Goal: Task Accomplishment & Management: Manage account settings

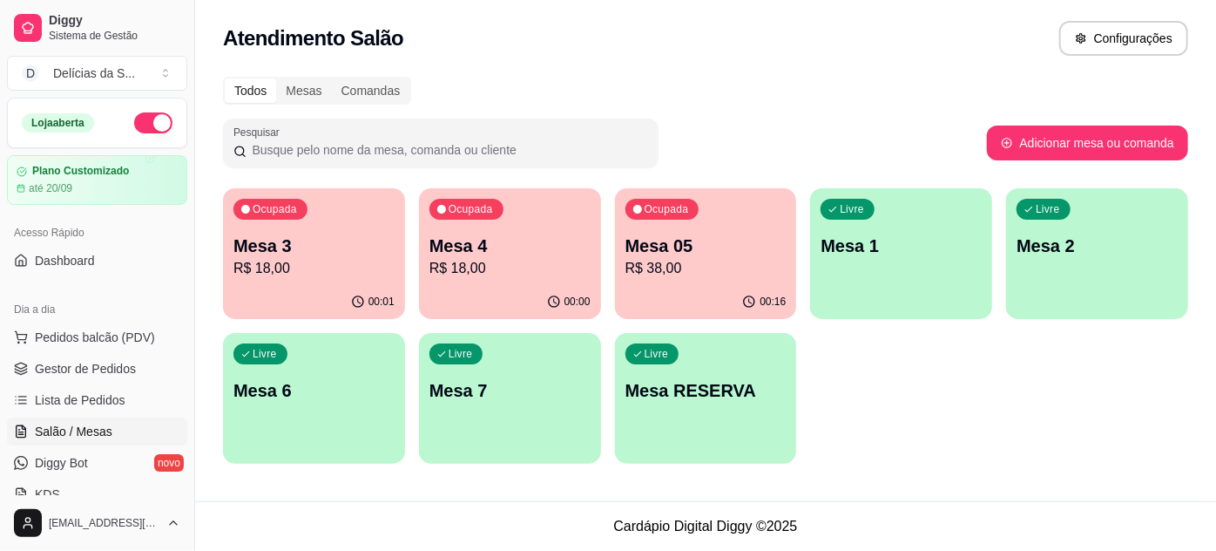
scroll to position [158, 0]
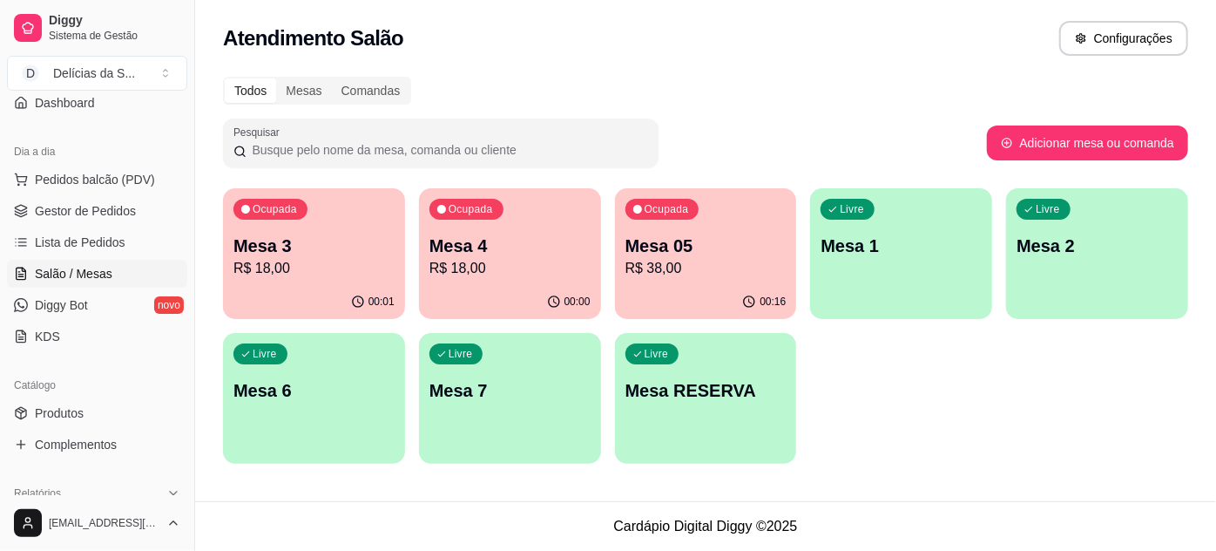
click at [683, 251] on p "Mesa 05" at bounding box center [706, 245] width 161 height 24
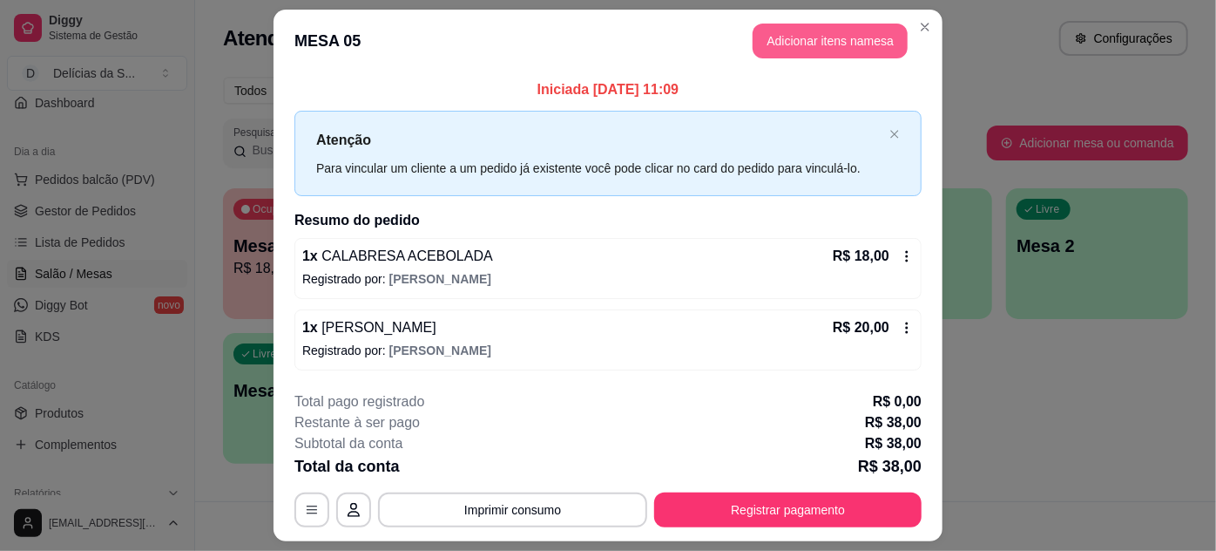
click at [841, 41] on button "Adicionar itens na mesa" at bounding box center [830, 41] width 155 height 35
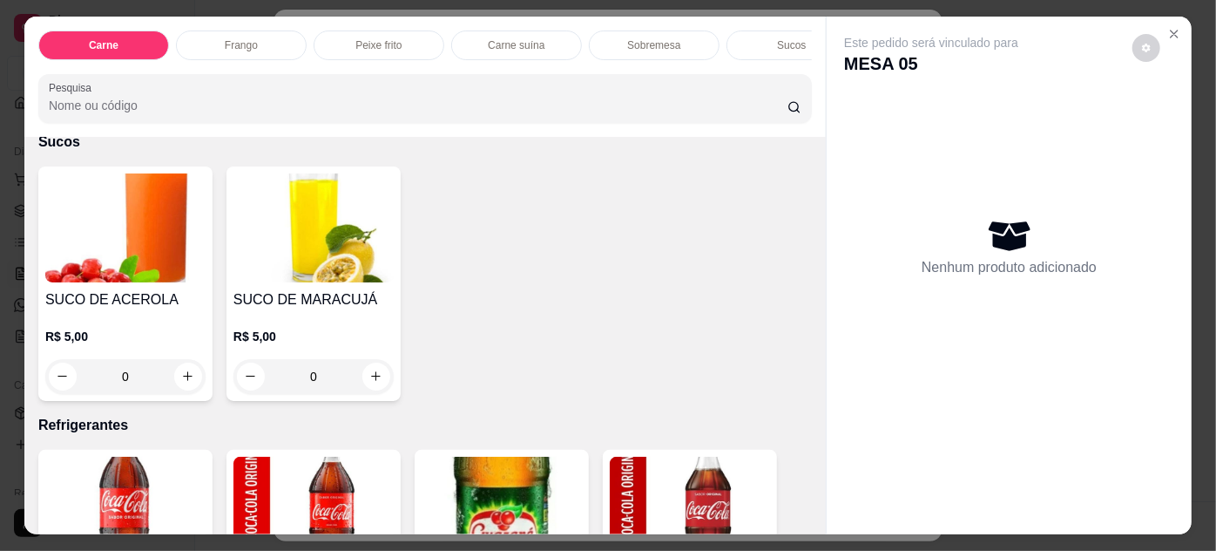
scroll to position [2376, 0]
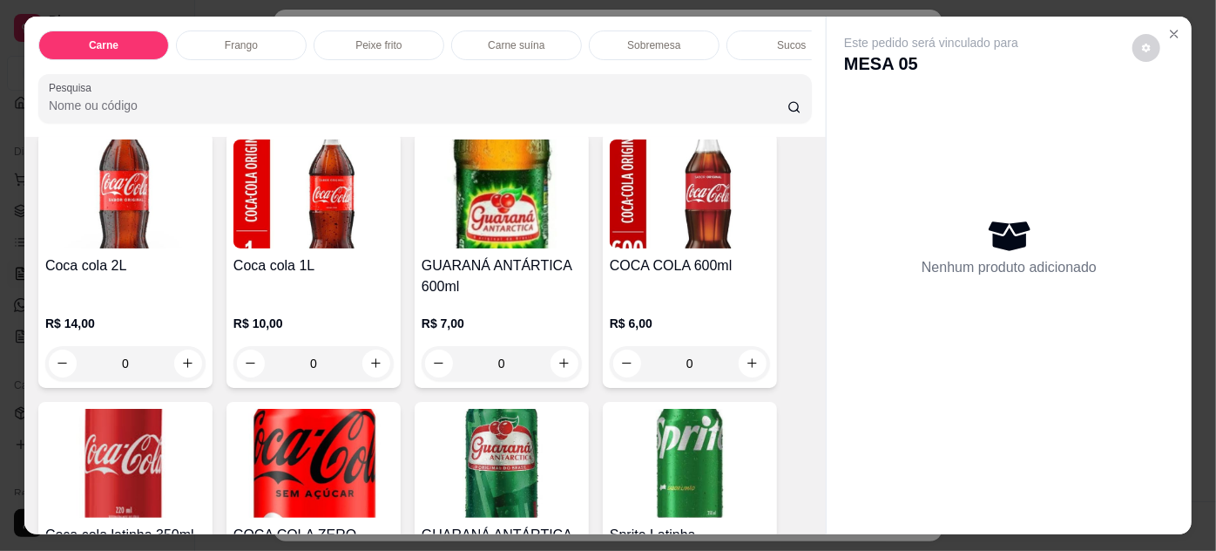
click at [311, 315] on p "R$ 10,00" at bounding box center [313, 323] width 160 height 17
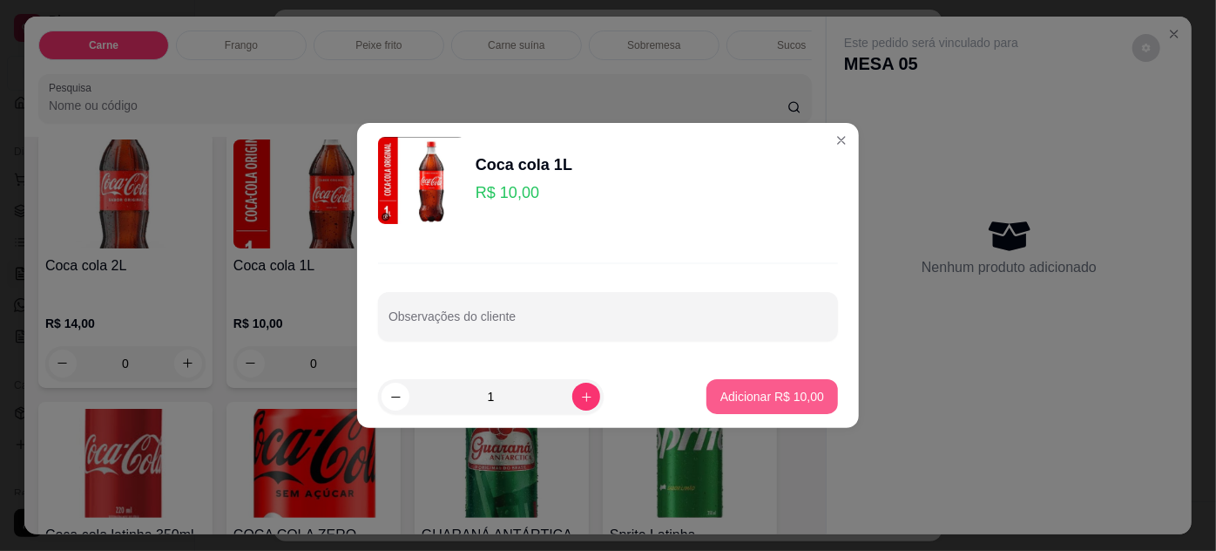
click at [753, 389] on p "Adicionar R$ 10,00" at bounding box center [772, 396] width 104 height 17
type input "1"
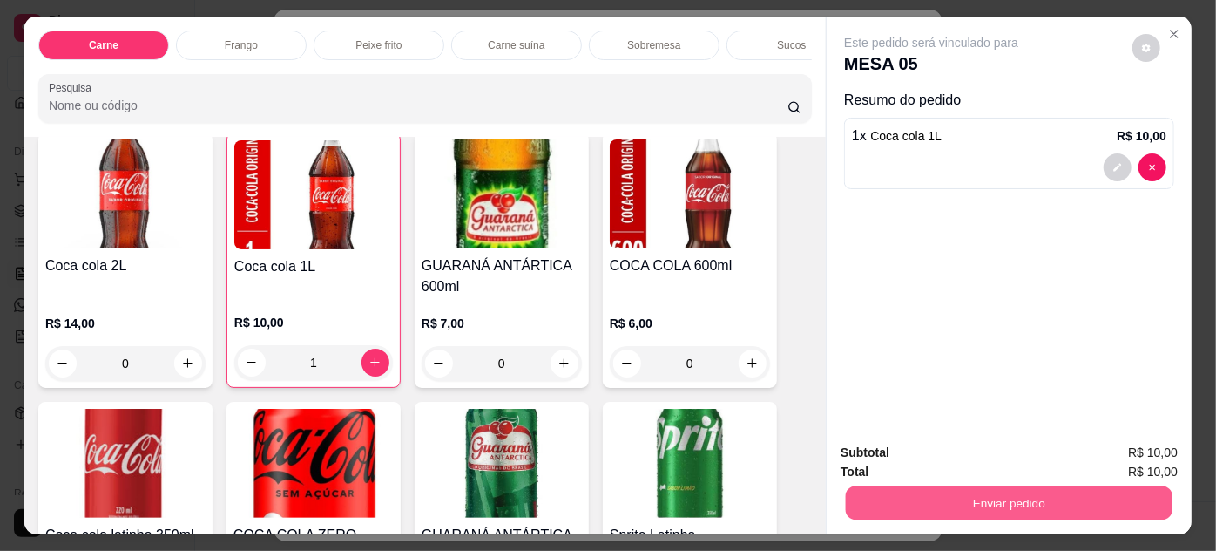
click at [880, 502] on button "Enviar pedido" at bounding box center [1009, 503] width 327 height 34
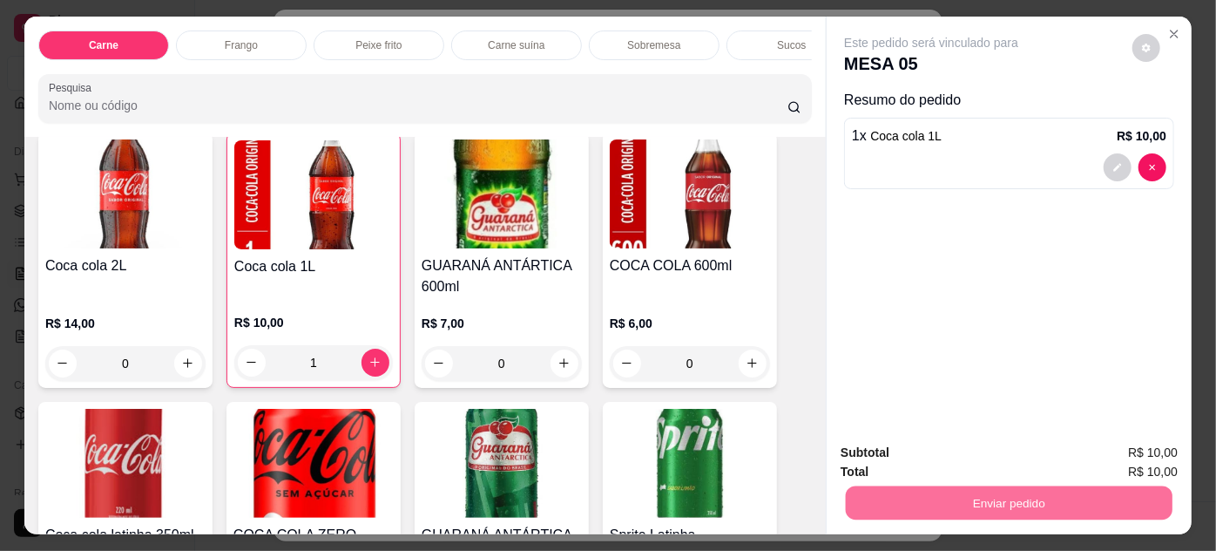
click at [955, 443] on button "Não registrar e enviar pedido" at bounding box center [952, 453] width 176 height 32
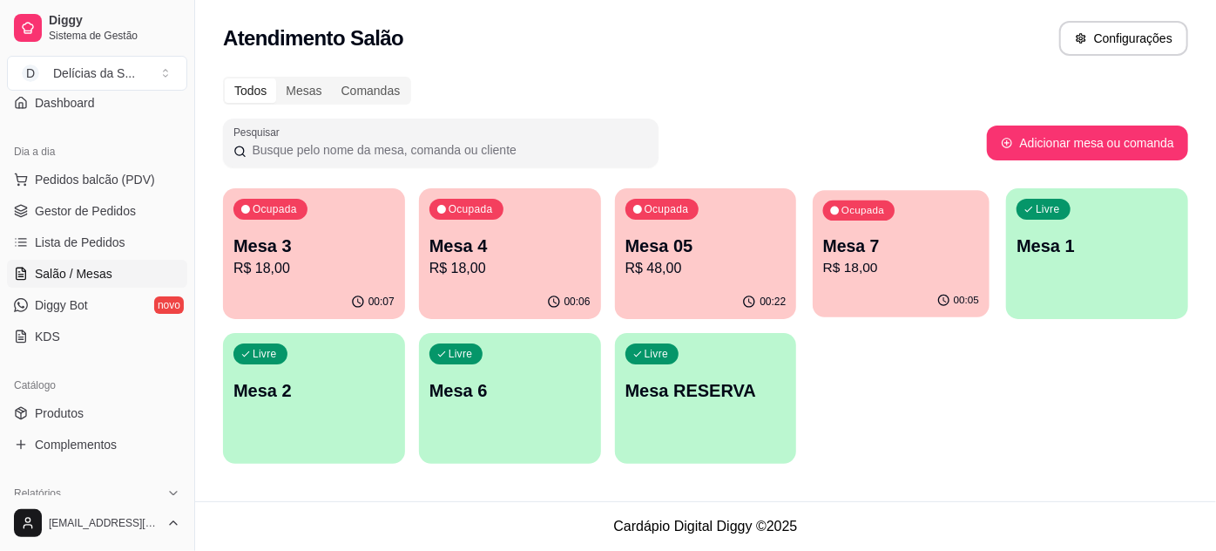
click at [908, 240] on p "Mesa 7" at bounding box center [901, 246] width 156 height 24
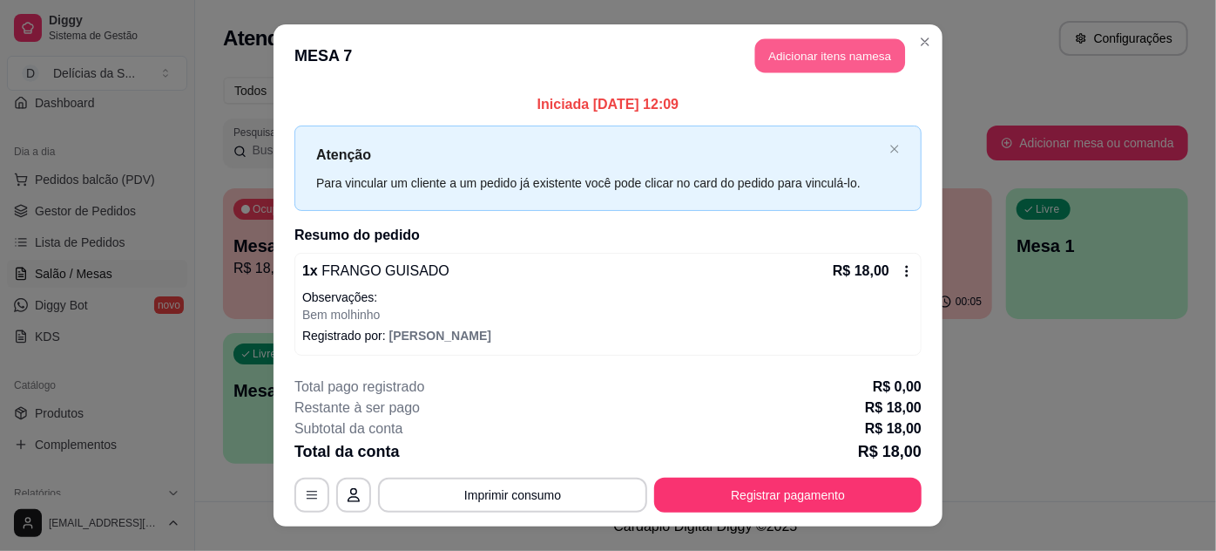
click at [781, 53] on button "Adicionar itens na mesa" at bounding box center [830, 56] width 150 height 34
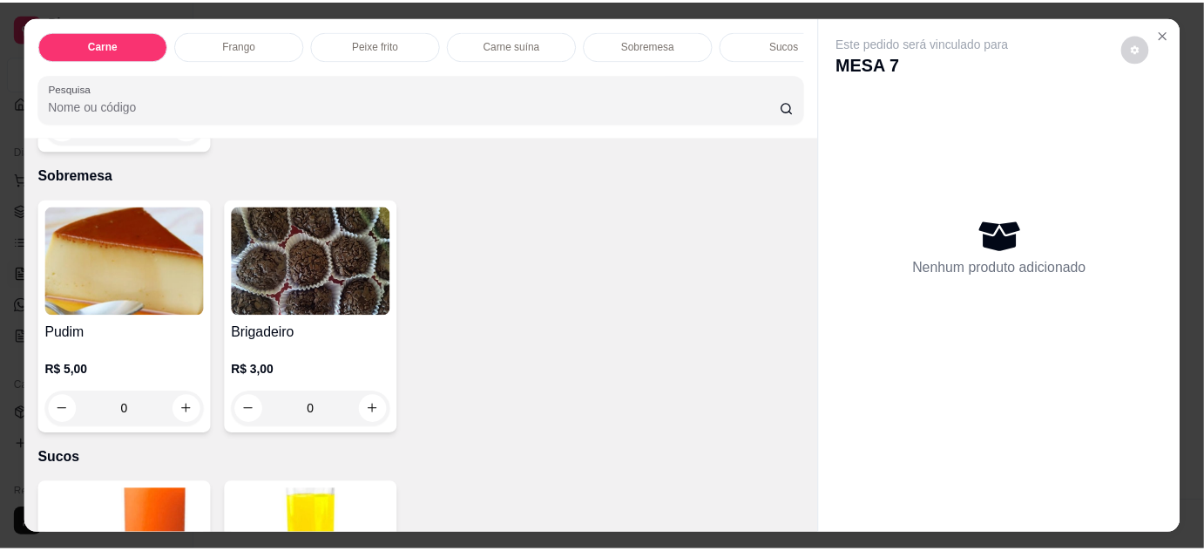
scroll to position [2059, 0]
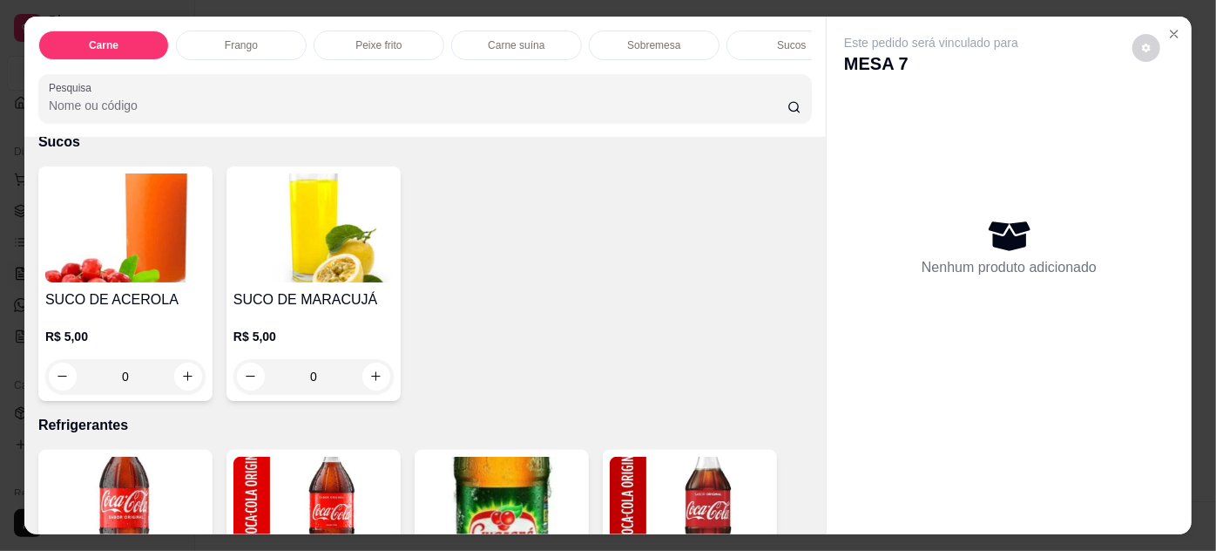
click at [94, 289] on h4 "SUCO DE ACEROLA" at bounding box center [125, 299] width 160 height 21
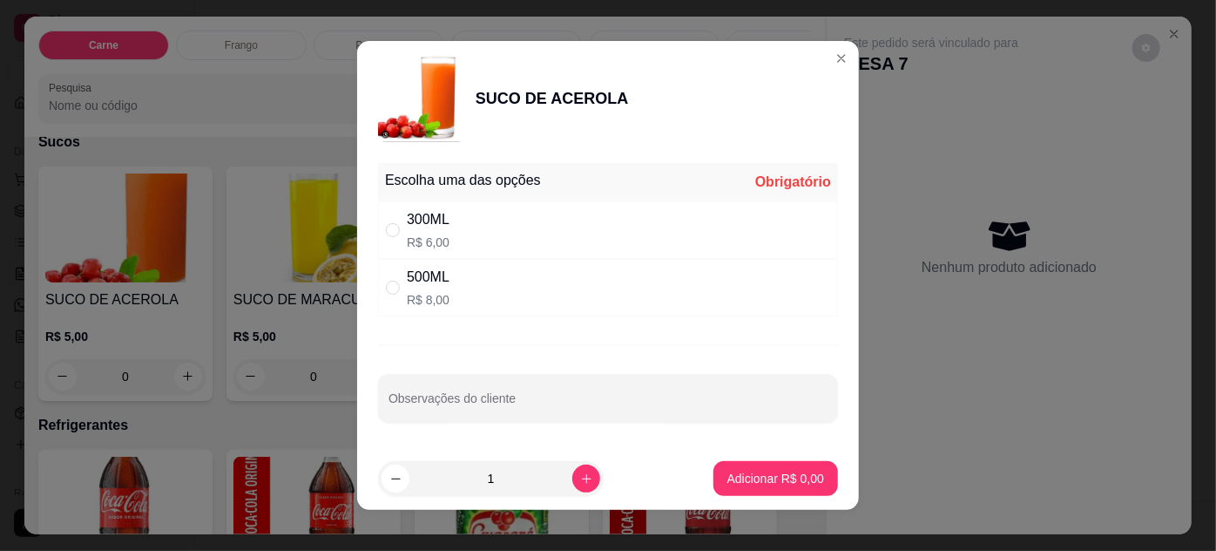
click at [629, 240] on div "300ML R$ 6,00" at bounding box center [608, 230] width 460 height 58
radio input "true"
click at [743, 470] on p "Adicionar R$ 6,00" at bounding box center [775, 478] width 97 height 17
type input "1"
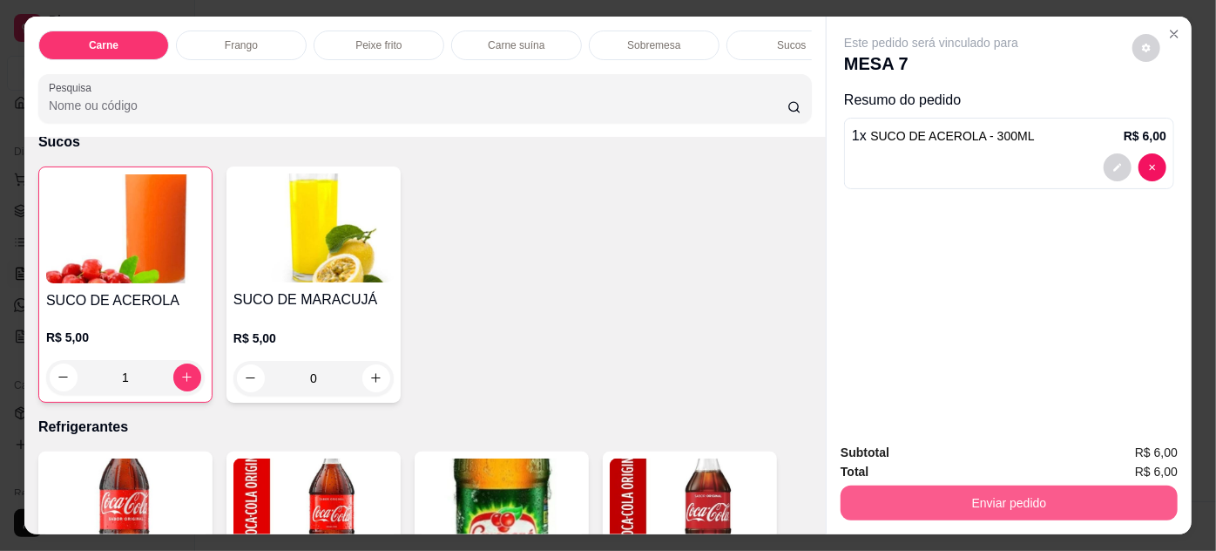
click at [906, 497] on button "Enviar pedido" at bounding box center [1009, 502] width 337 height 35
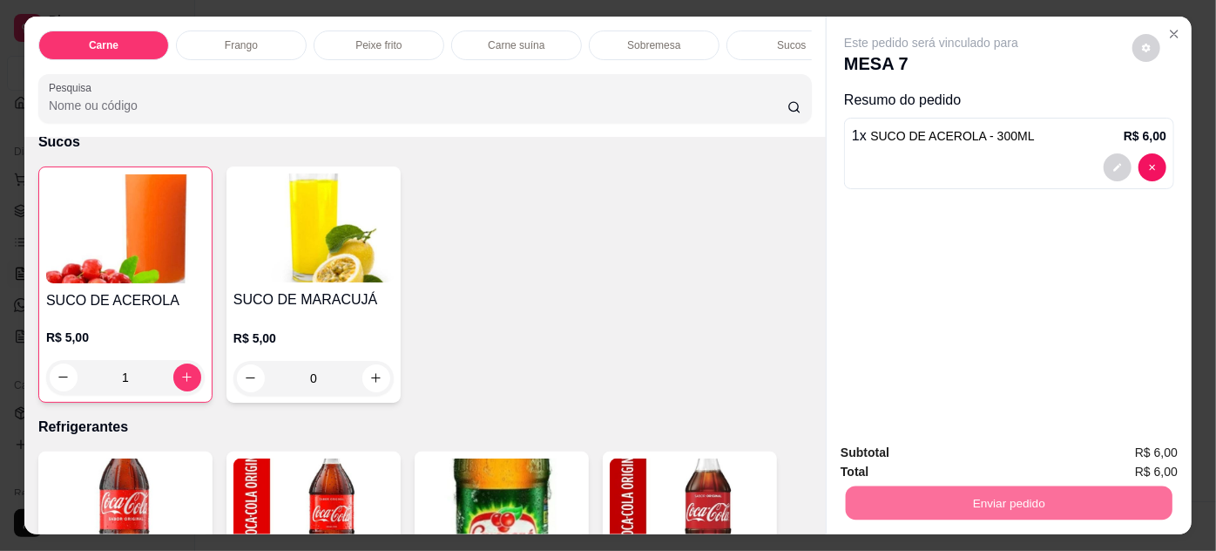
click at [919, 445] on button "Não registrar e enviar pedido" at bounding box center [952, 453] width 181 height 33
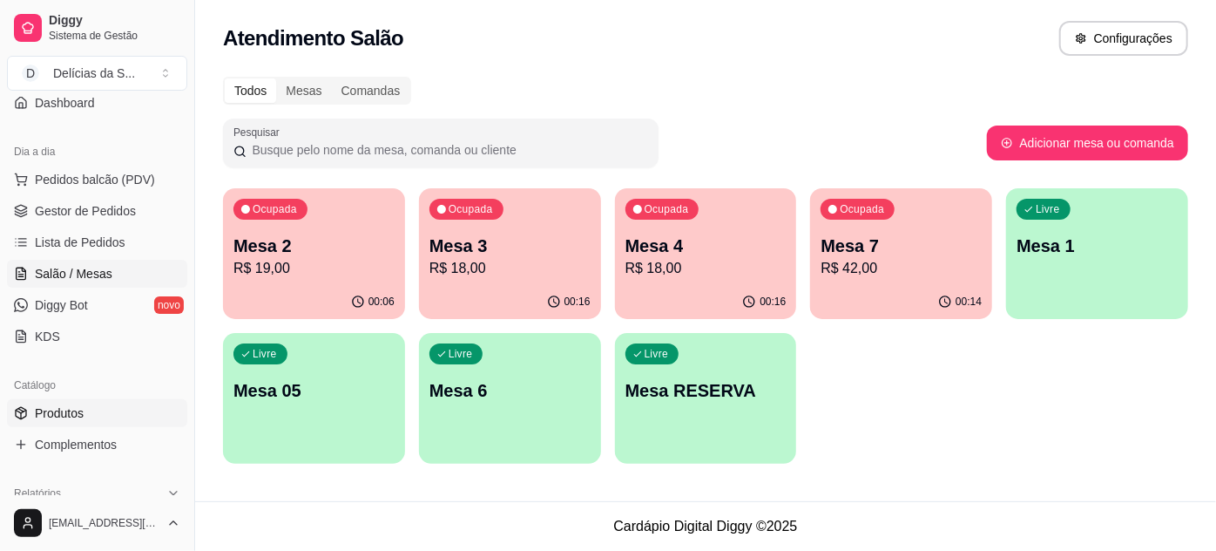
click at [67, 408] on span "Produtos" at bounding box center [59, 412] width 49 height 17
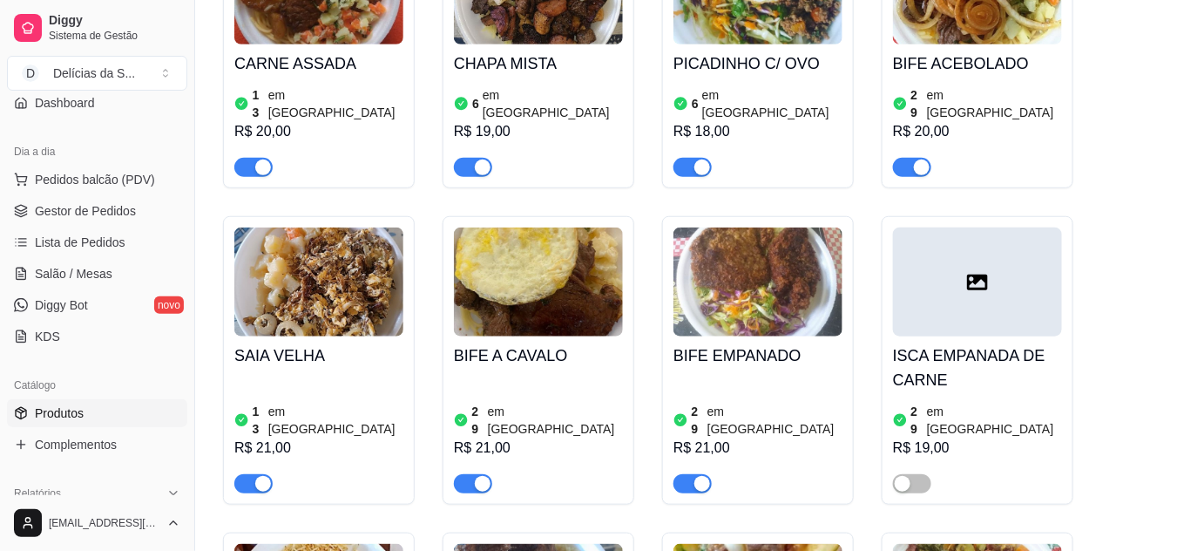
scroll to position [158, 0]
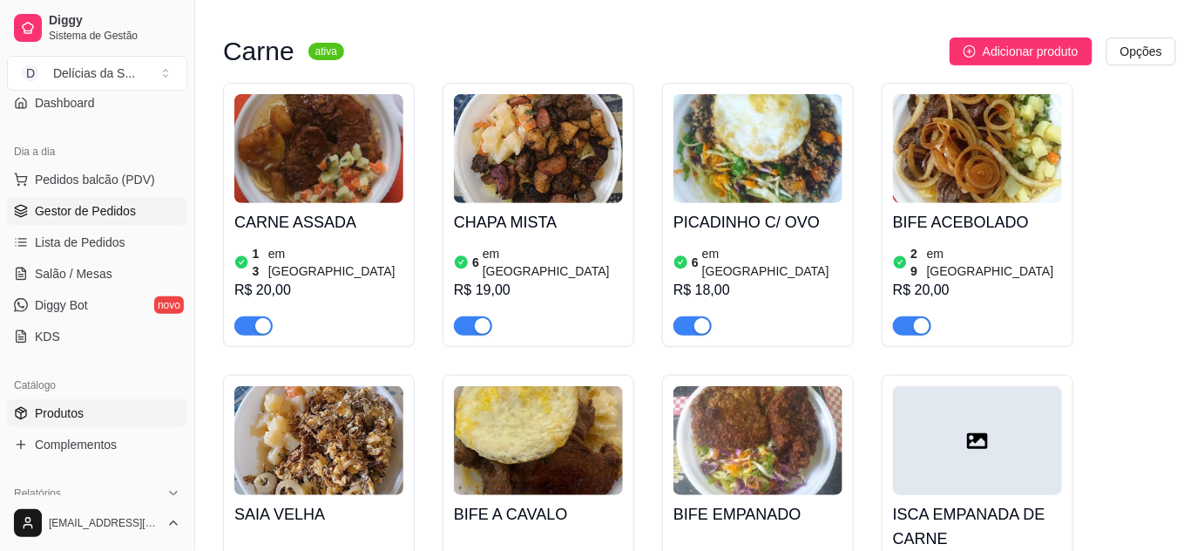
click at [80, 206] on span "Gestor de Pedidos" at bounding box center [85, 210] width 101 height 17
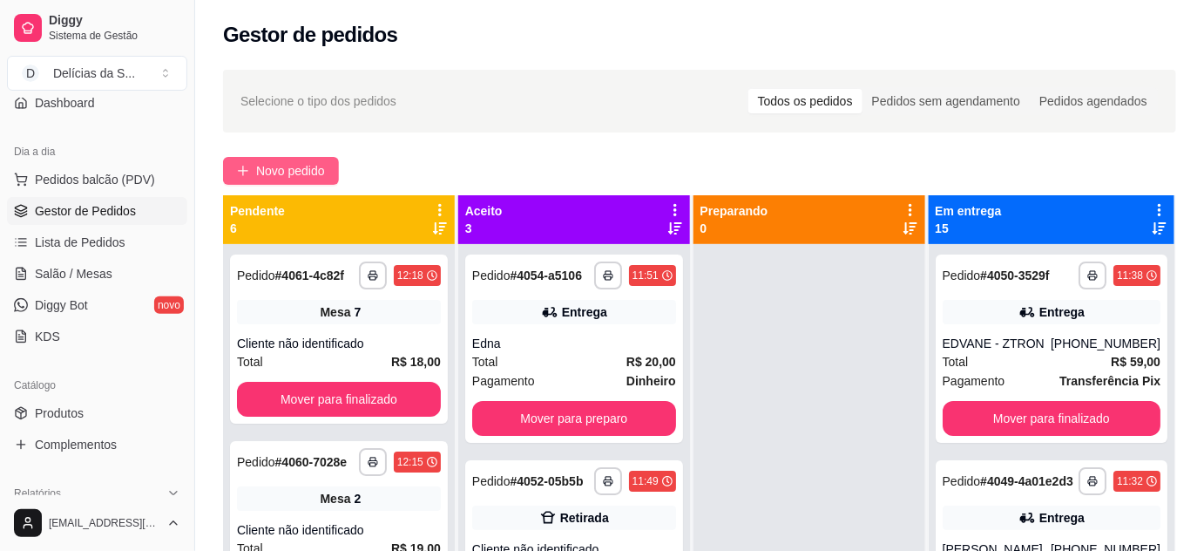
click at [291, 168] on span "Novo pedido" at bounding box center [290, 170] width 69 height 19
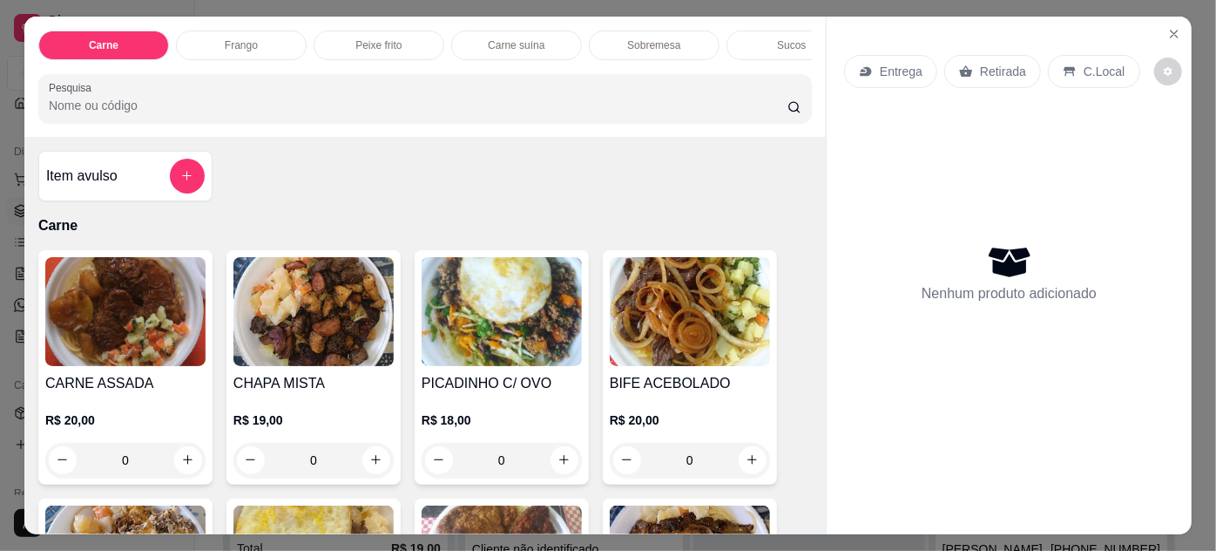
scroll to position [158, 0]
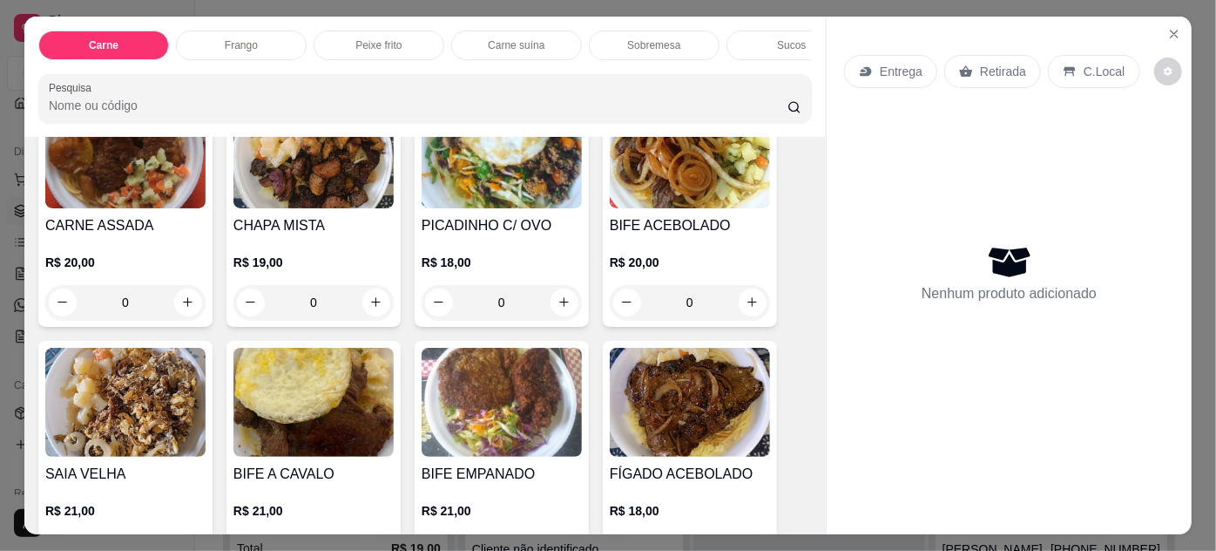
click at [362, 308] on div "0" at bounding box center [313, 302] width 160 height 35
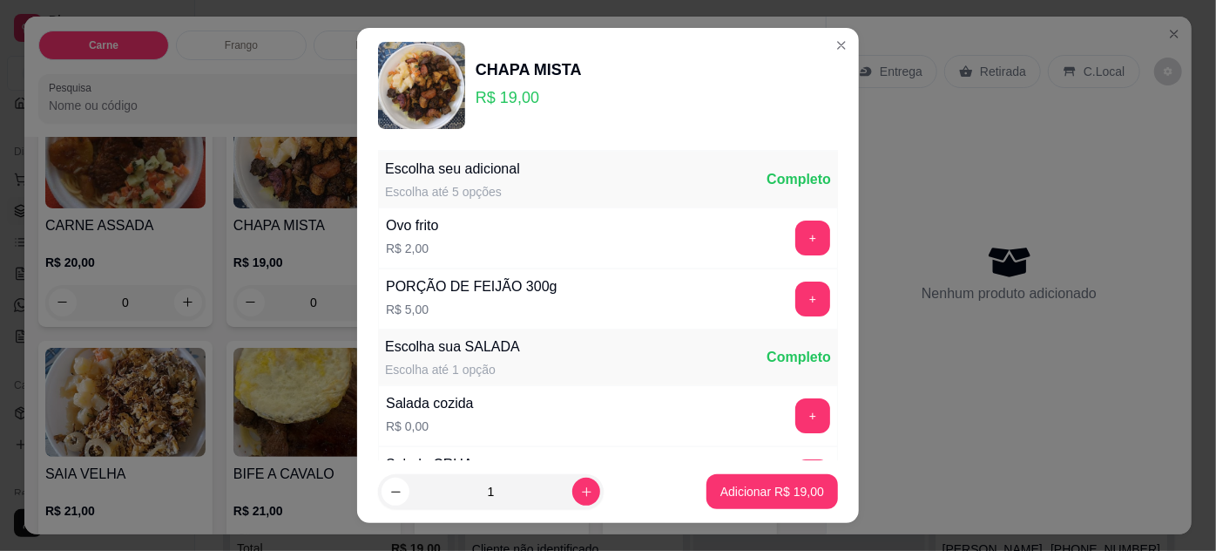
scroll to position [173, 0]
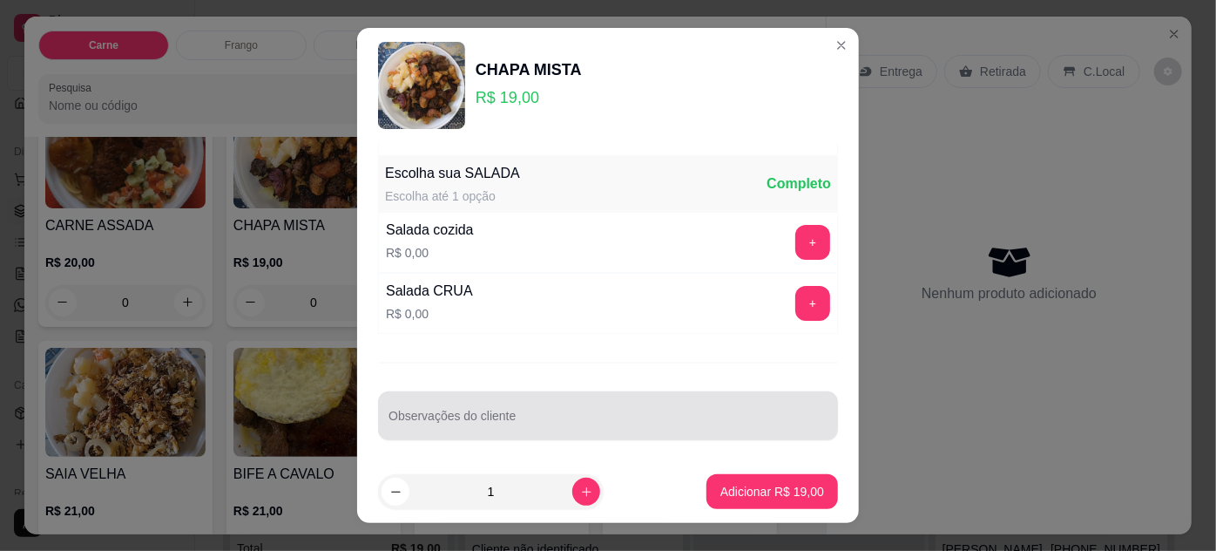
click at [633, 416] on input "Observações do cliente" at bounding box center [608, 422] width 439 height 17
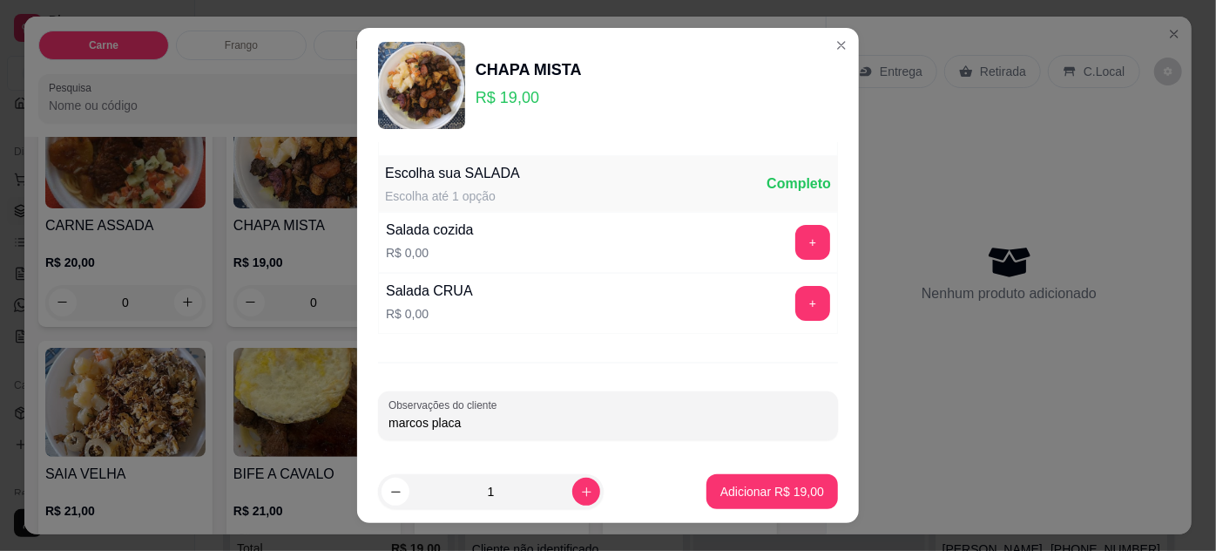
type input "marcos placa"
click at [757, 500] on p "Adicionar R$ 19,00" at bounding box center [772, 492] width 101 height 17
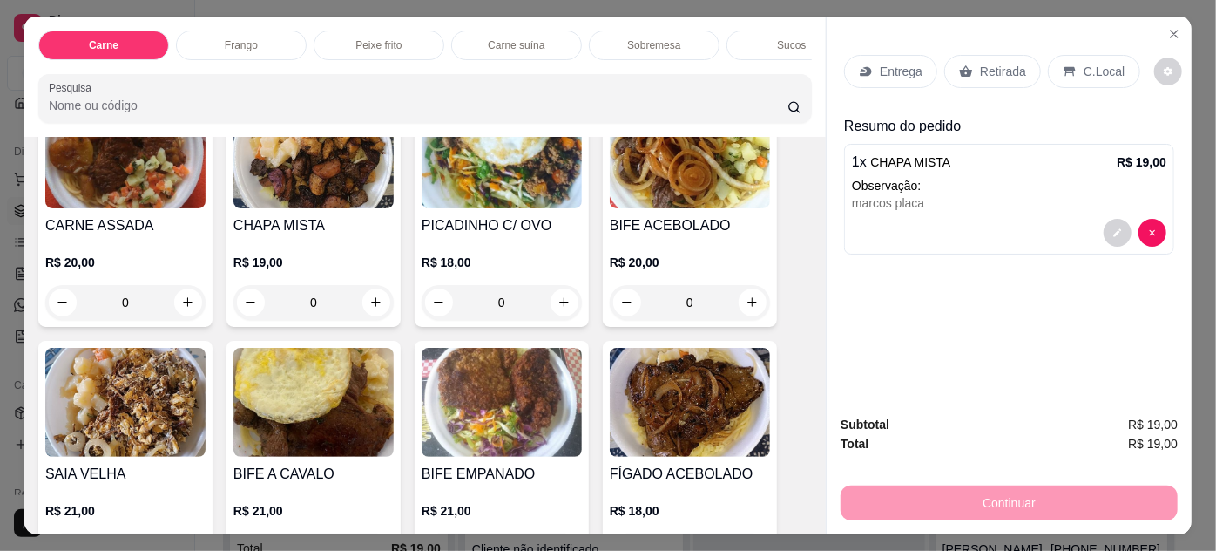
click at [980, 63] on p "Retirada" at bounding box center [1003, 71] width 46 height 17
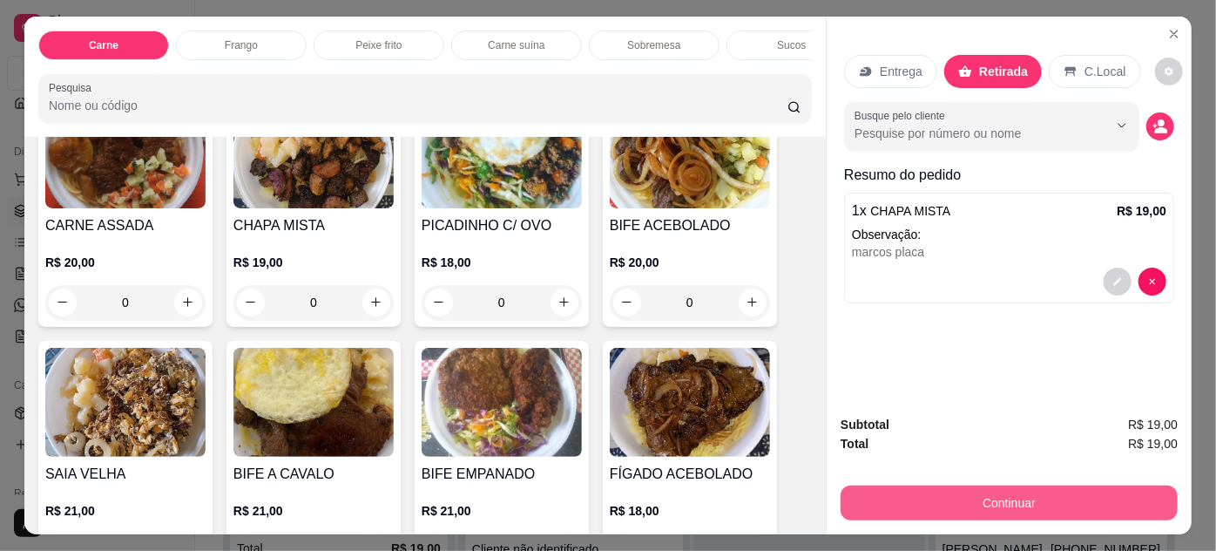
click at [909, 489] on button "Continuar" at bounding box center [1009, 502] width 337 height 35
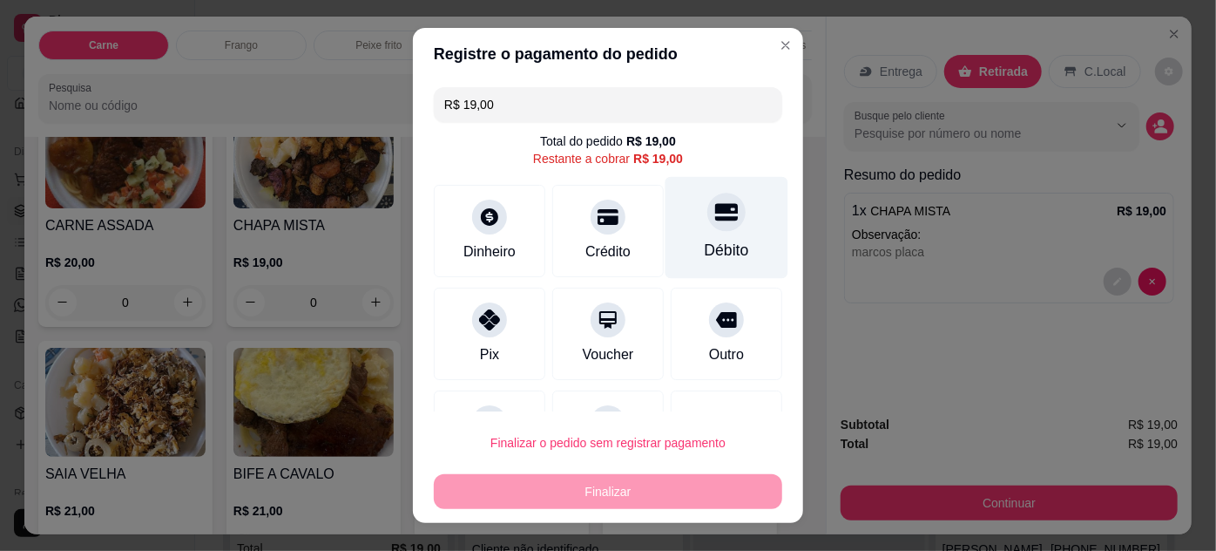
click at [715, 215] on icon at bounding box center [726, 211] width 23 height 23
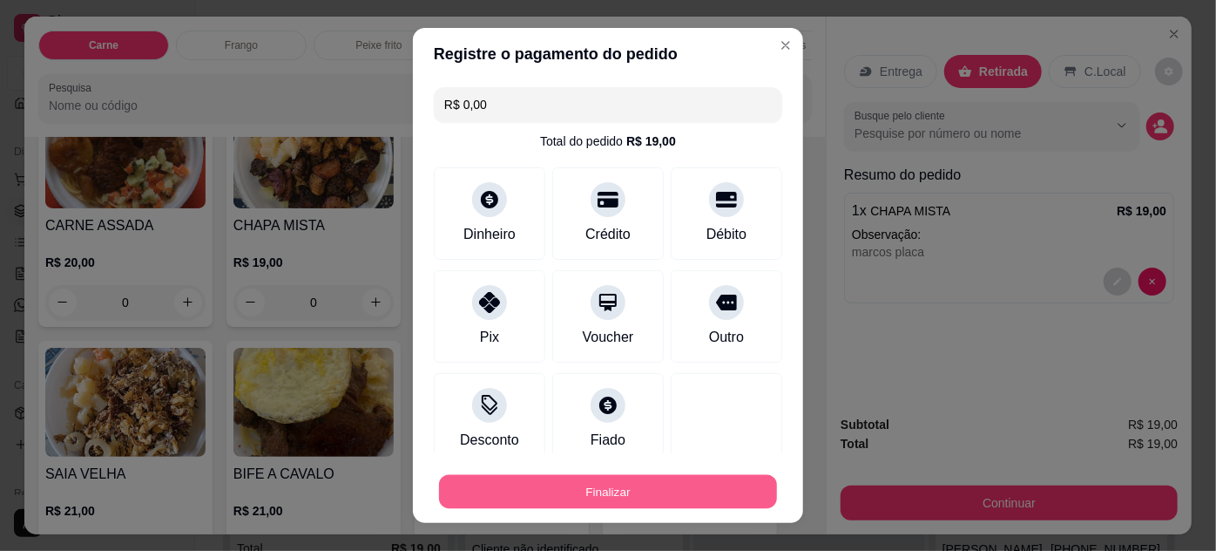
click at [683, 481] on button "Finalizar" at bounding box center [608, 492] width 338 height 34
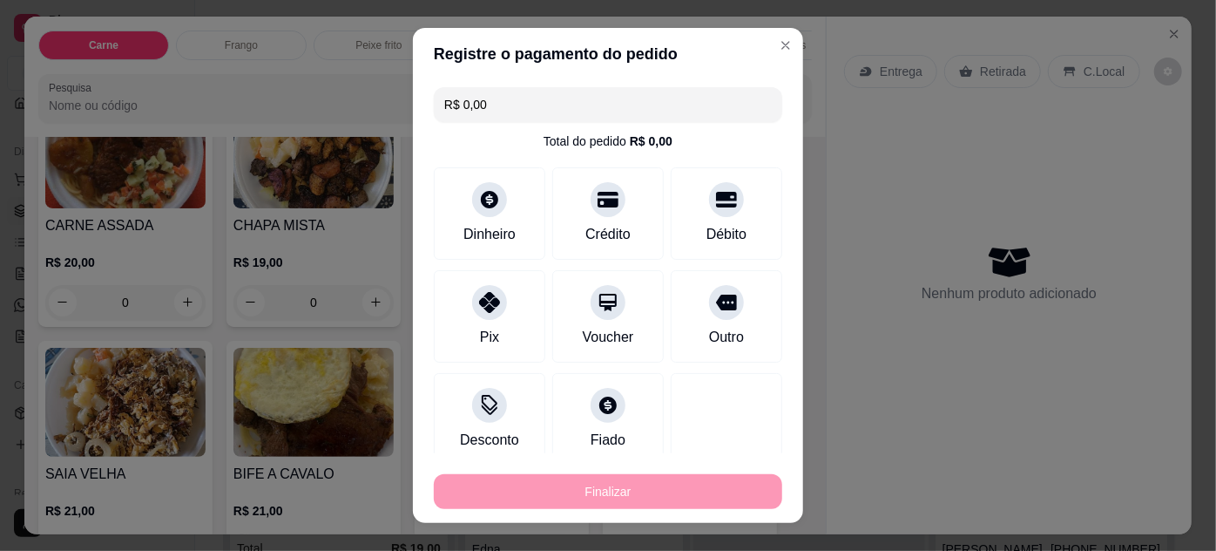
type input "-R$ 19,00"
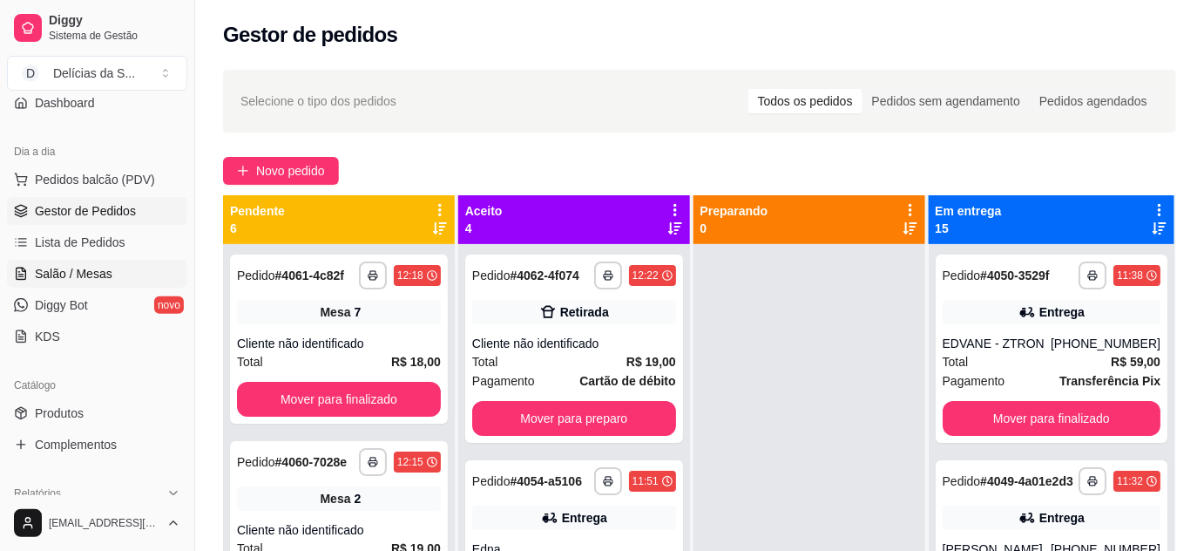
click at [81, 273] on span "Salão / Mesas" at bounding box center [74, 273] width 78 height 17
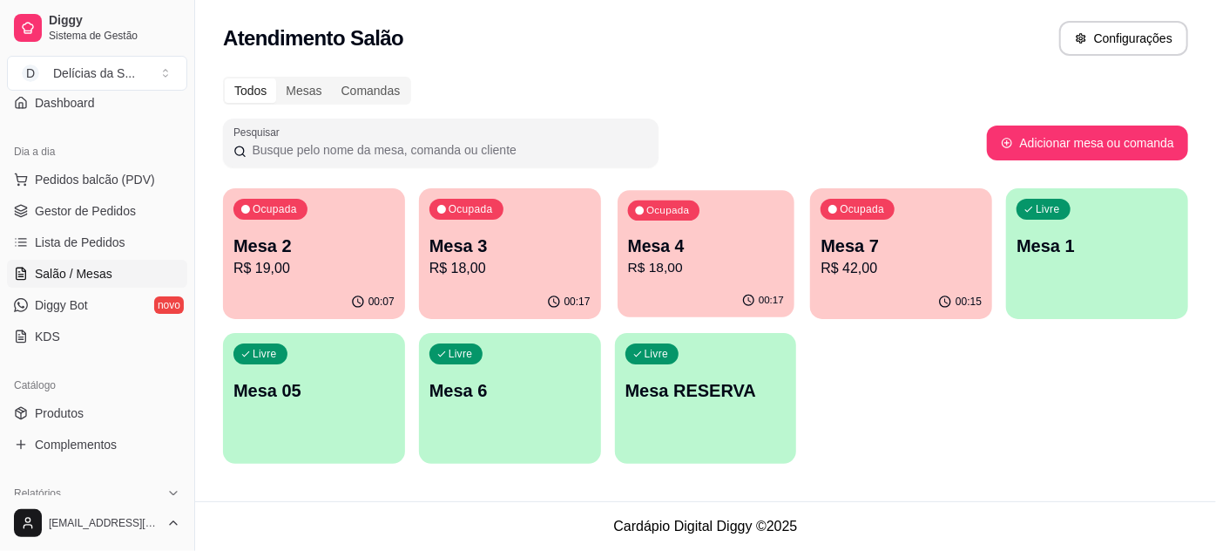
click at [649, 220] on div "Ocupada Mesa 4 R$ 18,00" at bounding box center [706, 237] width 177 height 94
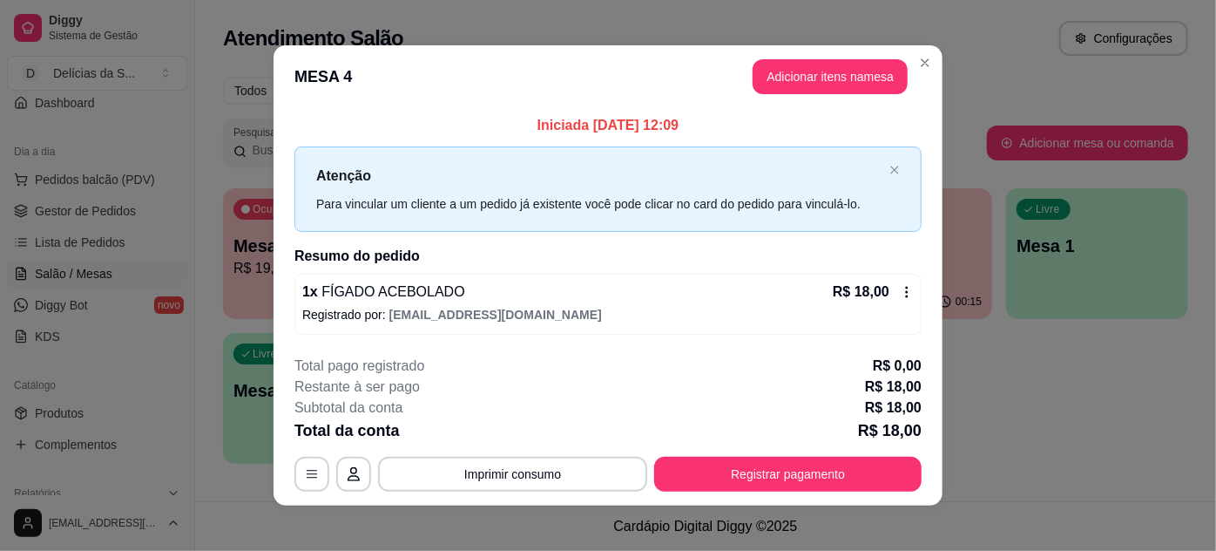
scroll to position [9, 0]
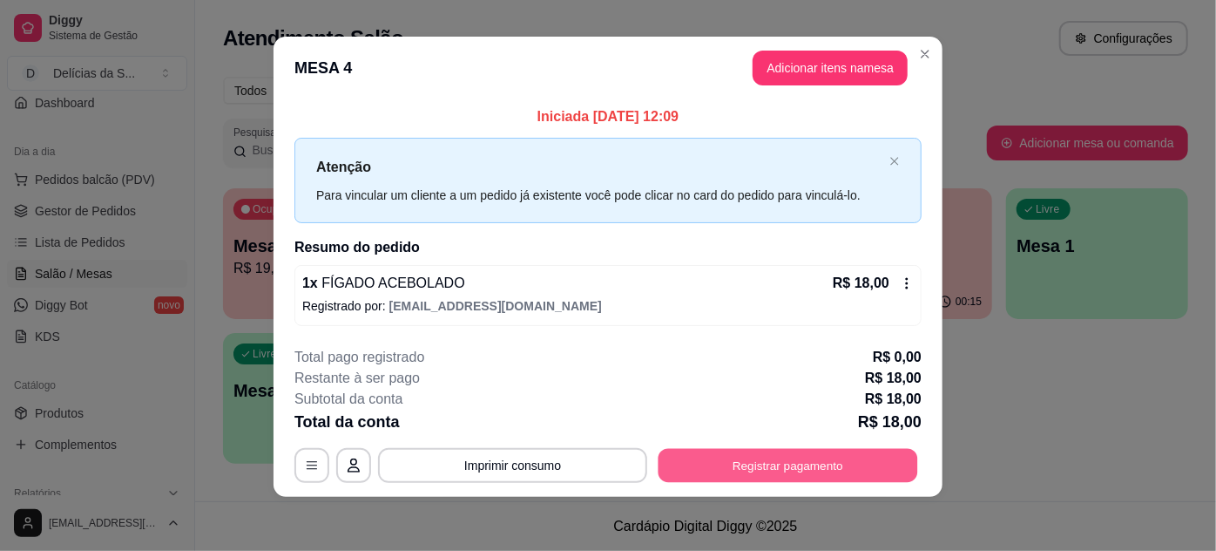
click at [746, 454] on button "Registrar pagamento" at bounding box center [789, 465] width 260 height 34
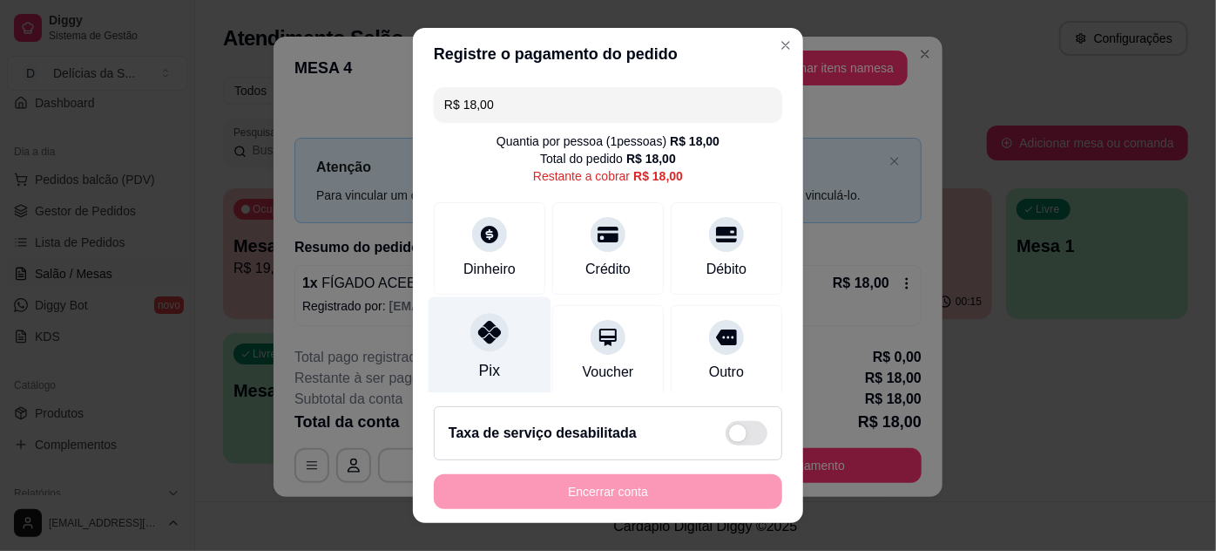
click at [478, 348] on div at bounding box center [489, 332] width 38 height 38
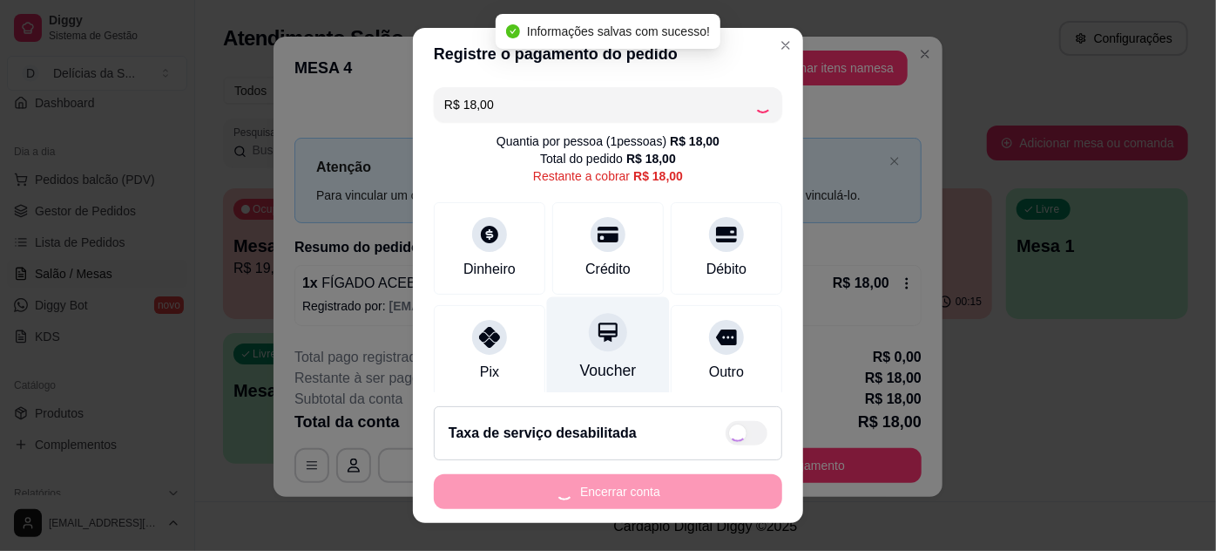
type input "R$ 0,00"
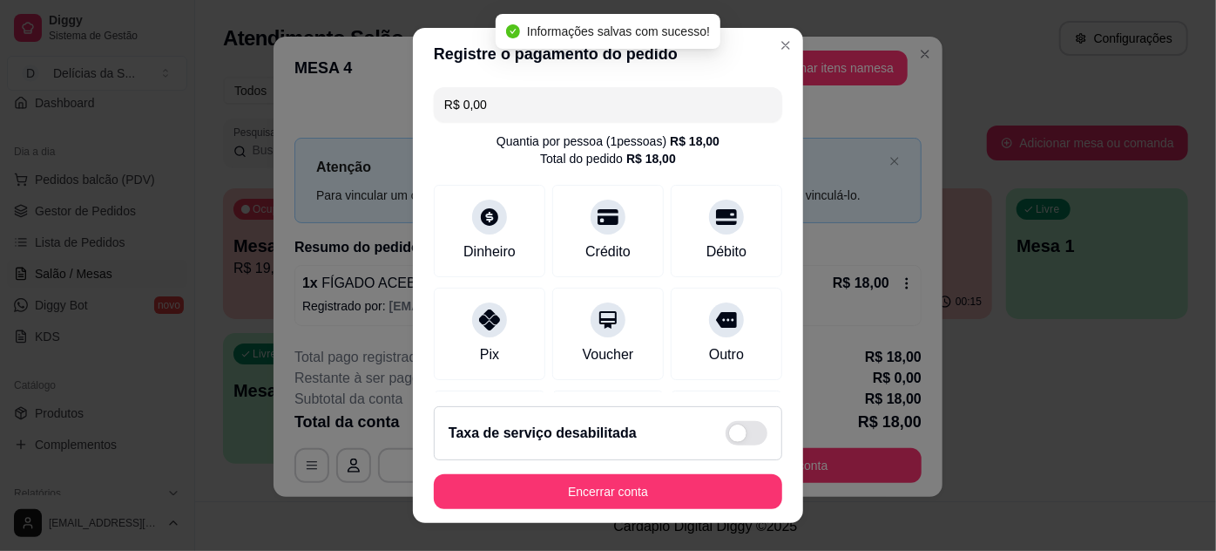
scroll to position [206, 0]
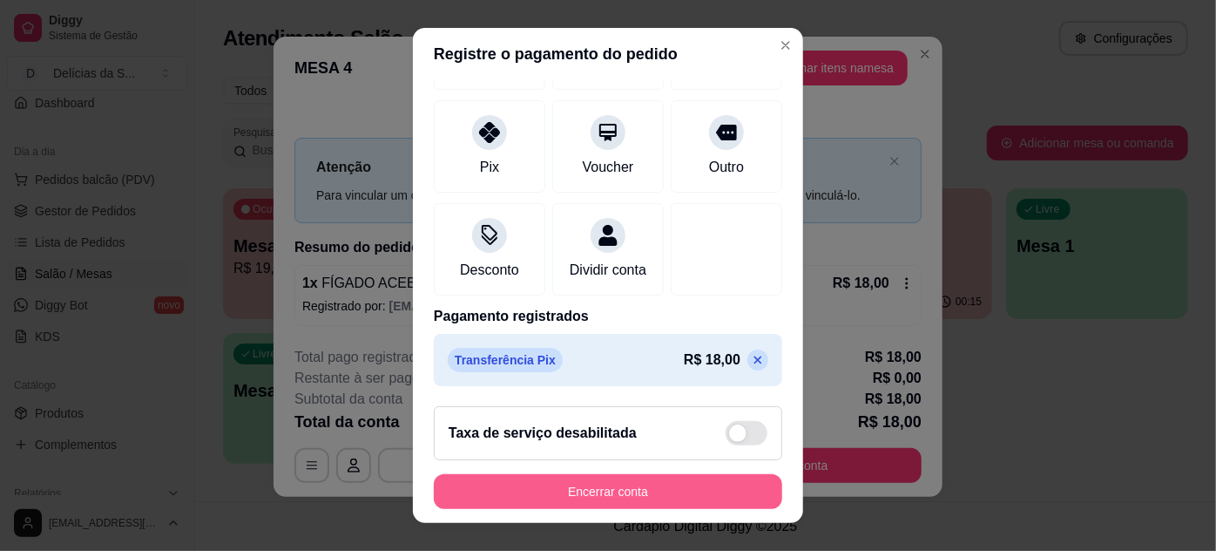
click at [644, 503] on button "Encerrar conta" at bounding box center [608, 491] width 348 height 35
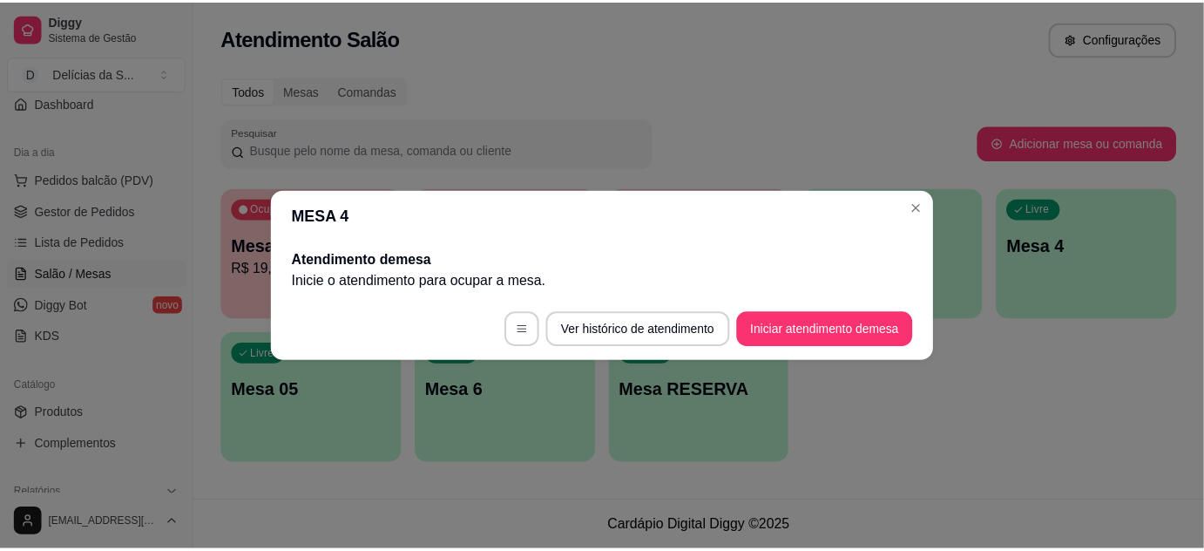
scroll to position [0, 0]
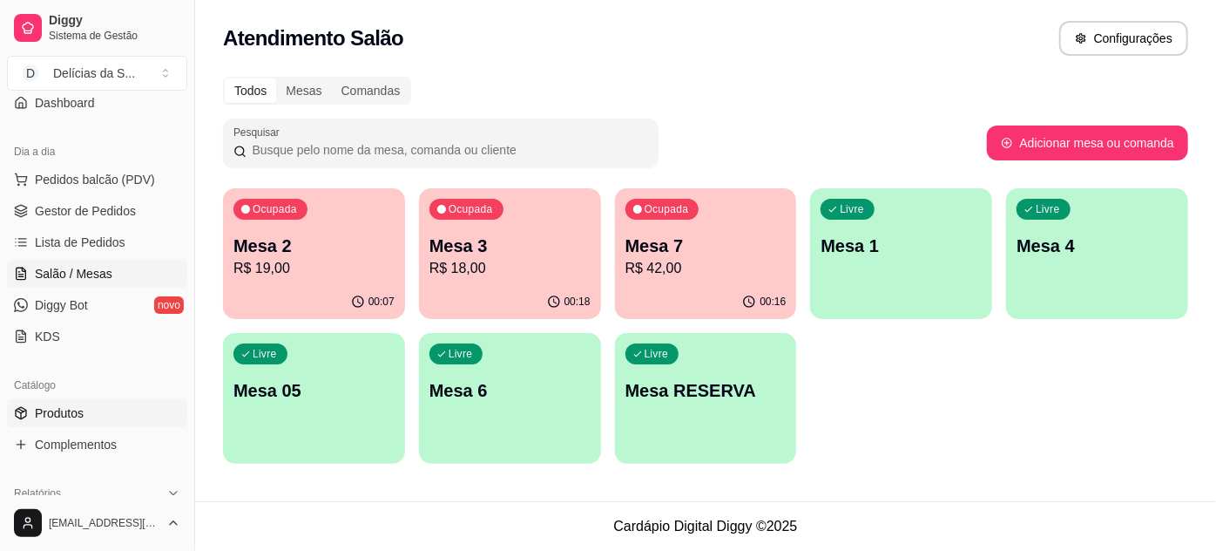
click at [83, 404] on link "Produtos" at bounding box center [97, 413] width 180 height 28
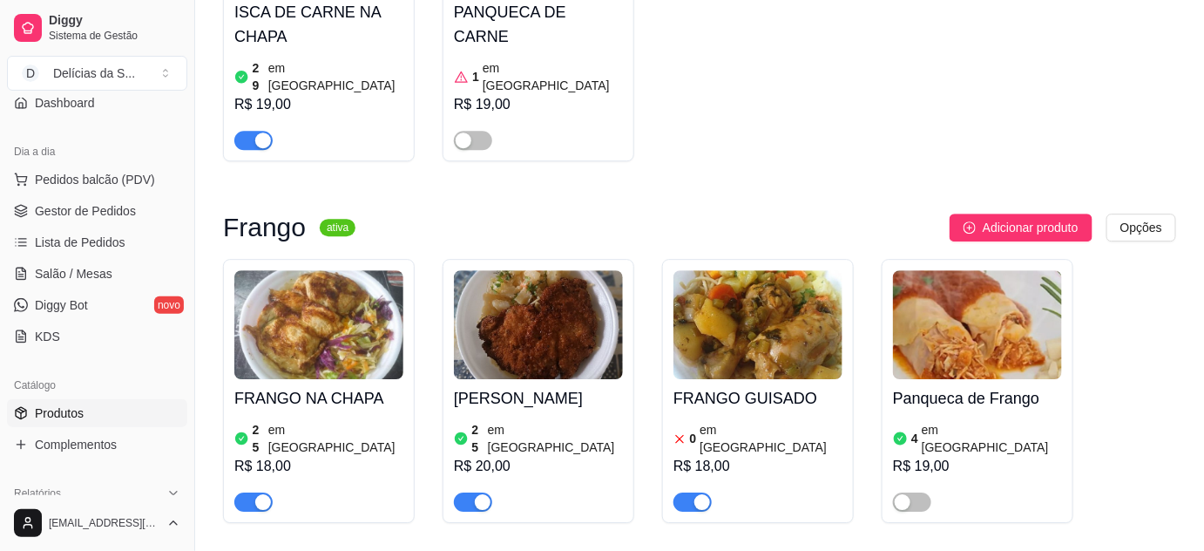
scroll to position [1742, 0]
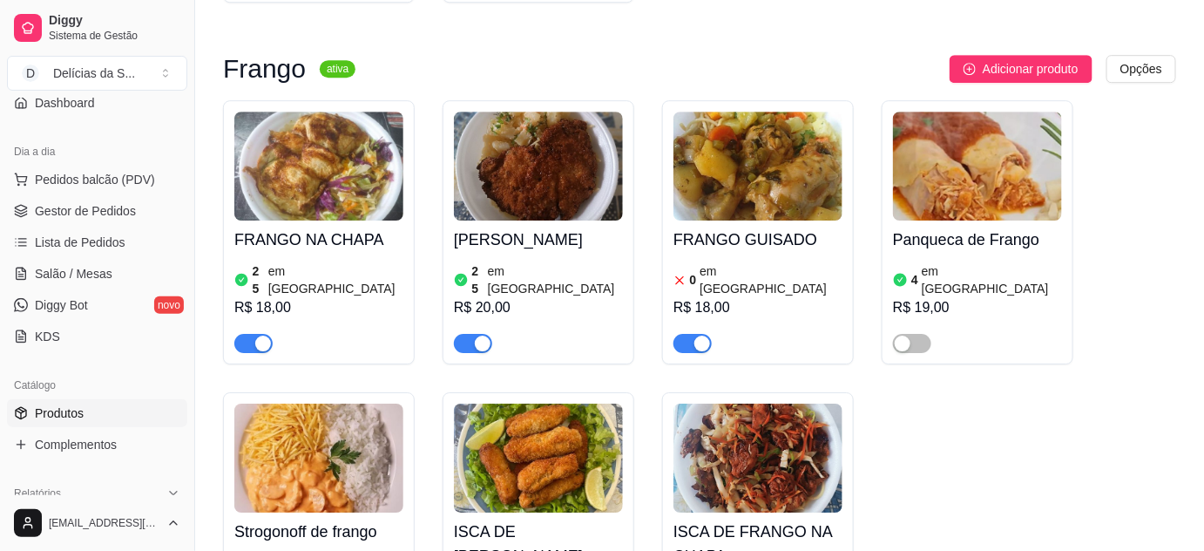
click at [709, 134] on img at bounding box center [757, 166] width 169 height 109
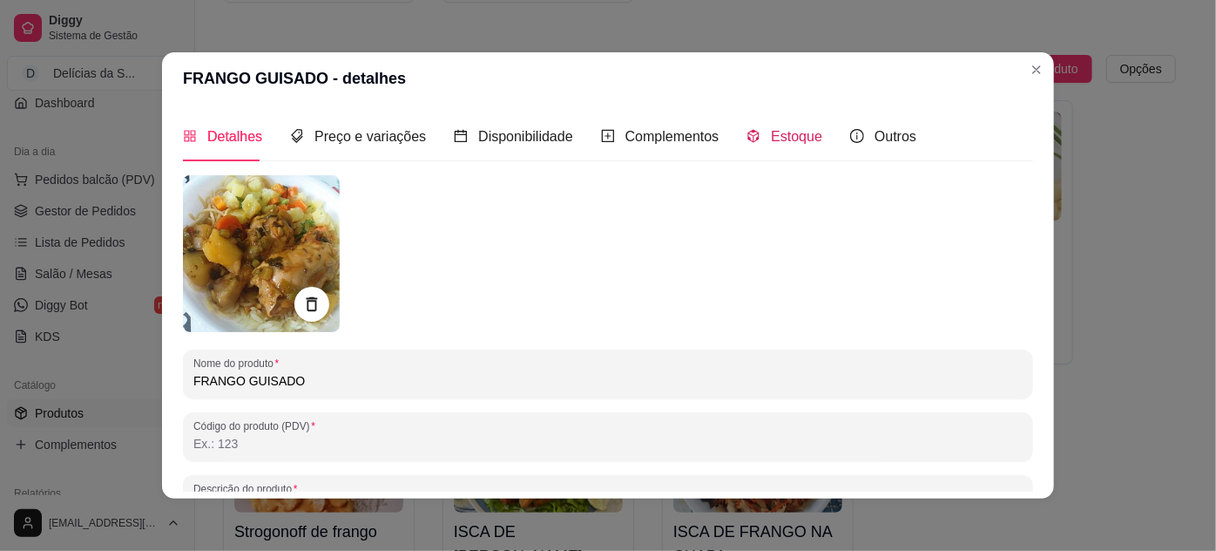
click at [781, 141] on span "Estoque" at bounding box center [796, 136] width 51 height 15
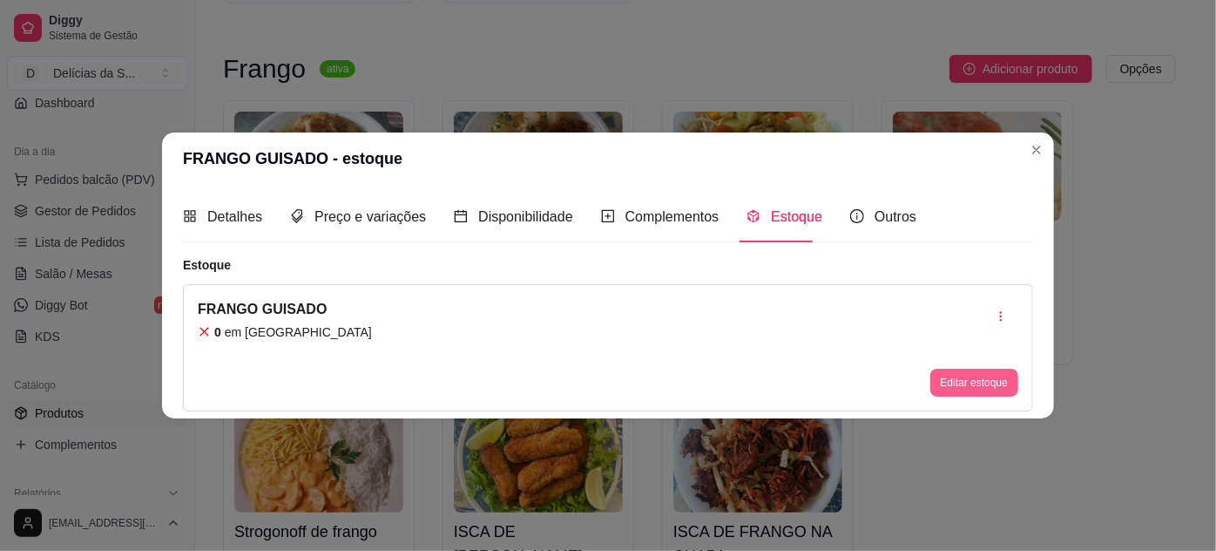
click at [978, 389] on button "Editar estoque" at bounding box center [974, 383] width 88 height 28
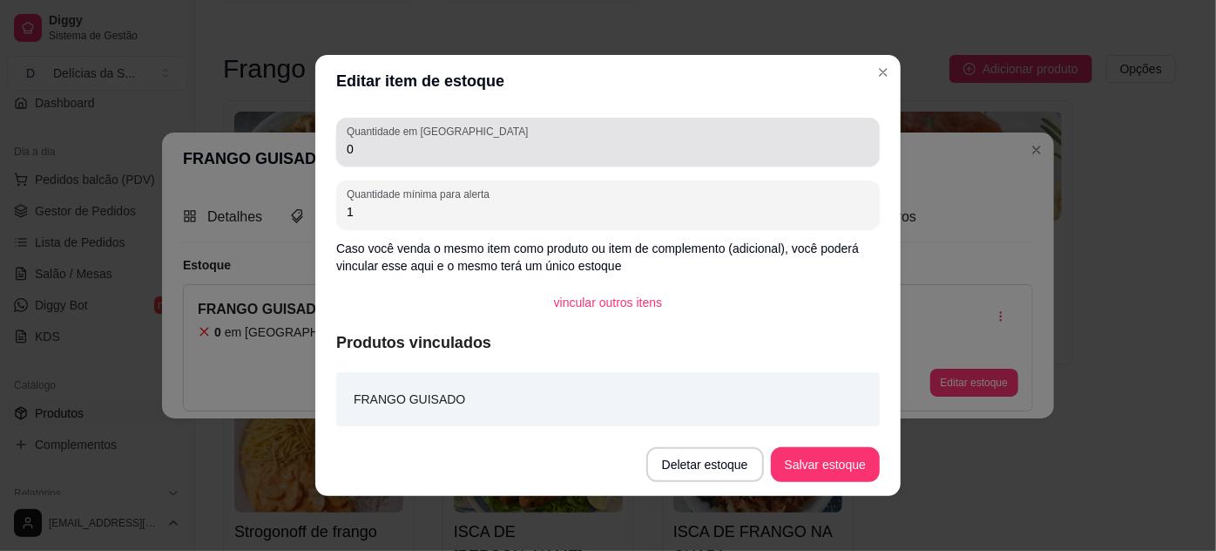
click at [462, 134] on div "0" at bounding box center [608, 142] width 523 height 35
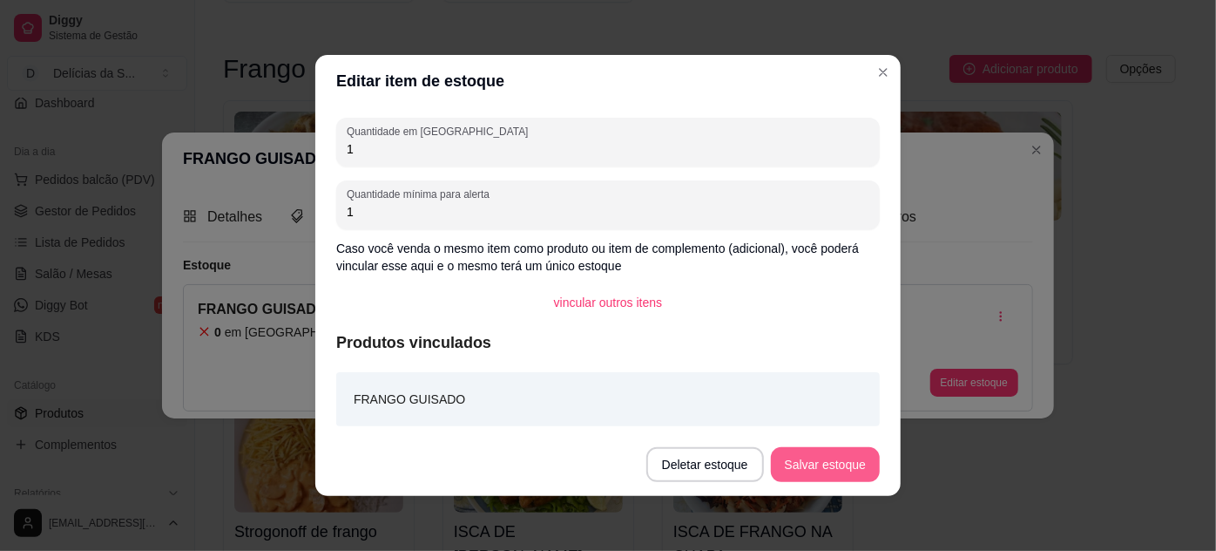
type input "1"
click at [818, 450] on button "Salvar estoque" at bounding box center [825, 464] width 109 height 35
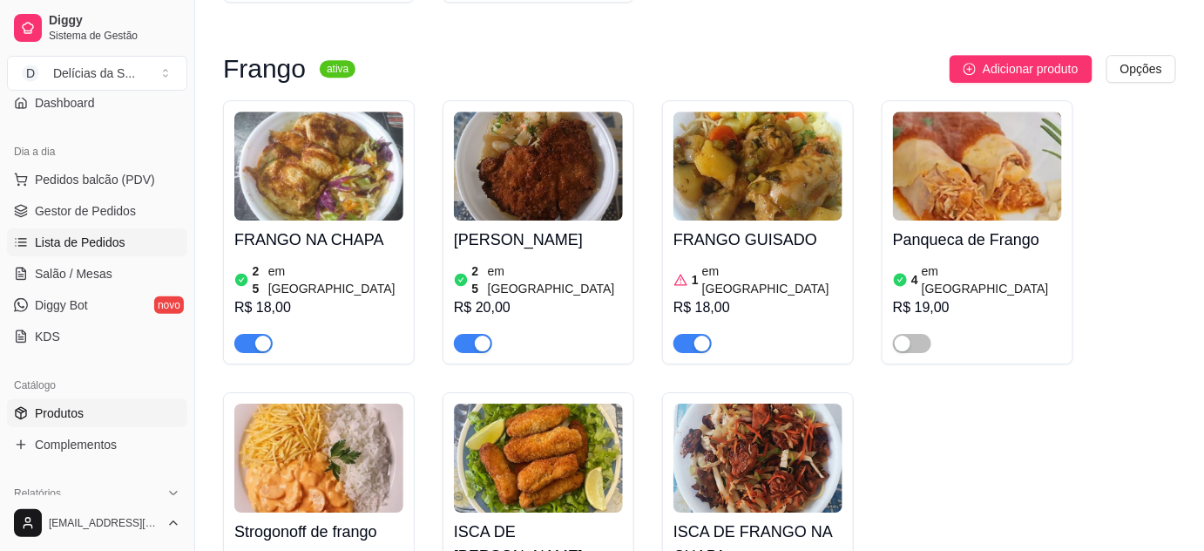
click at [88, 246] on span "Lista de Pedidos" at bounding box center [80, 241] width 91 height 17
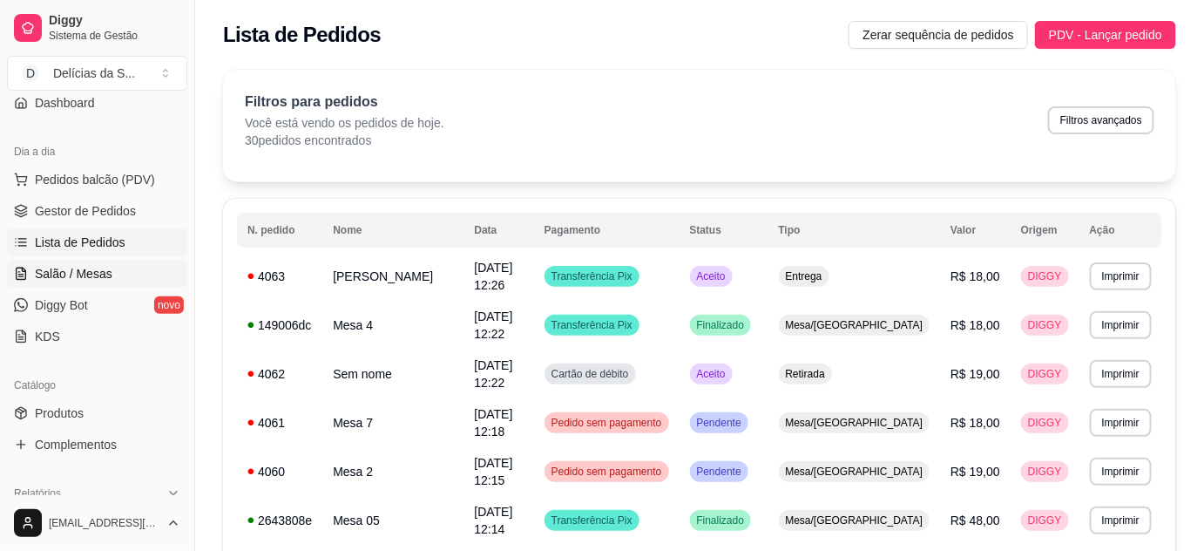
click at [86, 274] on span "Salão / Mesas" at bounding box center [74, 273] width 78 height 17
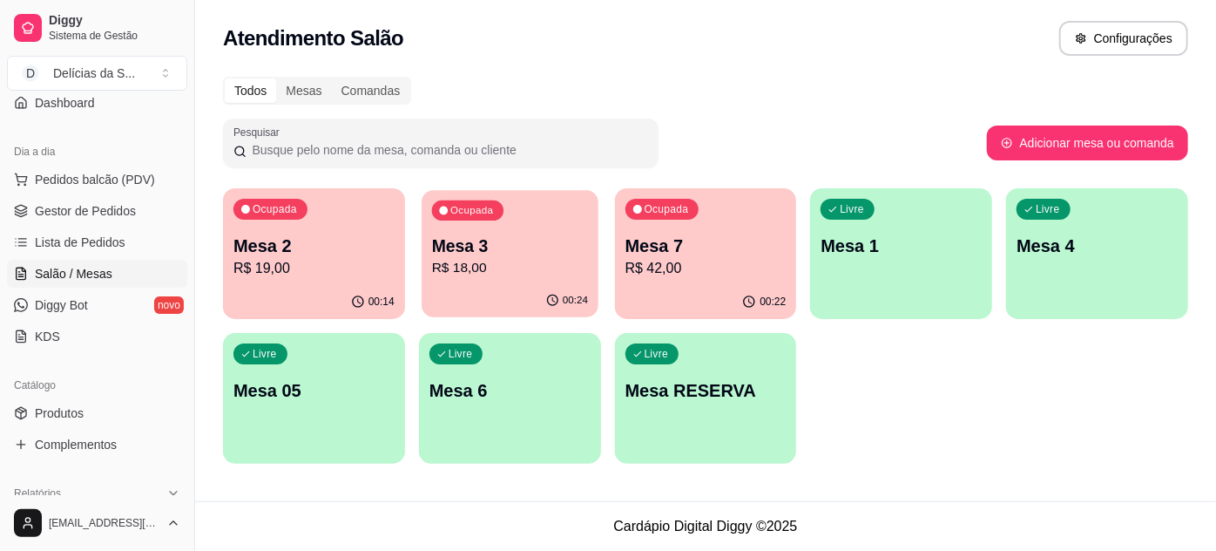
click at [535, 243] on p "Mesa 3" at bounding box center [510, 246] width 156 height 24
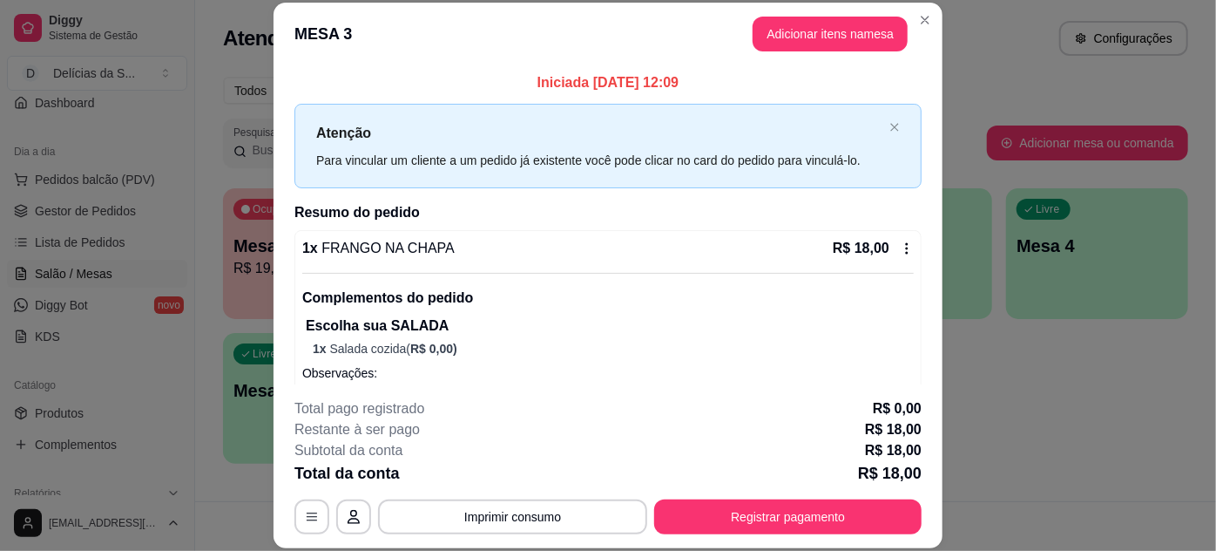
scroll to position [53, 0]
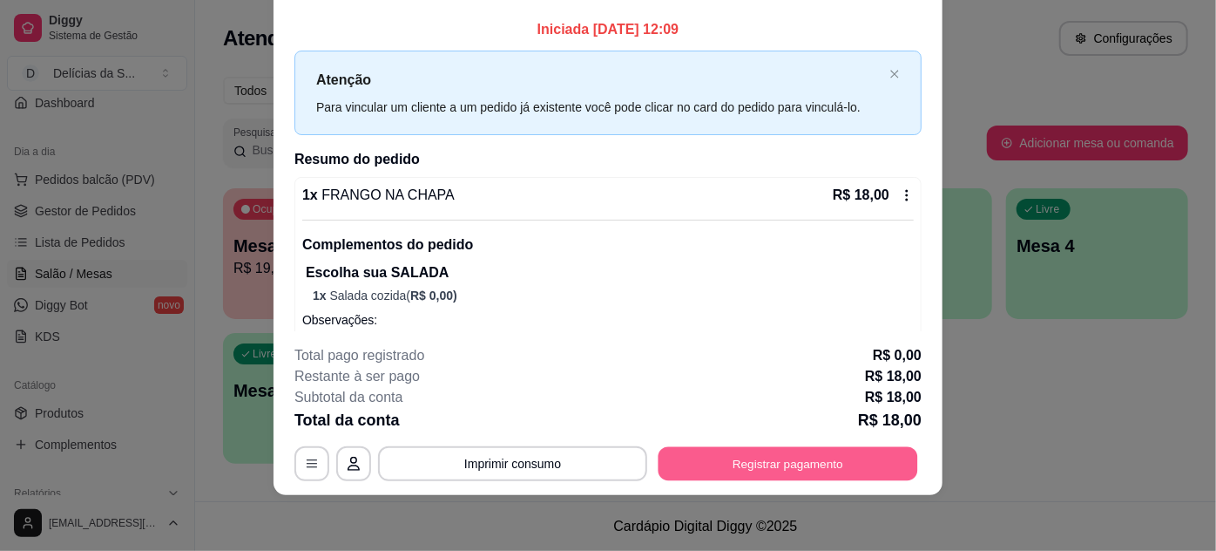
click at [732, 458] on button "Registrar pagamento" at bounding box center [789, 463] width 260 height 34
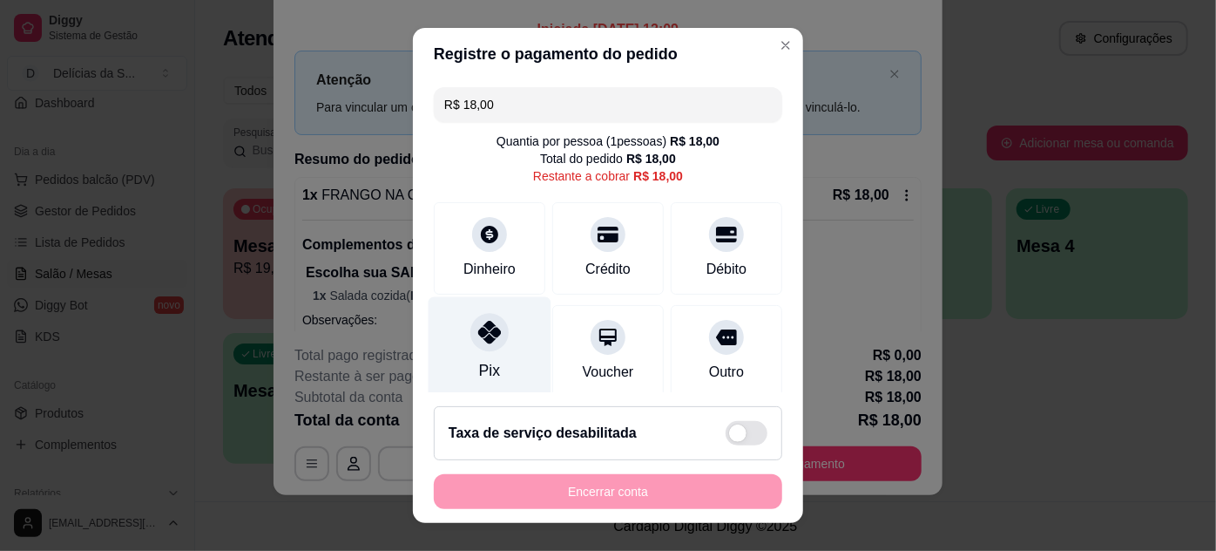
click at [490, 340] on icon at bounding box center [489, 332] width 23 height 23
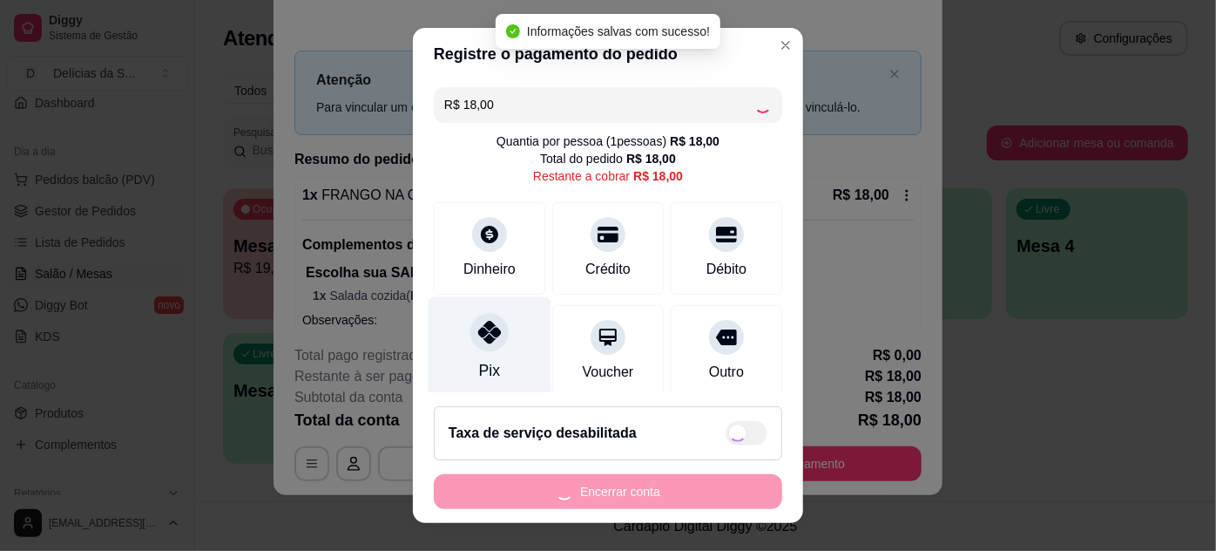
type input "R$ 0,00"
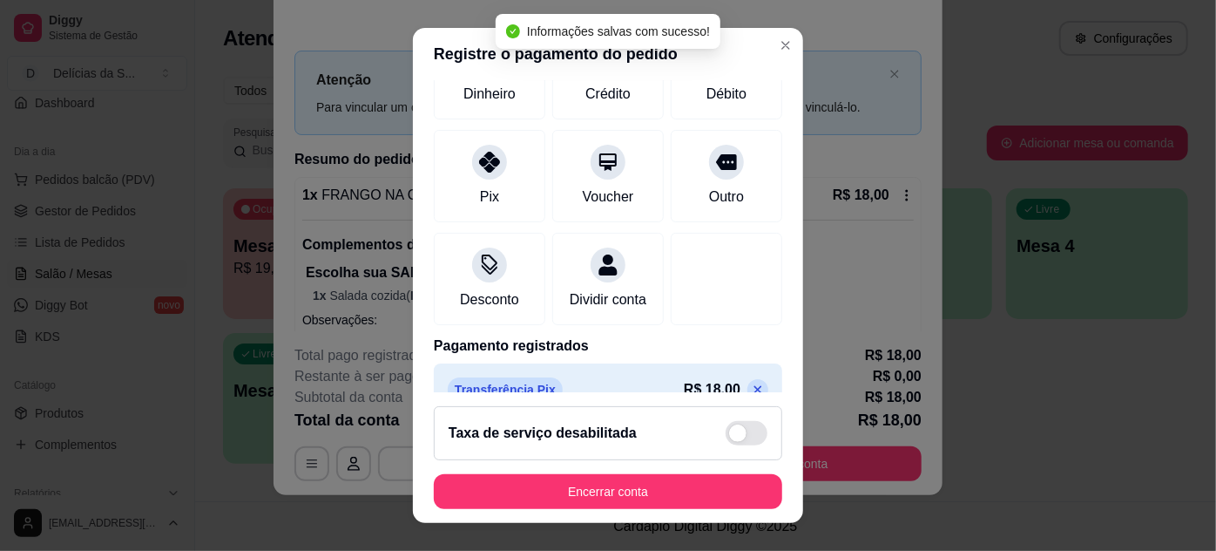
scroll to position [206, 0]
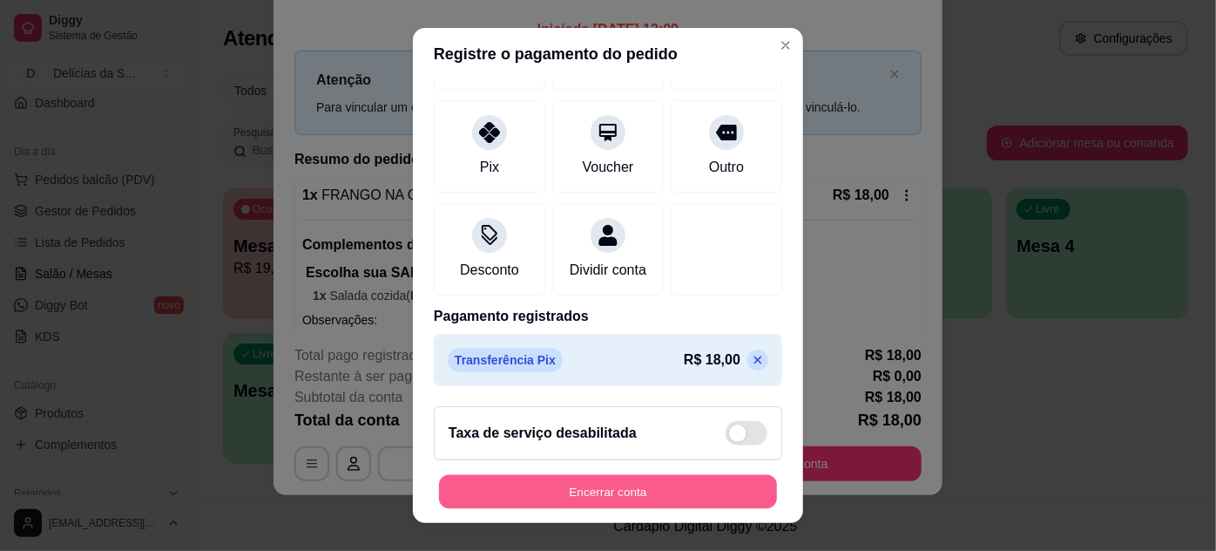
click at [614, 493] on button "Encerrar conta" at bounding box center [608, 492] width 338 height 34
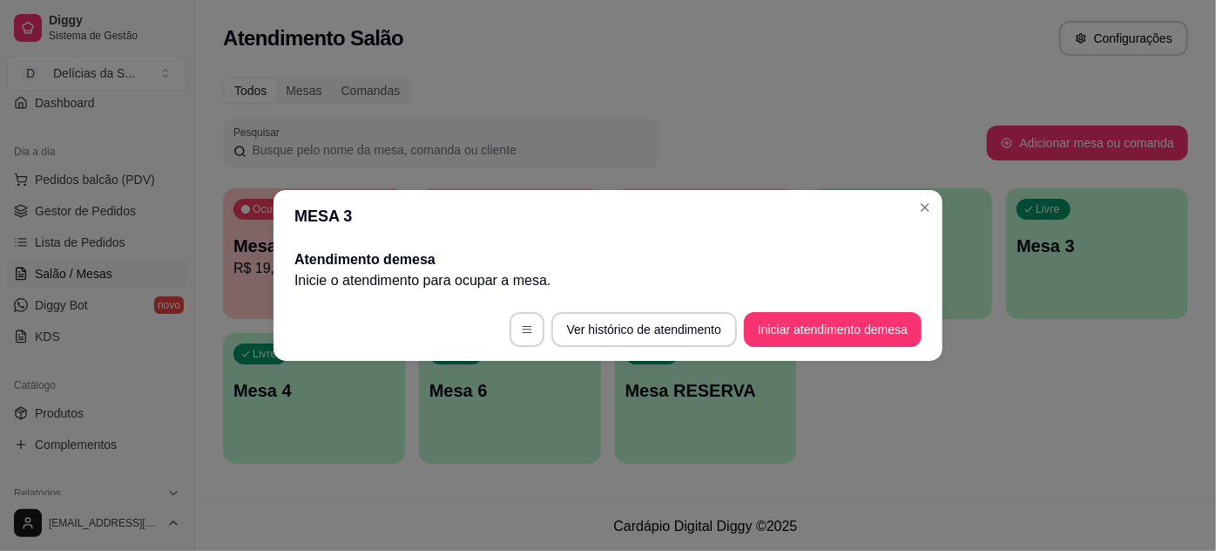
scroll to position [0, 0]
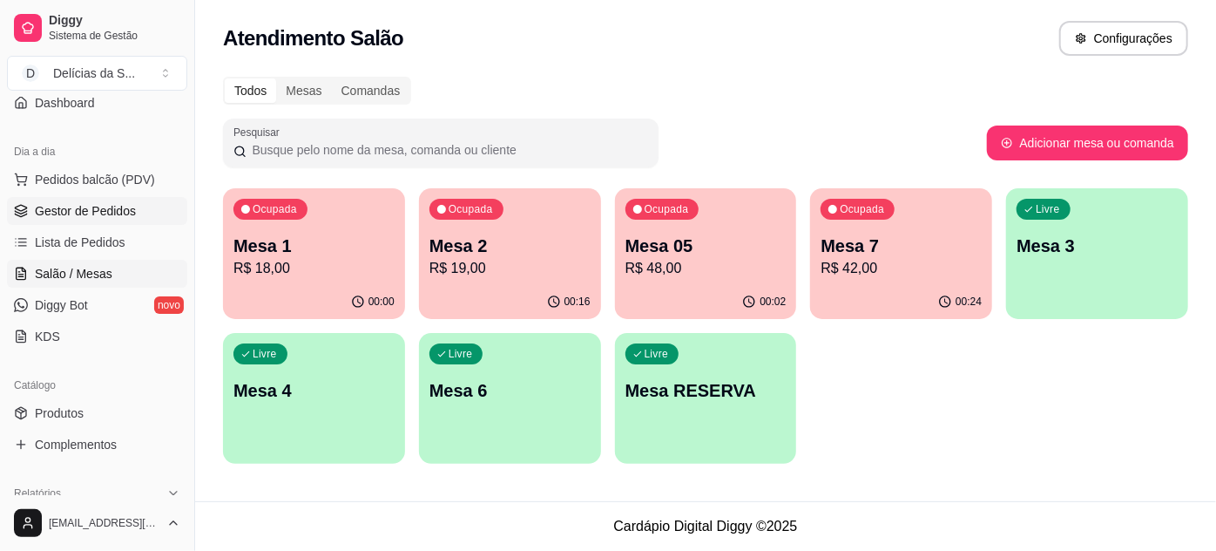
click at [118, 208] on span "Gestor de Pedidos" at bounding box center [85, 210] width 101 height 17
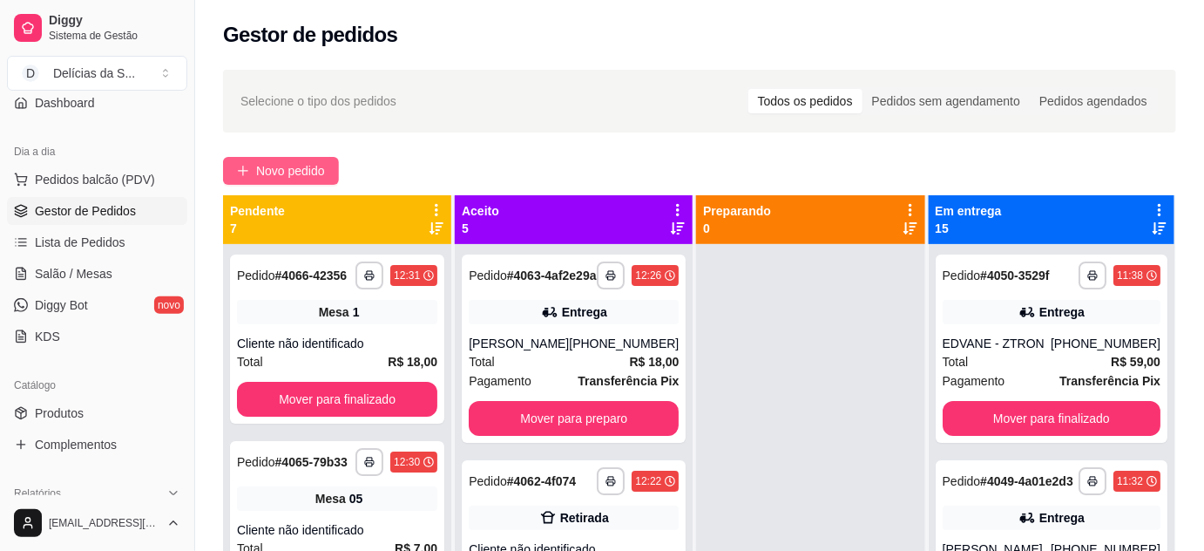
click at [267, 158] on button "Novo pedido" at bounding box center [281, 171] width 116 height 28
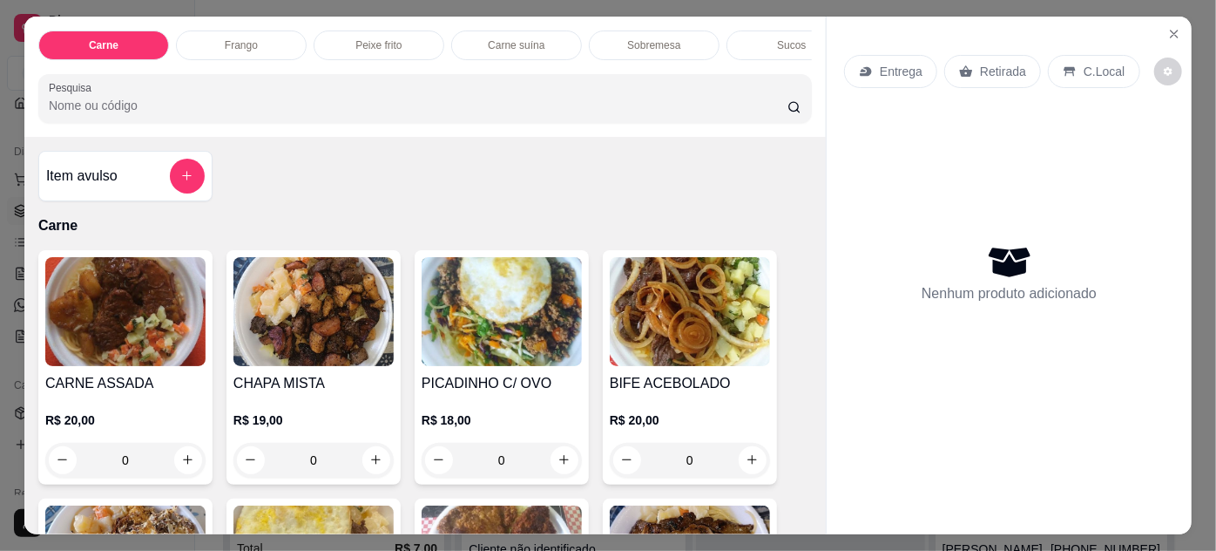
click at [707, 339] on img at bounding box center [690, 311] width 160 height 109
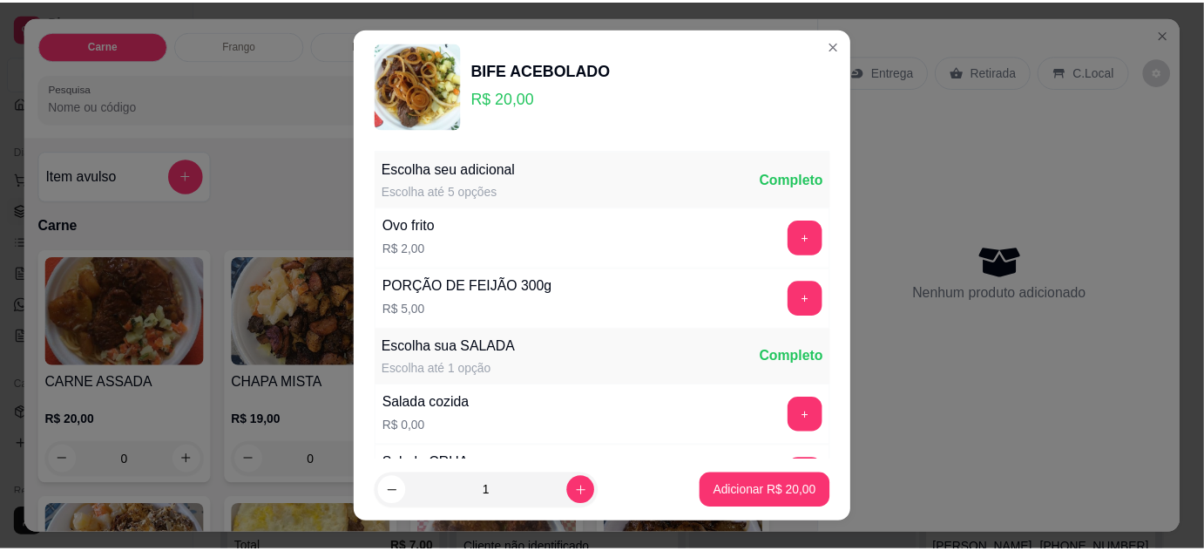
scroll to position [173, 0]
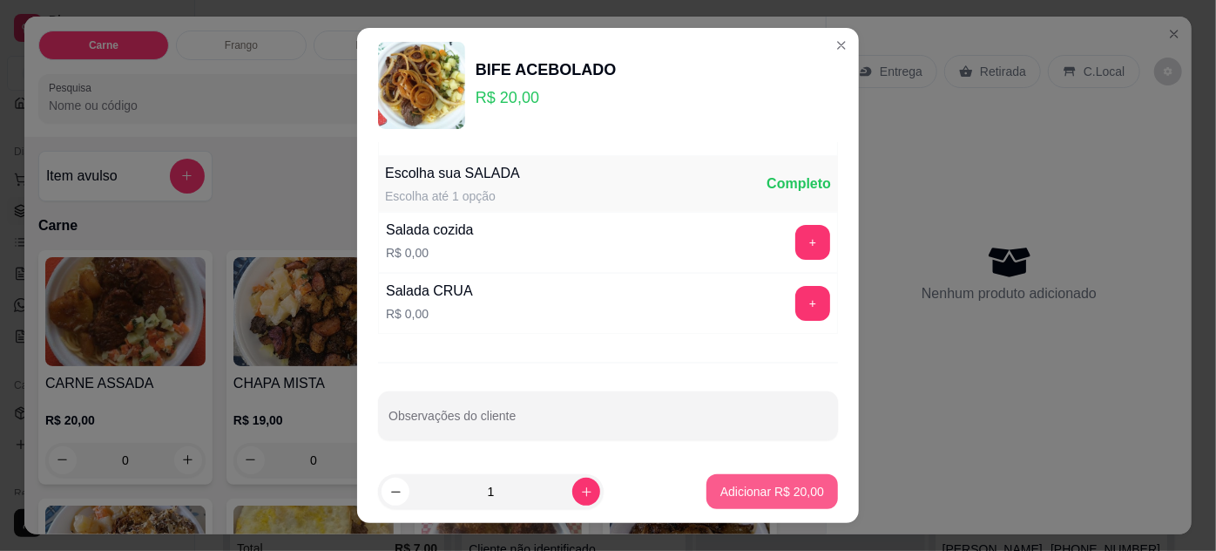
click at [723, 492] on p "Adicionar R$ 20,00" at bounding box center [772, 491] width 104 height 17
type input "1"
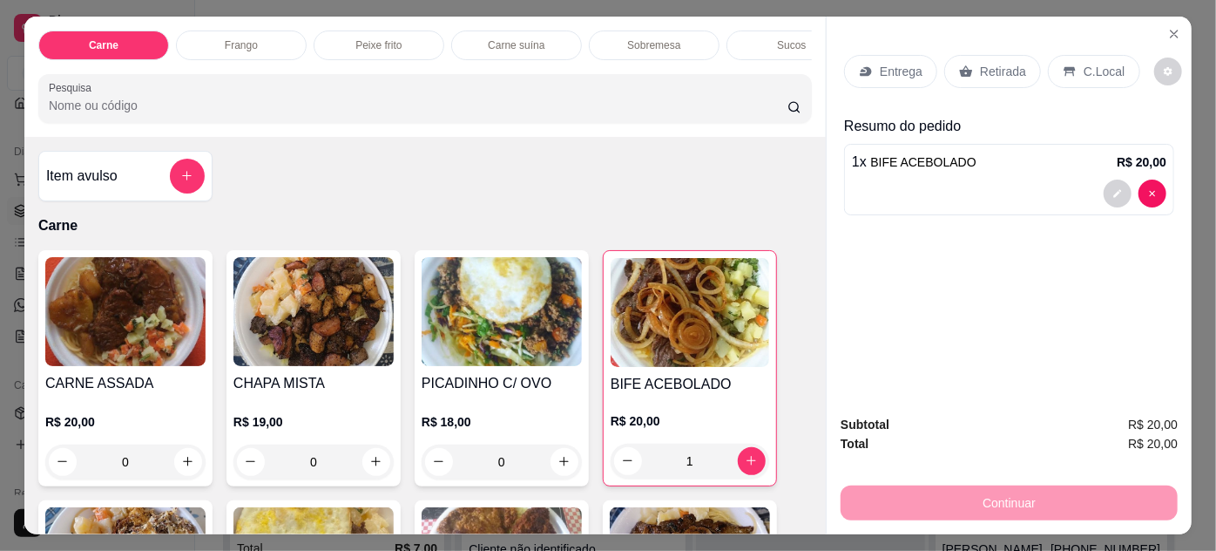
click at [873, 64] on div "Entrega" at bounding box center [890, 71] width 93 height 33
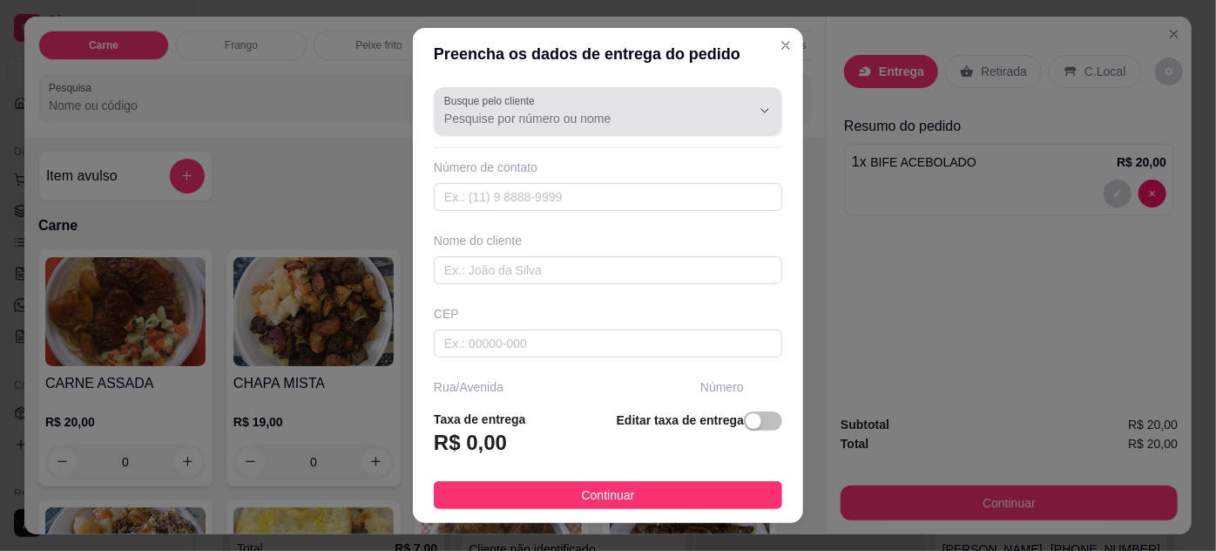
click at [646, 125] on input "Busque pelo cliente" at bounding box center [583, 118] width 279 height 17
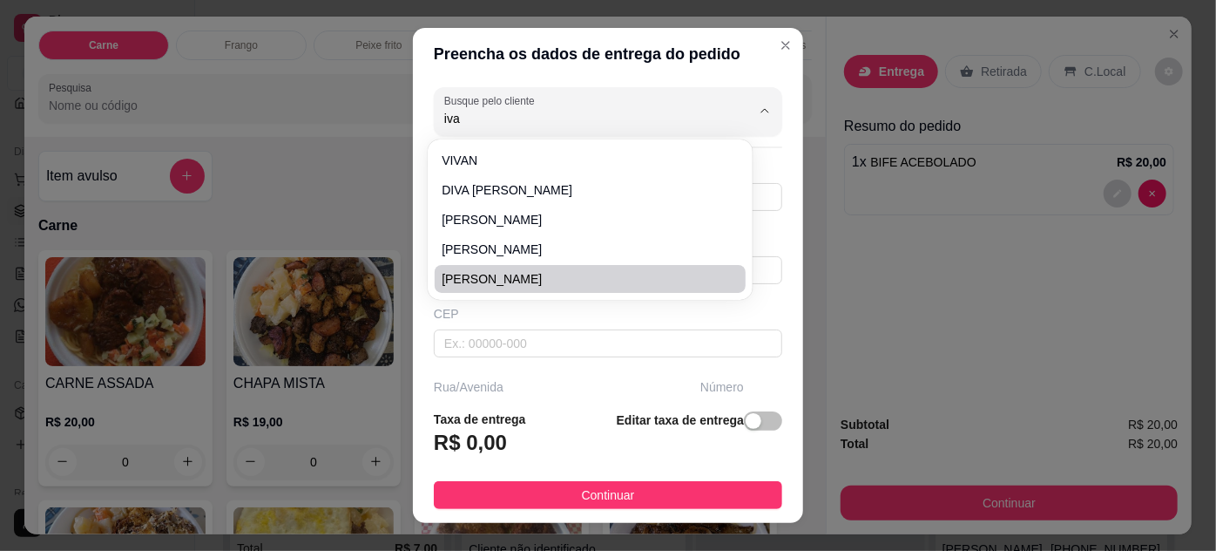
click at [571, 277] on span "IVANEIDE CRECI" at bounding box center [581, 278] width 279 height 17
type input "IVANEIDE CRECI"
type input "91984855912"
type input "IVANEIDE CRECI"
type input "CRESCI-PA"
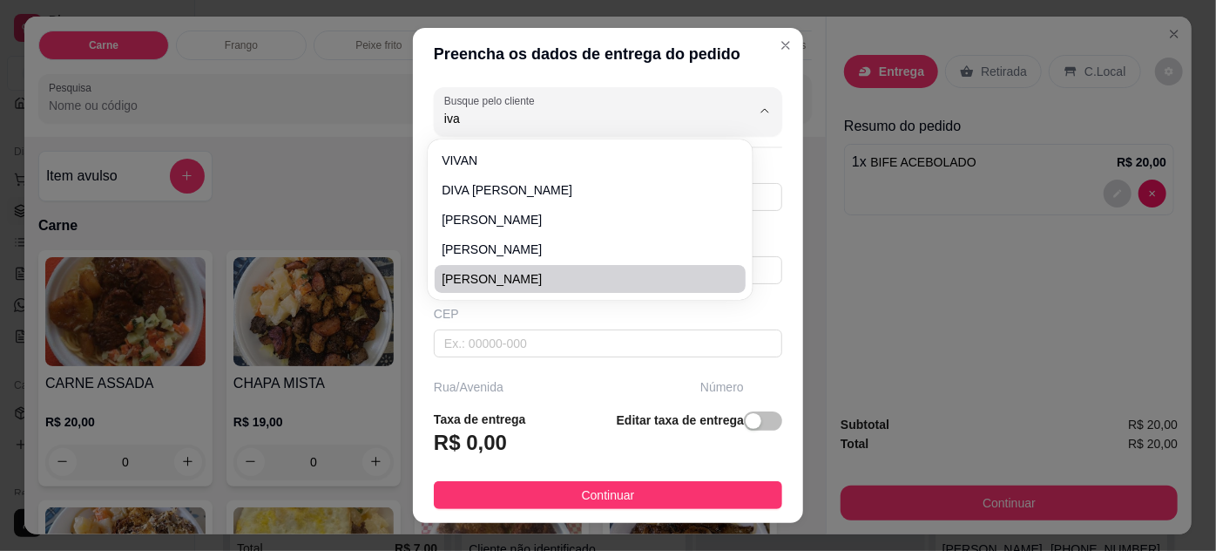
type input "12H"
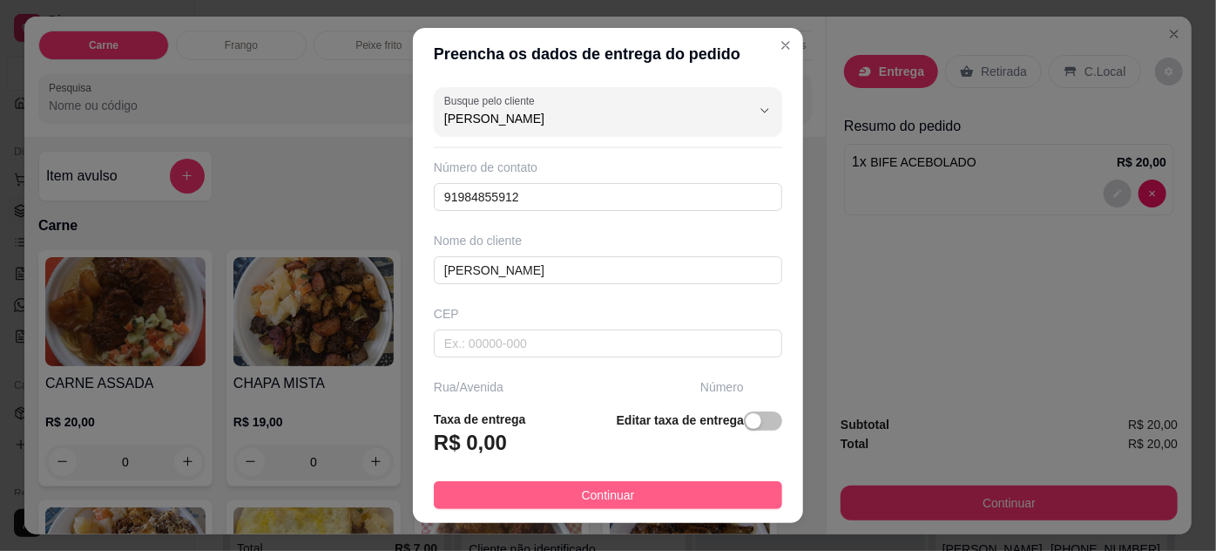
type input "IVANEIDE CRECI"
click at [722, 489] on button "Continuar" at bounding box center [608, 495] width 348 height 28
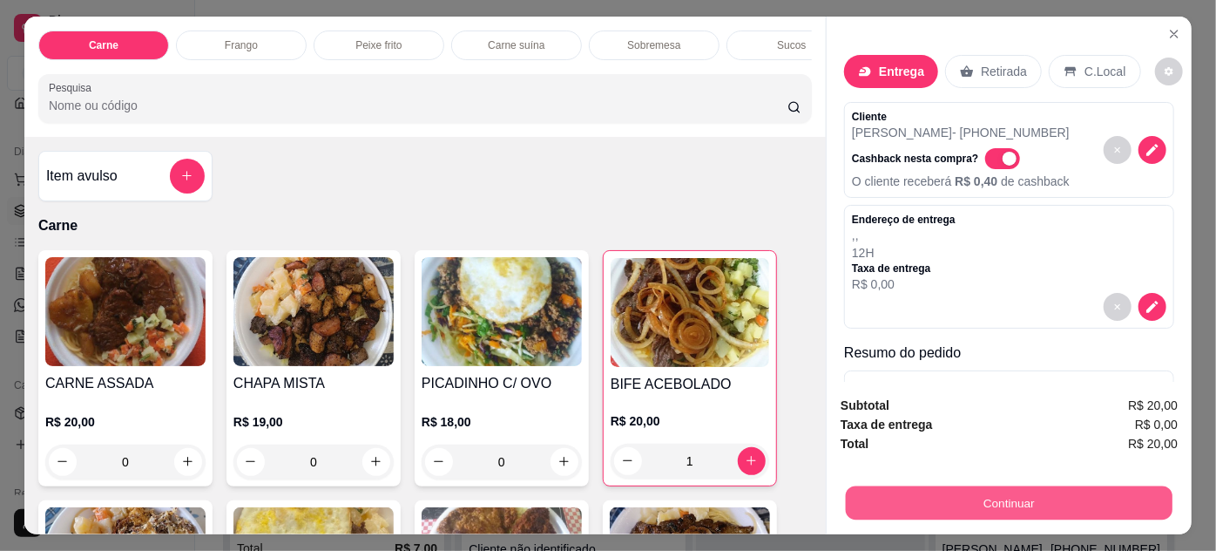
click at [932, 504] on button "Continuar" at bounding box center [1009, 503] width 327 height 34
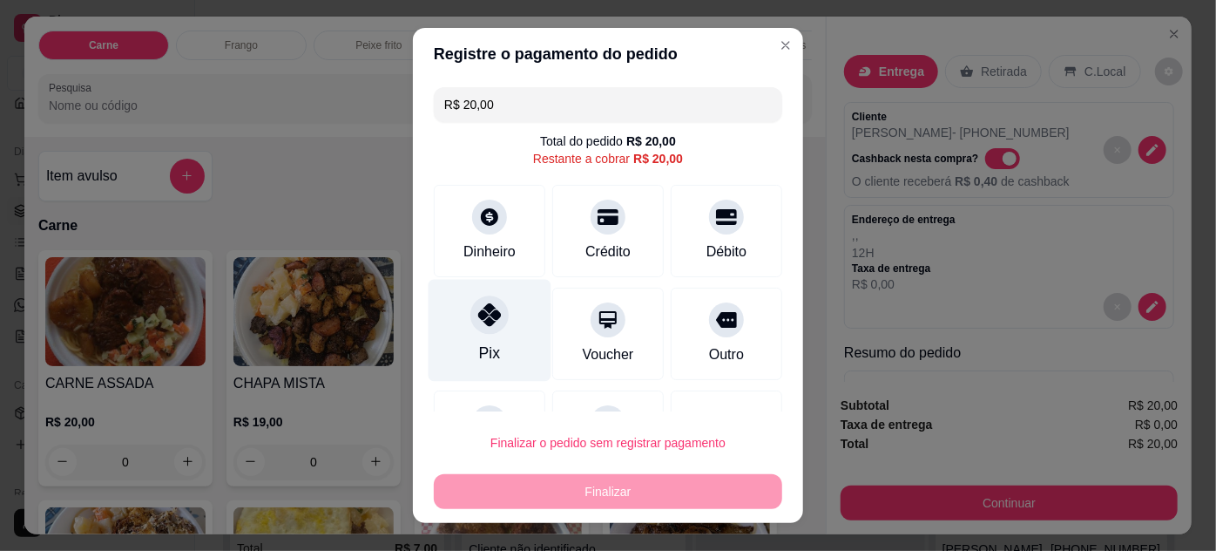
click at [478, 305] on icon at bounding box center [489, 314] width 23 height 23
type input "R$ 0,00"
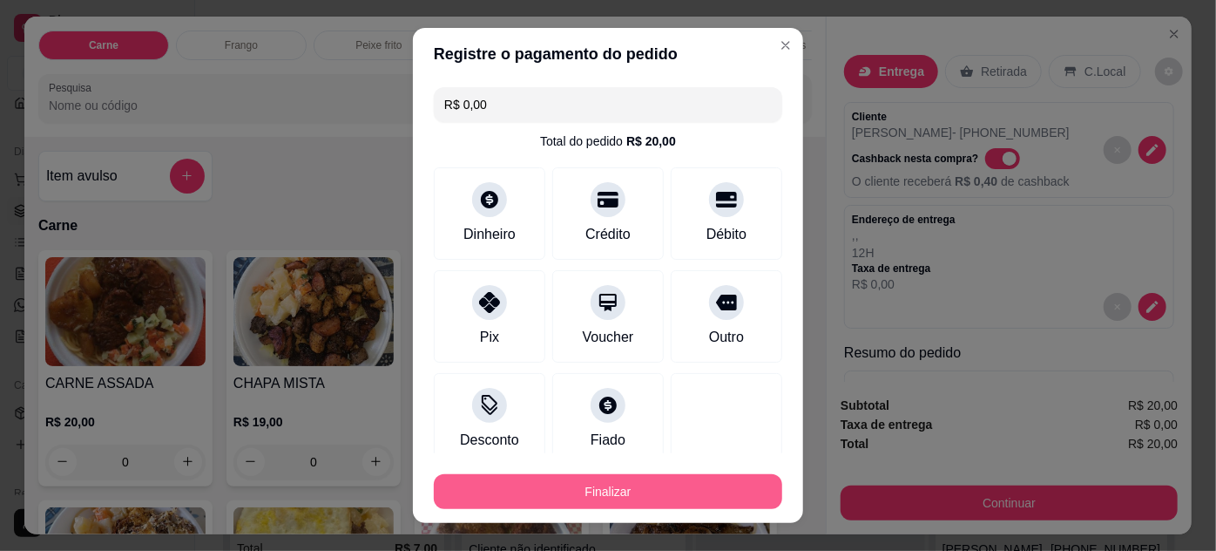
click at [688, 492] on button "Finalizar" at bounding box center [608, 491] width 348 height 35
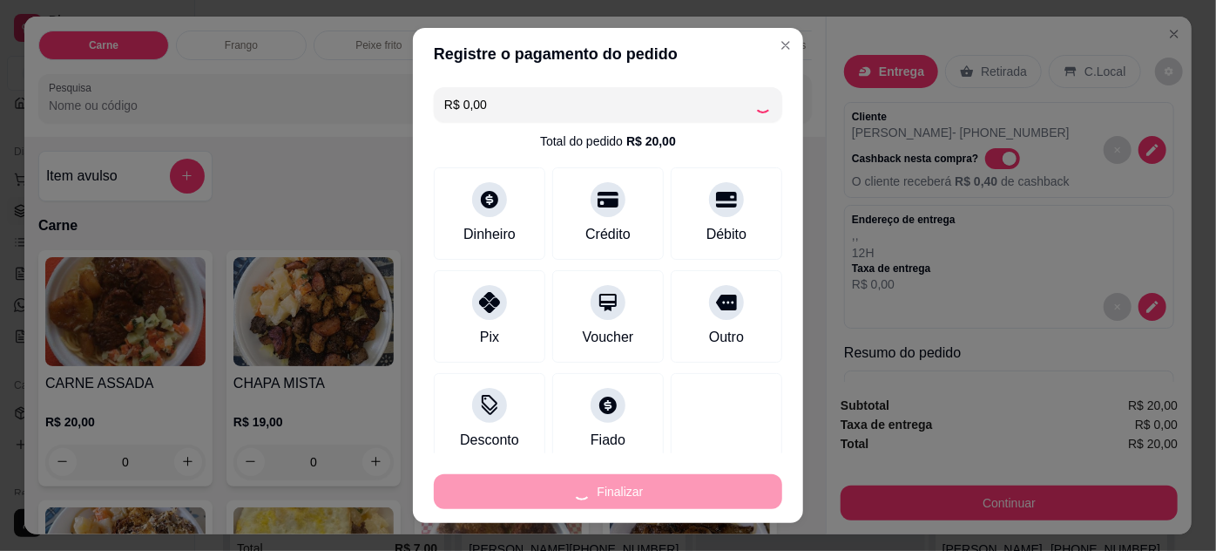
type input "0"
type input "-R$ 20,00"
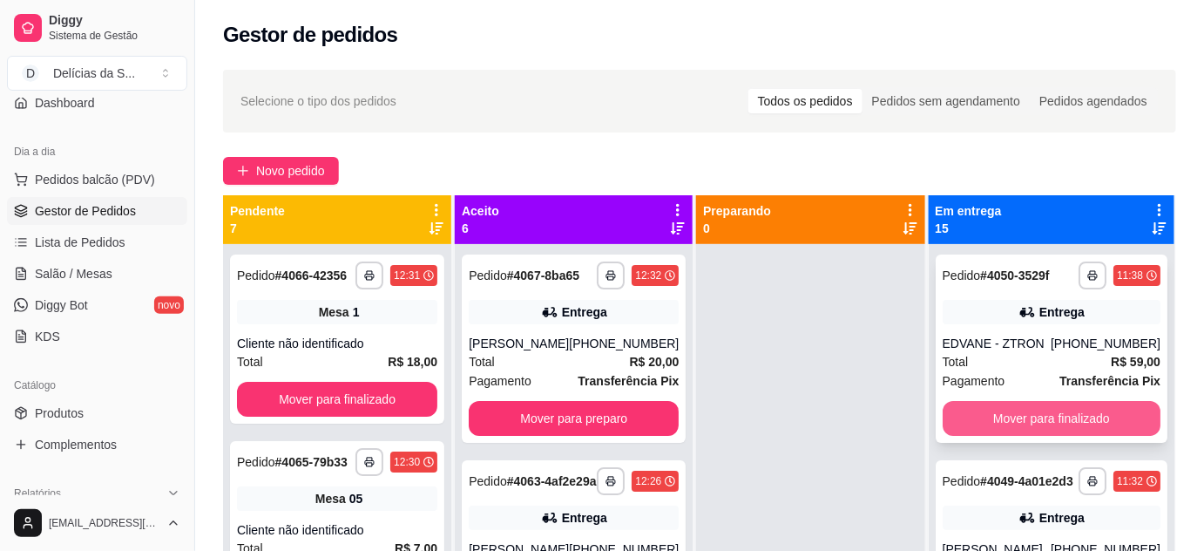
click at [1025, 406] on button "Mover para finalizado" at bounding box center [1052, 418] width 218 height 35
click at [1025, 406] on div "**********" at bounding box center [1052, 348] width 232 height 188
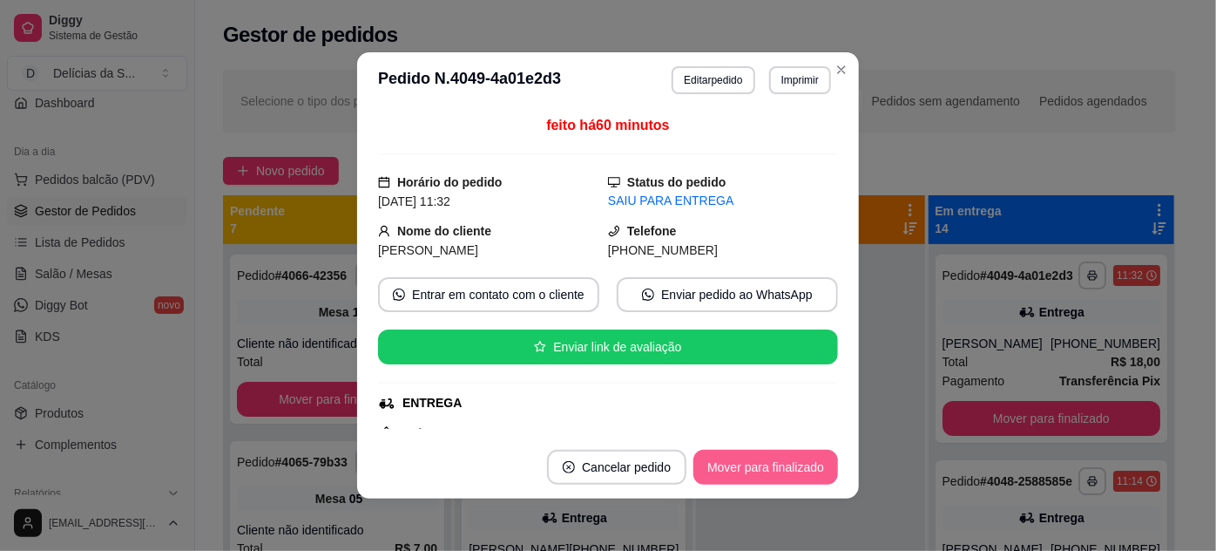
click at [779, 476] on button "Mover para finalizado" at bounding box center [765, 467] width 145 height 35
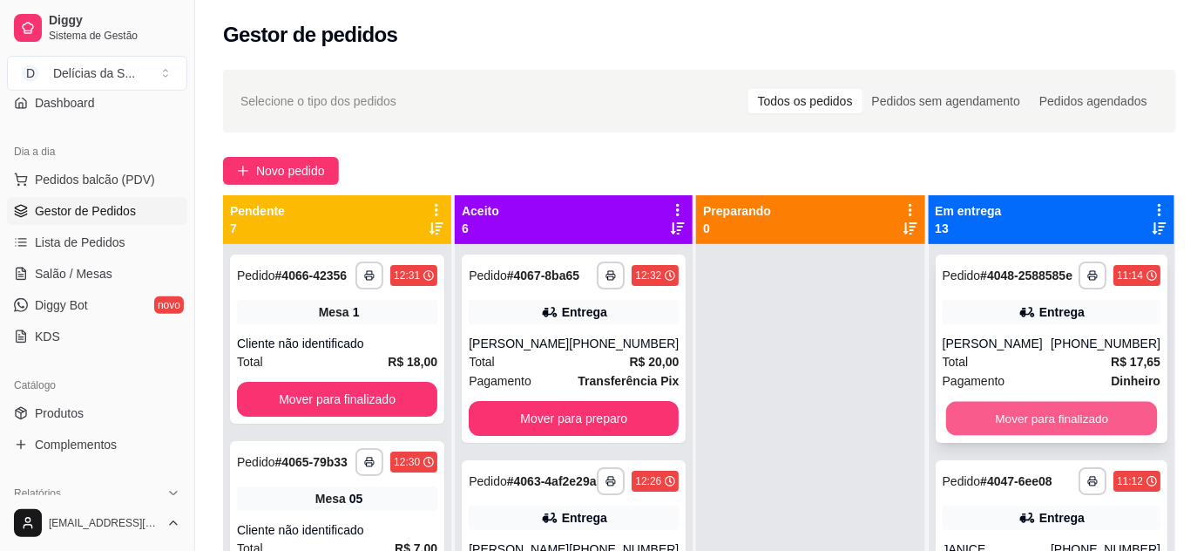
click at [1018, 436] on button "Mover para finalizado" at bounding box center [1051, 419] width 212 height 34
click at [1014, 436] on button "Mover para finalizado" at bounding box center [1051, 419] width 212 height 34
click at [1014, 436] on button "Mover para finalizado" at bounding box center [1052, 418] width 218 height 35
click at [1014, 436] on button "Mover para finalizado" at bounding box center [1051, 419] width 212 height 34
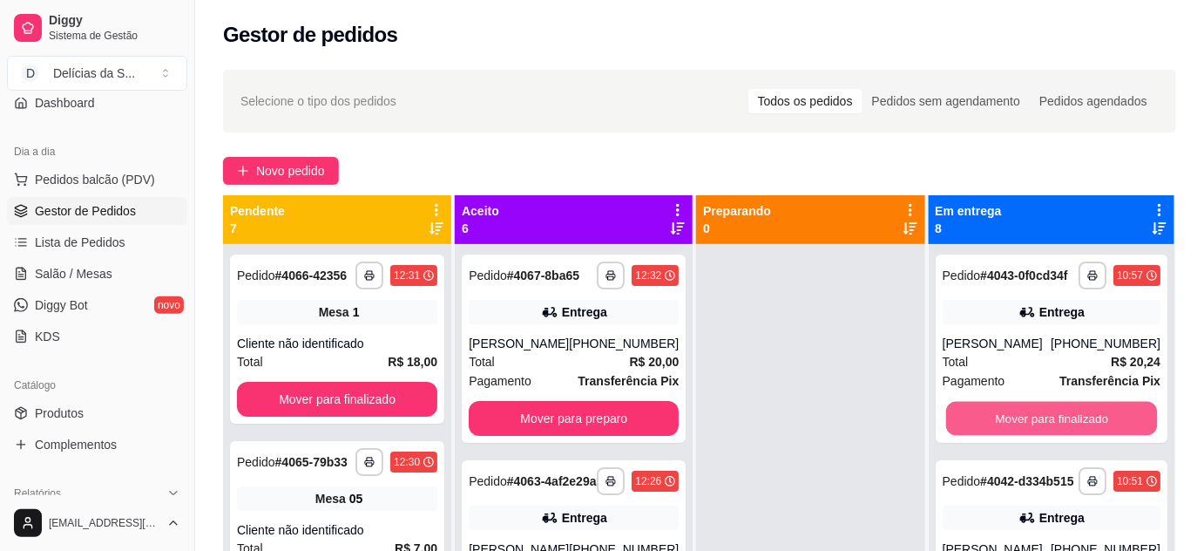
click at [1014, 436] on button "Mover para finalizado" at bounding box center [1051, 419] width 212 height 34
click at [1014, 436] on button "Mover para finalizado" at bounding box center [1052, 418] width 218 height 35
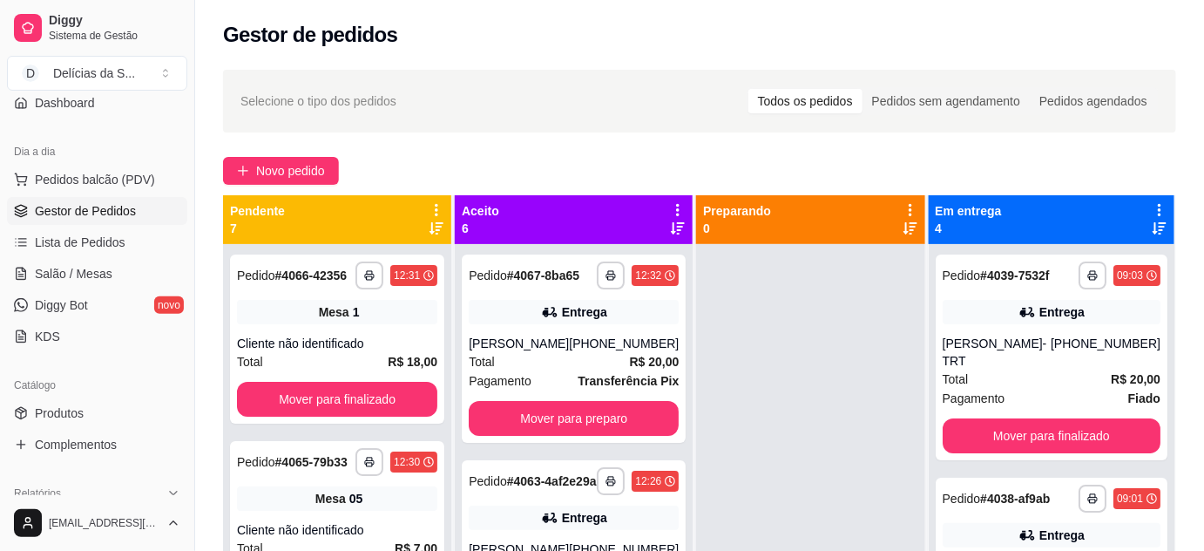
click at [1014, 441] on div "**********" at bounding box center [1052, 357] width 232 height 206
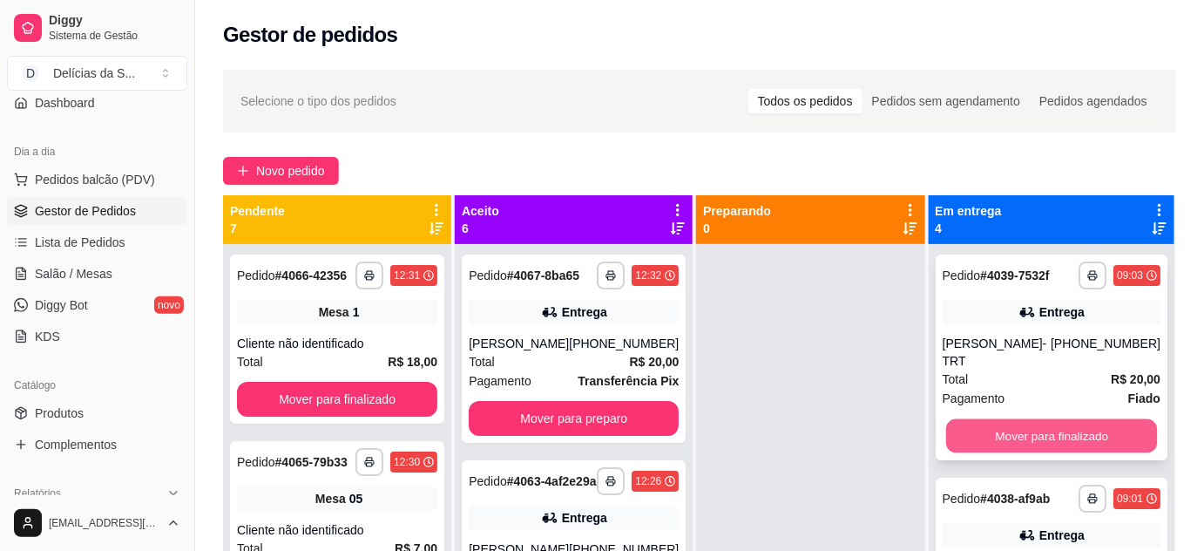
click at [1010, 420] on button "Mover para finalizado" at bounding box center [1051, 436] width 212 height 34
click at [1008, 419] on button "Mover para finalizado" at bounding box center [1052, 435] width 218 height 35
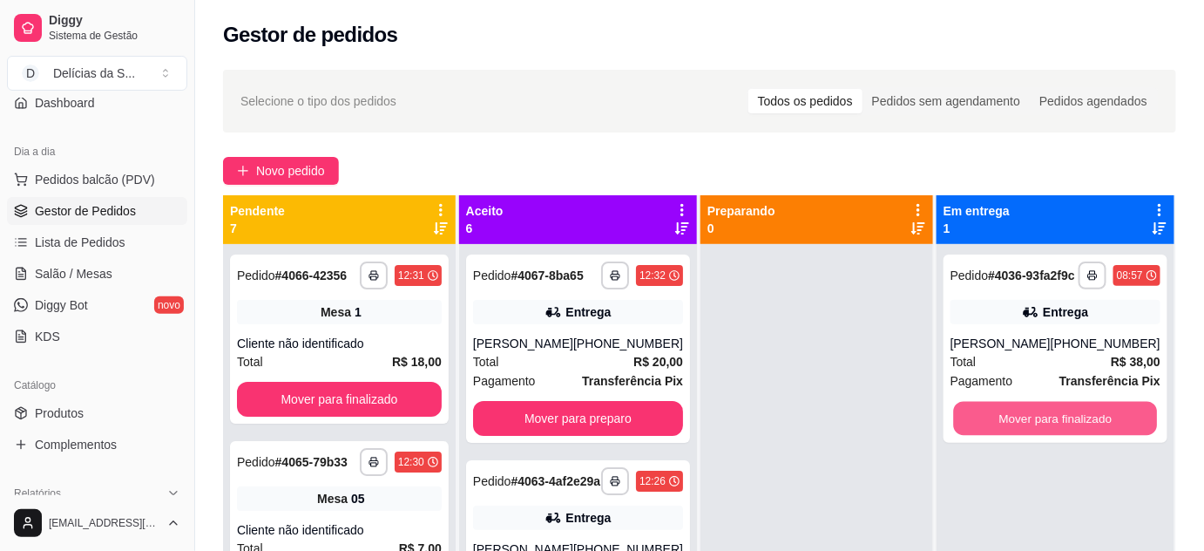
click at [1008, 419] on button "Mover para finalizado" at bounding box center [1055, 419] width 204 height 34
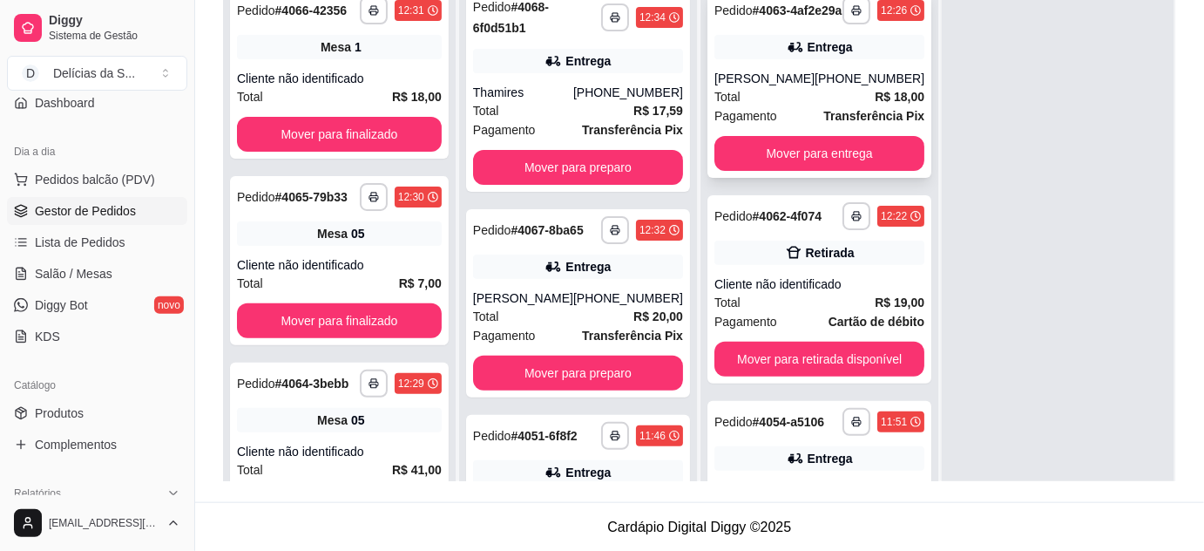
click at [823, 122] on strong "Transferência Pix" at bounding box center [873, 116] width 101 height 14
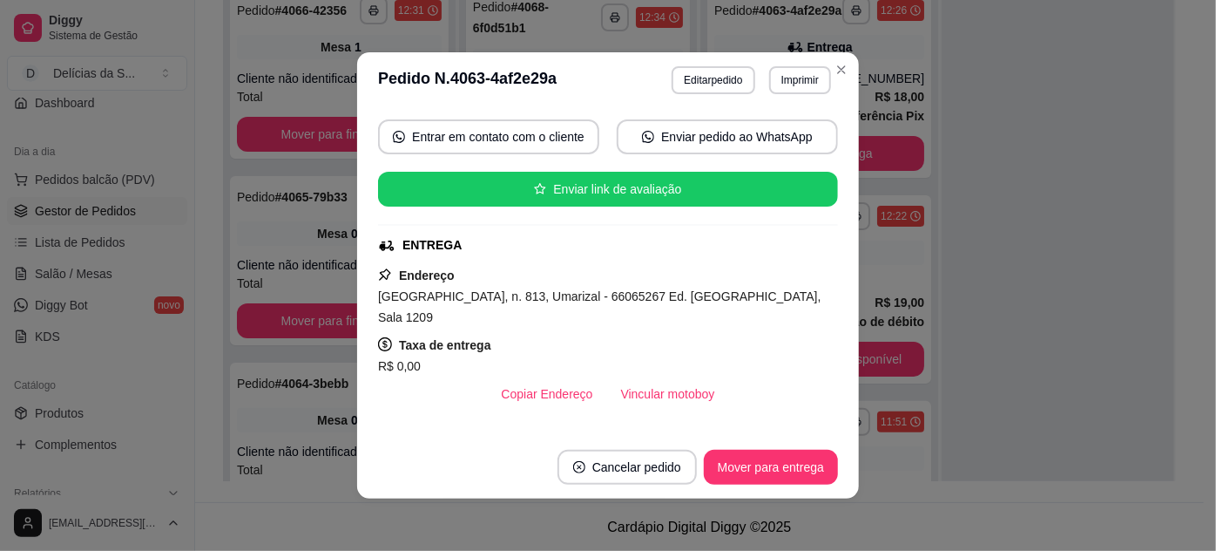
scroll to position [316, 0]
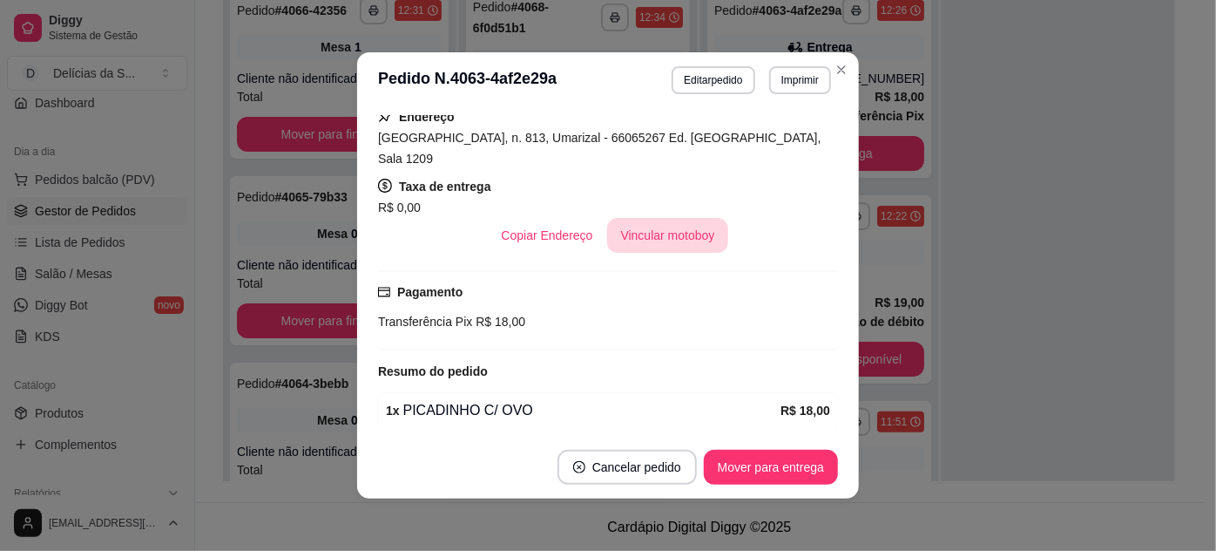
click at [660, 219] on button "Vincular motoboy" at bounding box center [668, 235] width 122 height 35
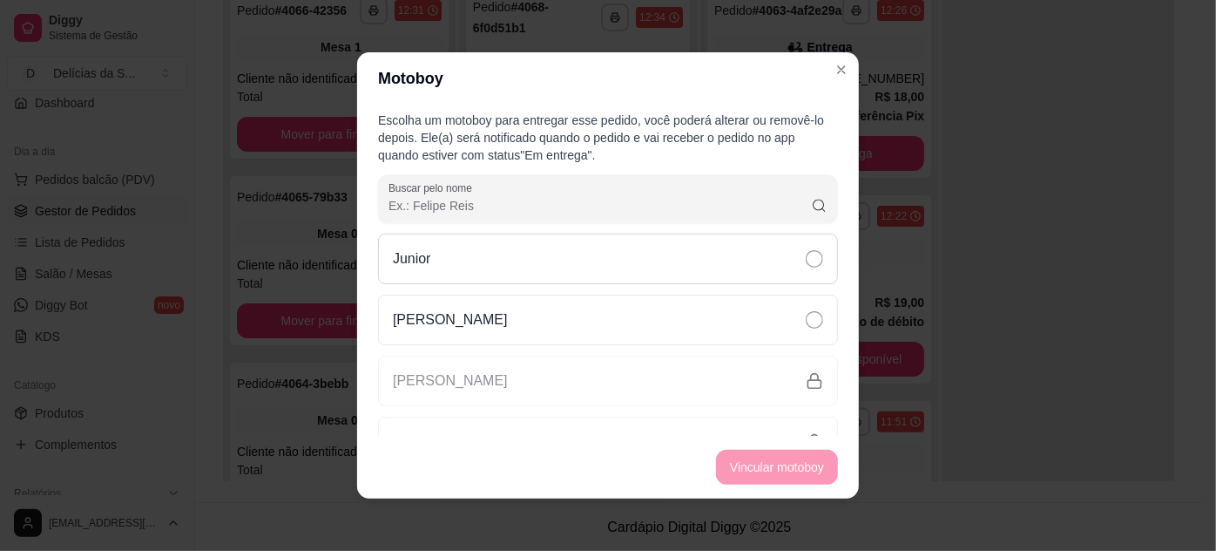
click at [701, 253] on div "Junior" at bounding box center [608, 258] width 460 height 51
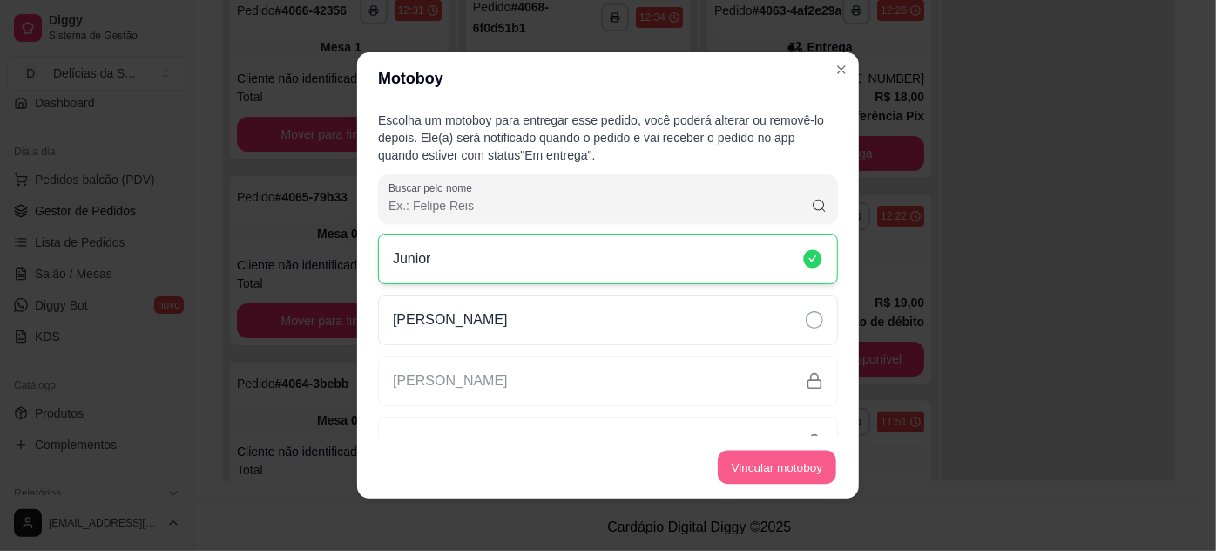
click at [795, 459] on button "Vincular motoboy" at bounding box center [777, 467] width 118 height 34
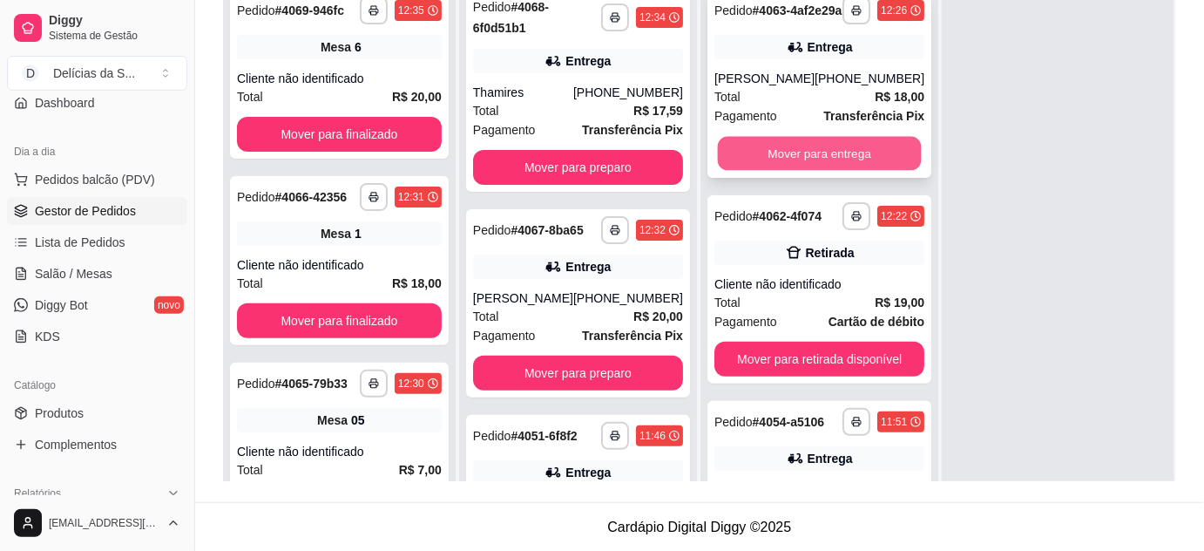
click at [841, 162] on button "Mover para entrega" at bounding box center [820, 154] width 204 height 34
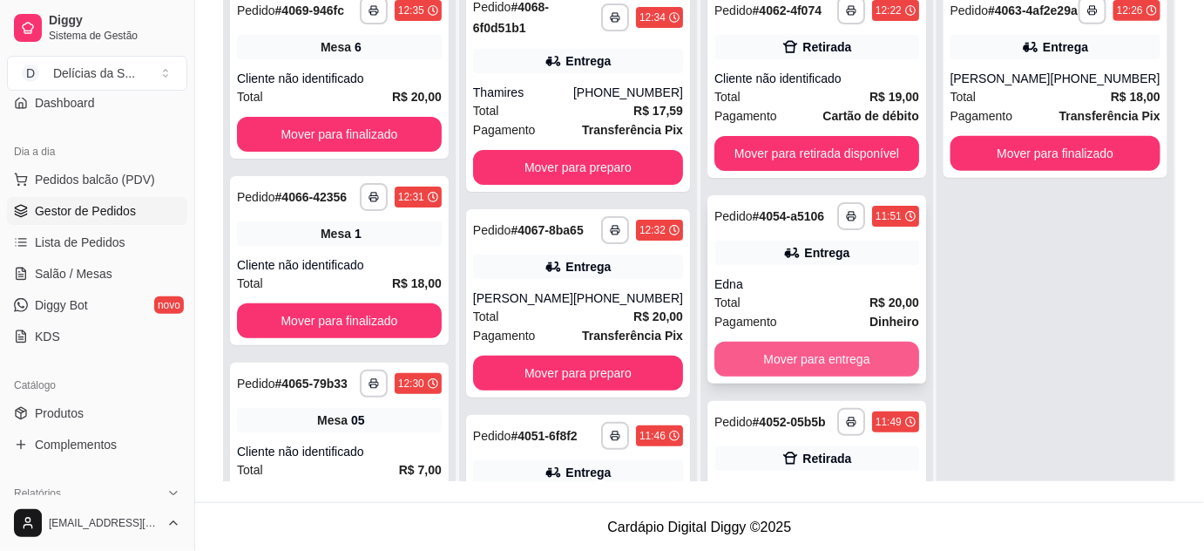
click at [878, 354] on button "Mover para entrega" at bounding box center [816, 359] width 205 height 35
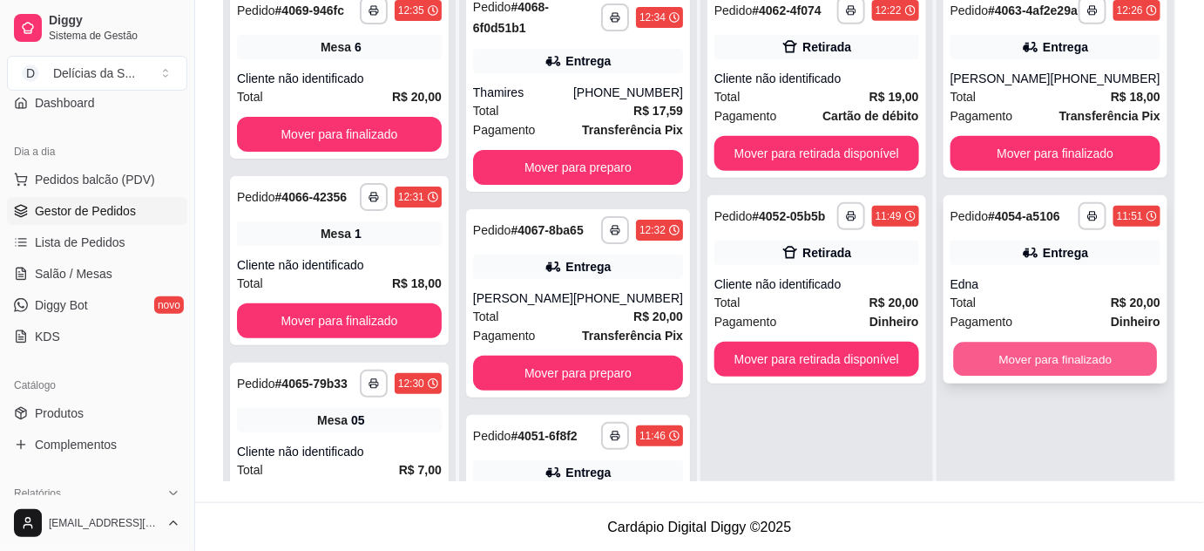
click at [1065, 369] on button "Mover para finalizado" at bounding box center [1055, 359] width 204 height 34
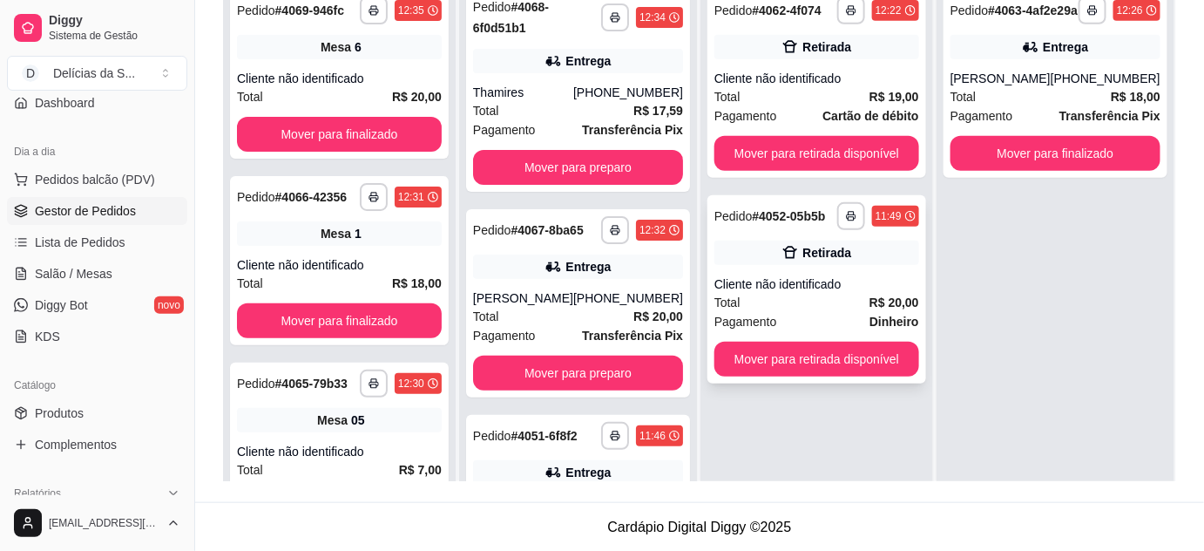
click at [844, 303] on div "Total R$ 20,00" at bounding box center [816, 302] width 205 height 19
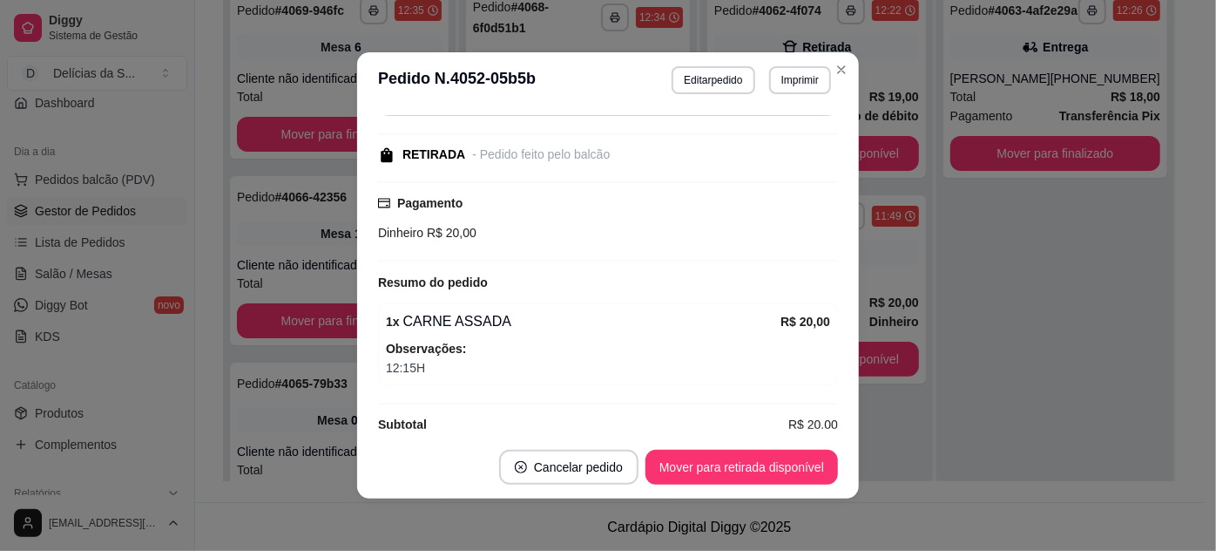
scroll to position [179, 0]
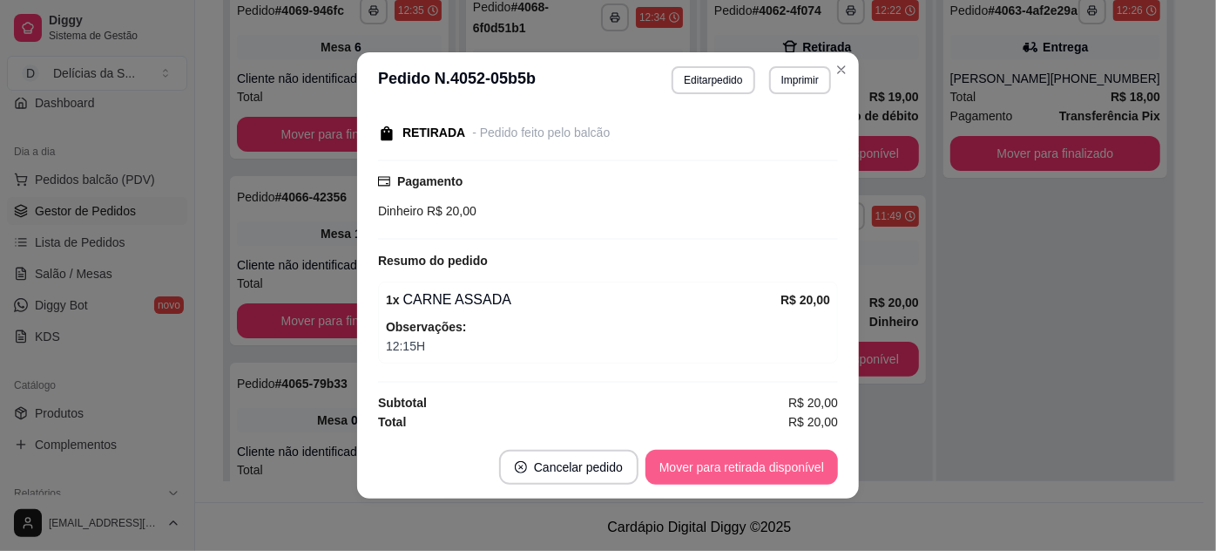
click at [765, 470] on button "Mover para retirada disponível" at bounding box center [742, 467] width 193 height 35
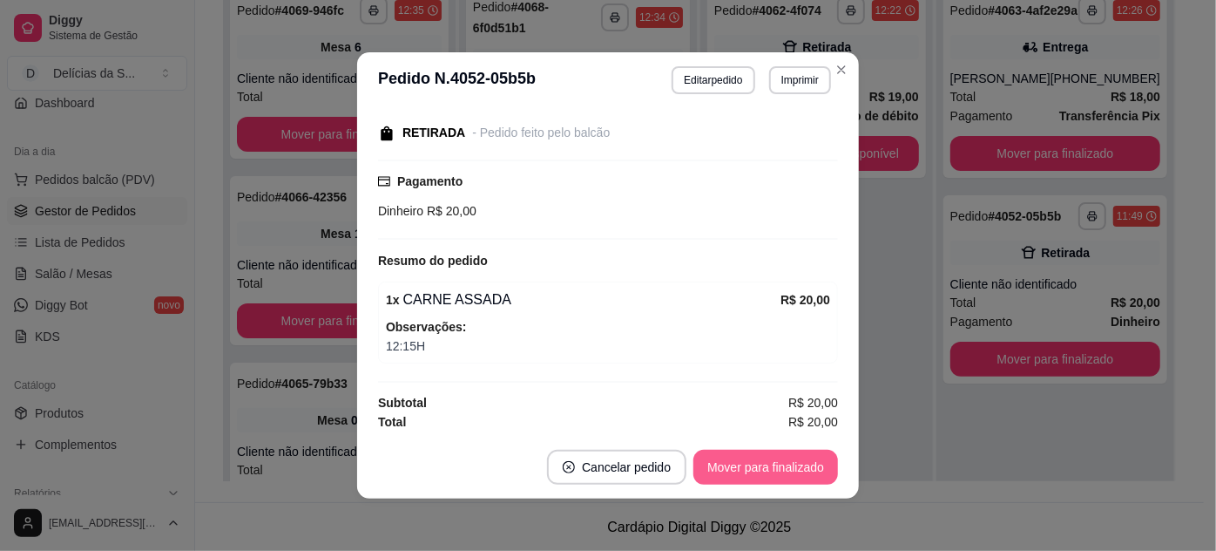
click at [765, 470] on button "Mover para finalizado" at bounding box center [765, 467] width 145 height 35
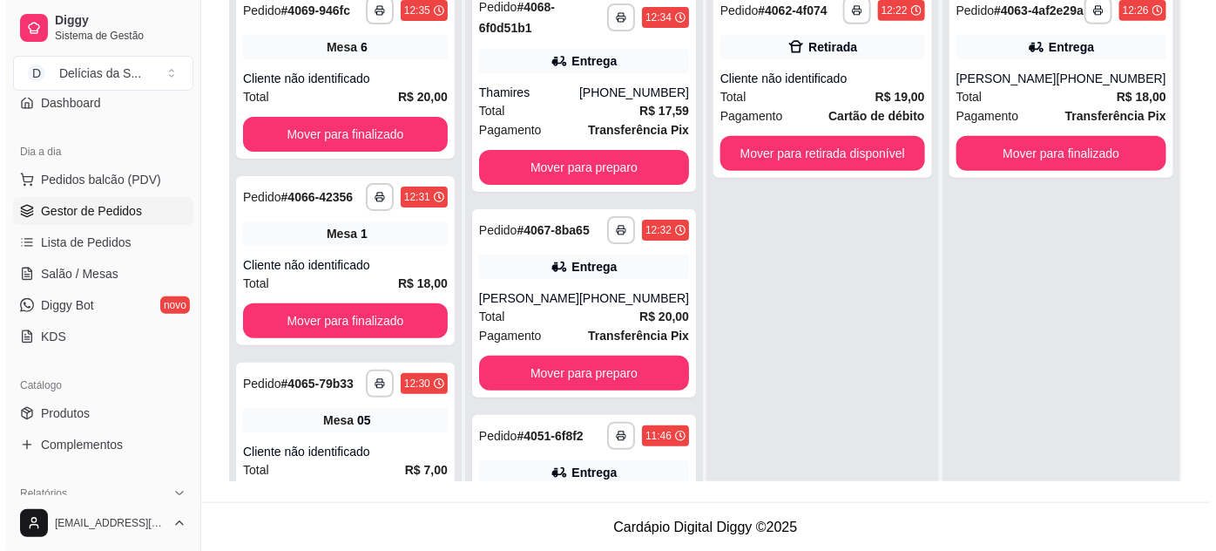
scroll to position [106, 0]
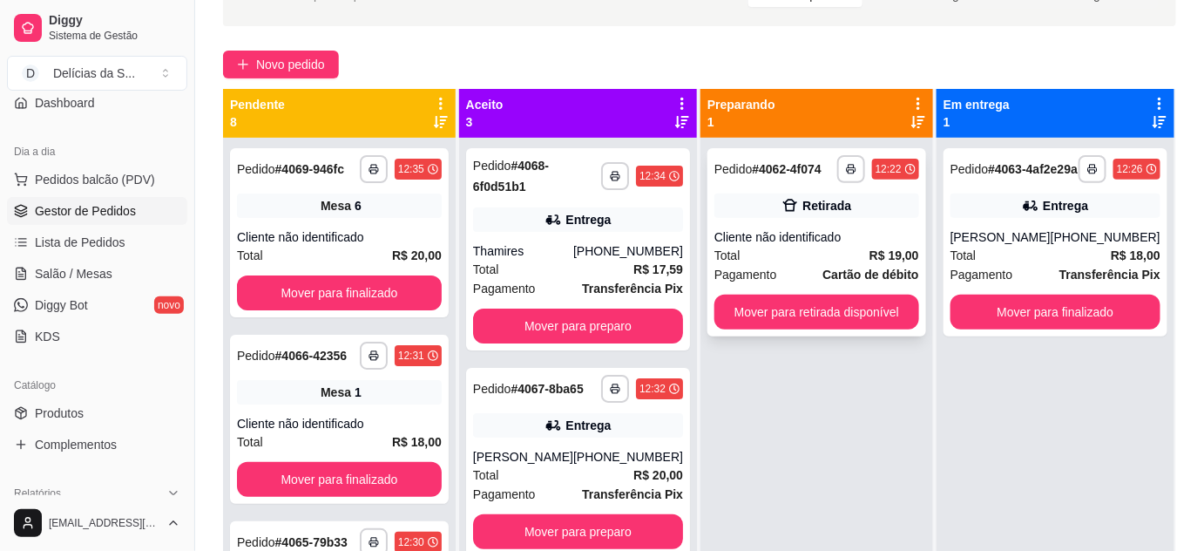
click at [799, 281] on div "Pagamento Cartão de débito" at bounding box center [816, 274] width 205 height 19
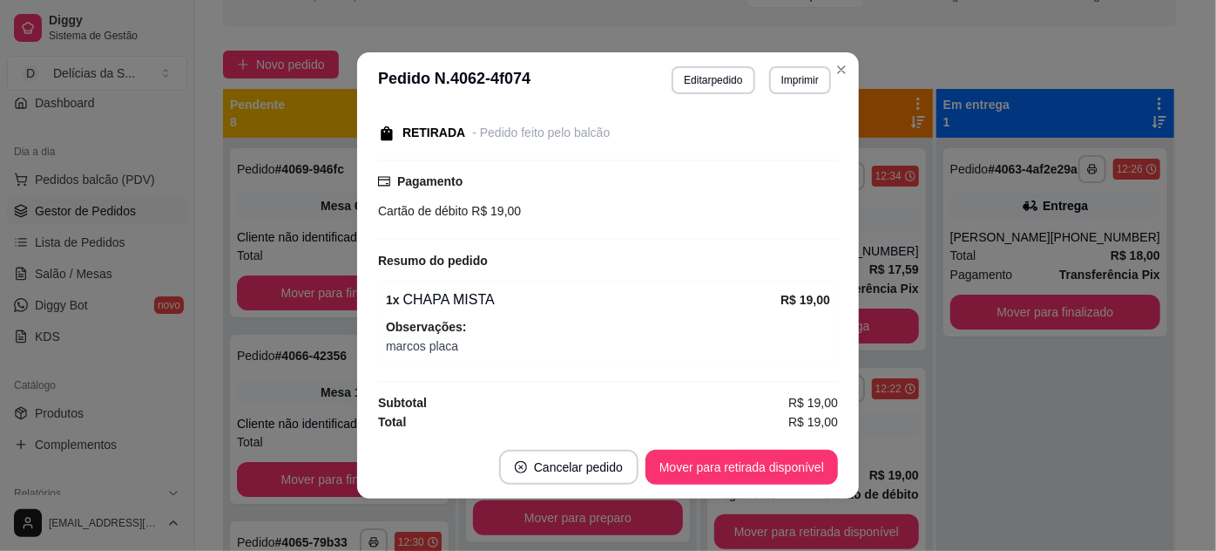
scroll to position [0, 0]
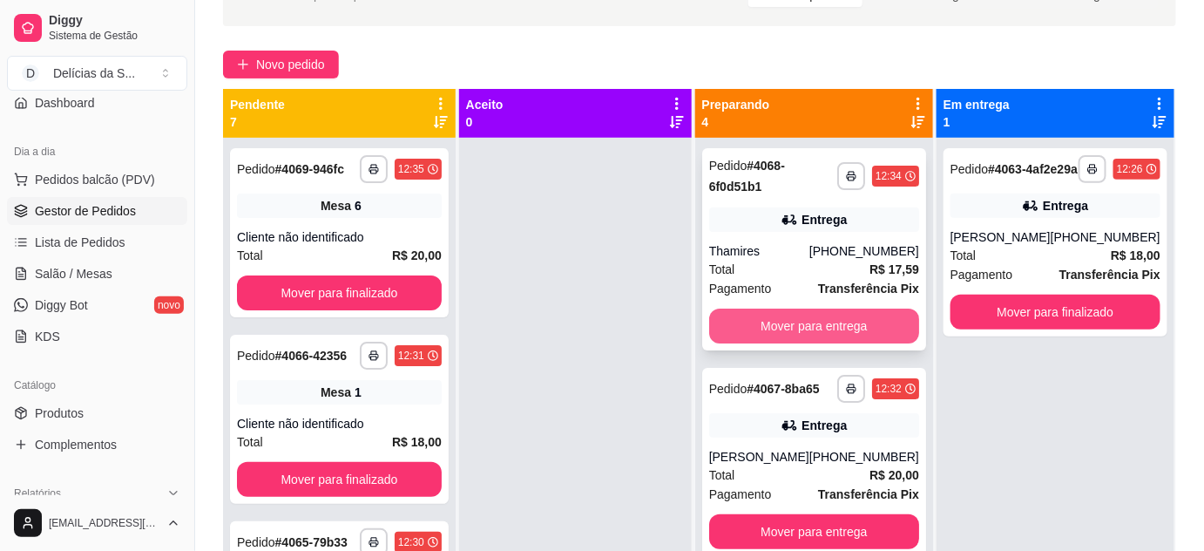
click at [808, 325] on button "Mover para entrega" at bounding box center [814, 325] width 210 height 35
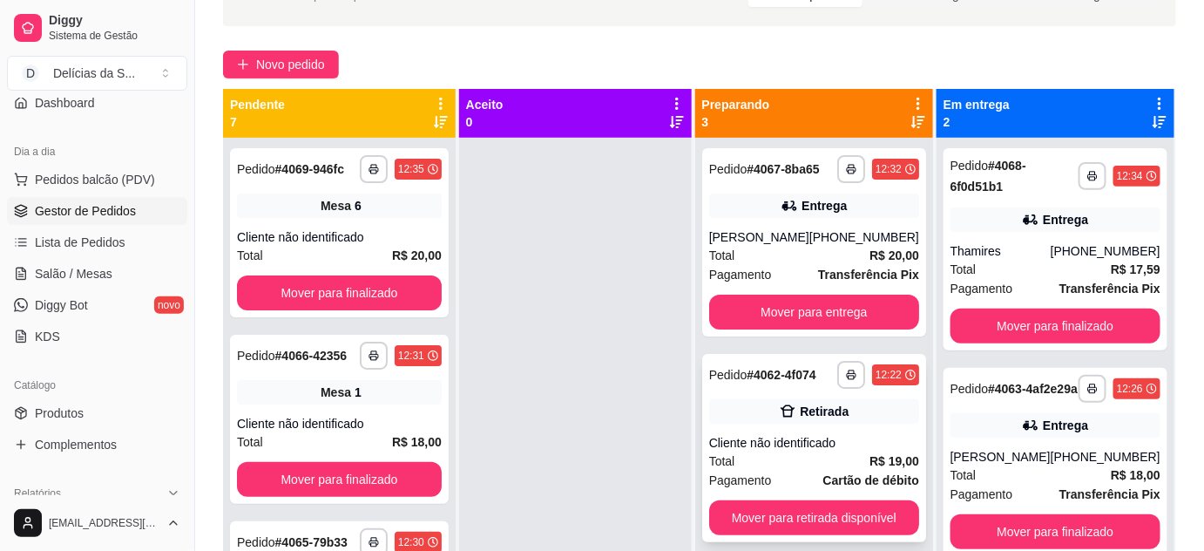
click at [815, 470] on div "Total R$ 19,00" at bounding box center [814, 460] width 210 height 19
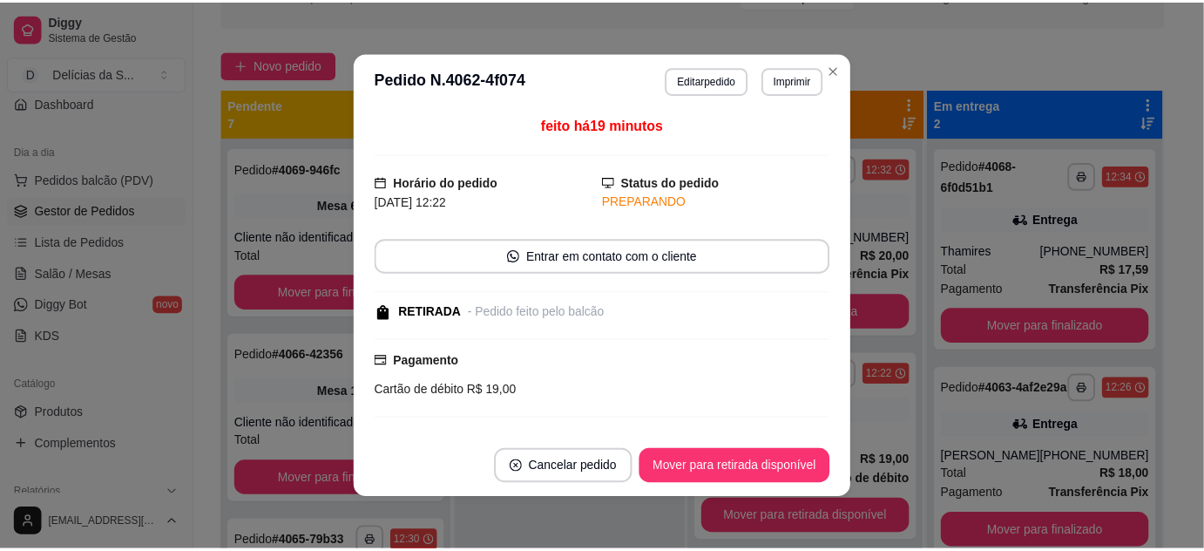
scroll to position [158, 0]
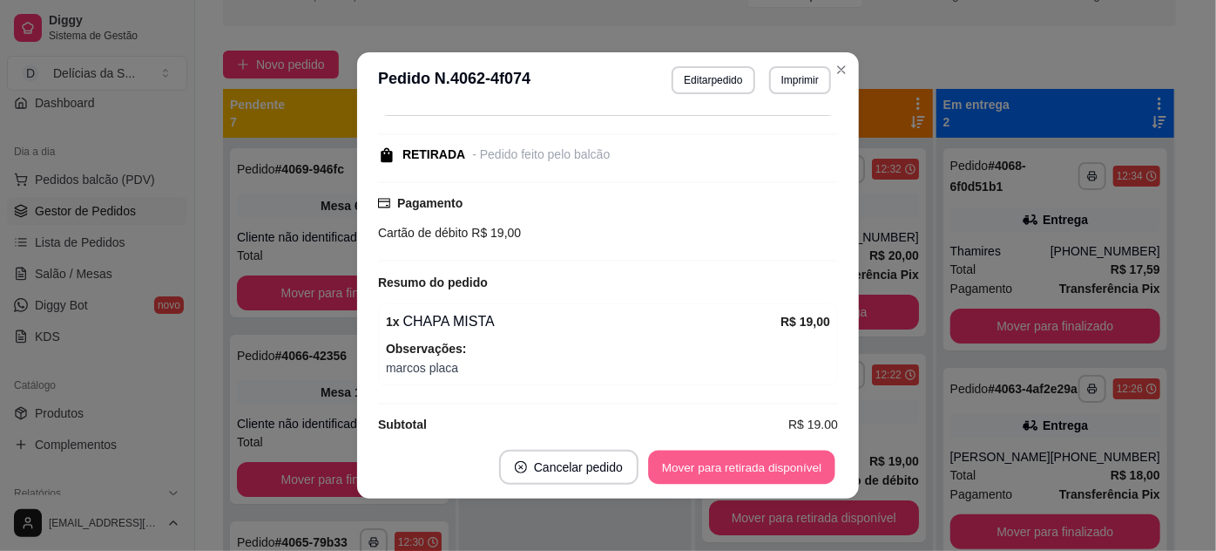
click at [735, 470] on button "Mover para retirada disponível" at bounding box center [741, 467] width 186 height 34
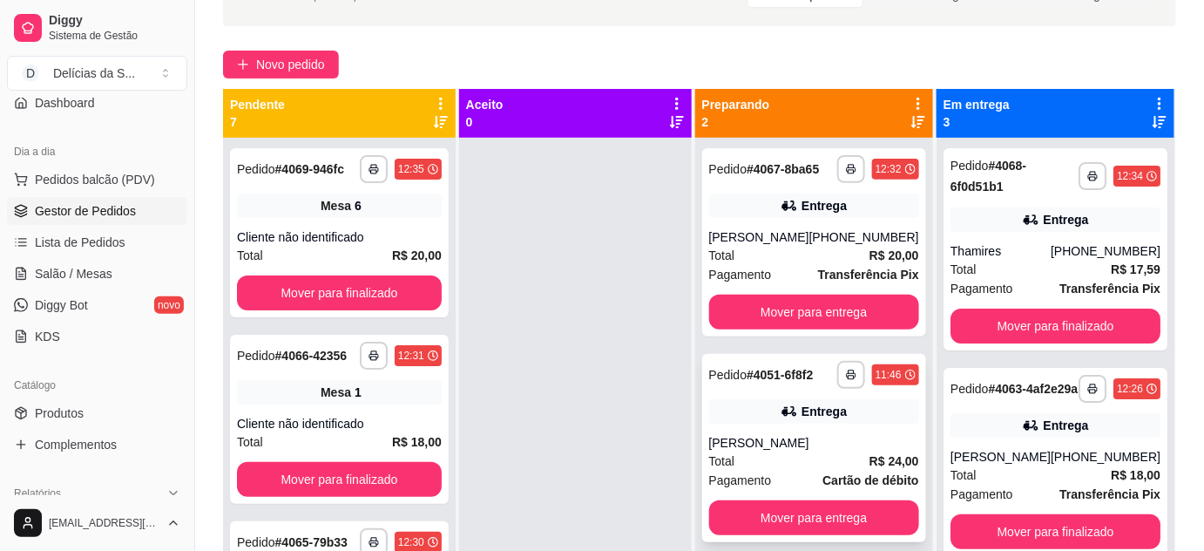
scroll to position [49, 0]
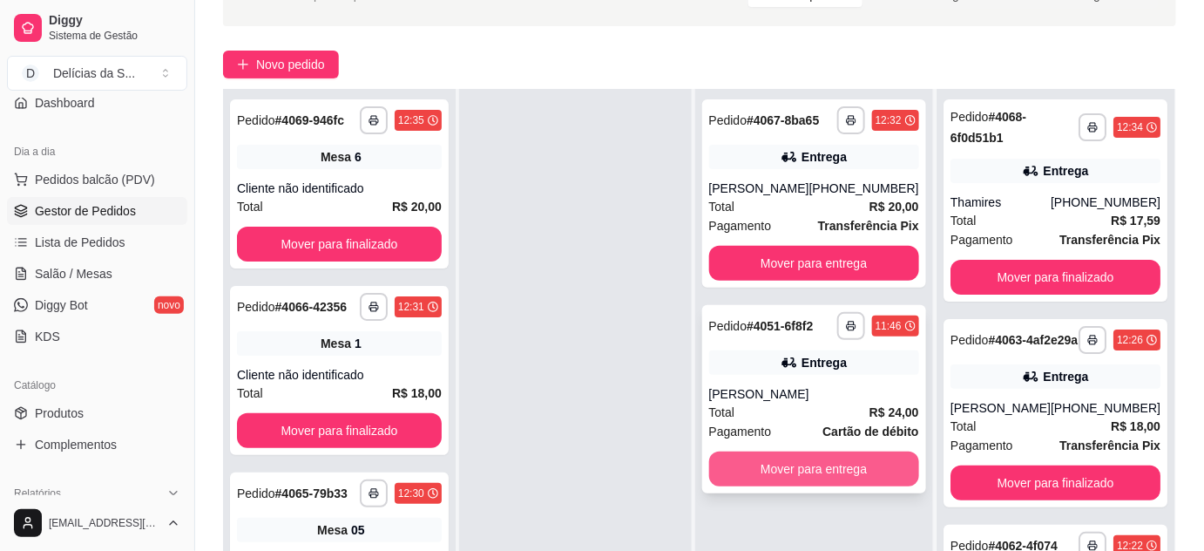
click at [863, 470] on button "Mover para entrega" at bounding box center [814, 468] width 210 height 35
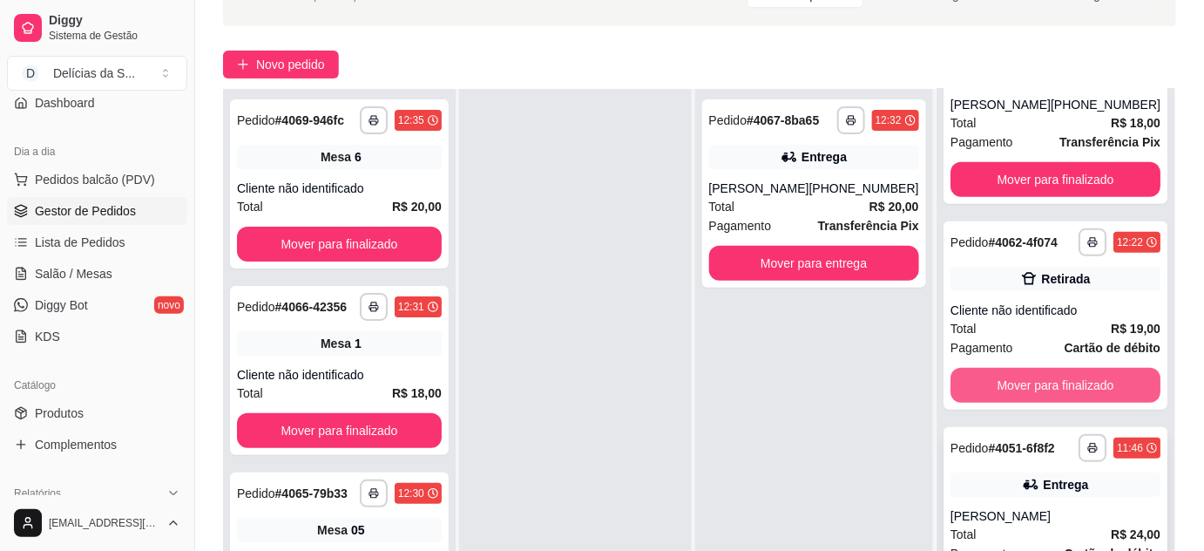
scroll to position [265, 0]
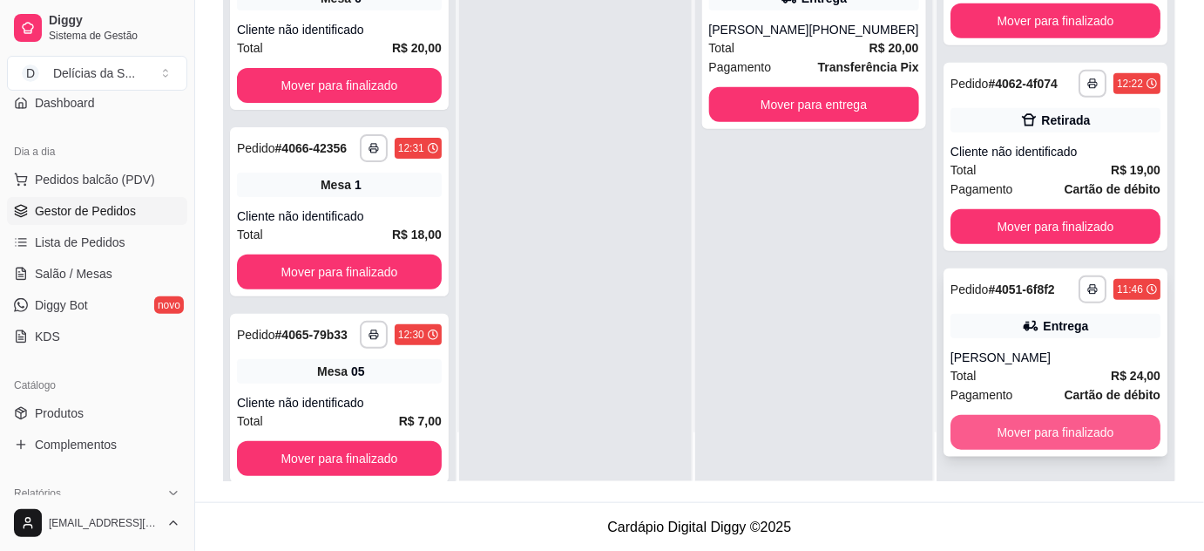
click at [1038, 436] on button "Mover para finalizado" at bounding box center [1056, 432] width 210 height 35
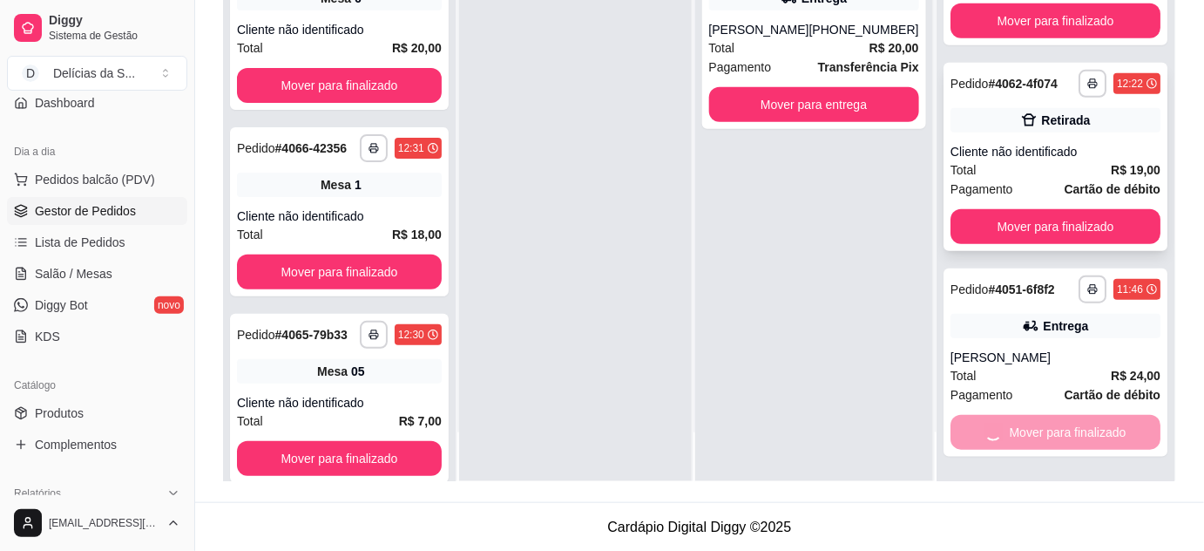
scroll to position [112, 0]
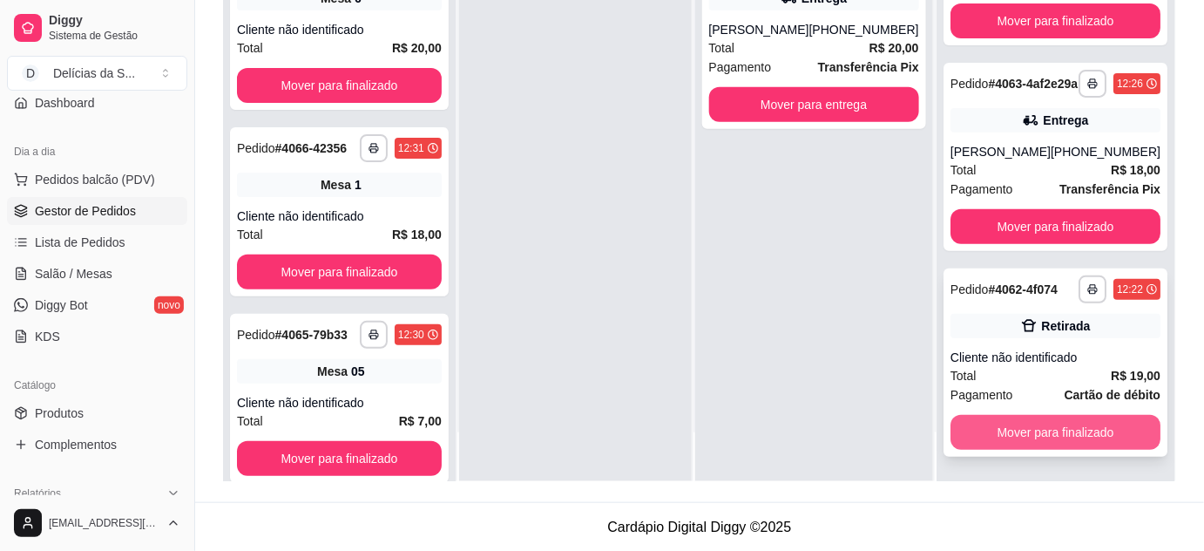
click at [1070, 430] on button "Mover para finalizado" at bounding box center [1056, 432] width 210 height 35
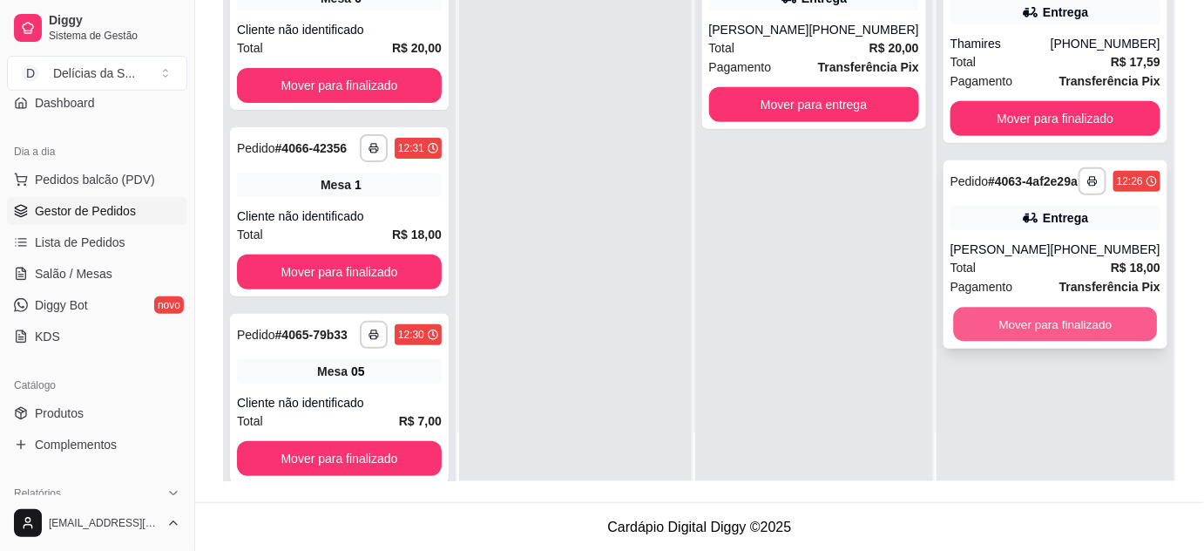
click at [1056, 342] on button "Mover para finalizado" at bounding box center [1055, 325] width 204 height 34
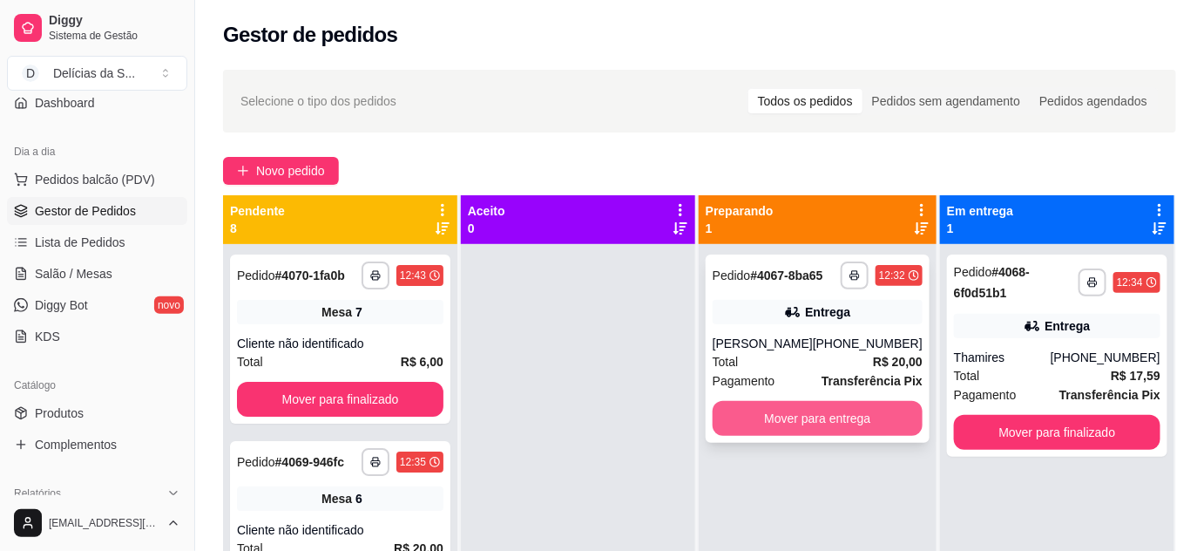
click at [870, 417] on button "Mover para entrega" at bounding box center [818, 418] width 210 height 35
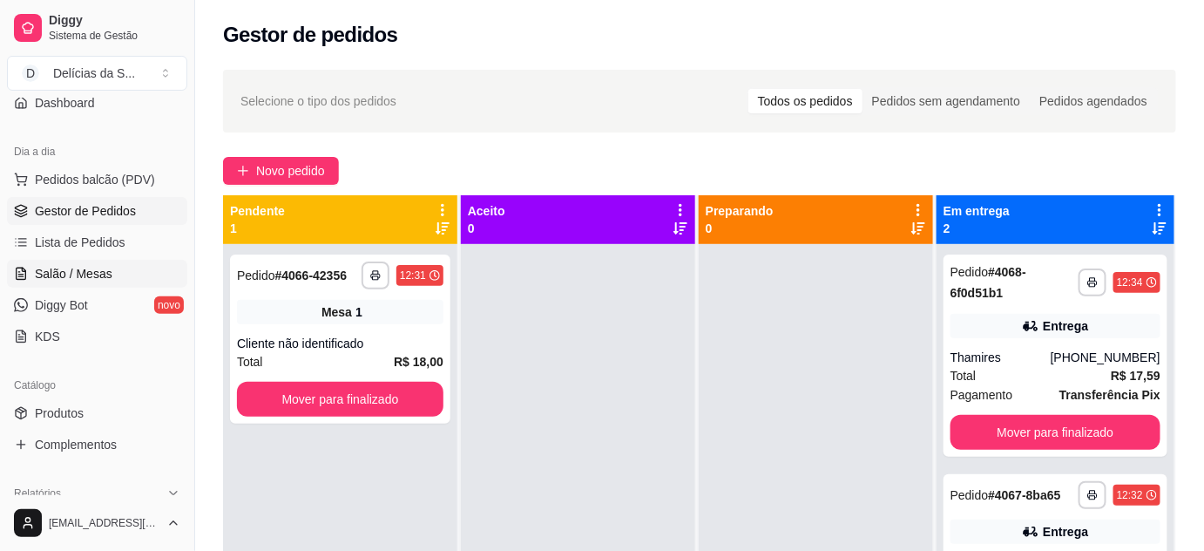
click at [116, 266] on link "Salão / Mesas" at bounding box center [97, 274] width 180 height 28
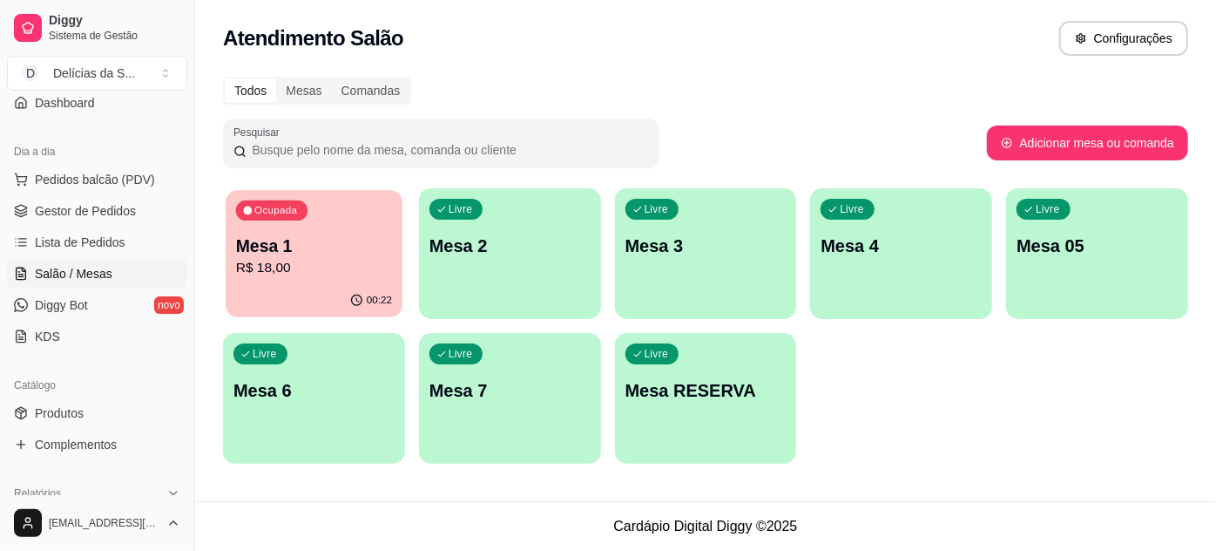
click at [328, 288] on div "00:22" at bounding box center [314, 300] width 177 height 33
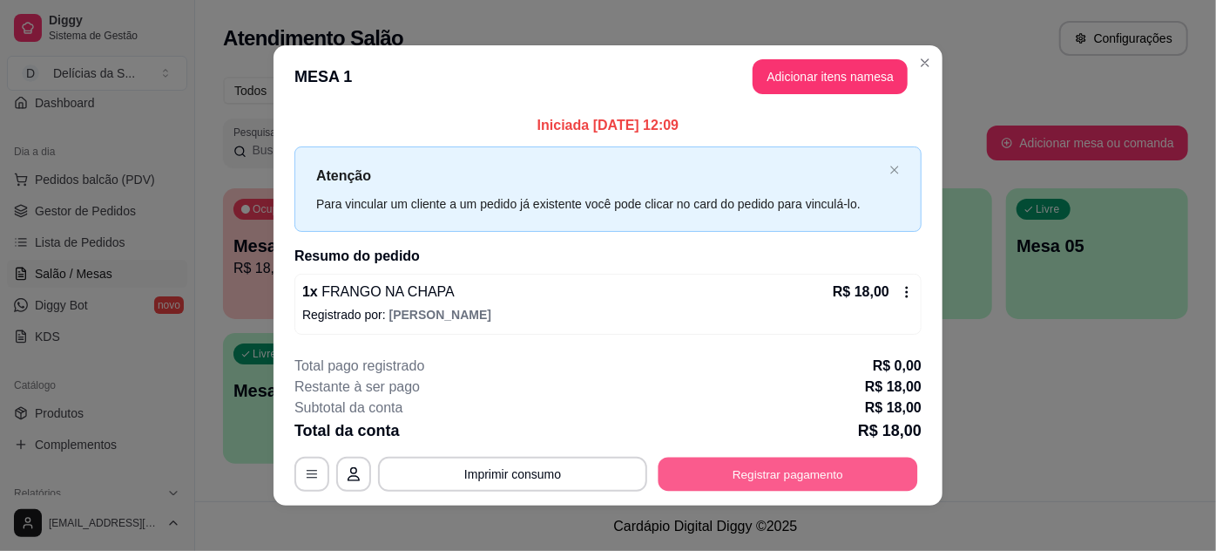
click at [787, 476] on button "Registrar pagamento" at bounding box center [789, 474] width 260 height 34
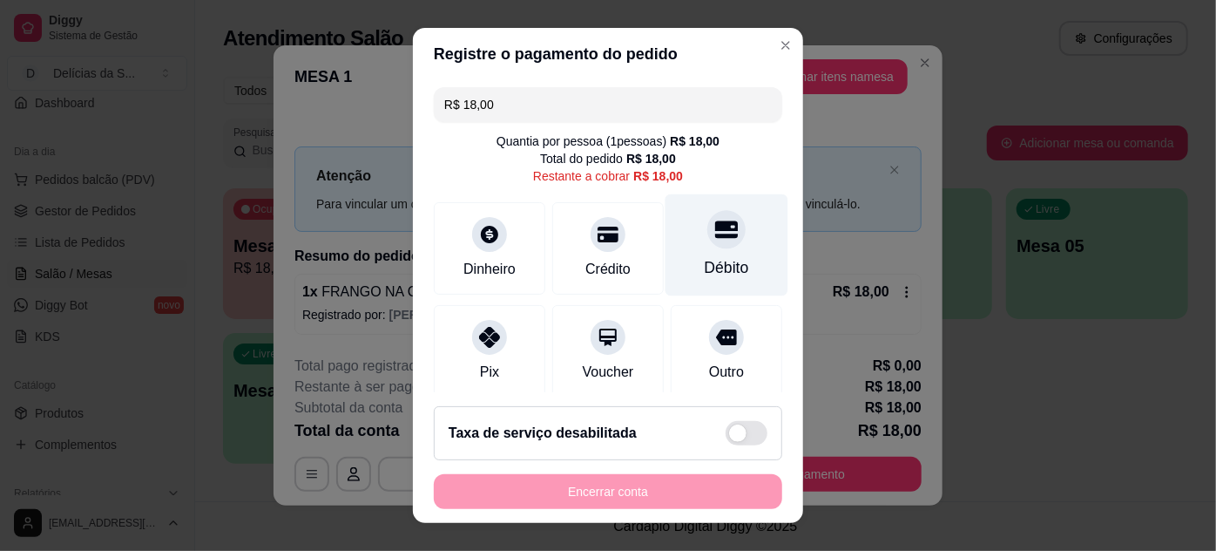
click at [707, 243] on div at bounding box center [726, 229] width 38 height 38
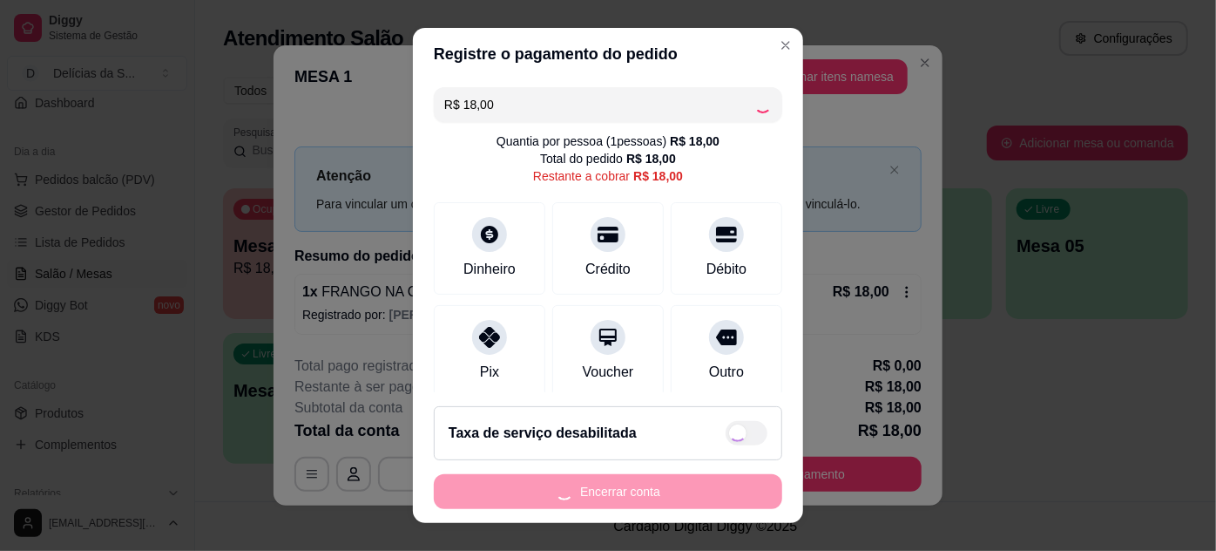
type input "R$ 0,00"
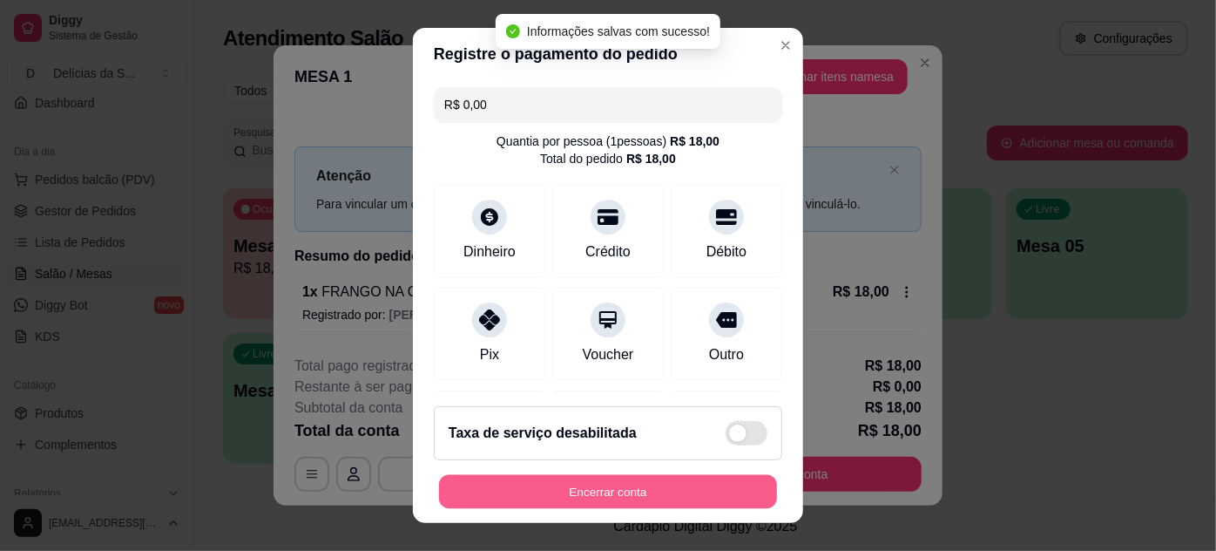
click at [653, 481] on button "Encerrar conta" at bounding box center [608, 492] width 338 height 34
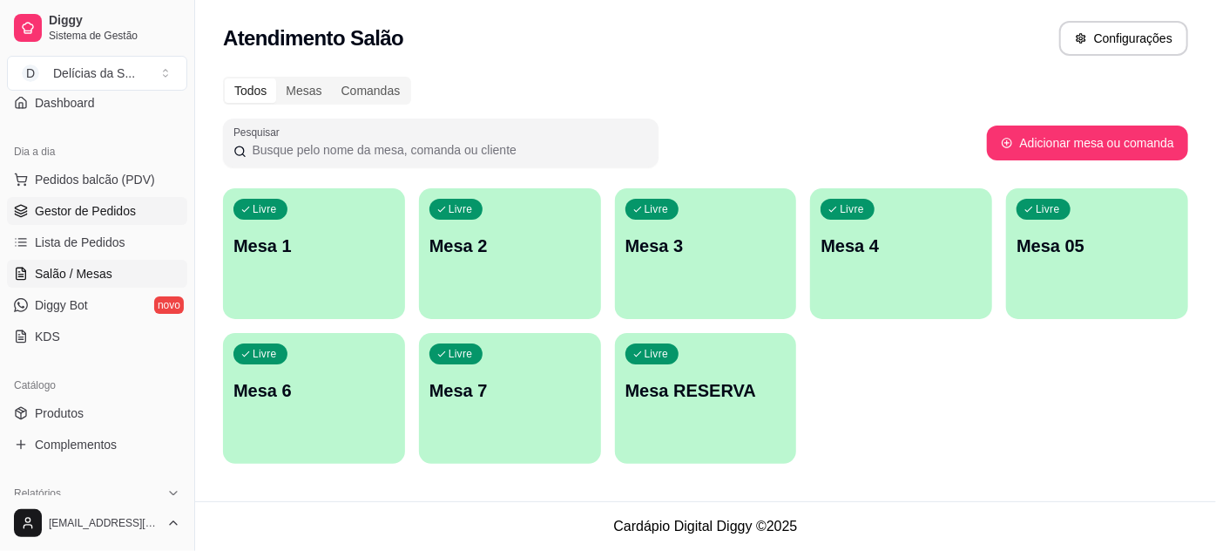
click at [106, 213] on span "Gestor de Pedidos" at bounding box center [85, 210] width 101 height 17
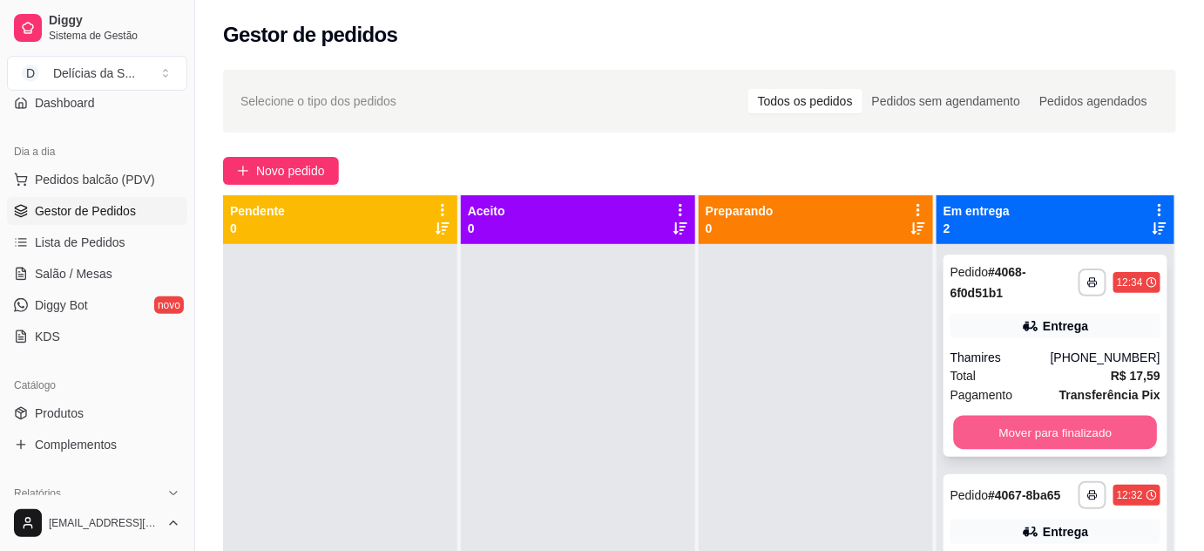
click at [996, 436] on button "Mover para finalizado" at bounding box center [1055, 433] width 204 height 34
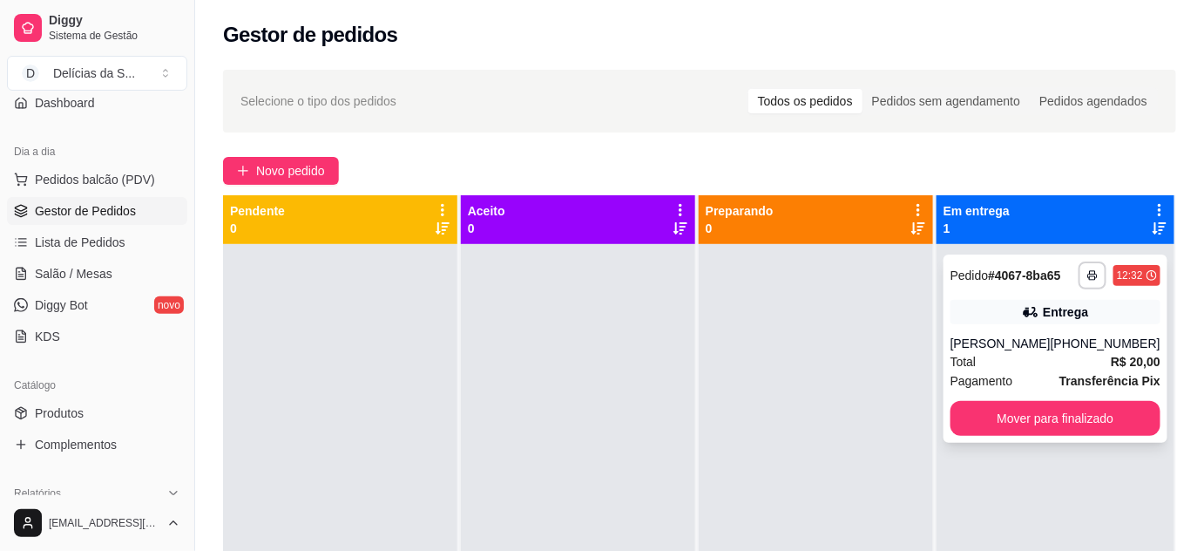
click at [996, 436] on div "**********" at bounding box center [1056, 348] width 224 height 188
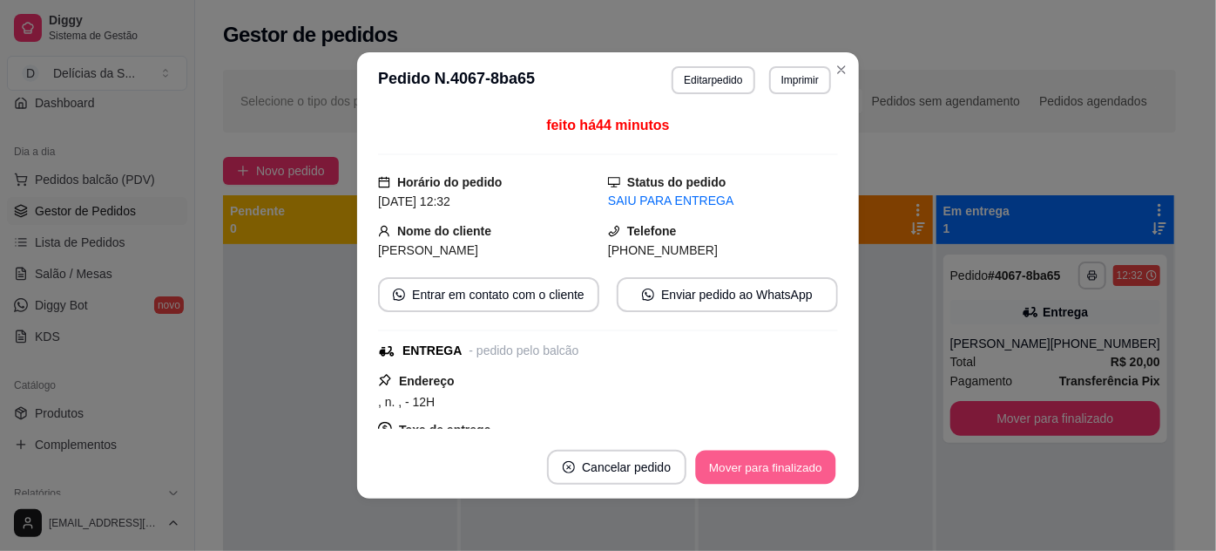
click at [808, 478] on button "Mover para finalizado" at bounding box center [766, 467] width 140 height 34
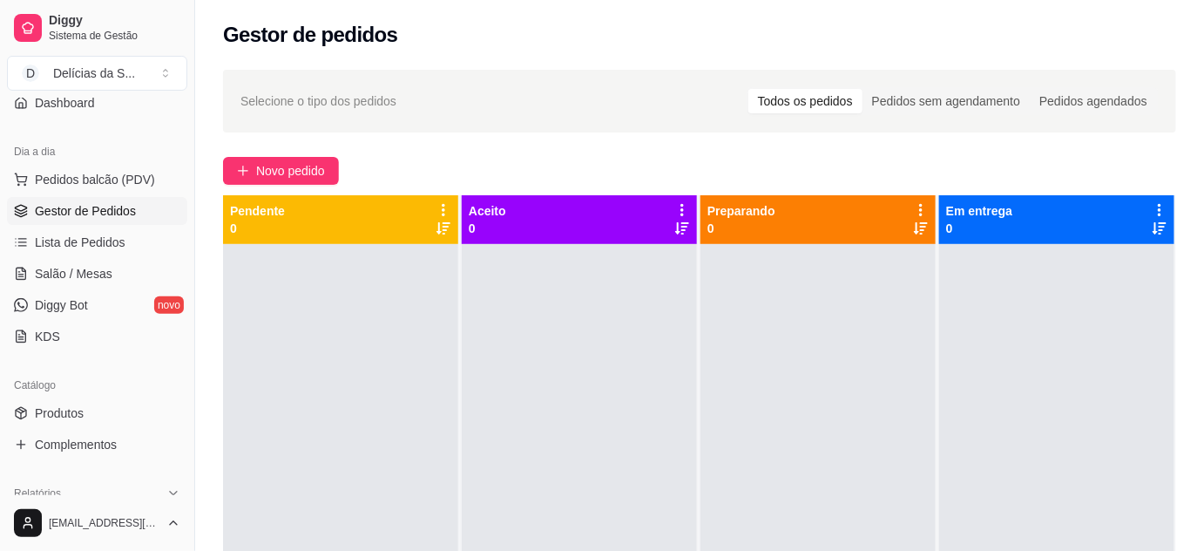
scroll to position [316, 0]
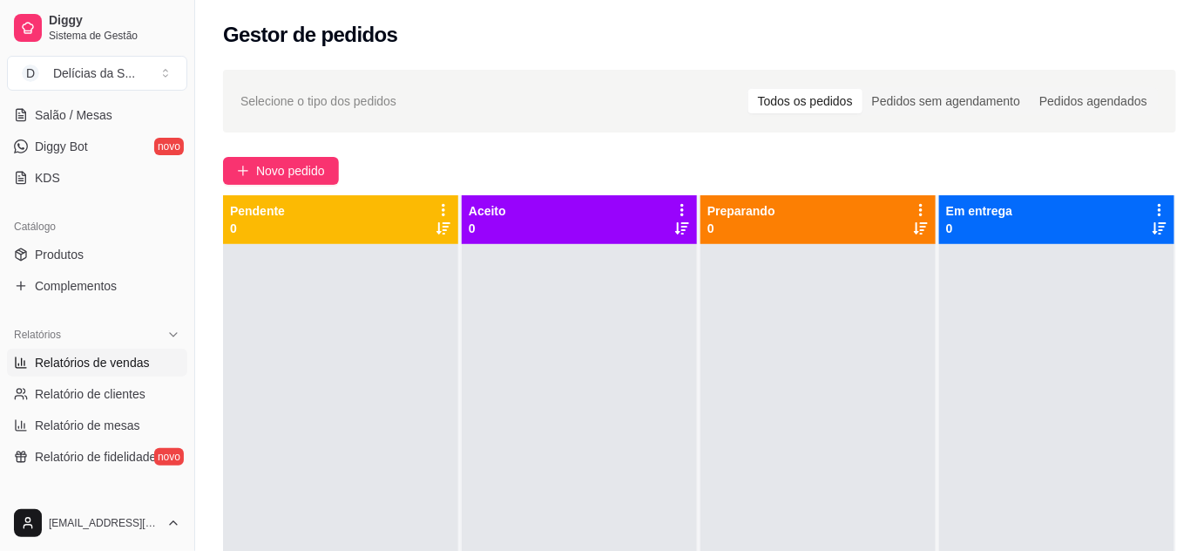
click at [111, 359] on span "Relatórios de vendas" at bounding box center [92, 362] width 115 height 17
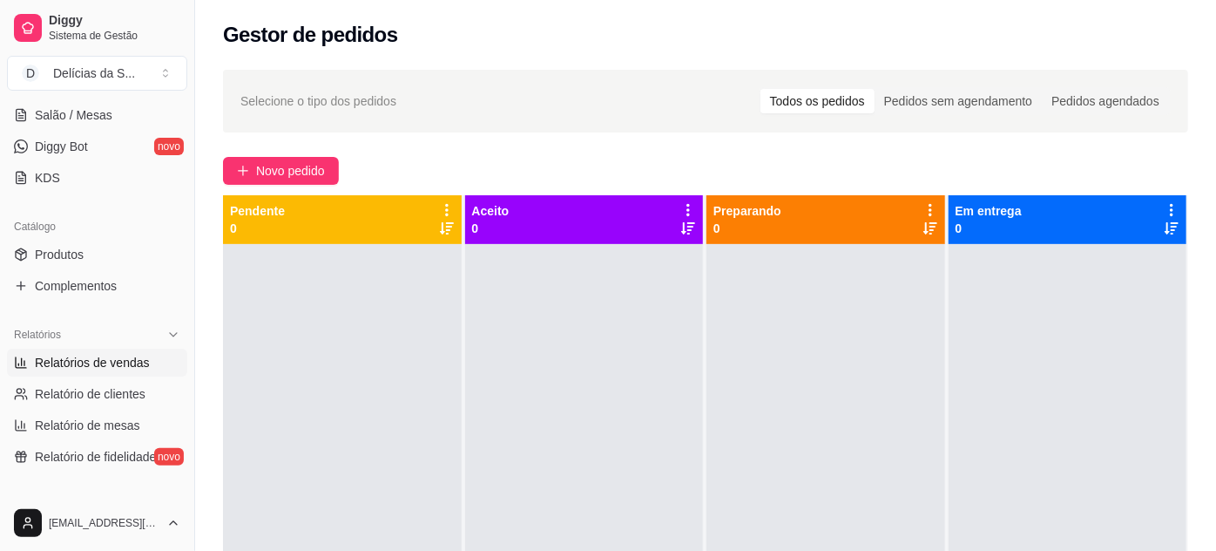
select select "ALL"
select select "0"
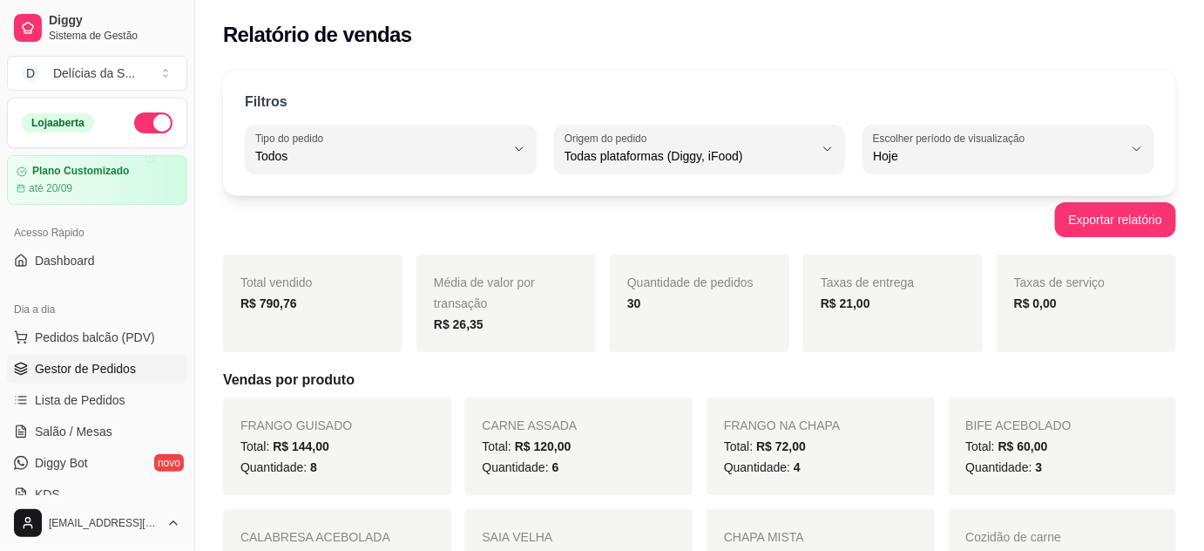
click at [115, 367] on span "Gestor de Pedidos" at bounding box center [85, 368] width 101 height 17
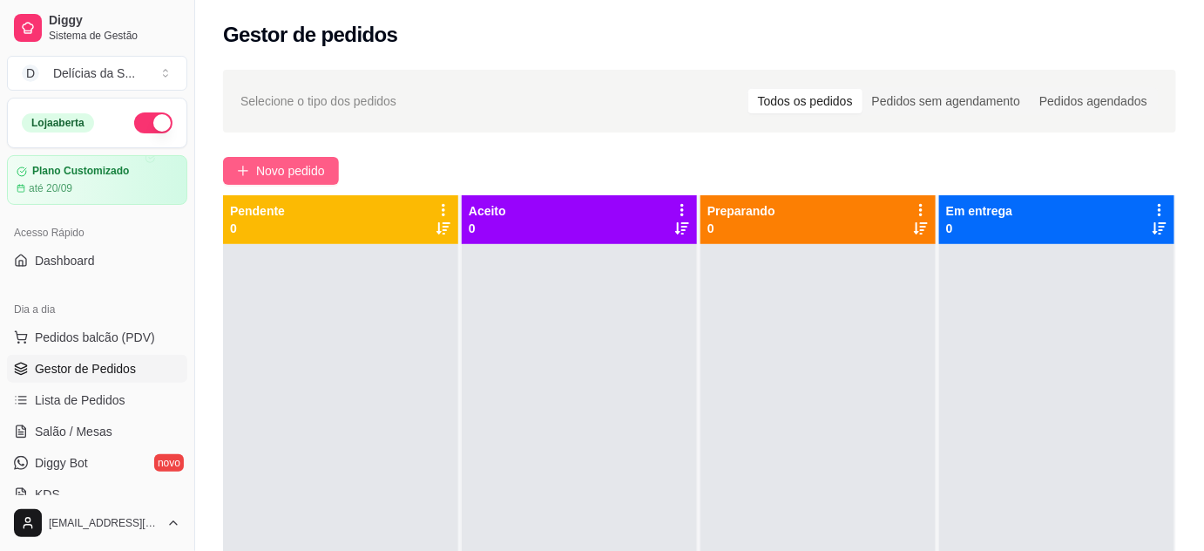
click at [315, 163] on span "Novo pedido" at bounding box center [290, 170] width 69 height 19
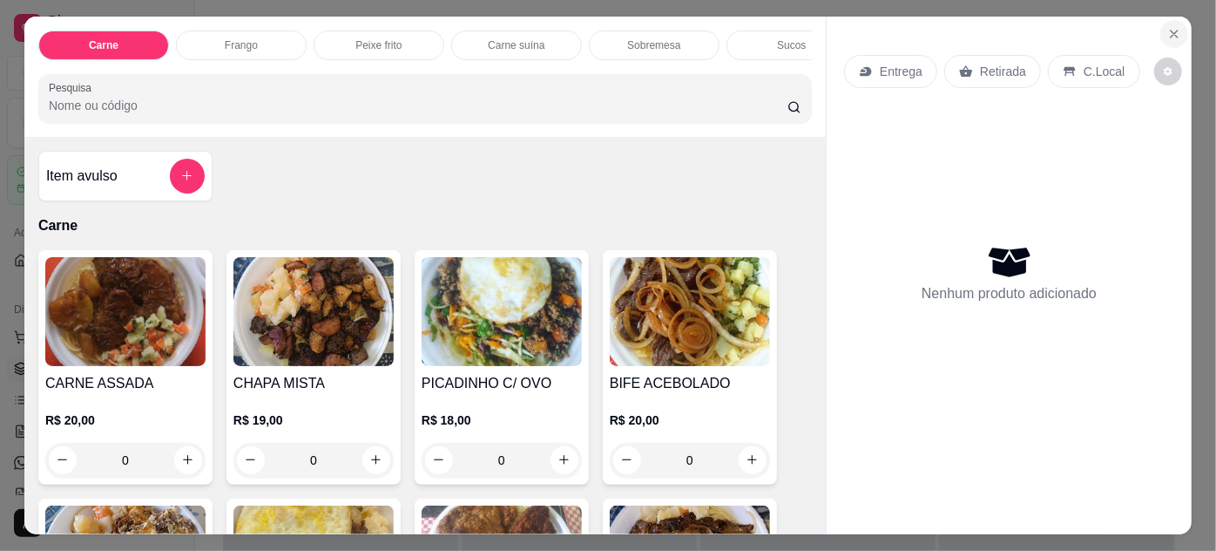
click at [1167, 27] on icon "Close" at bounding box center [1174, 34] width 14 height 14
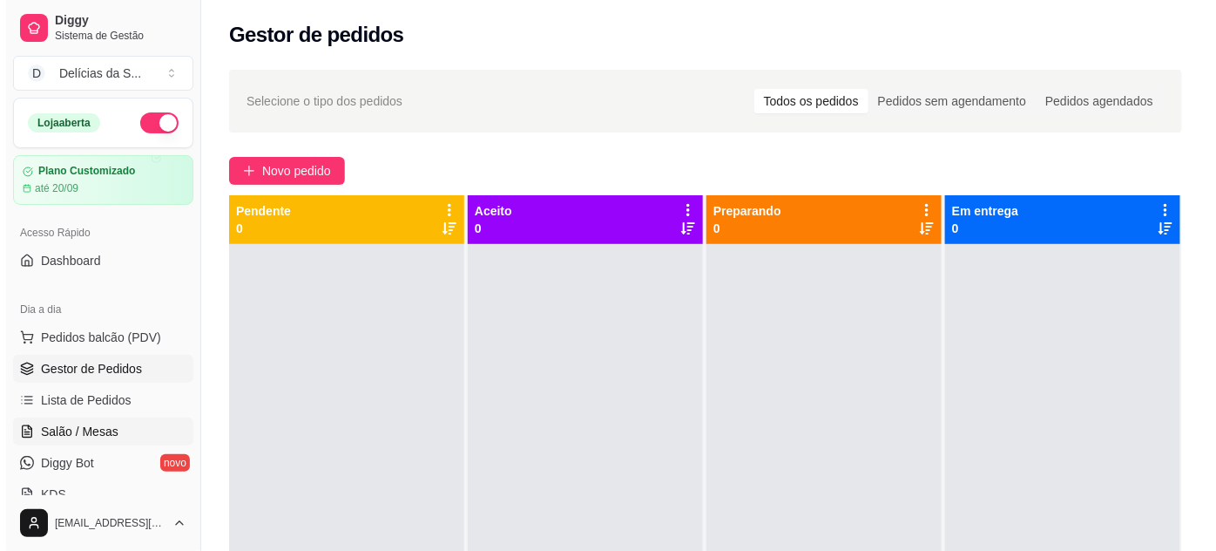
scroll to position [158, 0]
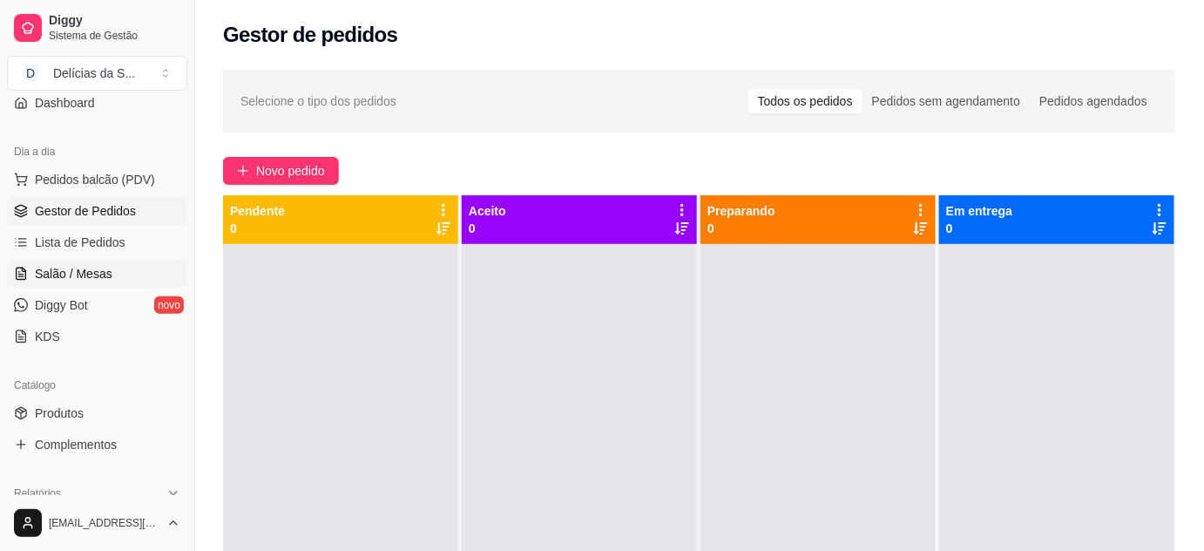
click at [84, 277] on span "Salão / Mesas" at bounding box center [74, 273] width 78 height 17
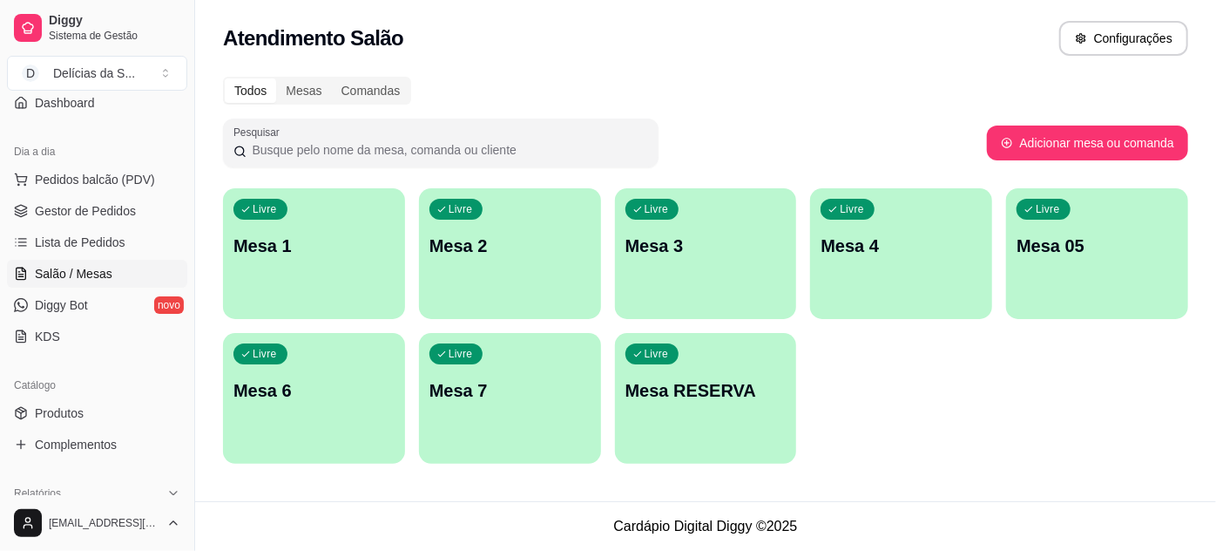
click at [1040, 254] on p "Mesa 05" at bounding box center [1097, 245] width 161 height 24
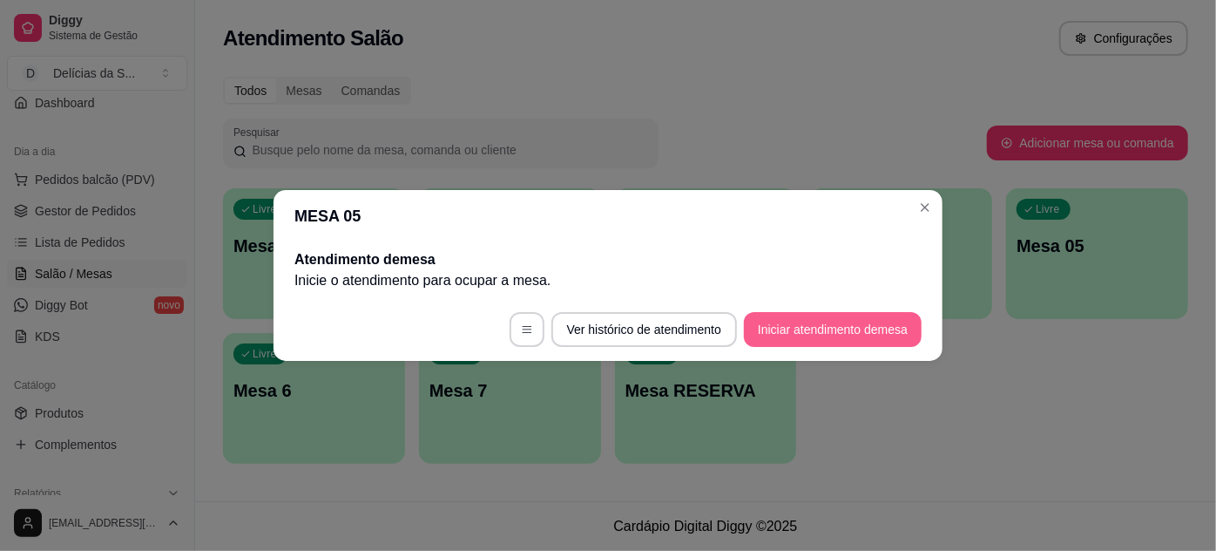
click at [896, 335] on button "Iniciar atendimento de mesa" at bounding box center [833, 329] width 178 height 35
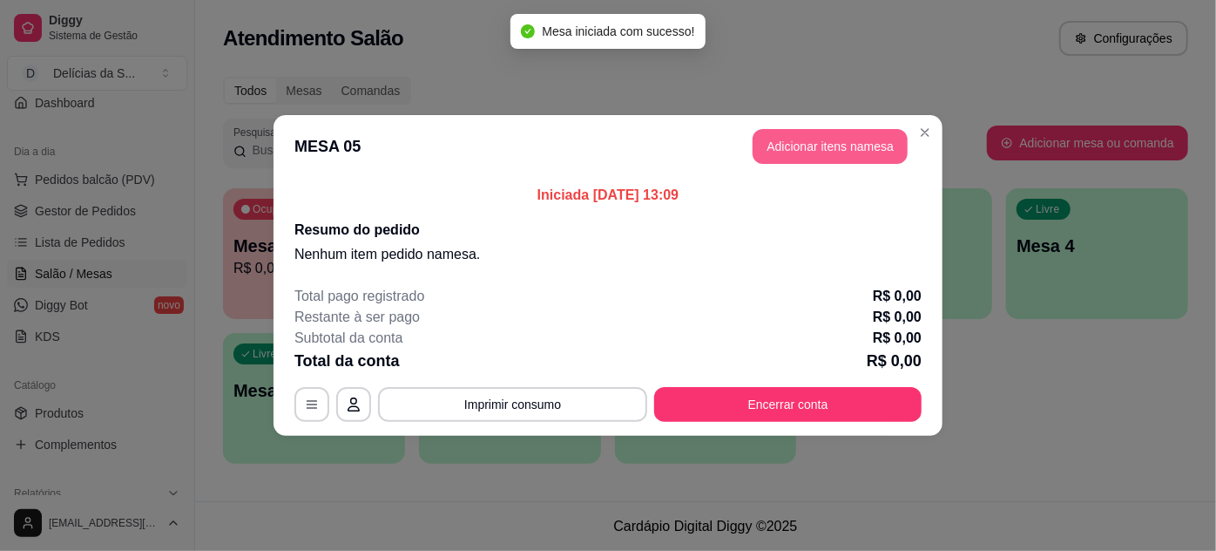
click at [845, 147] on button "Adicionar itens na mesa" at bounding box center [830, 146] width 155 height 35
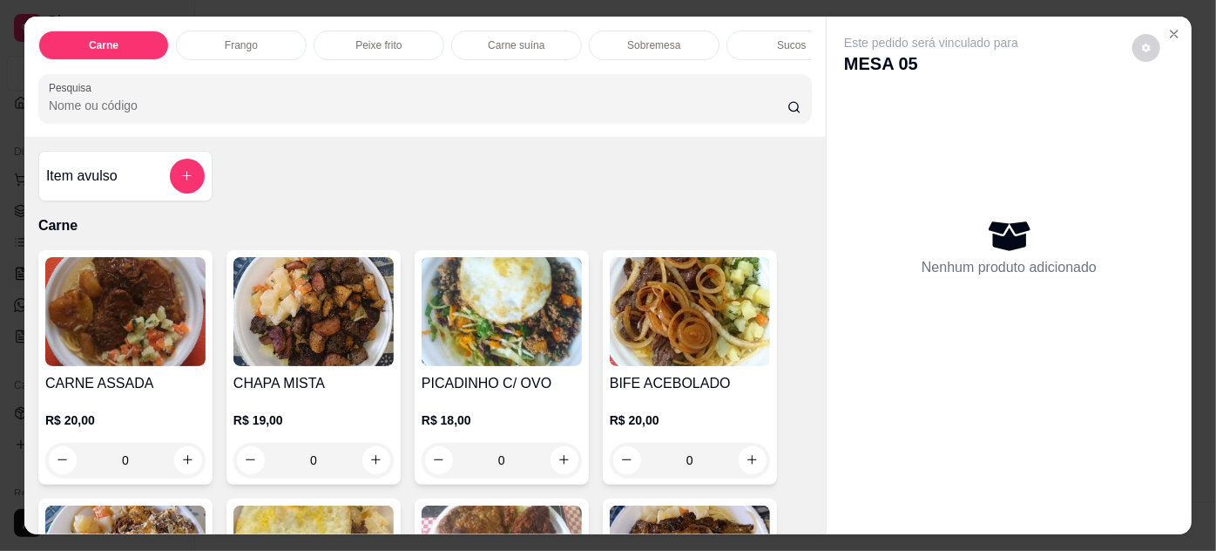
click at [455, 317] on img at bounding box center [502, 311] width 160 height 109
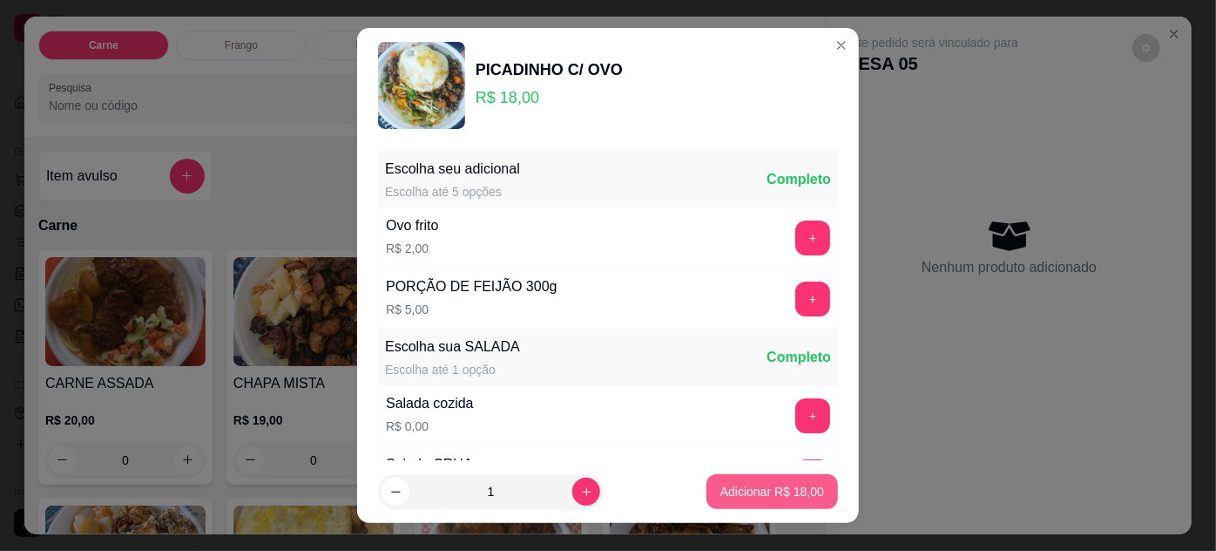
click at [718, 501] on button "Adicionar R$ 18,00" at bounding box center [773, 491] width 132 height 35
type input "1"
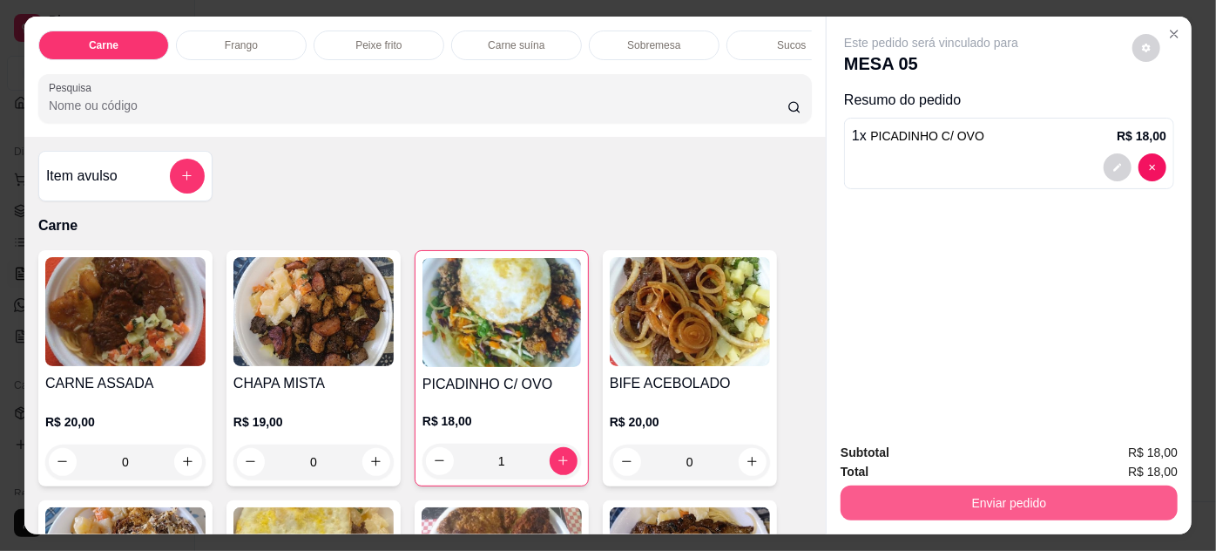
click at [904, 490] on button "Enviar pedido" at bounding box center [1009, 502] width 337 height 35
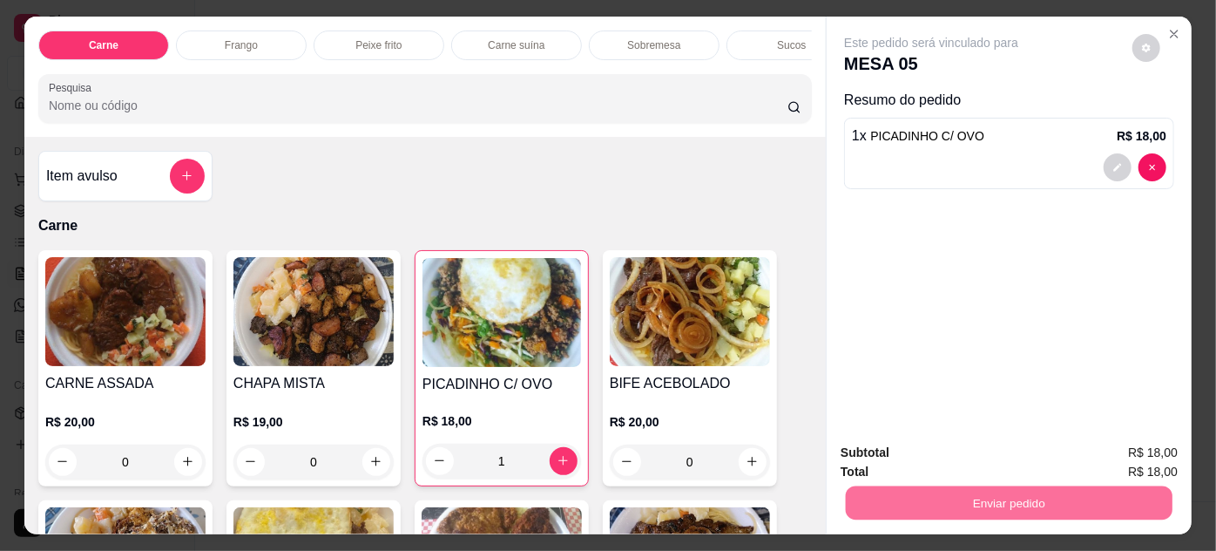
click at [954, 463] on button "Não registrar e enviar pedido" at bounding box center [952, 453] width 181 height 33
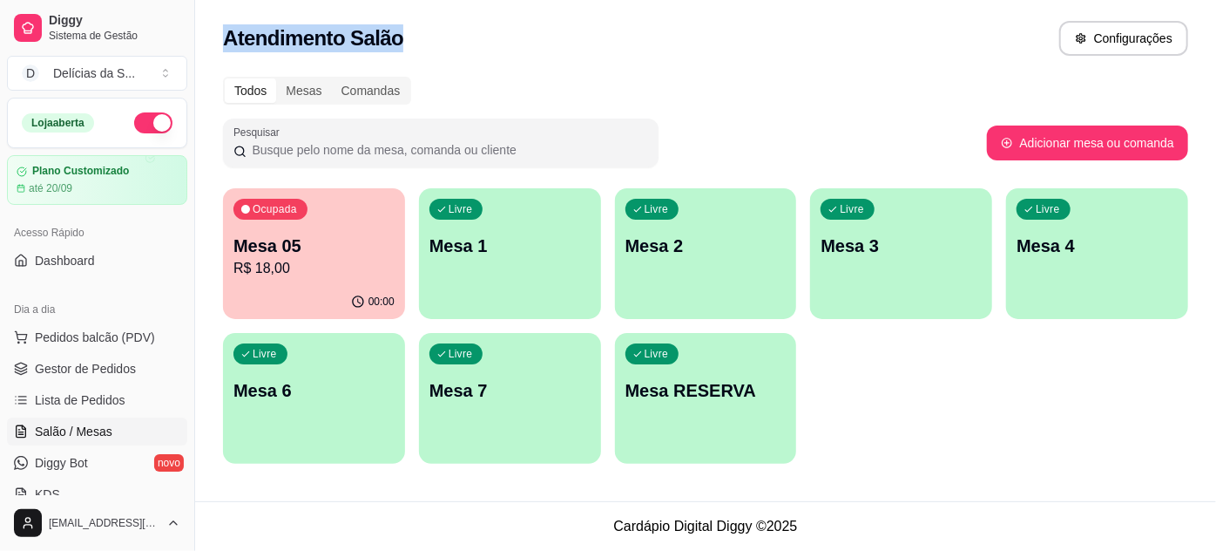
drag, startPoint x: 226, startPoint y: 37, endPoint x: 398, endPoint y: 51, distance: 173.1
click at [398, 51] on div "Atendimento Salão Configurações" at bounding box center [705, 38] width 965 height 35
click at [315, 7] on div "Atendimento Salão Configurações" at bounding box center [705, 33] width 1021 height 66
click at [291, 265] on p "R$ 18,00" at bounding box center [313, 268] width 161 height 21
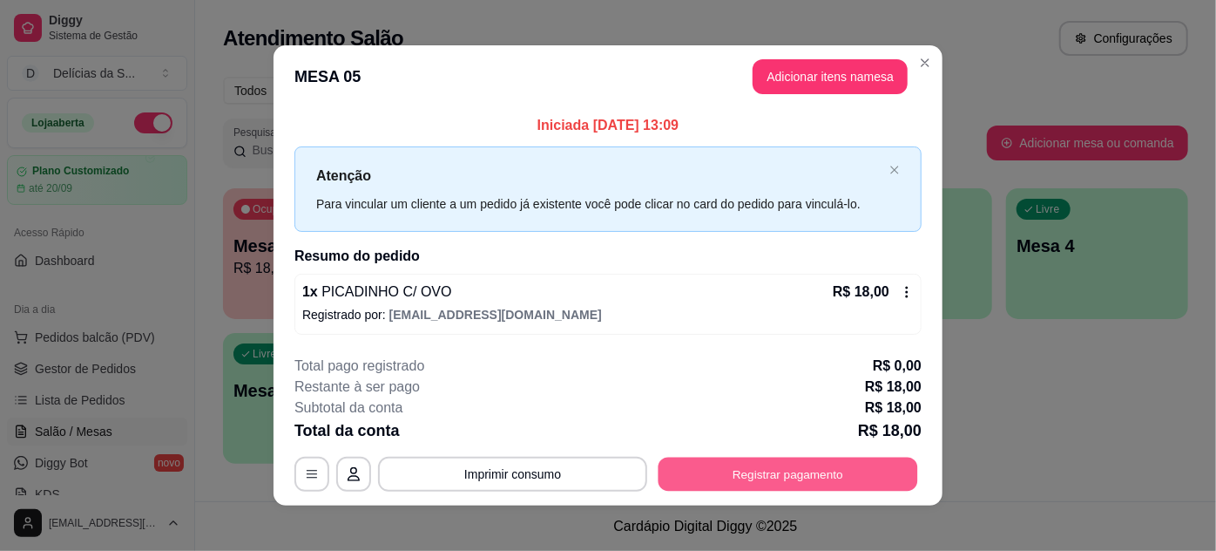
click at [784, 477] on button "Registrar pagamento" at bounding box center [789, 474] width 260 height 34
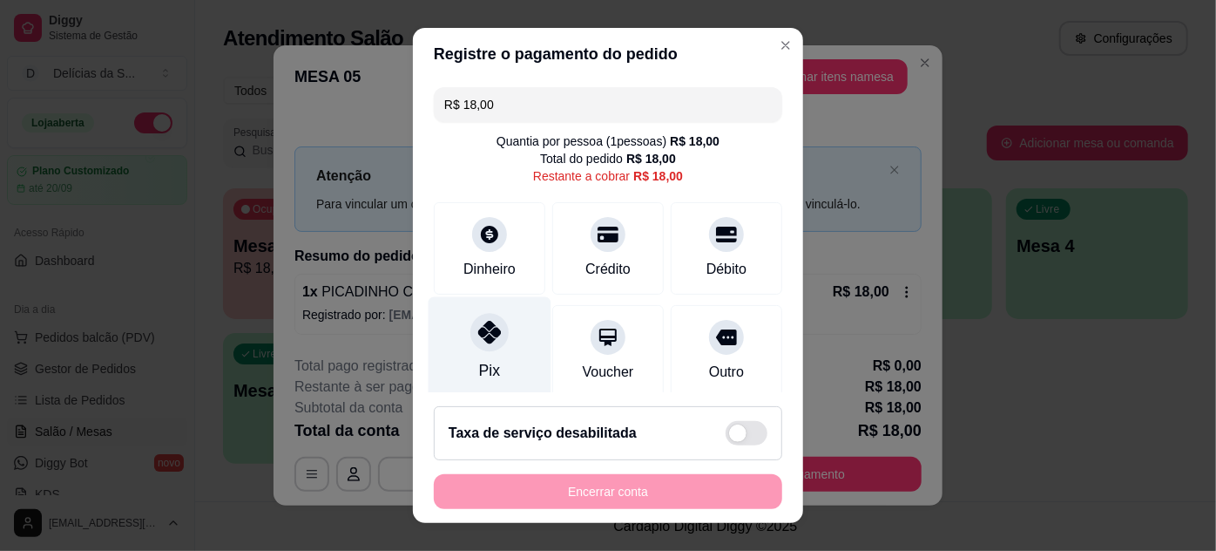
click at [490, 355] on div "Pix" at bounding box center [490, 347] width 123 height 102
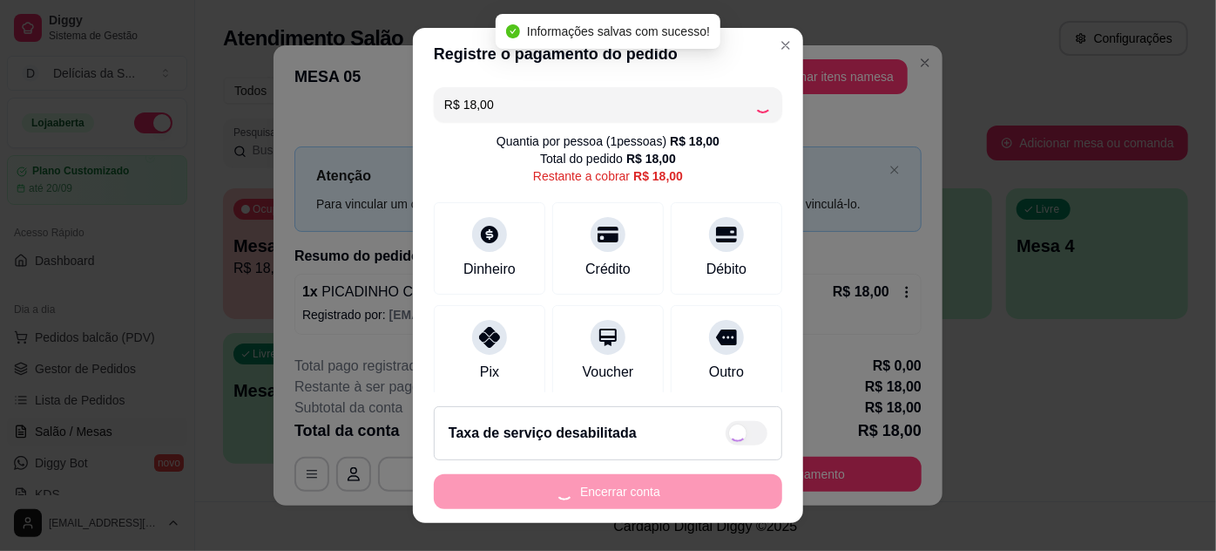
type input "R$ 0,00"
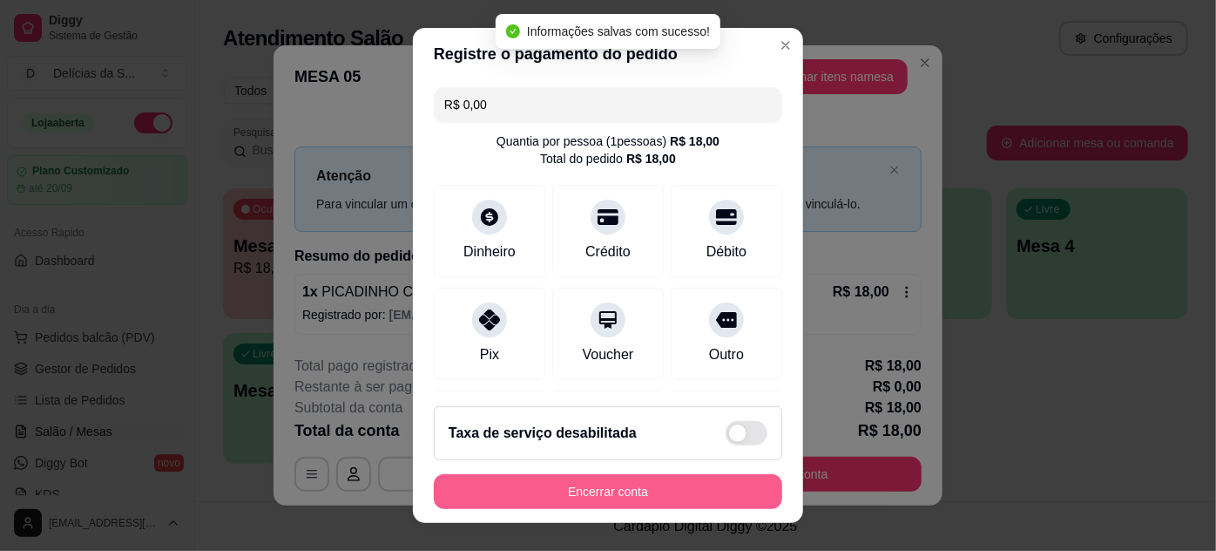
click at [592, 497] on button "Encerrar conta" at bounding box center [608, 491] width 348 height 35
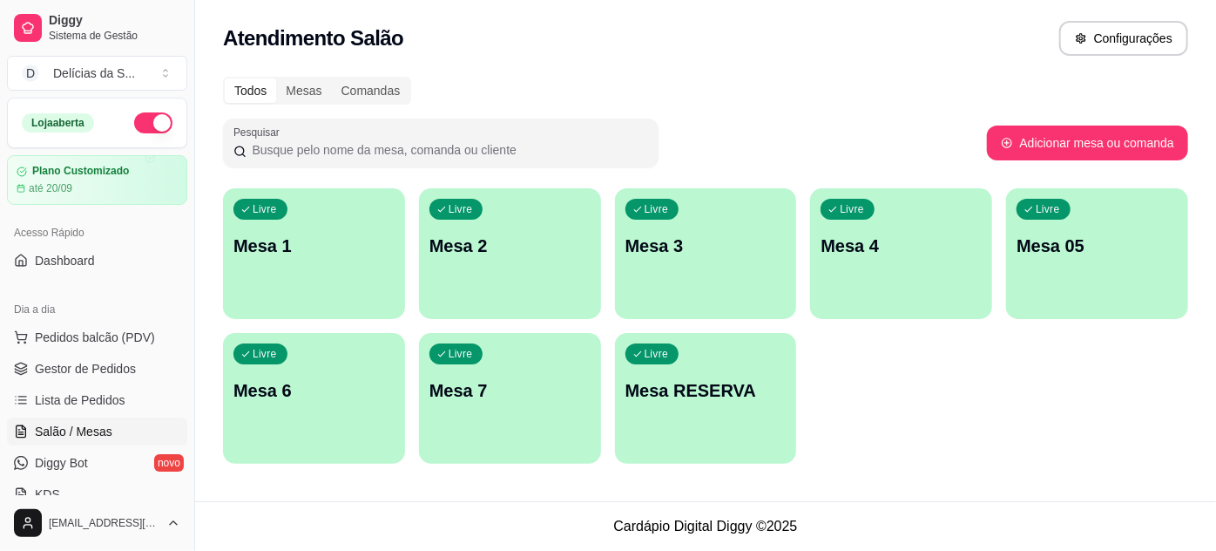
click at [469, 243] on p "Mesa 2" at bounding box center [510, 245] width 161 height 24
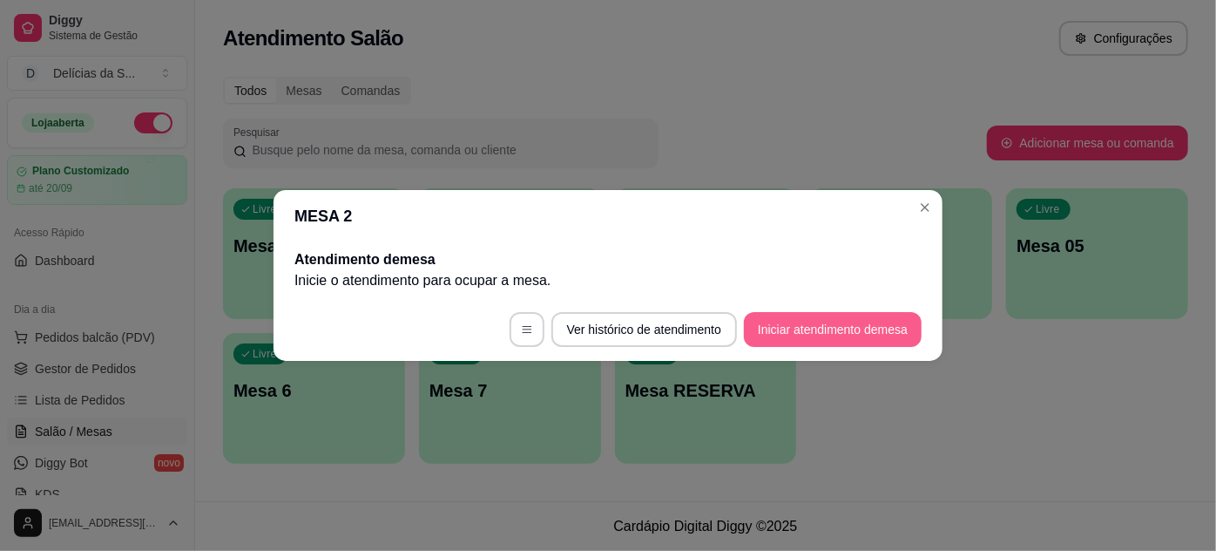
click at [797, 327] on button "Iniciar atendimento de mesa" at bounding box center [833, 329] width 178 height 35
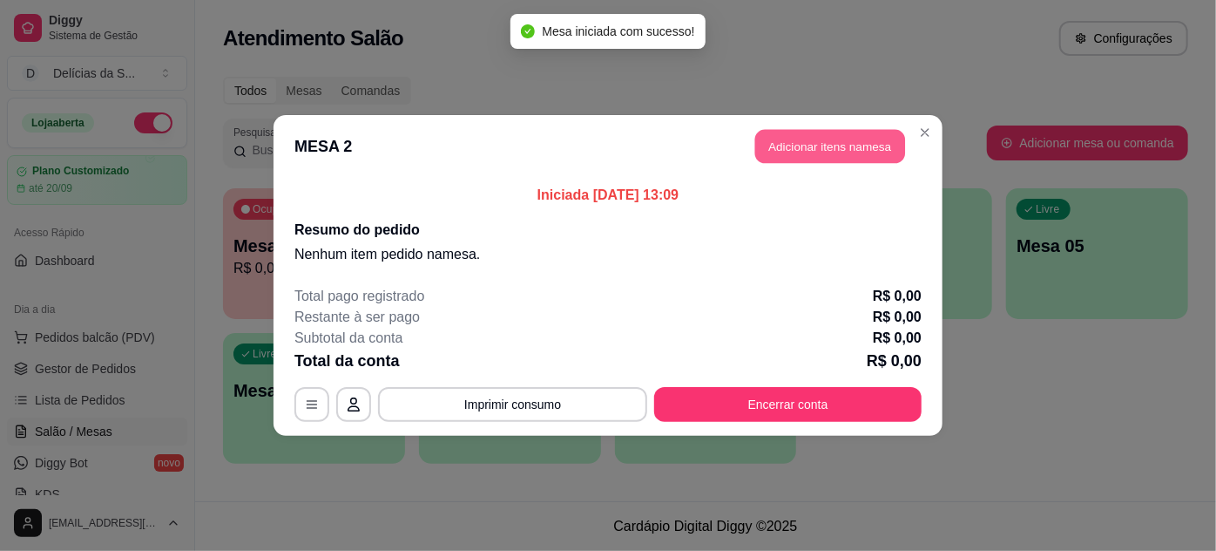
click at [795, 145] on button "Adicionar itens na mesa" at bounding box center [830, 147] width 150 height 34
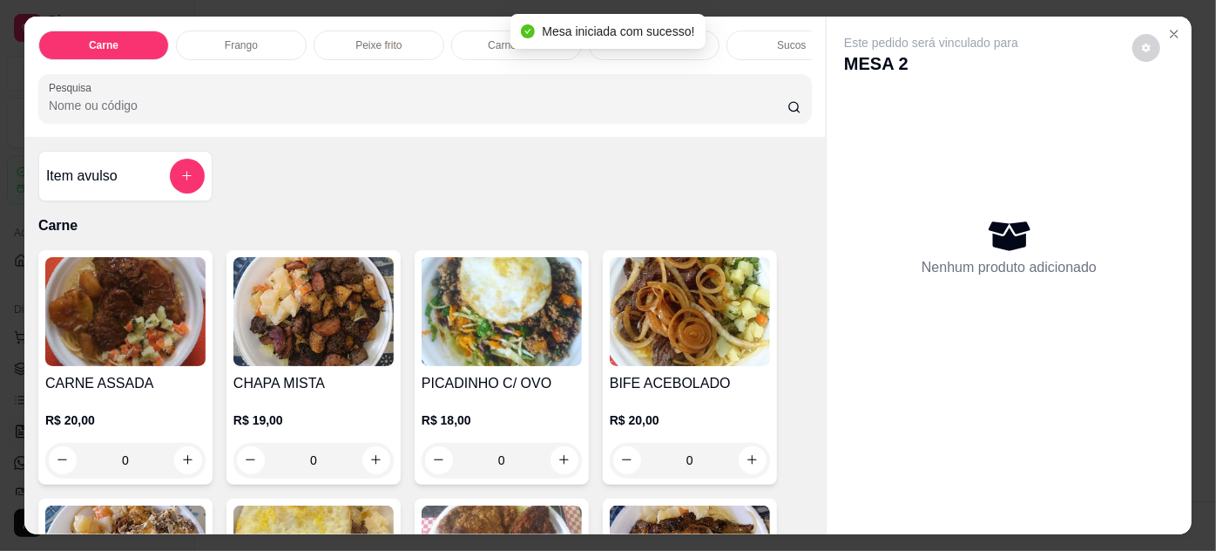
click at [74, 343] on img at bounding box center [125, 311] width 160 height 109
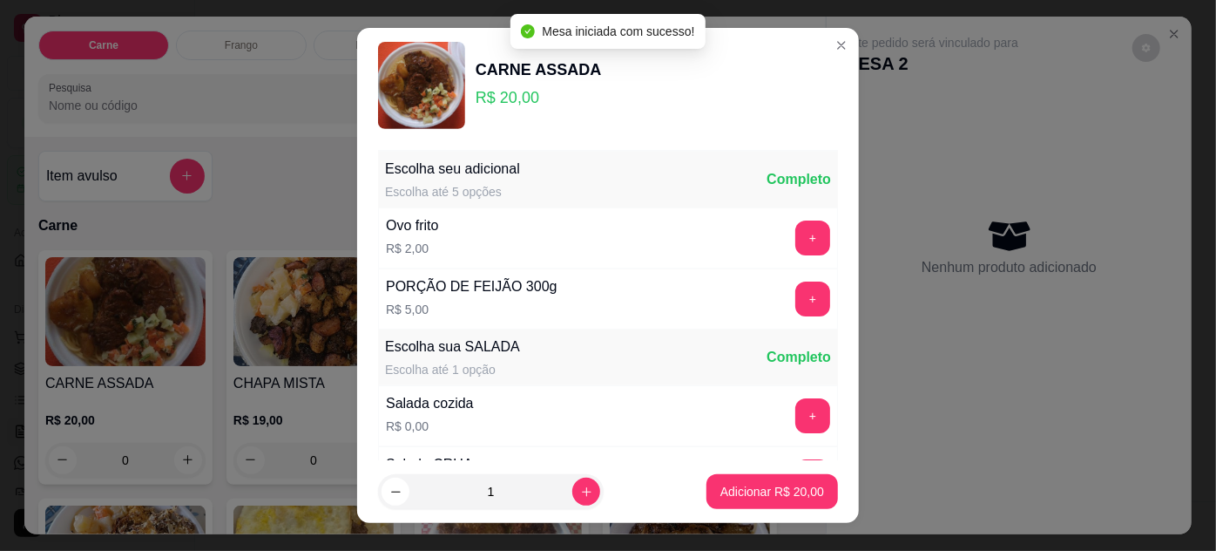
scroll to position [173, 0]
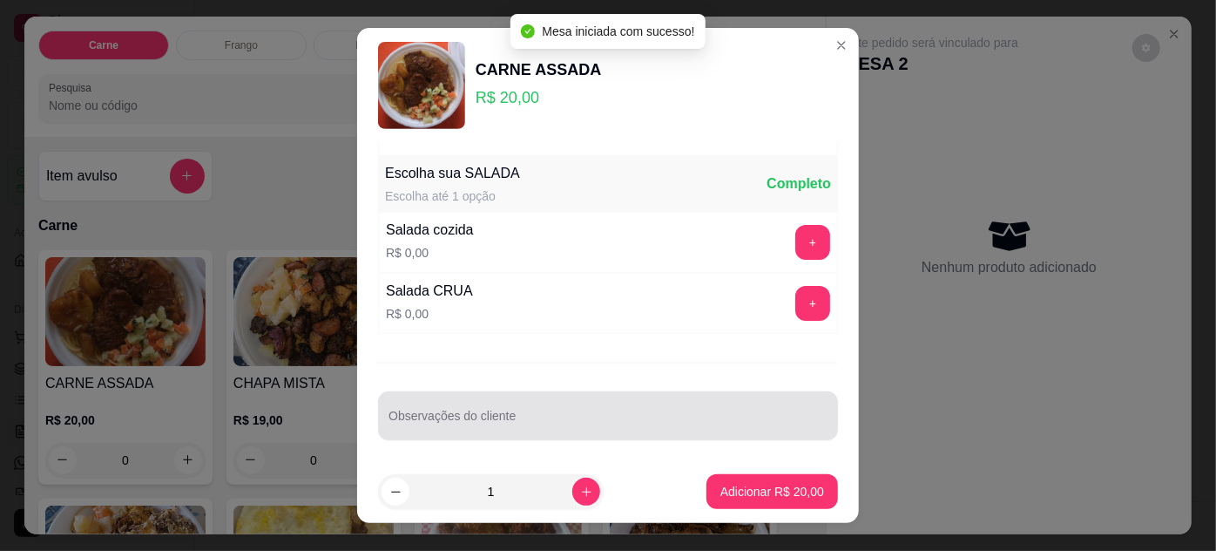
click at [461, 427] on input "Observações do cliente" at bounding box center [608, 422] width 439 height 17
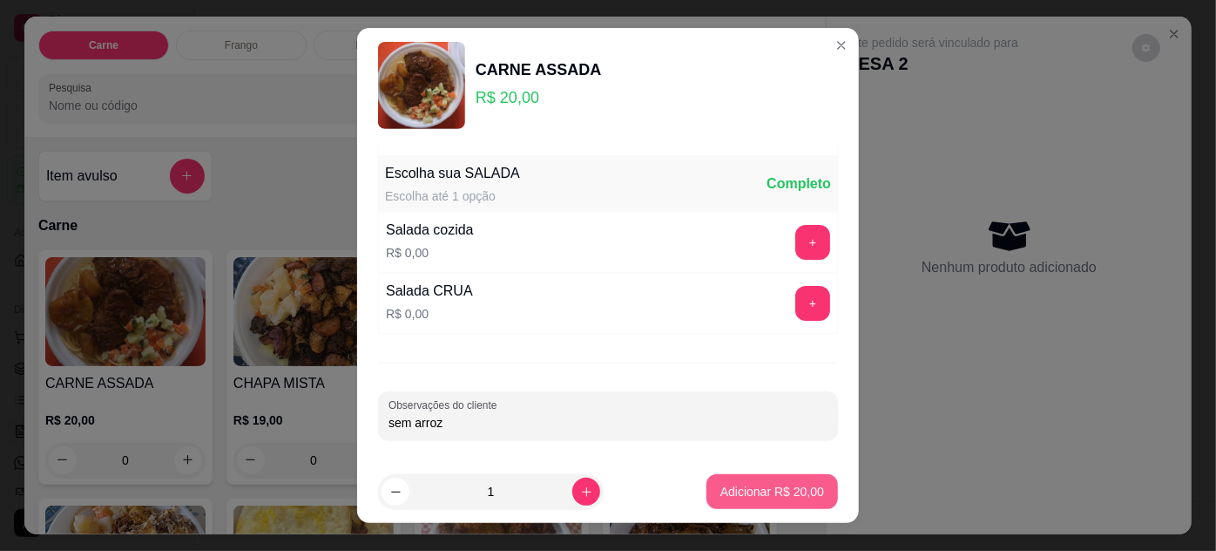
type input "sem arroz"
click at [722, 486] on p "Adicionar R$ 20,00" at bounding box center [772, 492] width 101 height 17
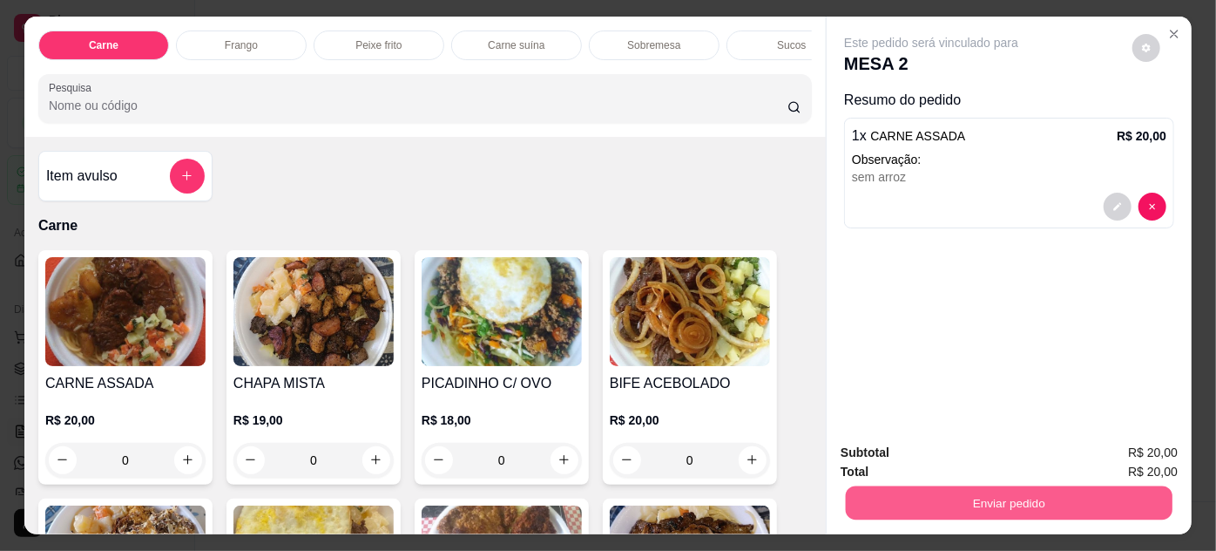
click at [918, 490] on button "Enviar pedido" at bounding box center [1009, 503] width 327 height 34
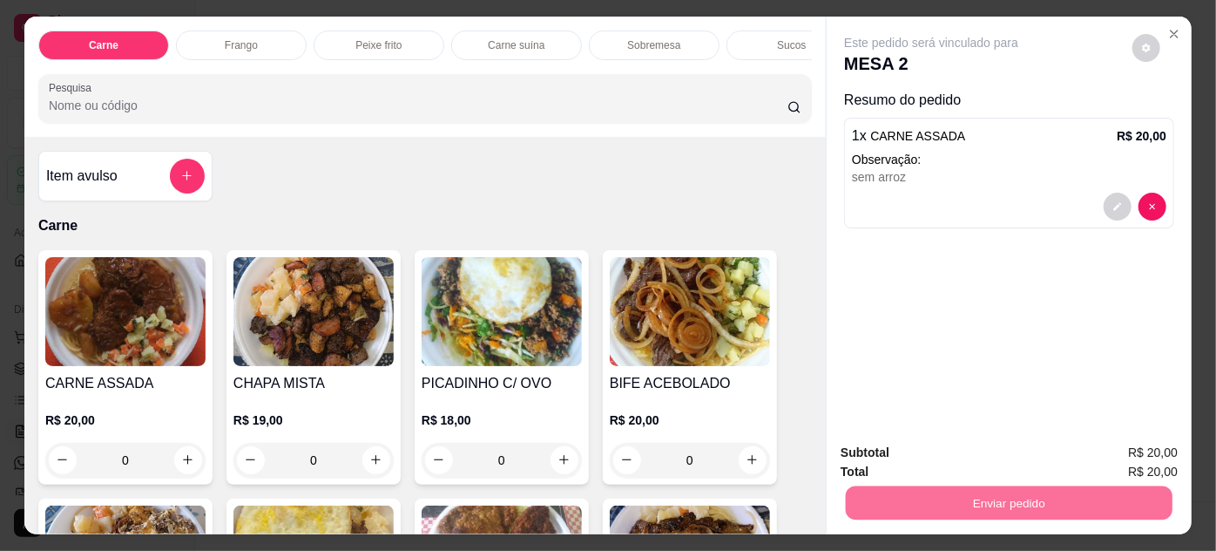
click at [959, 450] on button "Não registrar e enviar pedido" at bounding box center [952, 453] width 181 height 33
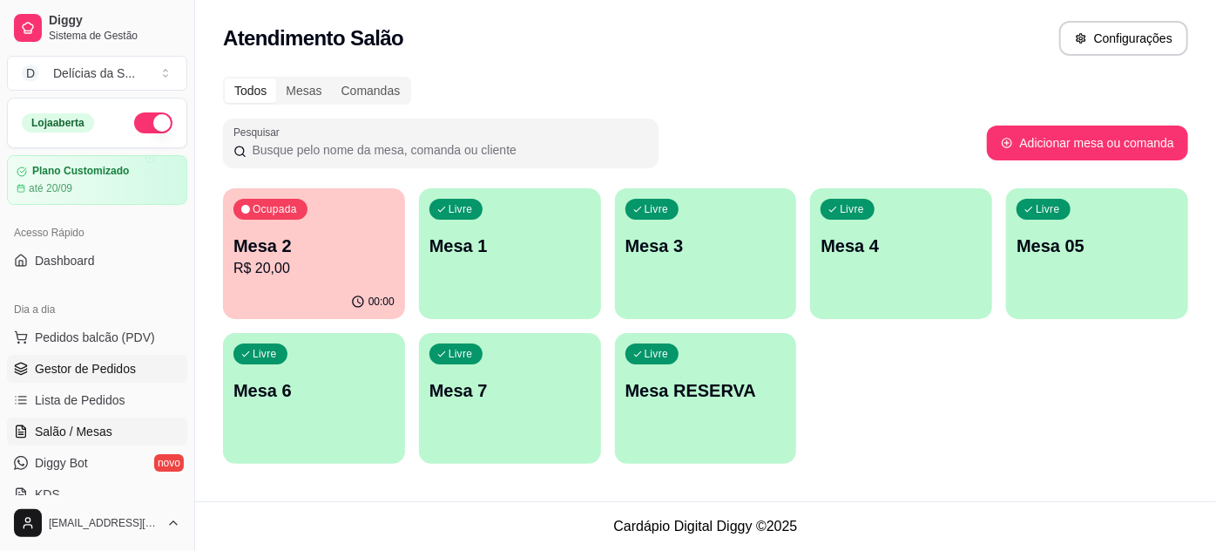
click at [116, 366] on span "Gestor de Pedidos" at bounding box center [85, 368] width 101 height 17
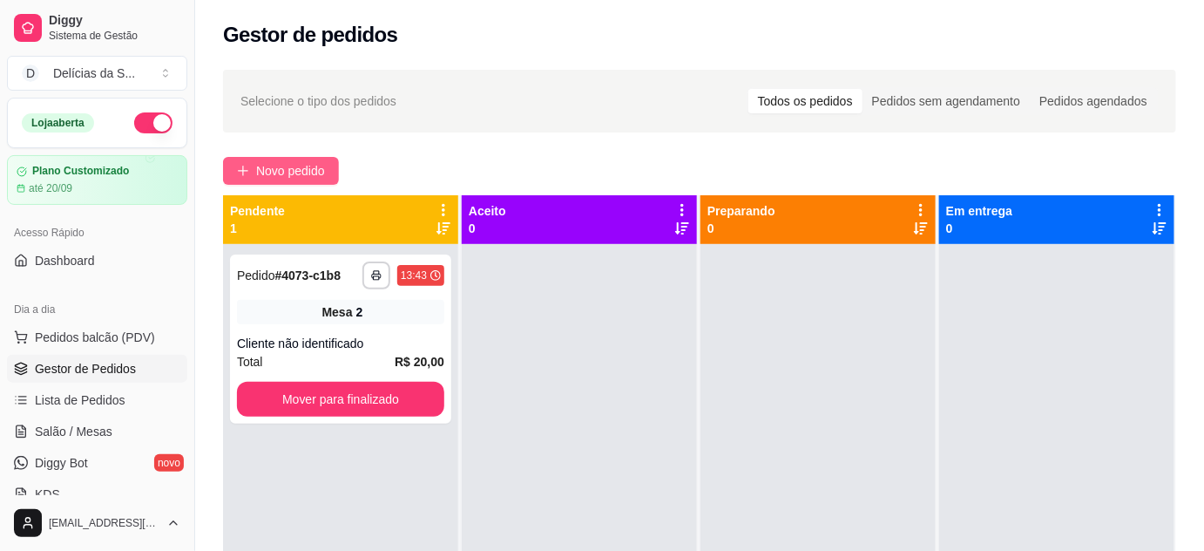
click at [312, 169] on span "Novo pedido" at bounding box center [290, 170] width 69 height 19
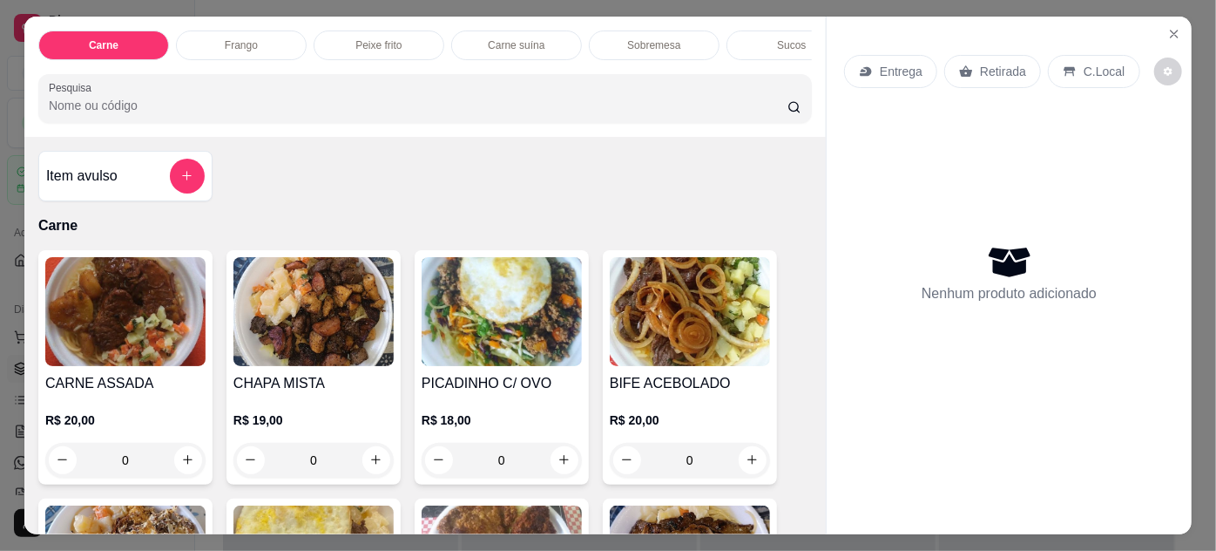
click at [272, 320] on img at bounding box center [313, 311] width 160 height 109
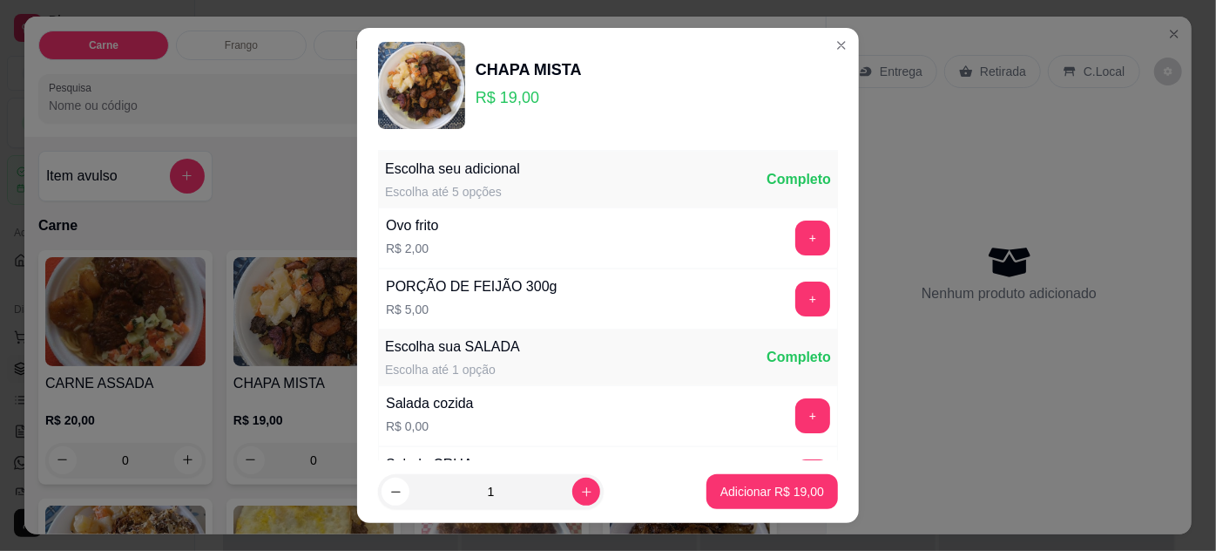
scroll to position [173, 0]
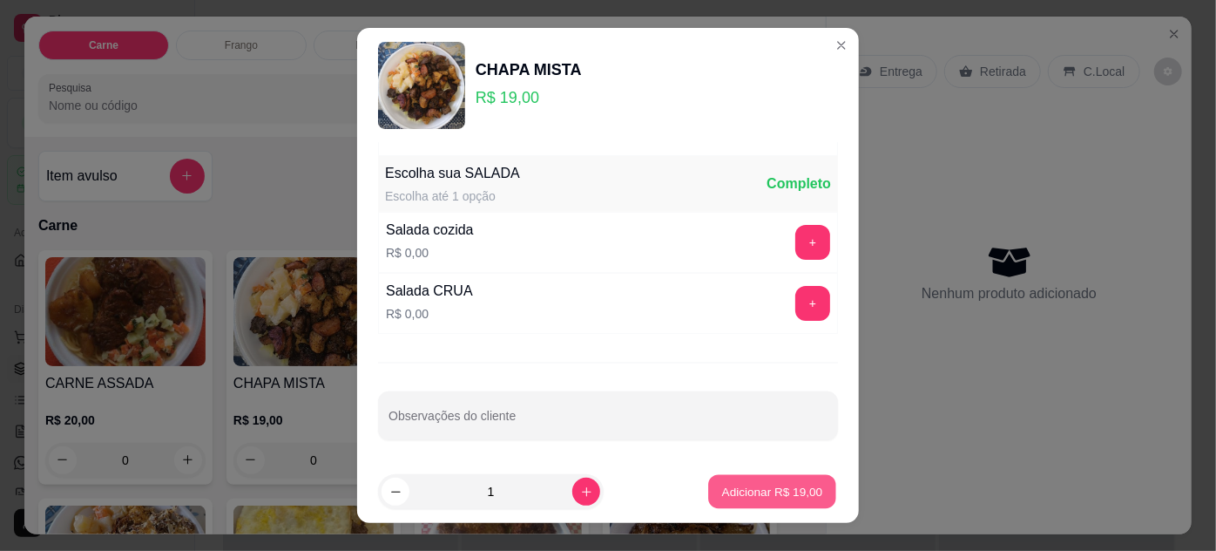
click at [736, 488] on p "Adicionar R$ 19,00" at bounding box center [772, 492] width 101 height 17
type input "1"
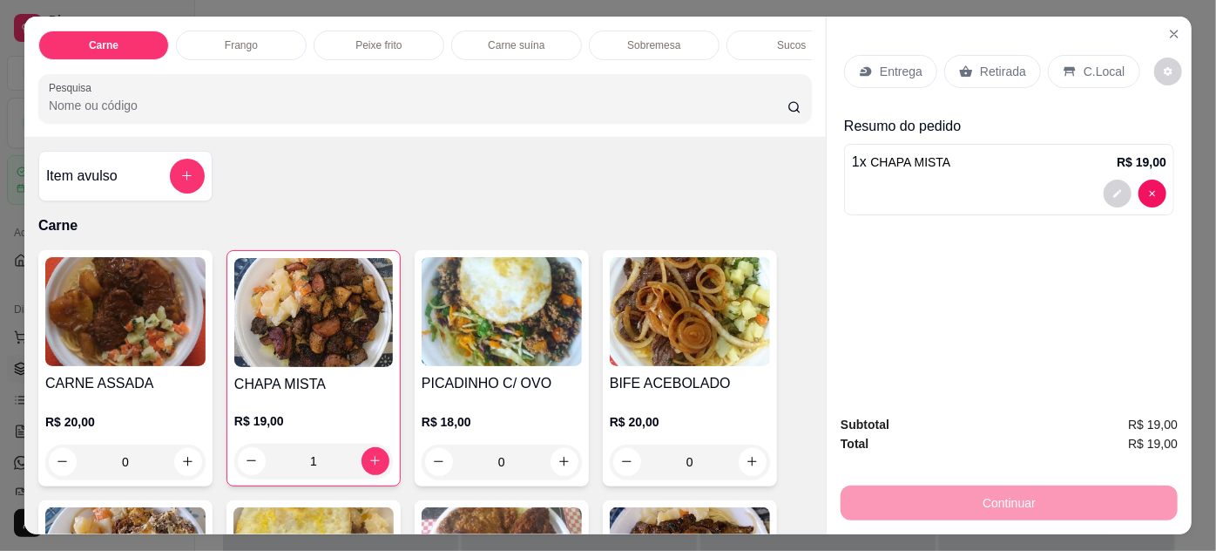
click at [871, 64] on div "Entrega" at bounding box center [890, 71] width 93 height 33
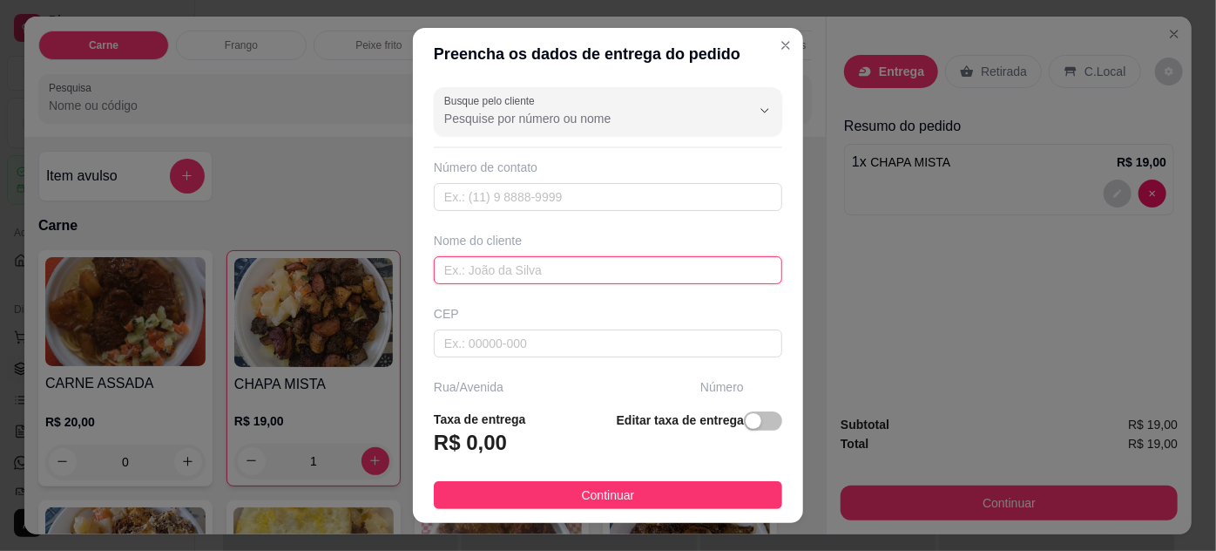
click at [585, 265] on input "text" at bounding box center [608, 270] width 348 height 28
type input "v"
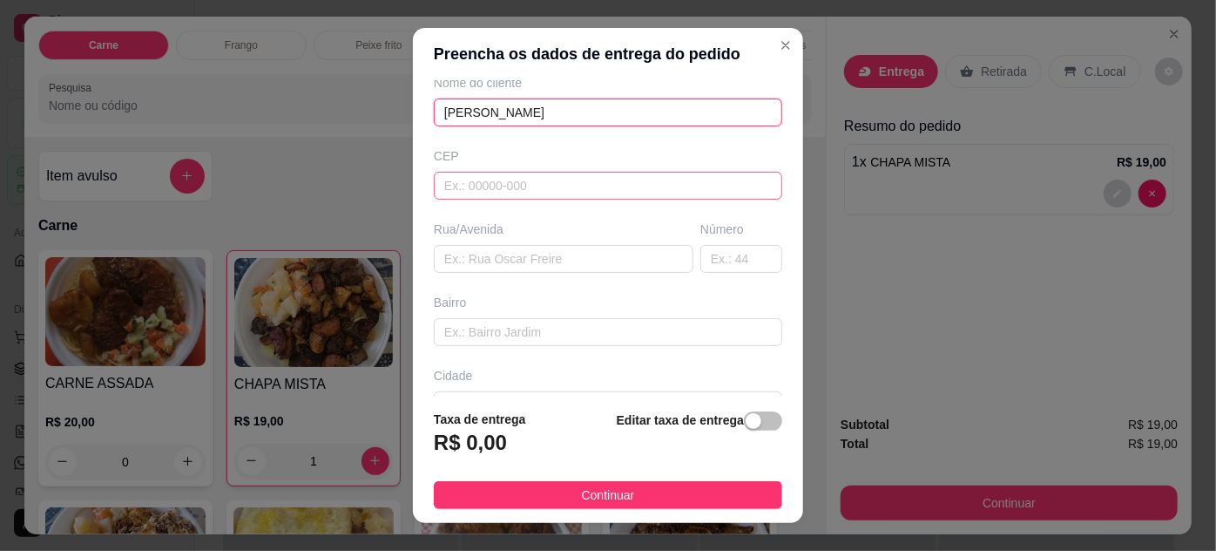
type input "[PERSON_NAME]"
click at [590, 179] on input "text" at bounding box center [608, 186] width 348 height 28
type input "66080472"
type input "Travessa Mariz e Barros"
type input "[PERSON_NAME]"
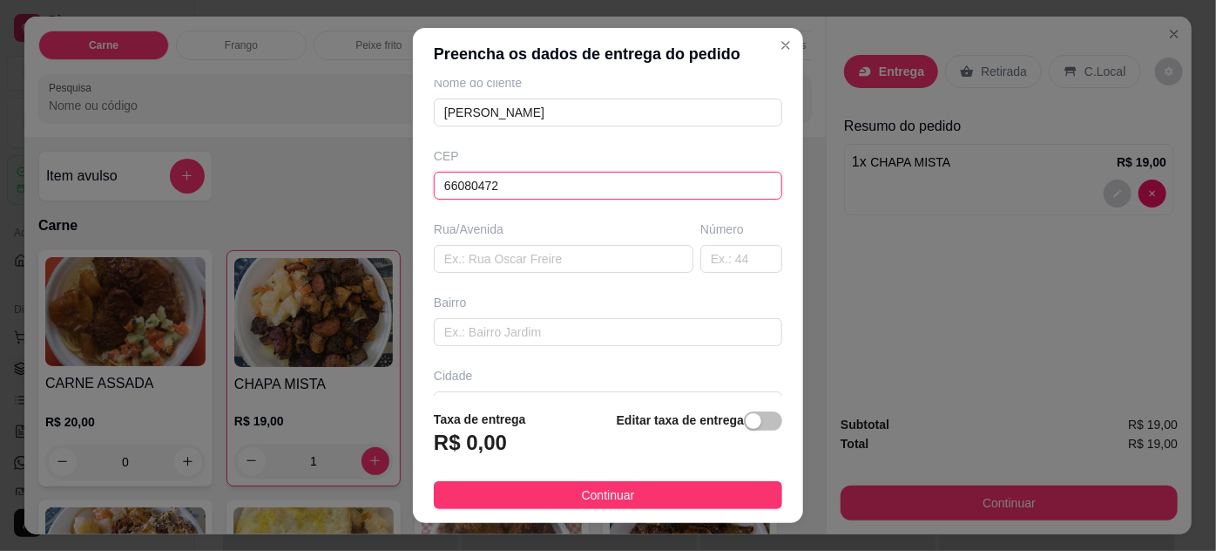
type input "[GEOGRAPHIC_DATA]"
type input "66080472"
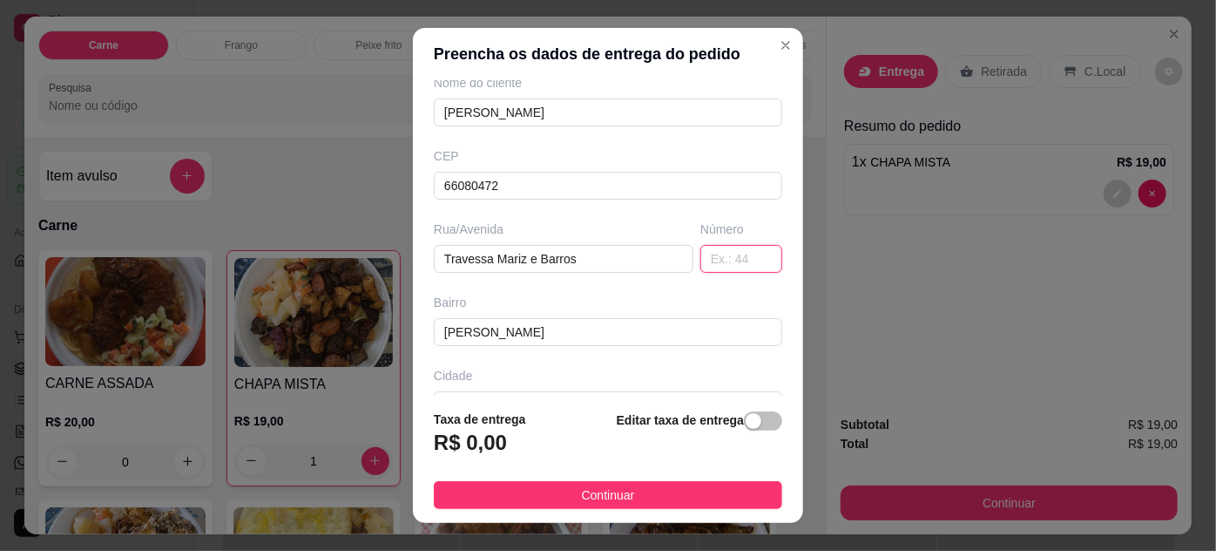
click at [700, 257] on input "text" at bounding box center [741, 259] width 82 height 28
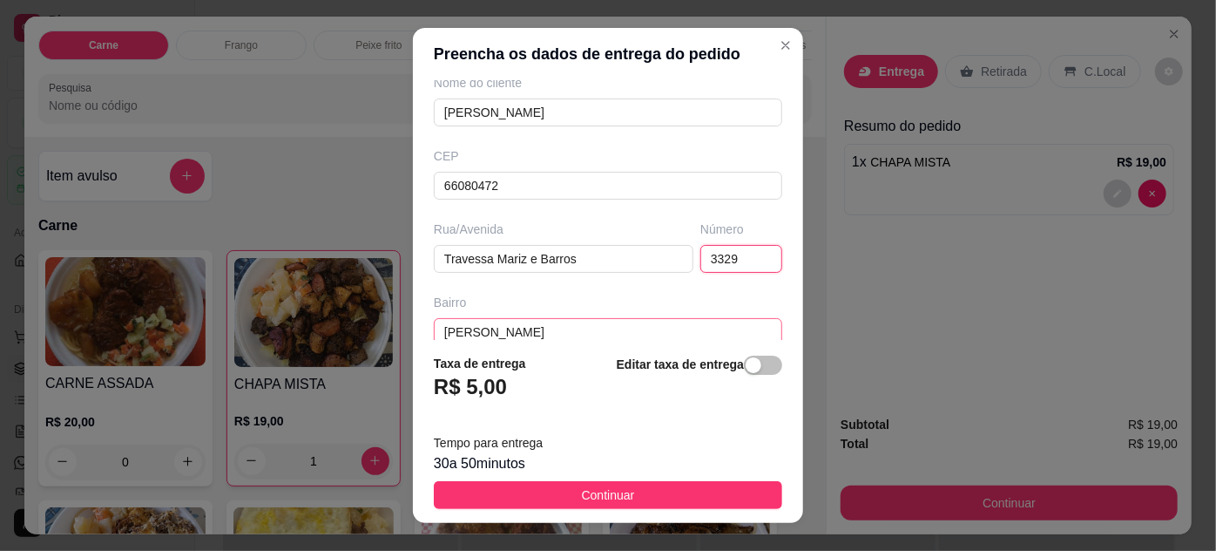
scroll to position [316, 0]
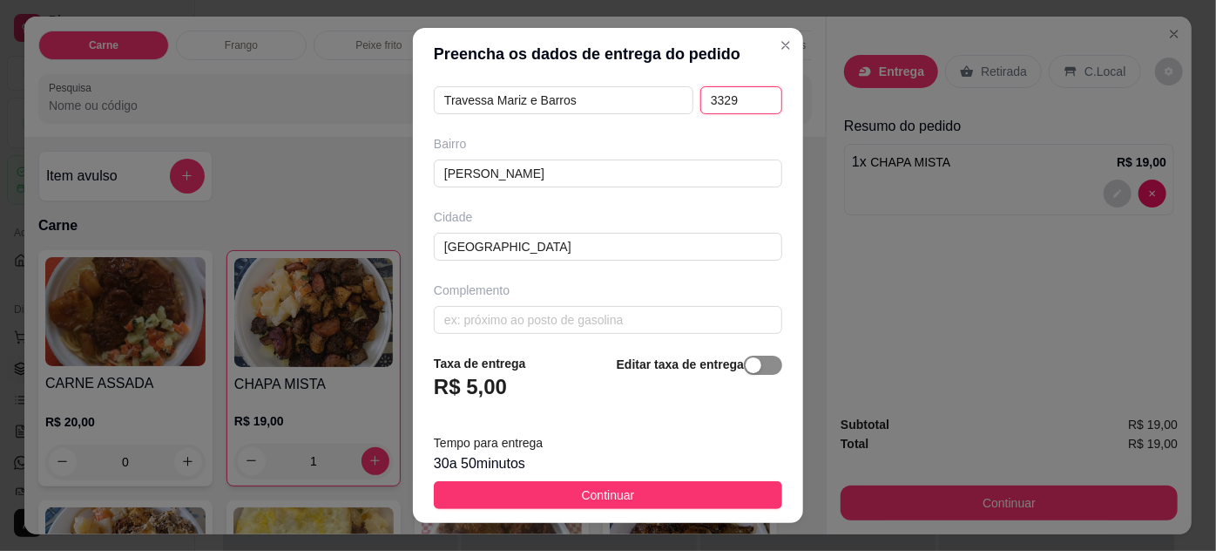
type input "3329"
click at [746, 367] on span "button" at bounding box center [763, 364] width 38 height 19
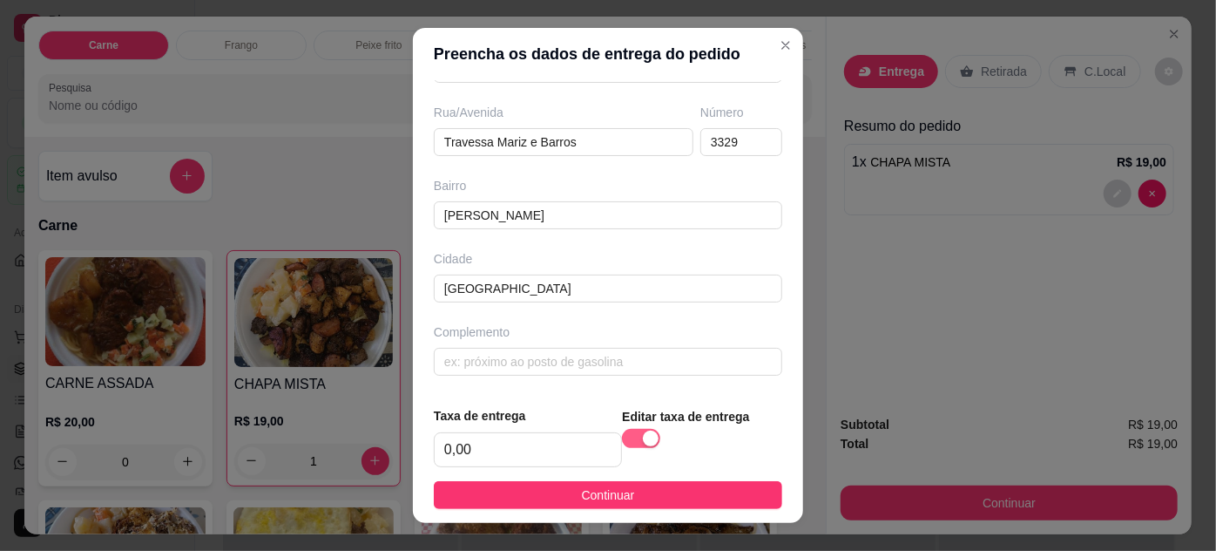
scroll to position [270, 0]
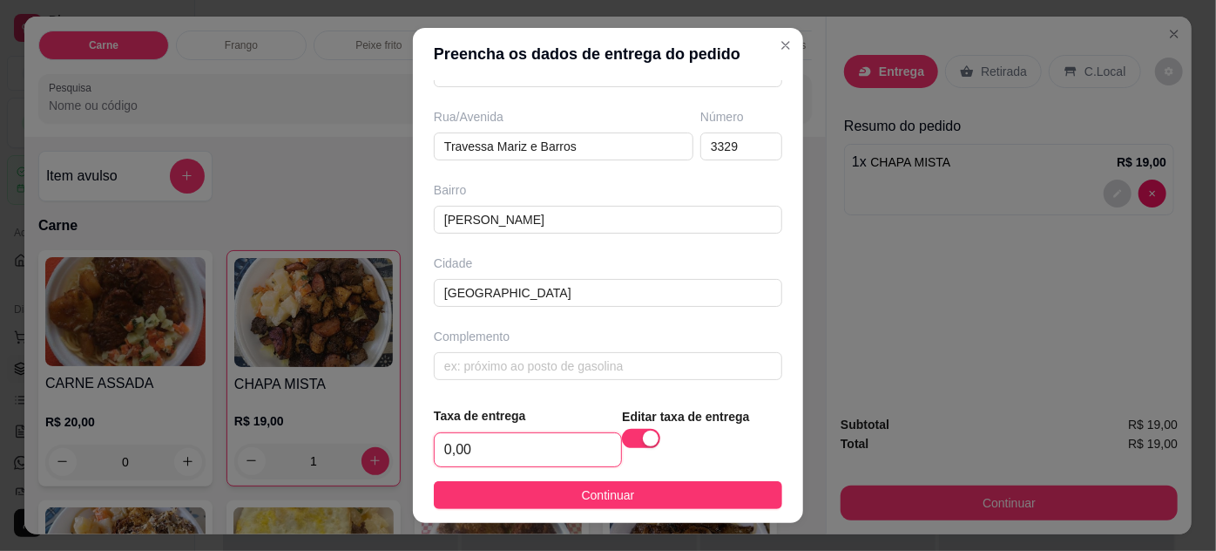
click at [475, 463] on input "0,00" at bounding box center [528, 449] width 186 height 33
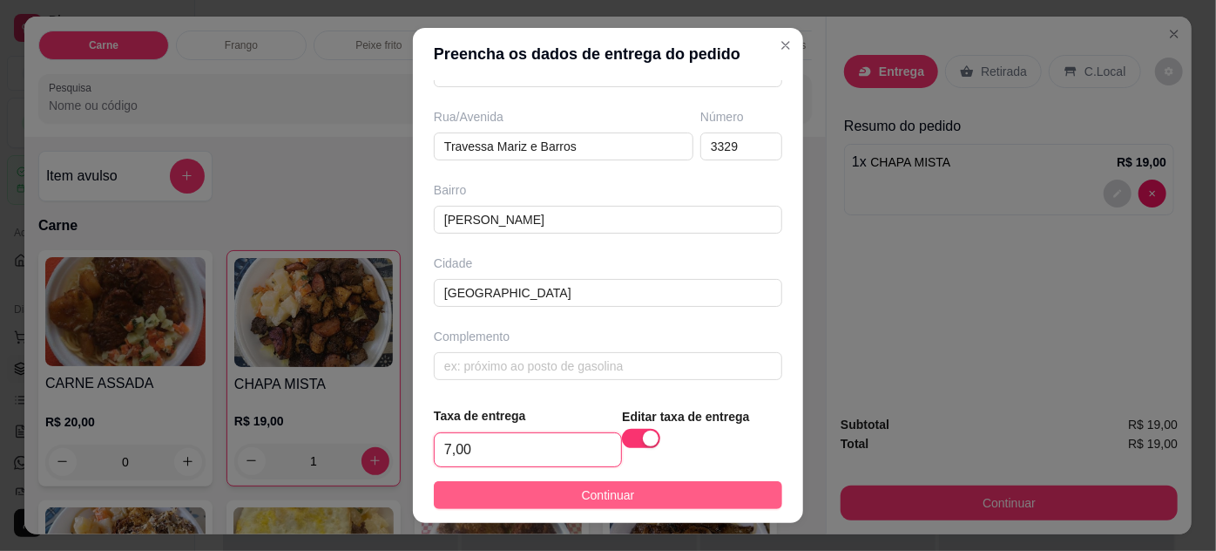
type input "7,00"
click at [583, 490] on span "Continuar" at bounding box center [608, 494] width 53 height 19
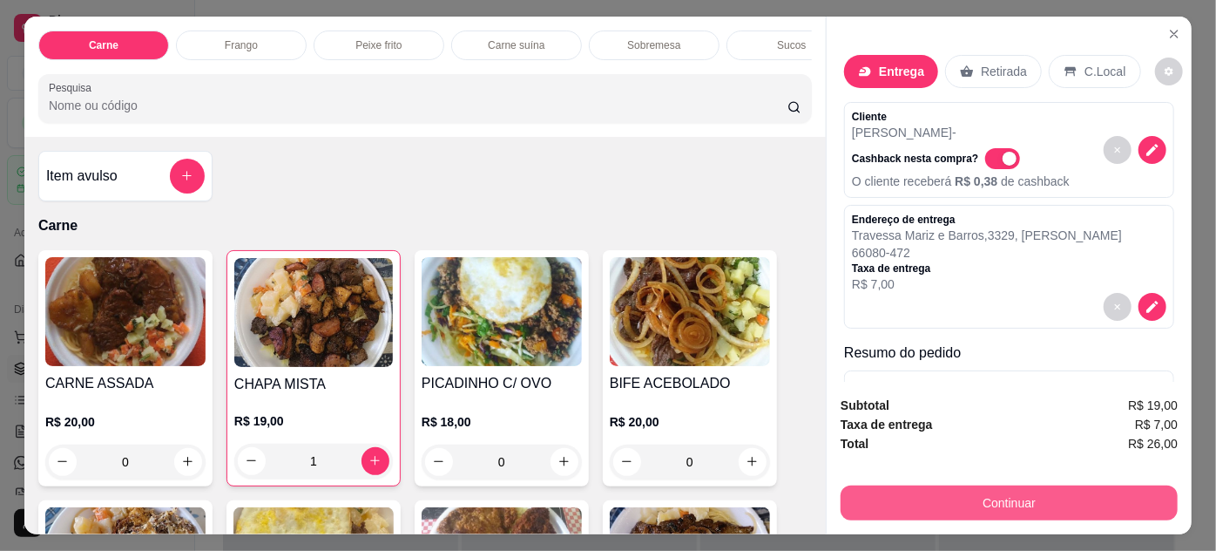
click at [903, 495] on button "Continuar" at bounding box center [1009, 502] width 337 height 35
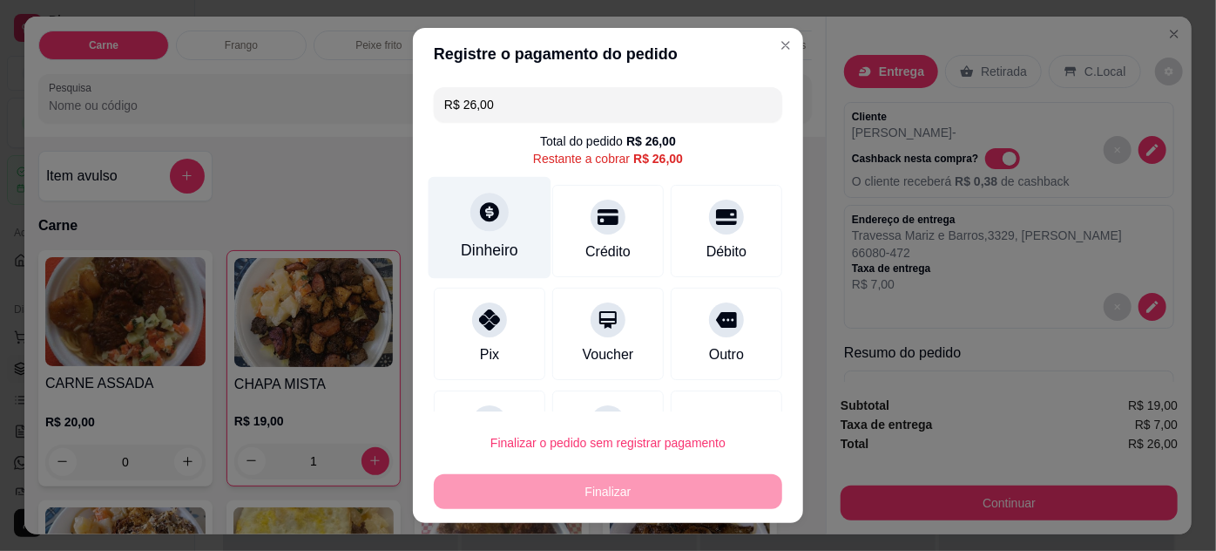
click at [513, 233] on div "Dinheiro" at bounding box center [490, 227] width 123 height 102
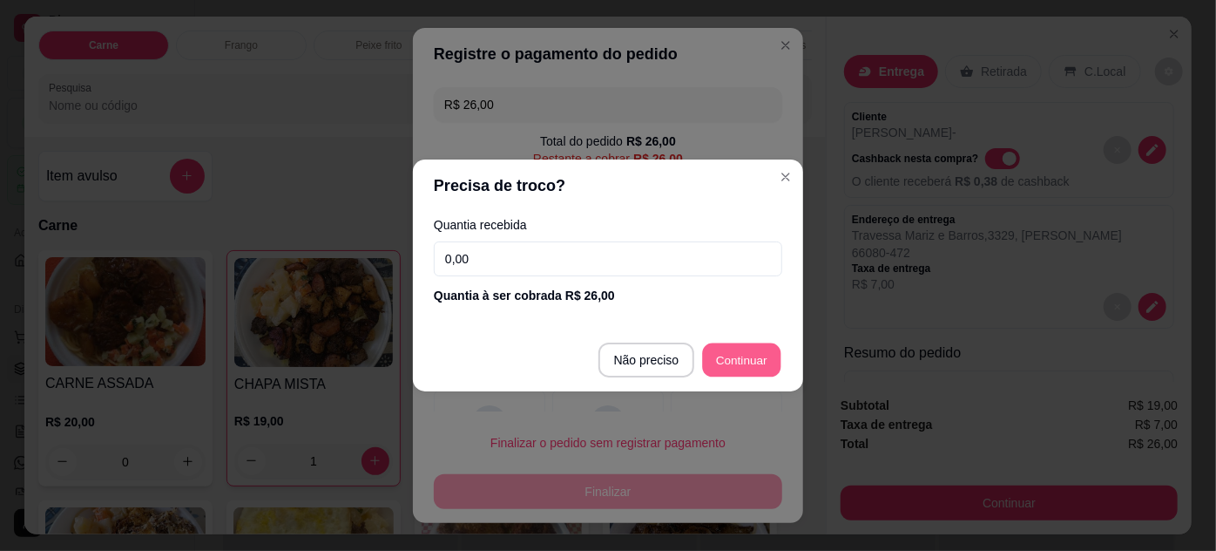
type input "R$ 0,00"
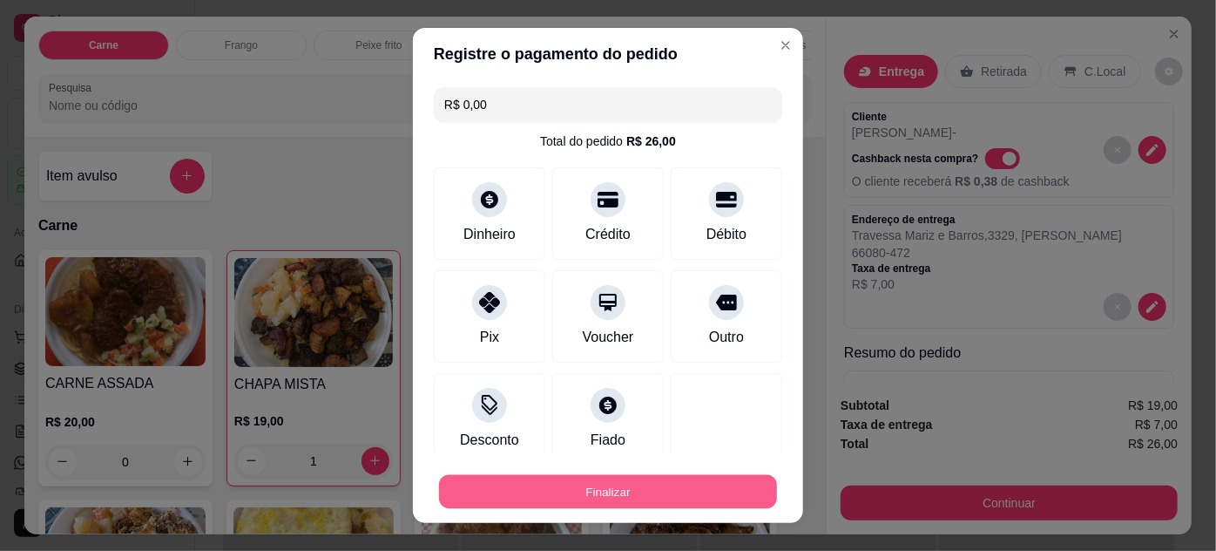
click at [674, 483] on button "Finalizar" at bounding box center [608, 492] width 338 height 34
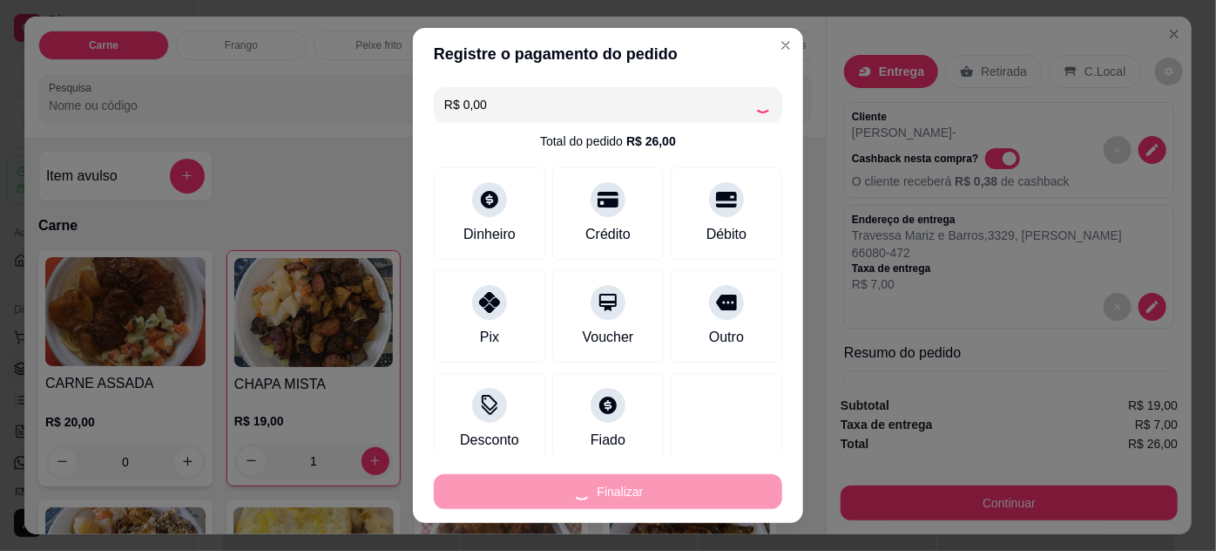
type input "0"
type input "-R$ 26,00"
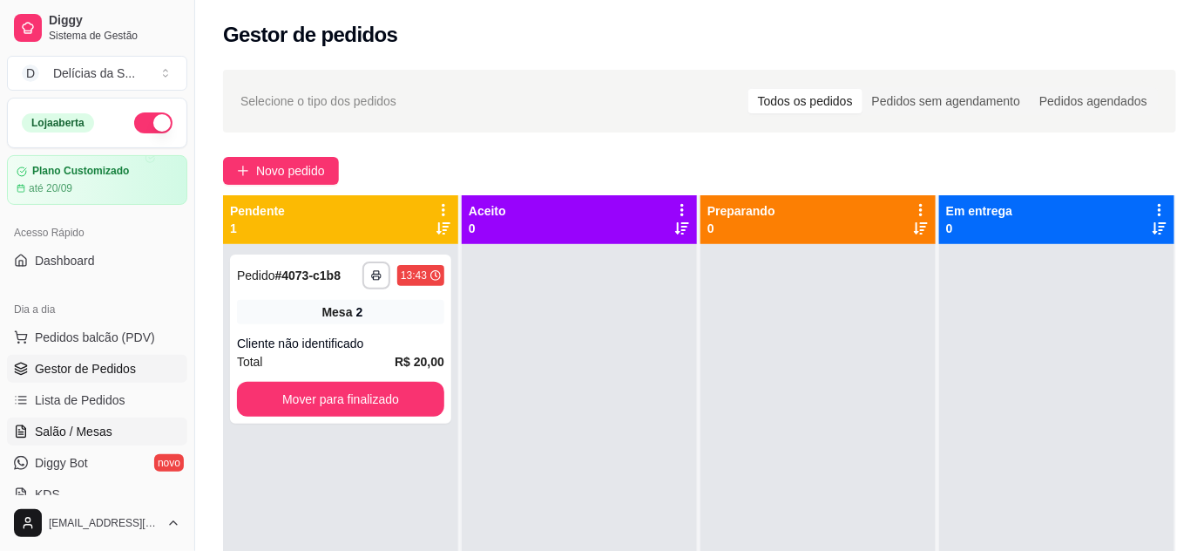
click at [99, 436] on span "Salão / Mesas" at bounding box center [74, 431] width 78 height 17
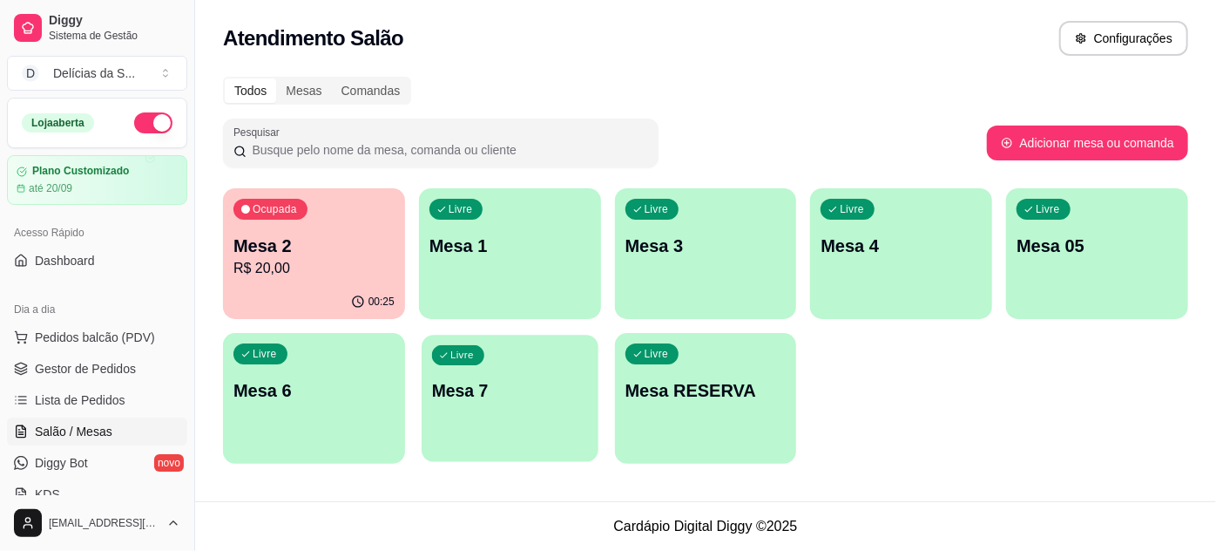
click at [489, 379] on p "Mesa 7" at bounding box center [510, 391] width 156 height 24
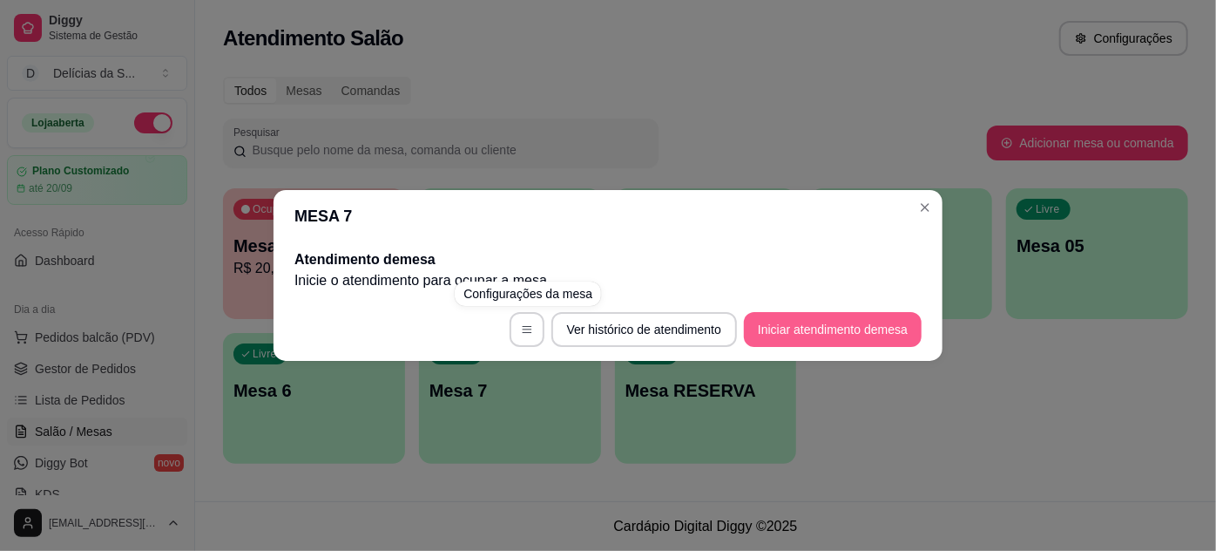
click at [782, 333] on button "Iniciar atendimento de mesa" at bounding box center [833, 329] width 178 height 35
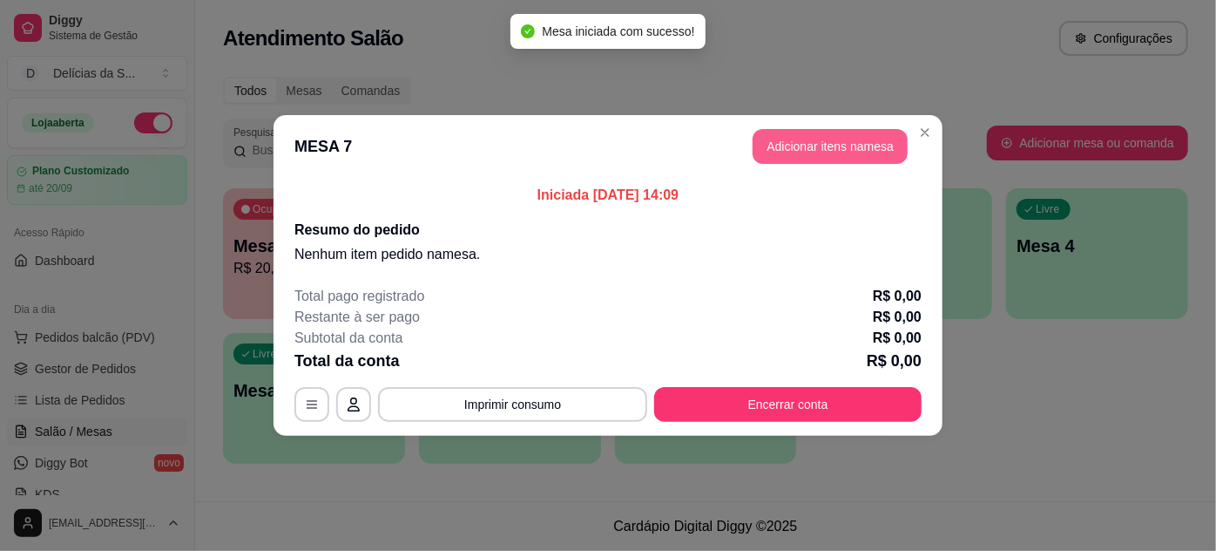
click at [788, 149] on button "Adicionar itens na mesa" at bounding box center [830, 146] width 155 height 35
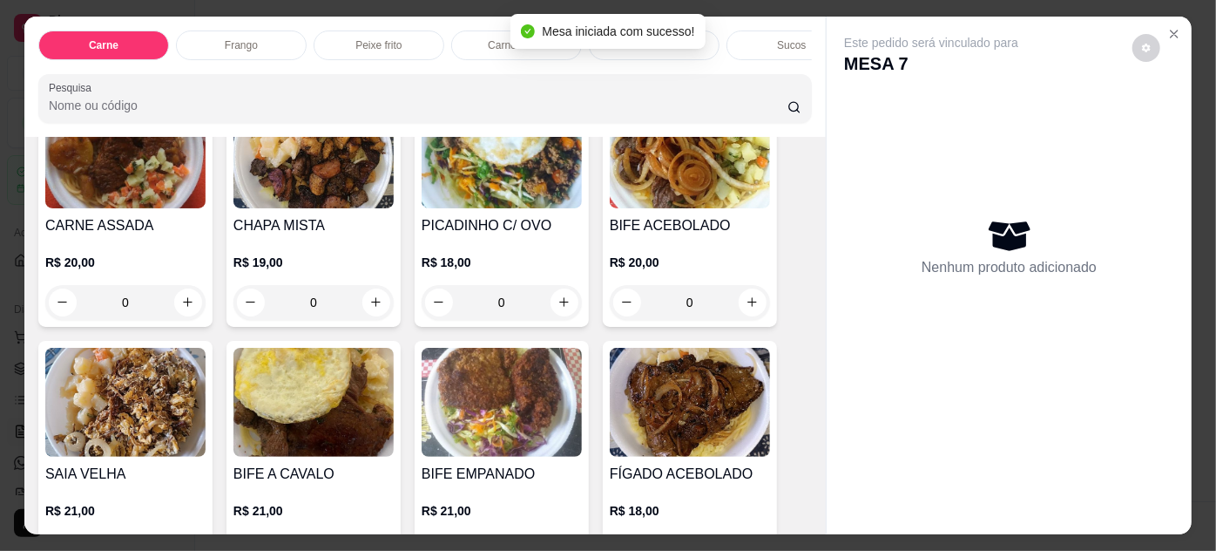
scroll to position [316, 0]
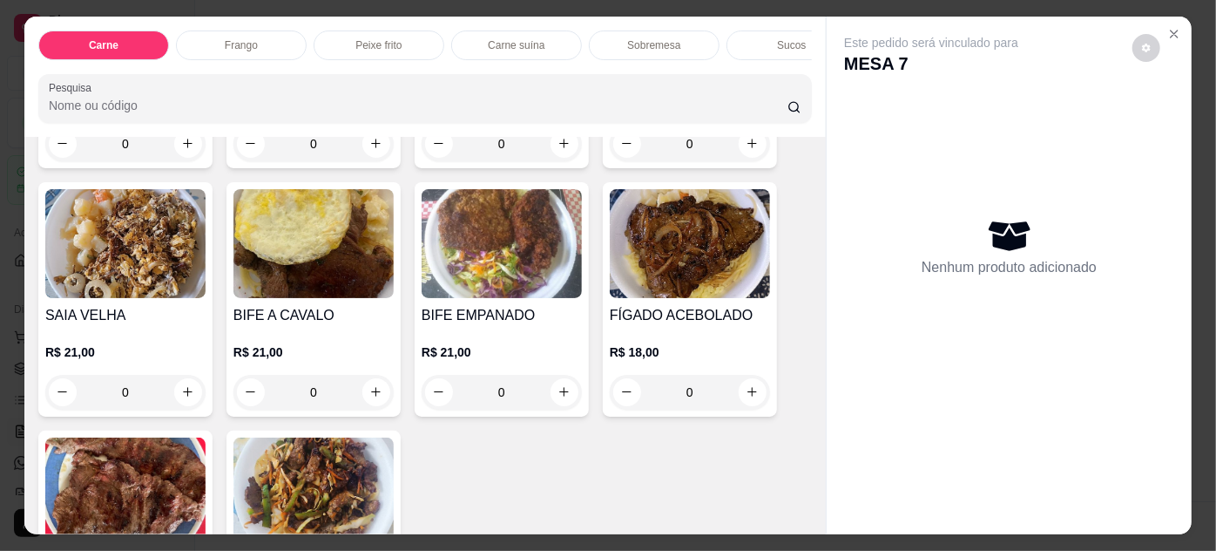
click at [660, 247] on img at bounding box center [690, 243] width 160 height 109
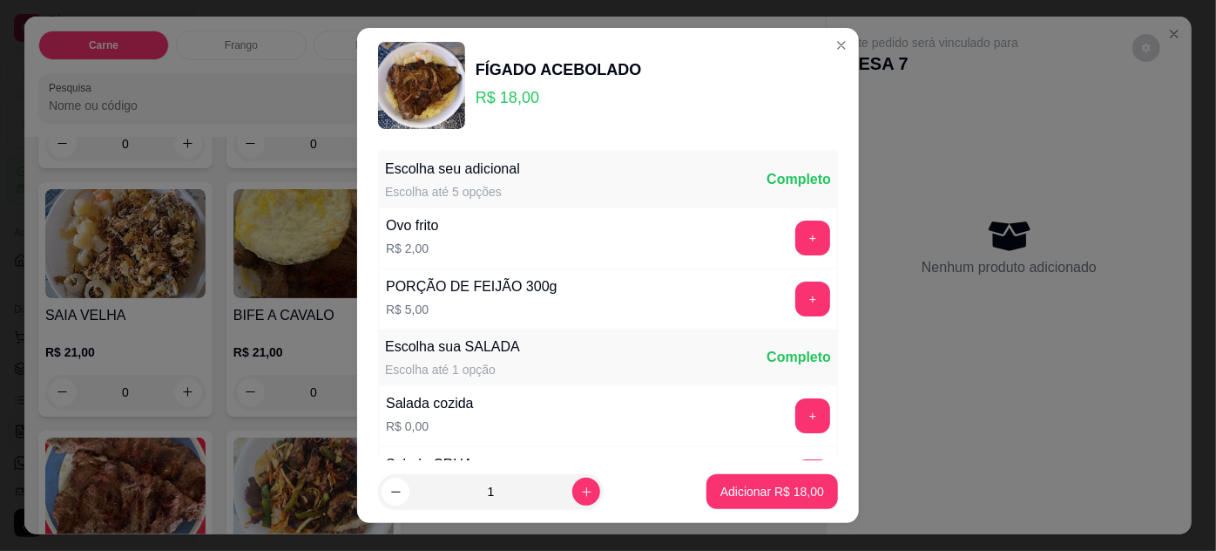
scroll to position [173, 0]
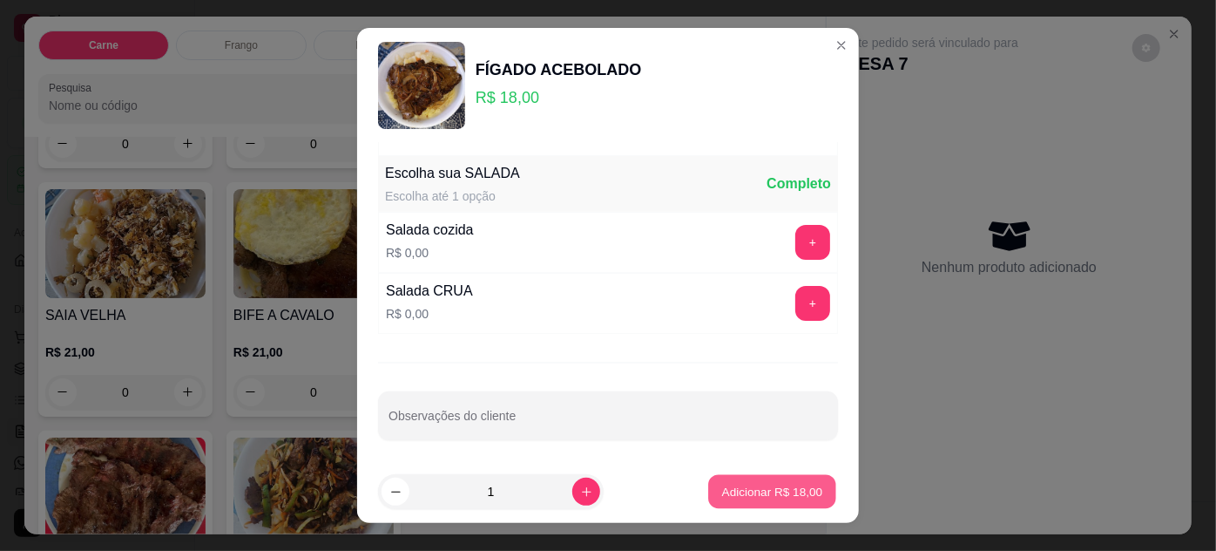
click at [748, 493] on p "Adicionar R$ 18,00" at bounding box center [772, 492] width 101 height 17
type input "1"
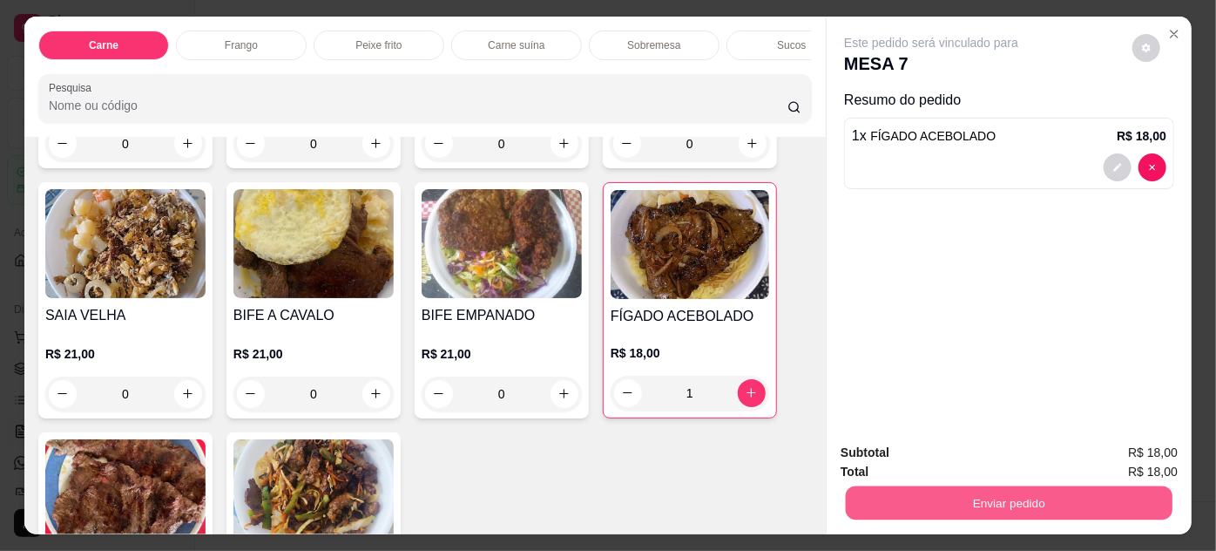
click at [864, 502] on button "Enviar pedido" at bounding box center [1009, 503] width 327 height 34
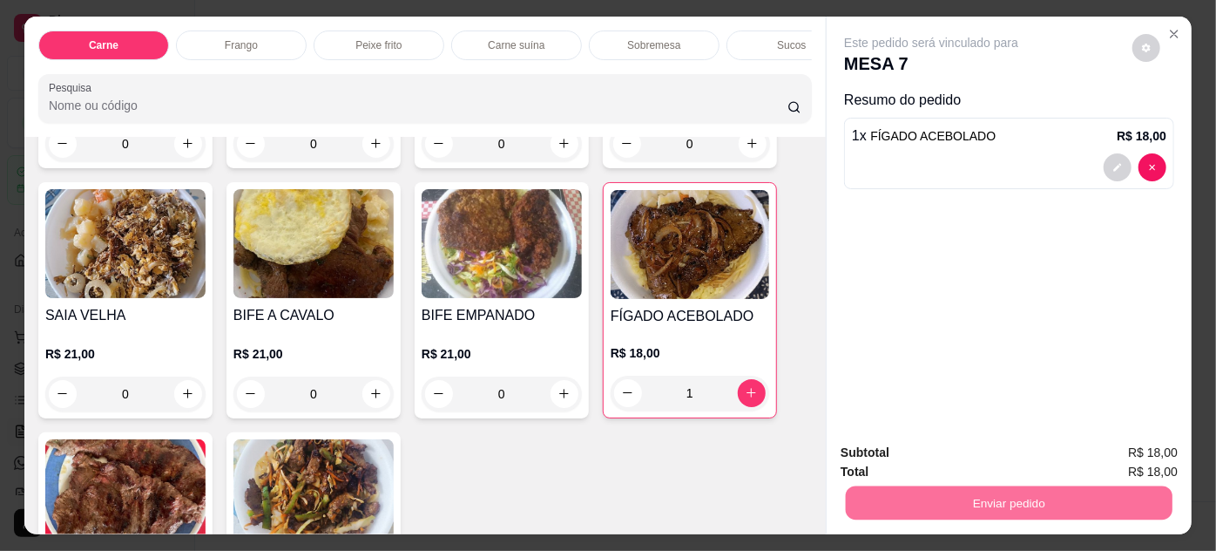
click at [883, 463] on button "Não registrar e enviar pedido" at bounding box center [952, 453] width 176 height 32
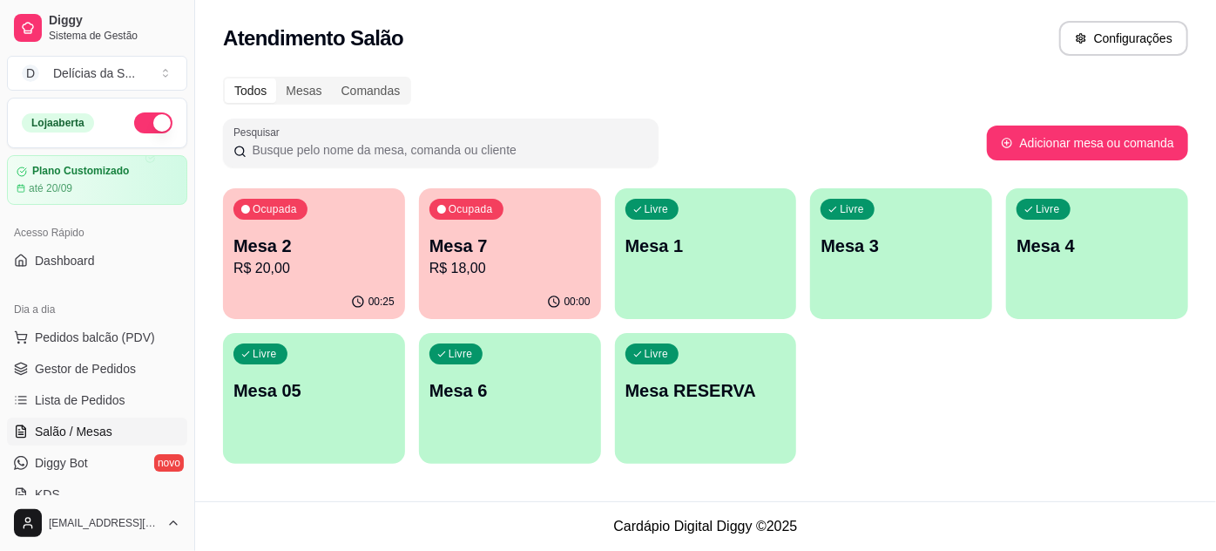
click at [293, 275] on p "R$ 20,00" at bounding box center [313, 268] width 161 height 21
click at [294, 260] on div "Mesa 2 R$ 20,00" at bounding box center [314, 256] width 156 height 44
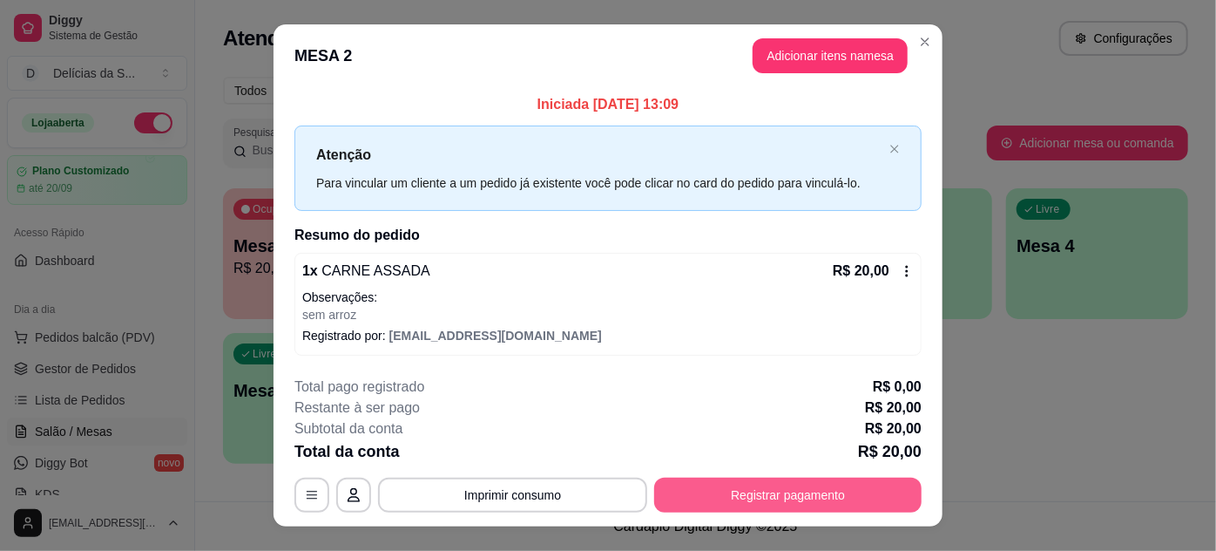
click at [815, 484] on button "Registrar pagamento" at bounding box center [787, 494] width 267 height 35
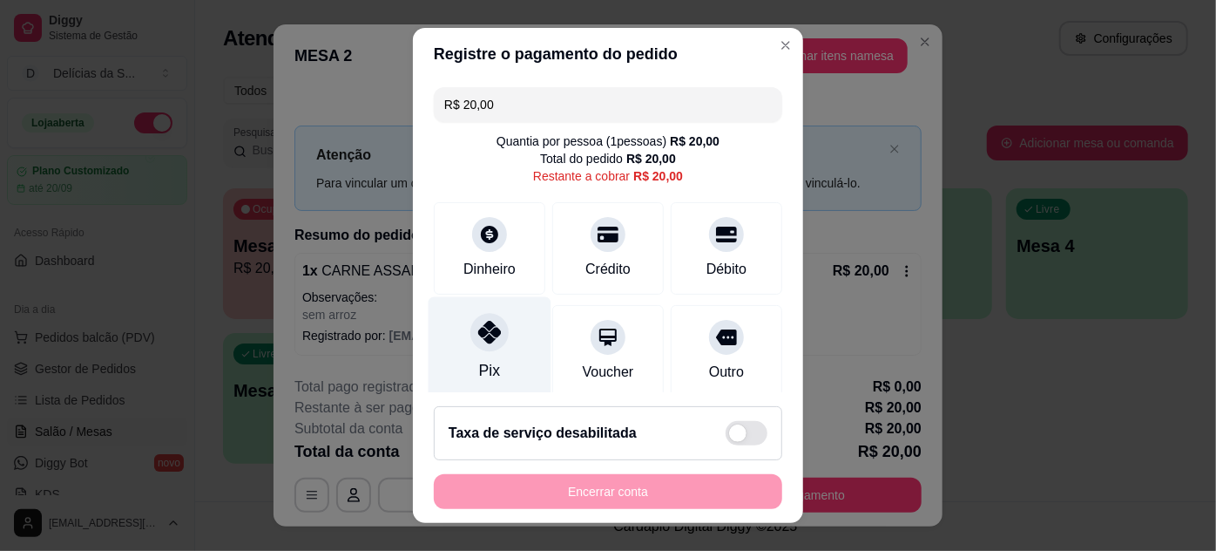
click at [470, 335] on div at bounding box center [489, 332] width 38 height 38
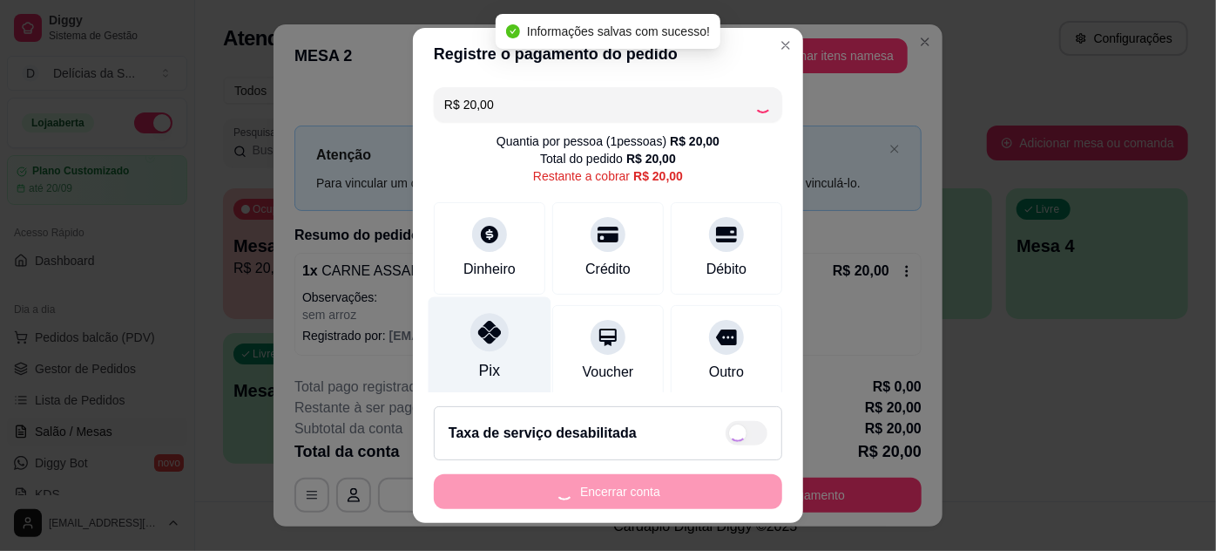
type input "R$ 0,00"
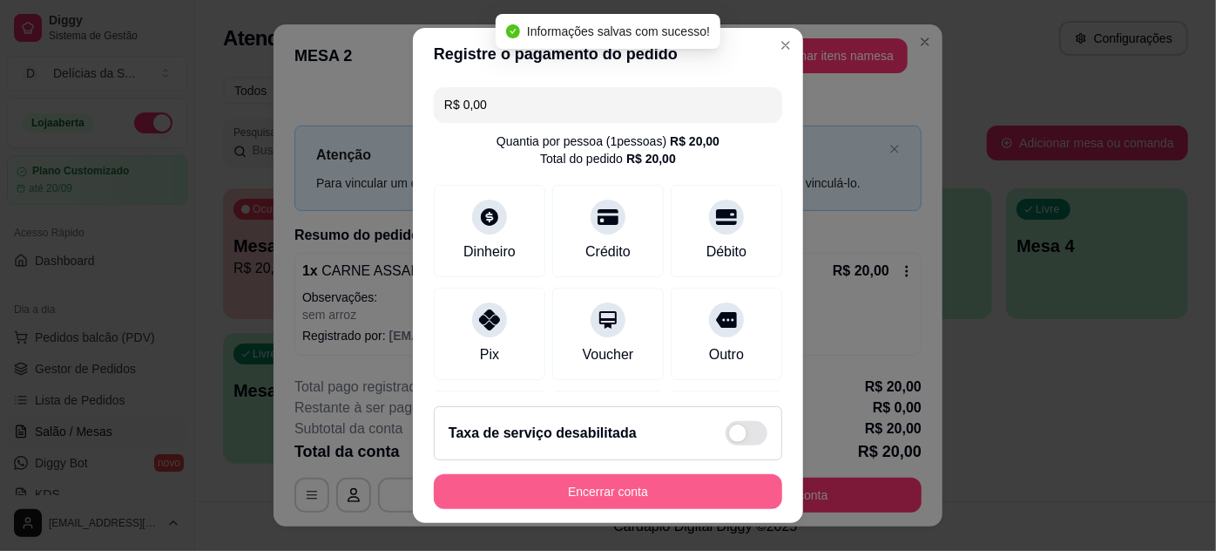
click at [644, 485] on button "Encerrar conta" at bounding box center [608, 491] width 348 height 35
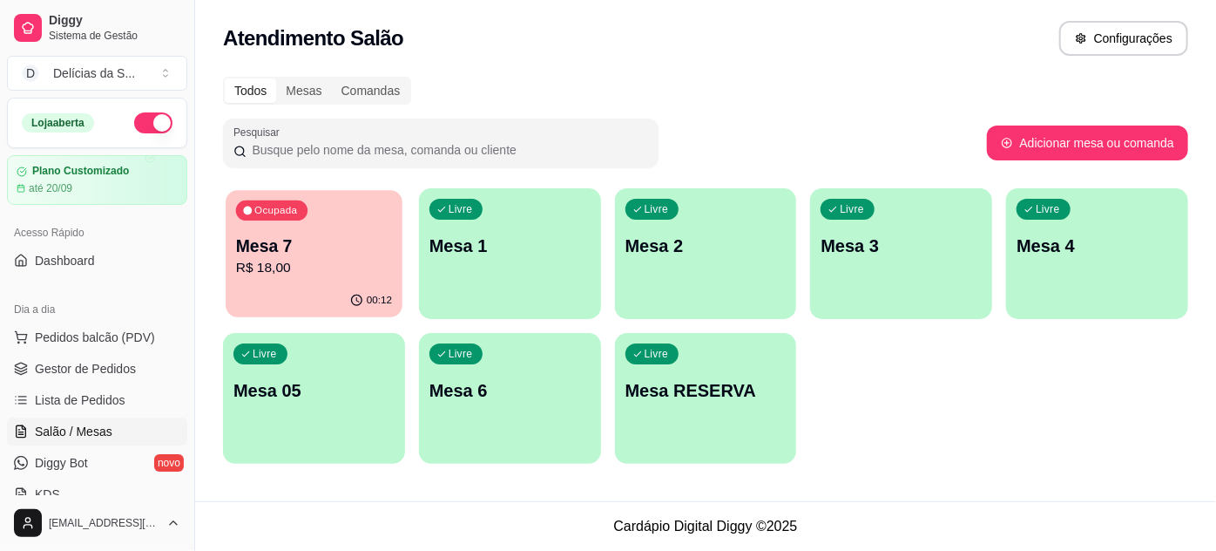
click at [351, 268] on p "R$ 18,00" at bounding box center [314, 268] width 156 height 20
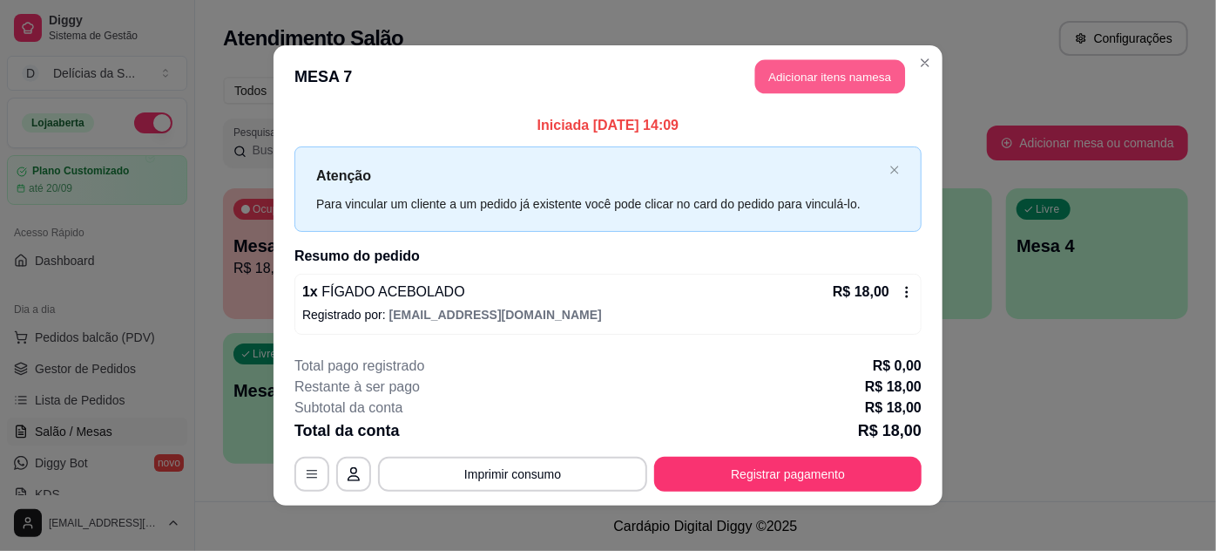
click at [806, 79] on button "Adicionar itens na mesa" at bounding box center [830, 77] width 150 height 34
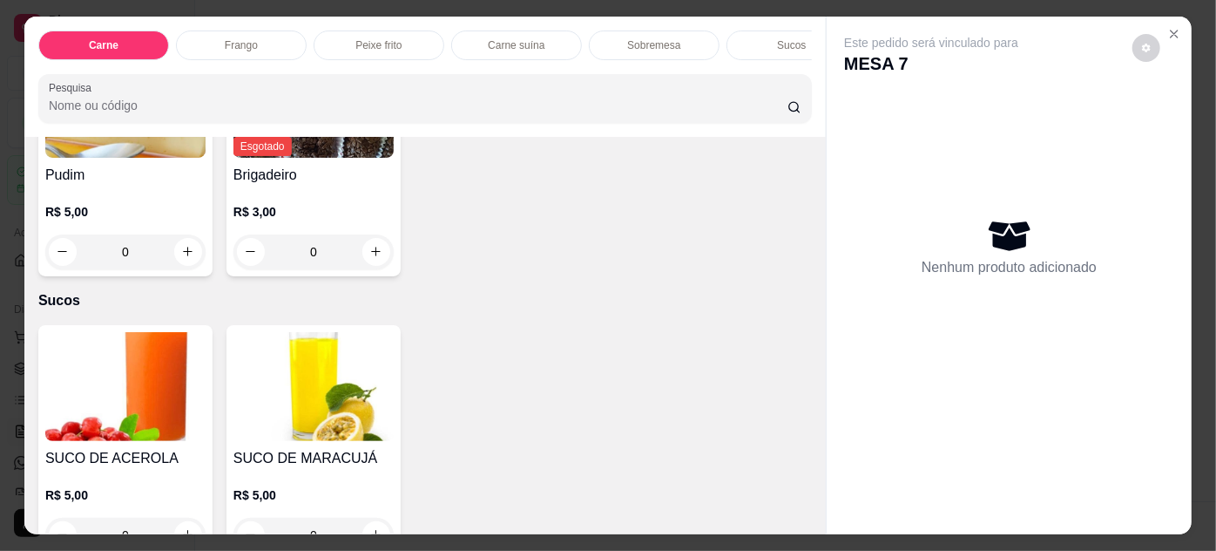
scroll to position [2059, 0]
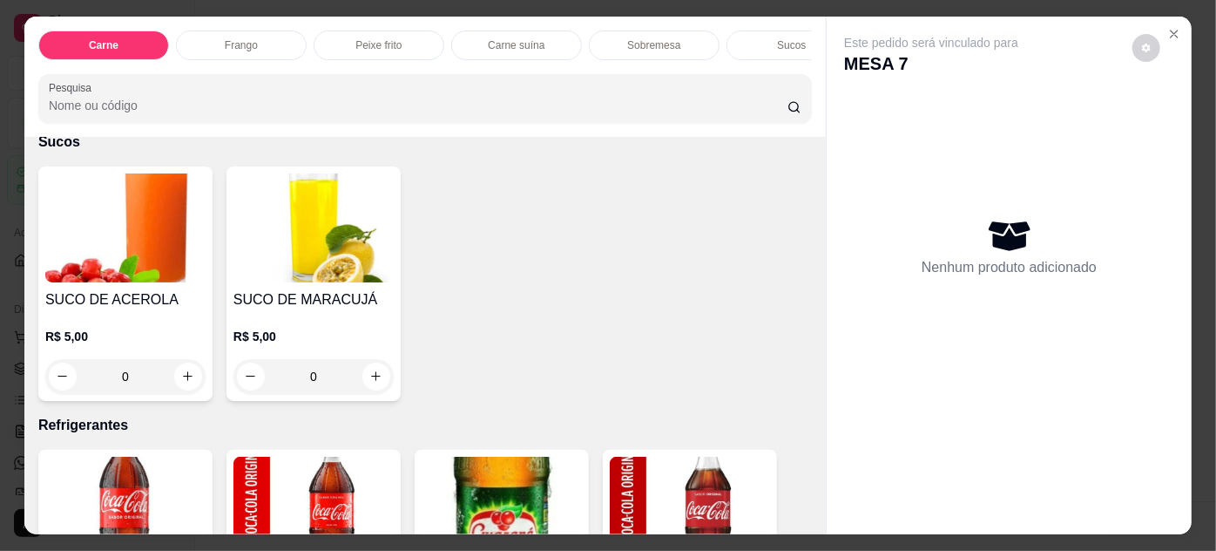
click at [286, 289] on h4 "SUCO DE MARACUJÁ" at bounding box center [313, 299] width 160 height 21
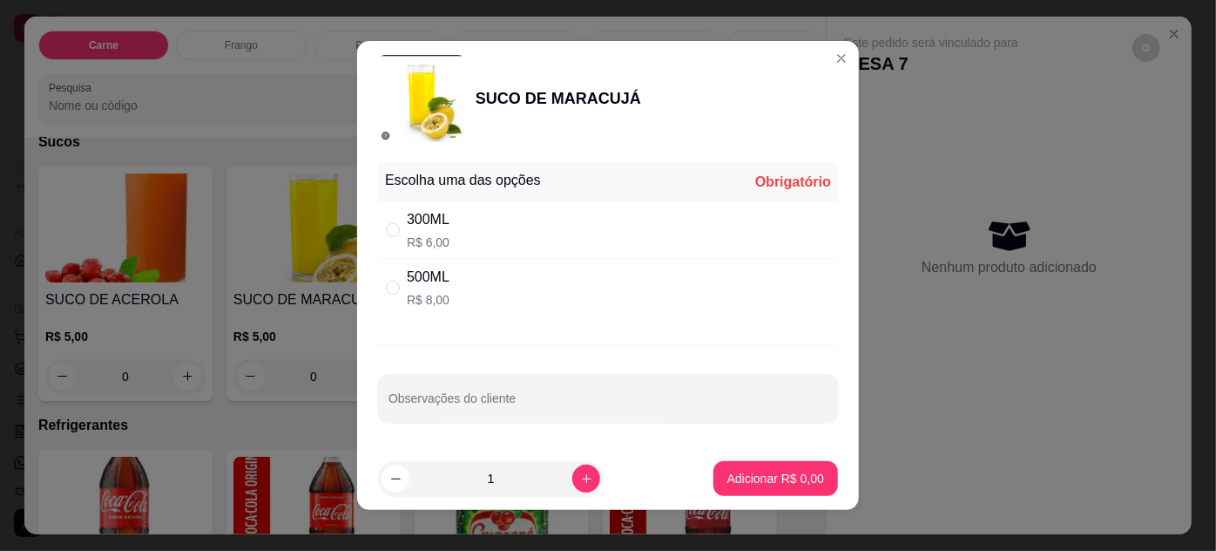
click at [532, 216] on div "300ML R$ 6,00" at bounding box center [608, 230] width 460 height 58
radio input "true"
click at [775, 478] on p "Adicionar R$ 6,00" at bounding box center [775, 478] width 94 height 17
type input "1"
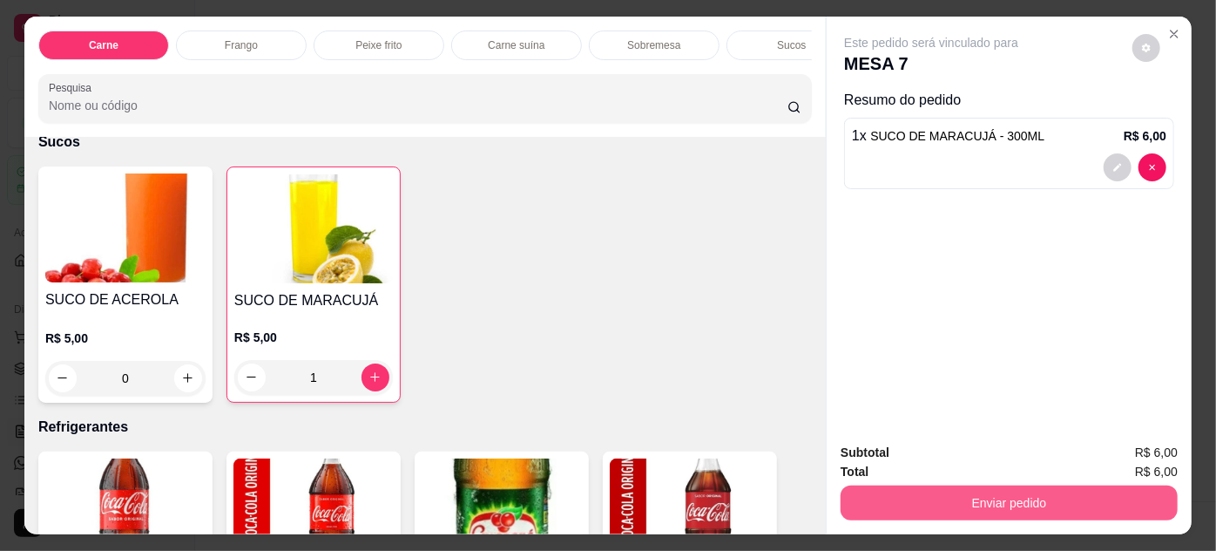
click at [984, 505] on button "Enviar pedido" at bounding box center [1009, 502] width 337 height 35
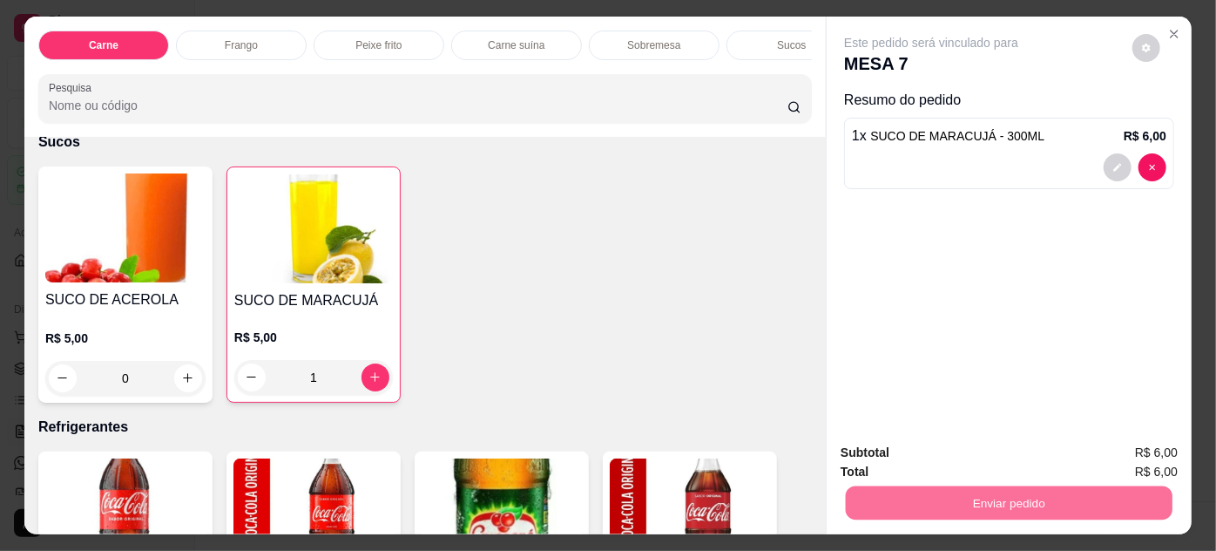
click at [922, 457] on button "Não registrar e enviar pedido" at bounding box center [952, 453] width 176 height 32
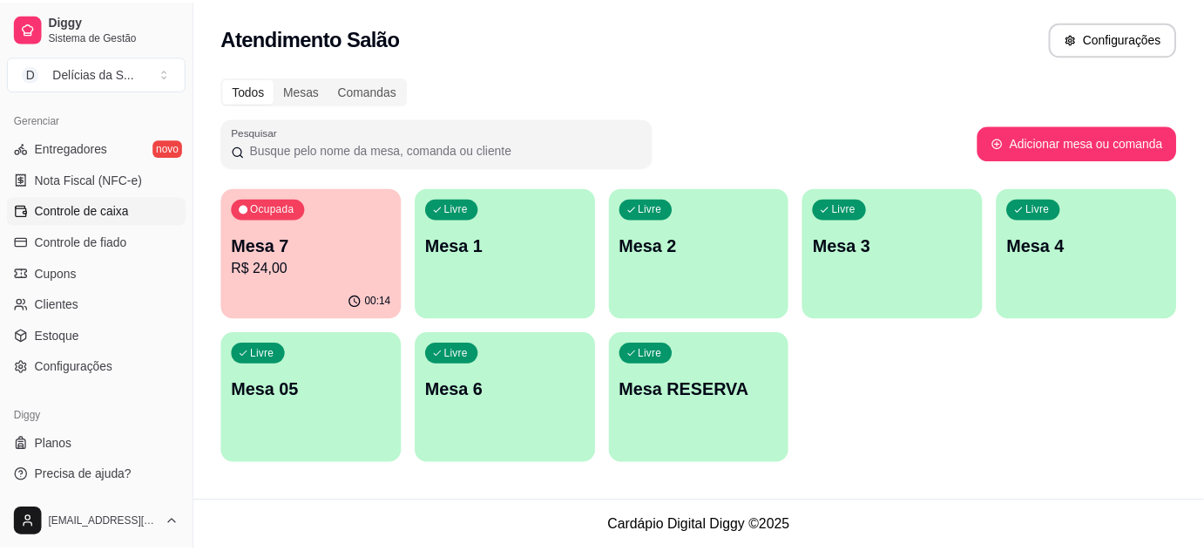
scroll to position [544, 0]
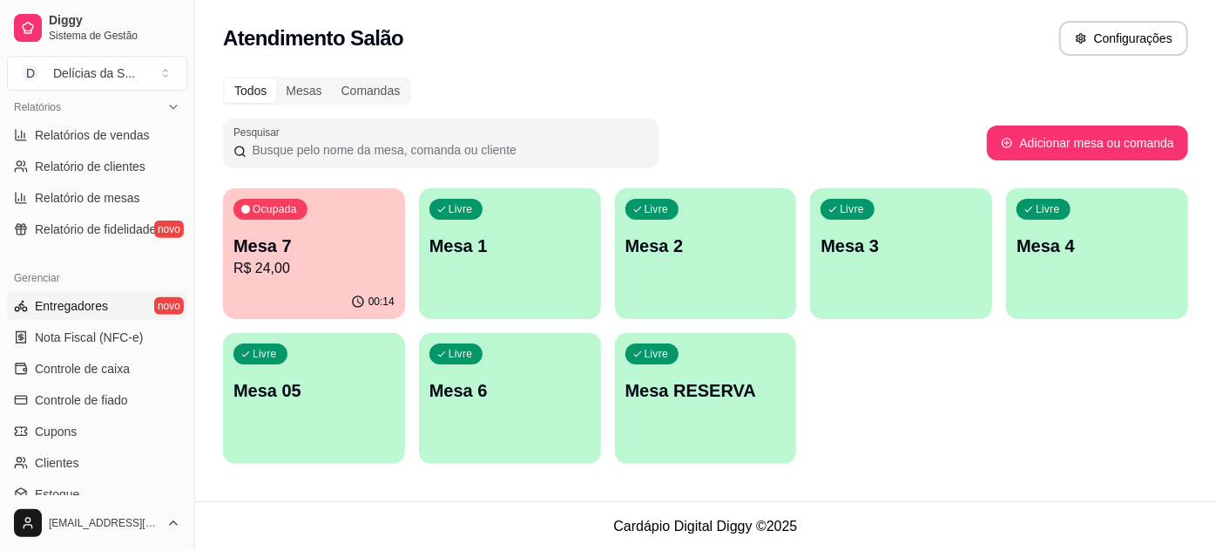
click at [99, 306] on span "Entregadores" at bounding box center [71, 305] width 73 height 17
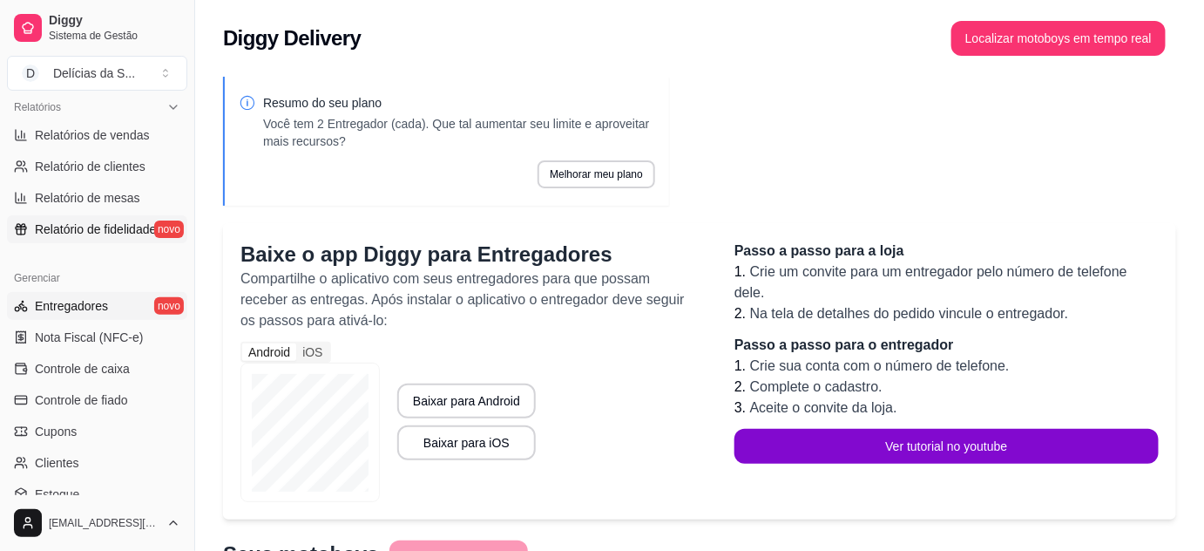
click at [112, 222] on span "Relatório de fidelidade" at bounding box center [95, 228] width 121 height 17
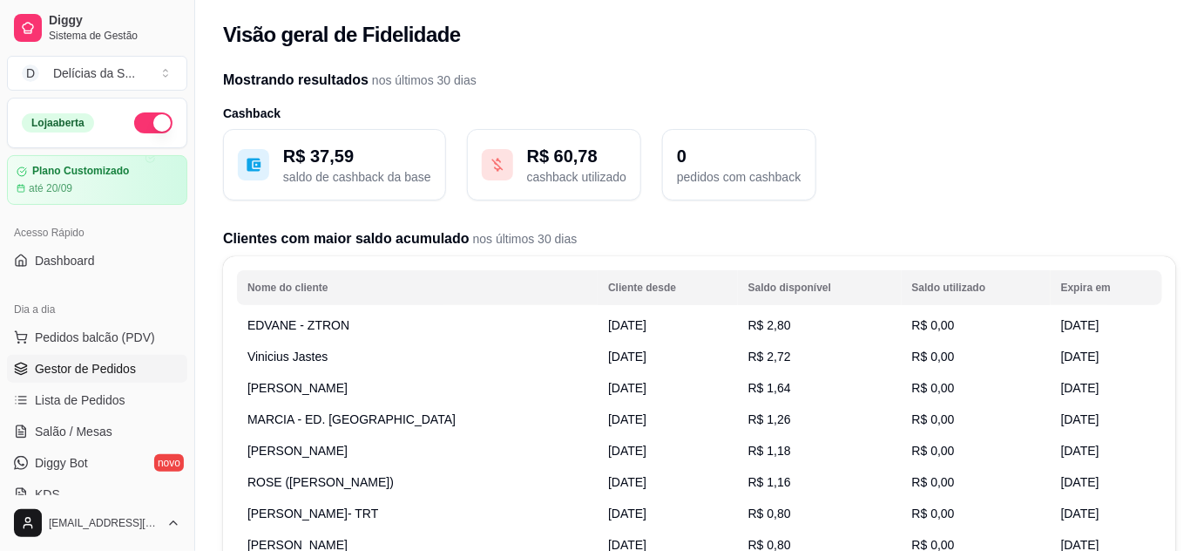
click at [99, 366] on span "Gestor de Pedidos" at bounding box center [85, 368] width 101 height 17
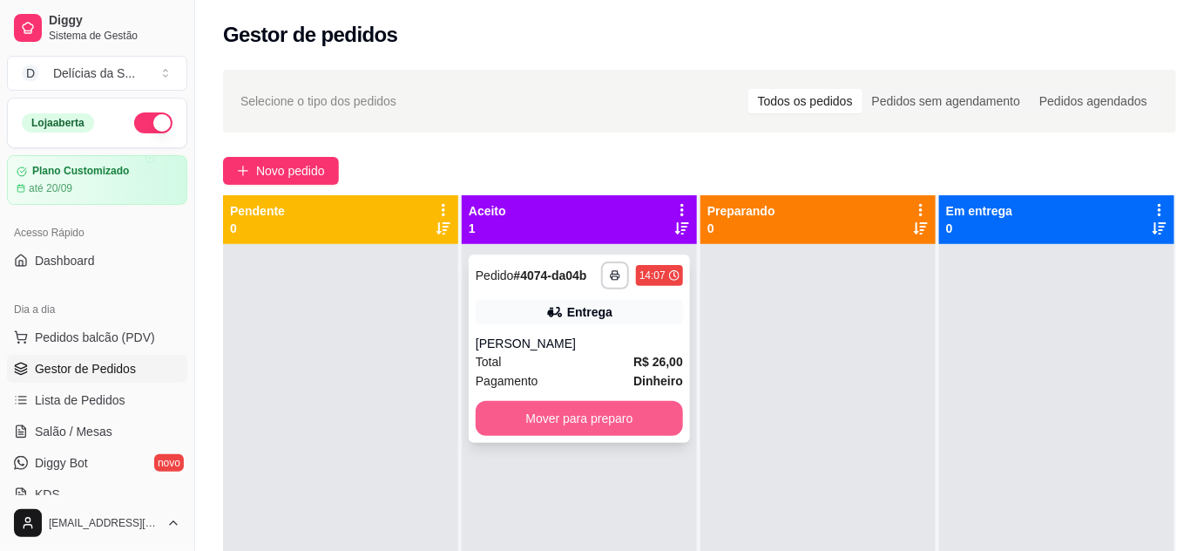
click at [524, 419] on button "Mover para preparo" at bounding box center [579, 418] width 207 height 35
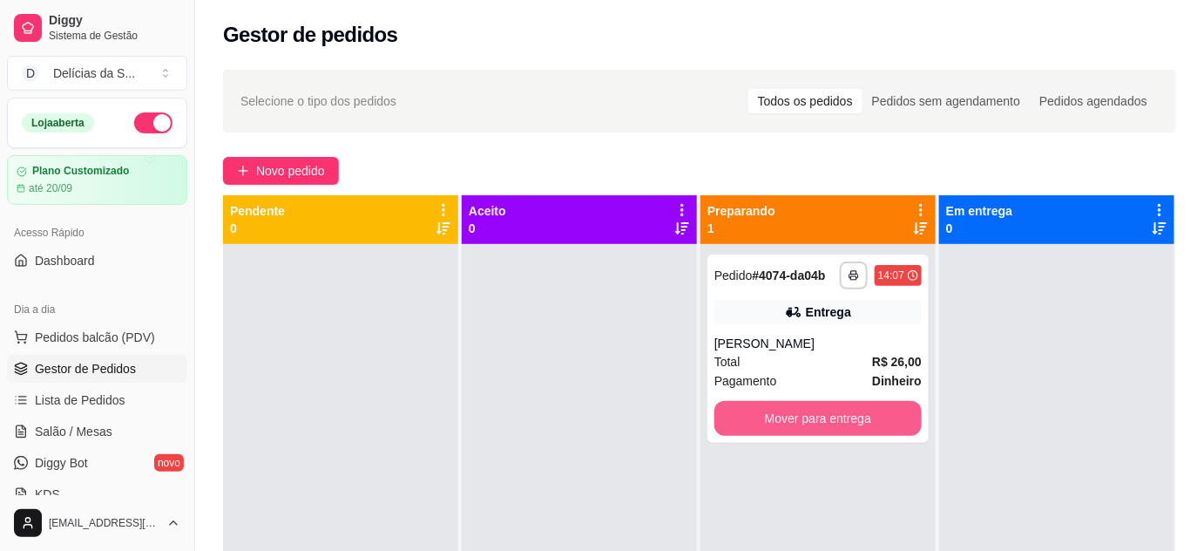
click at [738, 420] on button "Mover para entrega" at bounding box center [817, 418] width 207 height 35
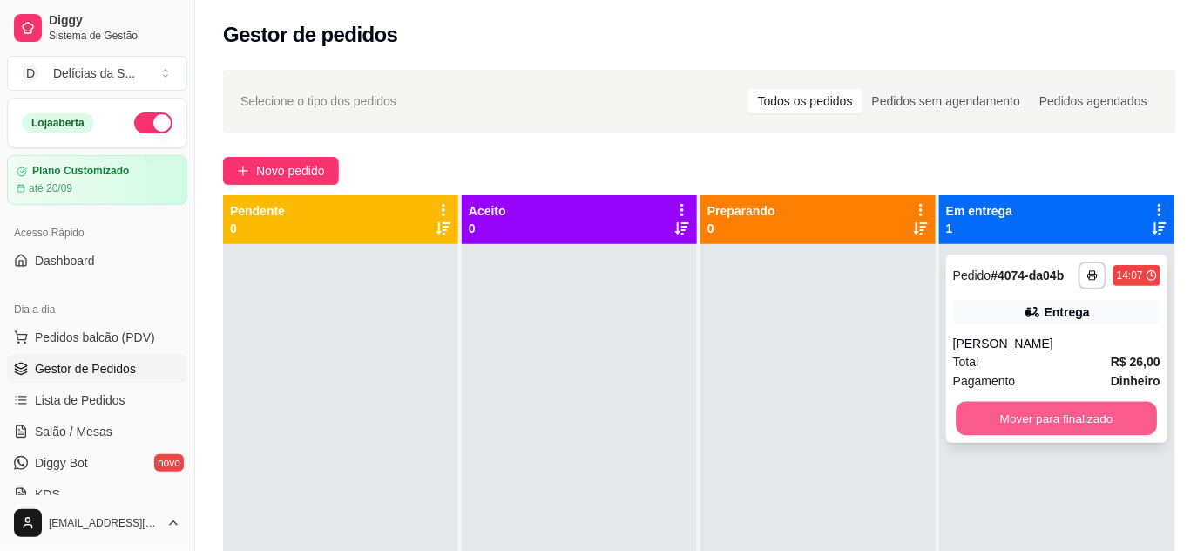
click at [976, 423] on button "Mover para finalizado" at bounding box center [1057, 419] width 201 height 34
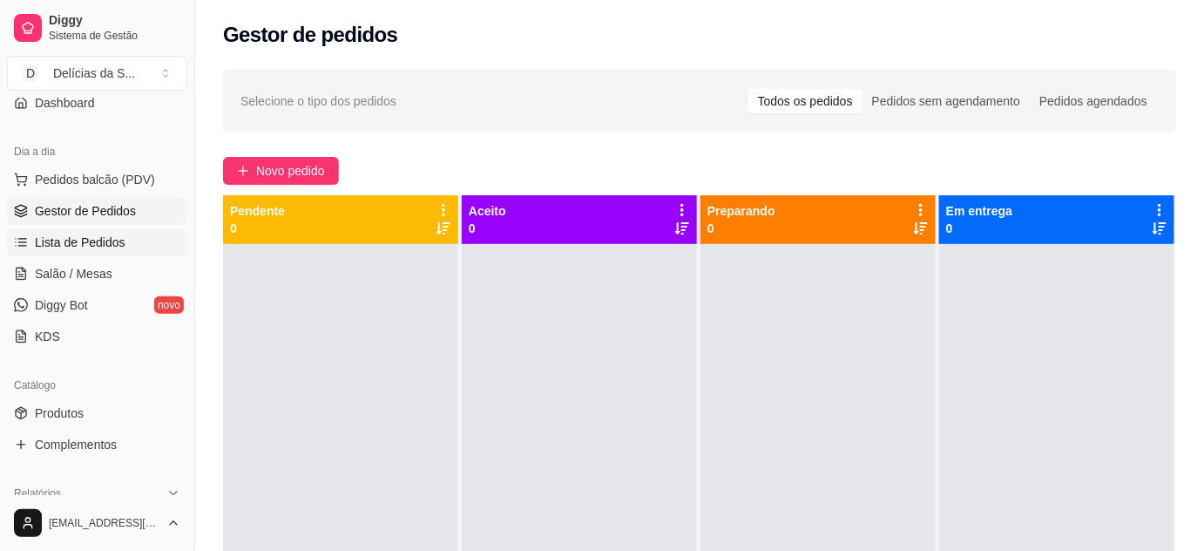
scroll to position [316, 0]
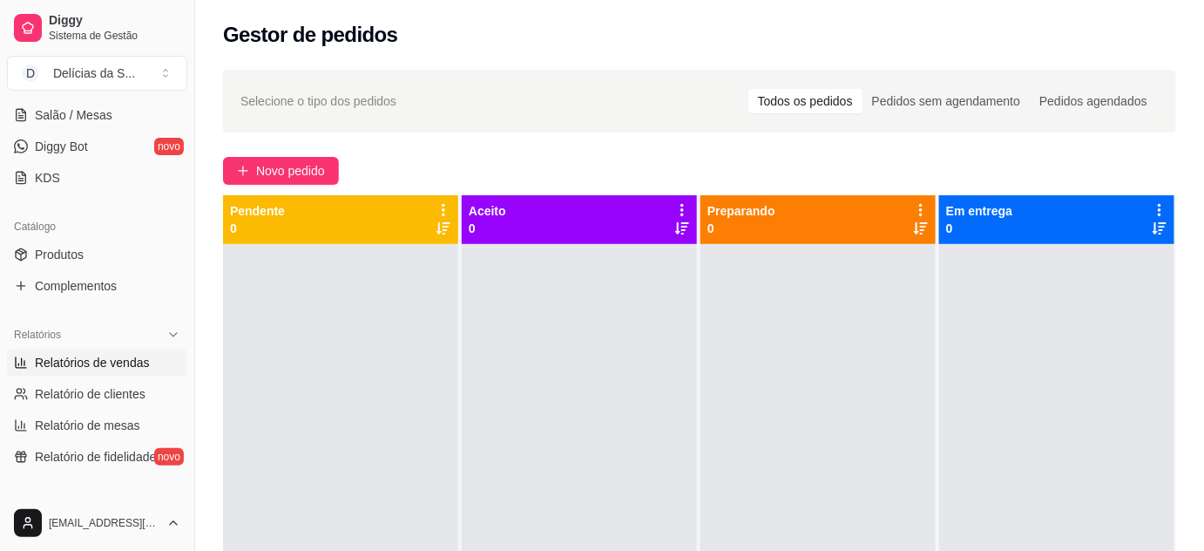
click at [98, 364] on span "Relatórios de vendas" at bounding box center [92, 362] width 115 height 17
select select "ALL"
select select "0"
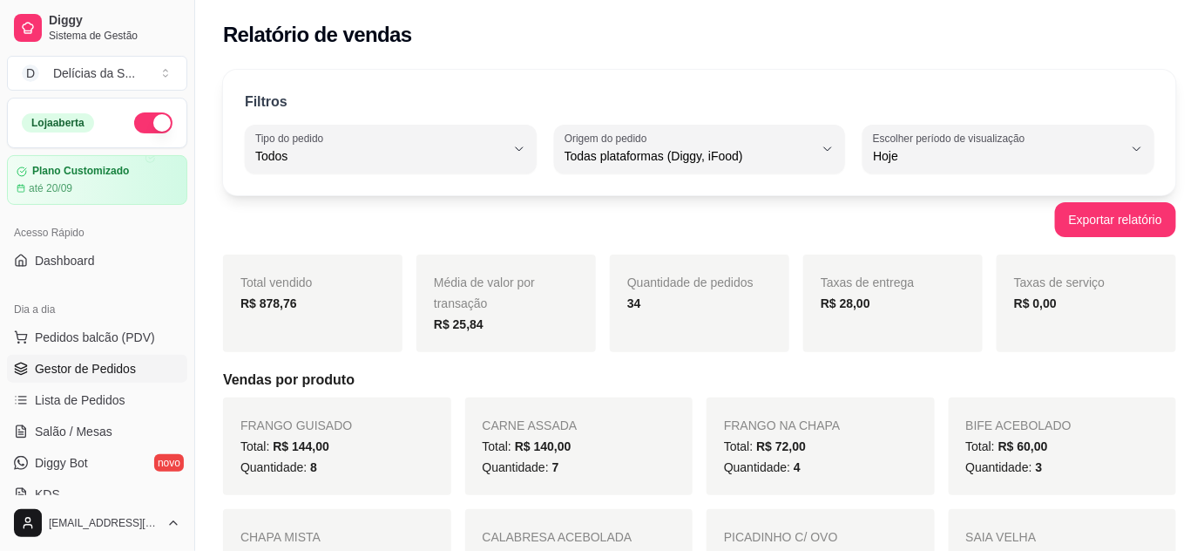
click at [95, 357] on link "Gestor de Pedidos" at bounding box center [97, 369] width 180 height 28
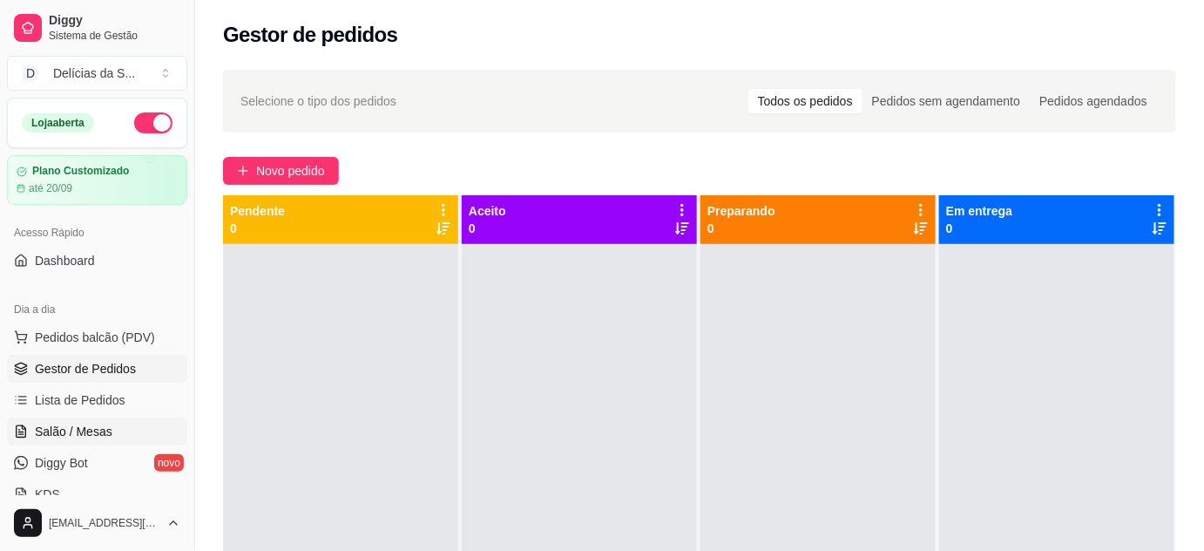
click at [54, 434] on span "Salão / Mesas" at bounding box center [74, 431] width 78 height 17
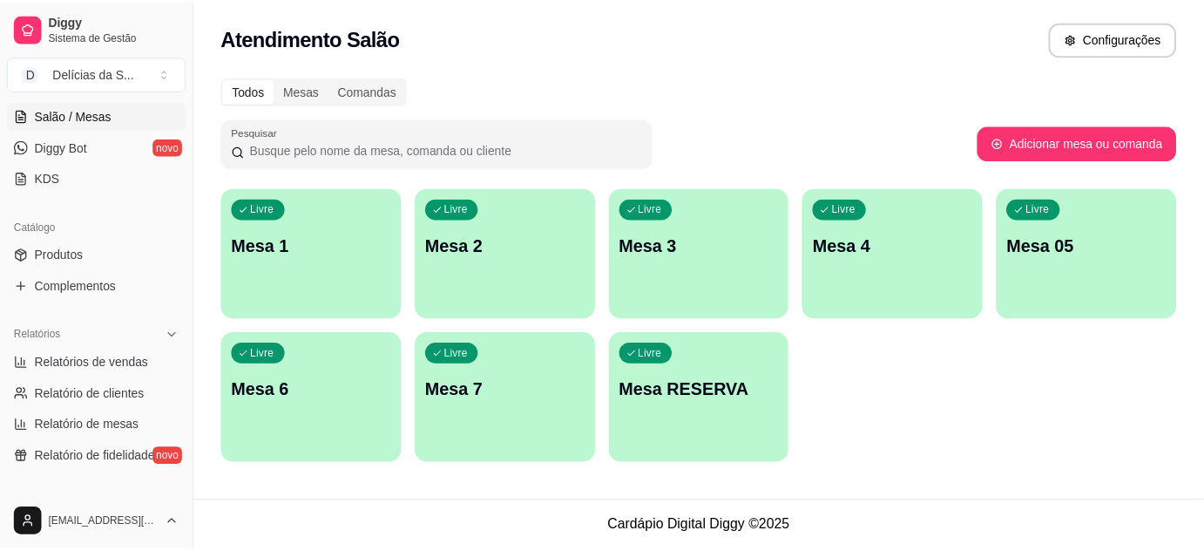
scroll to position [475, 0]
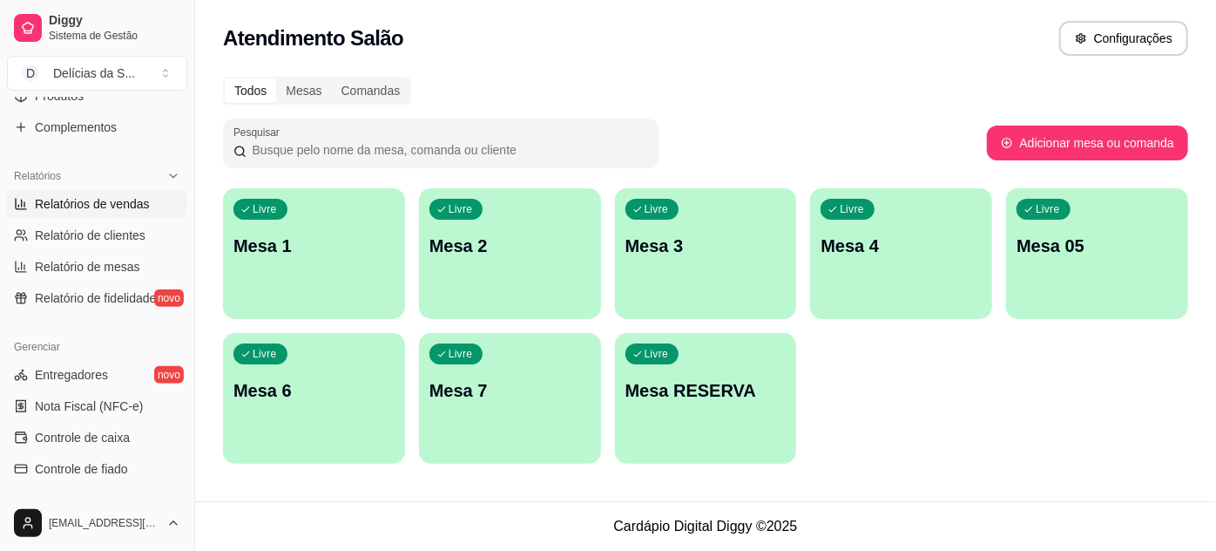
click at [108, 209] on span "Relatórios de vendas" at bounding box center [92, 203] width 115 height 17
select select "ALL"
select select "0"
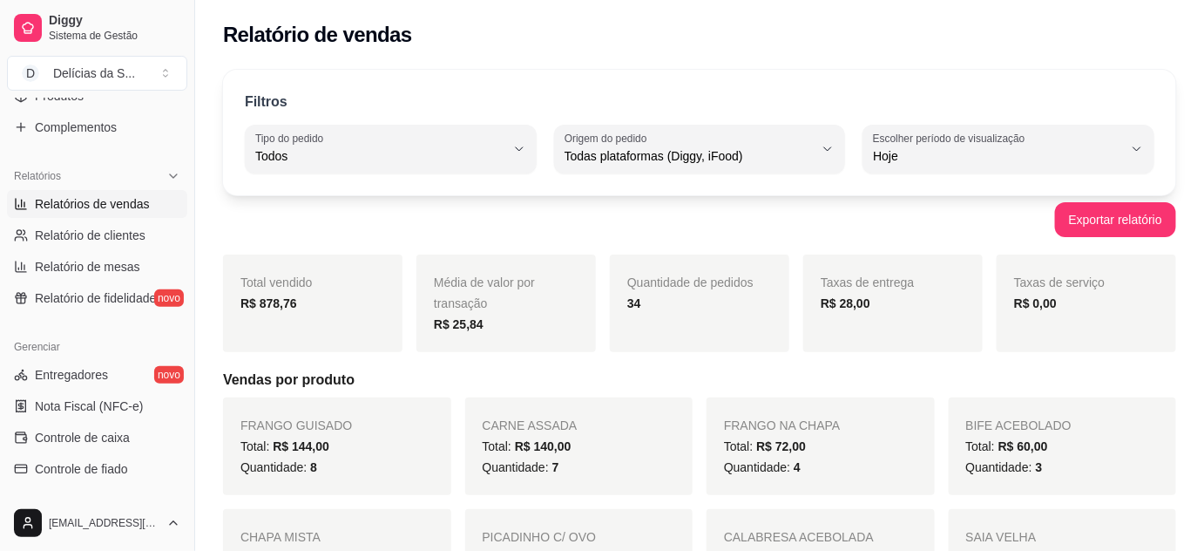
scroll to position [158, 0]
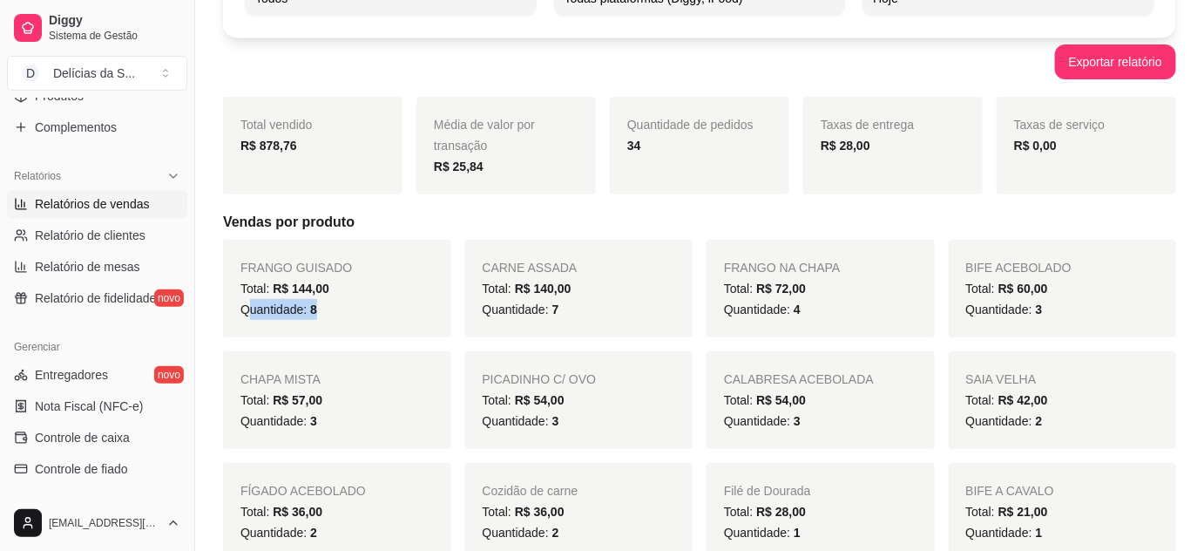
drag, startPoint x: 321, startPoint y: 310, endPoint x: 248, endPoint y: 317, distance: 72.6
click at [248, 317] on div "Quantidade: 8" at bounding box center [336, 309] width 193 height 21
click at [337, 313] on div "Quantidade: 8" at bounding box center [336, 309] width 193 height 21
drag, startPoint x: 321, startPoint y: 308, endPoint x: 301, endPoint y: 311, distance: 19.3
click at [301, 311] on div "Quantidade: 8" at bounding box center [336, 309] width 193 height 21
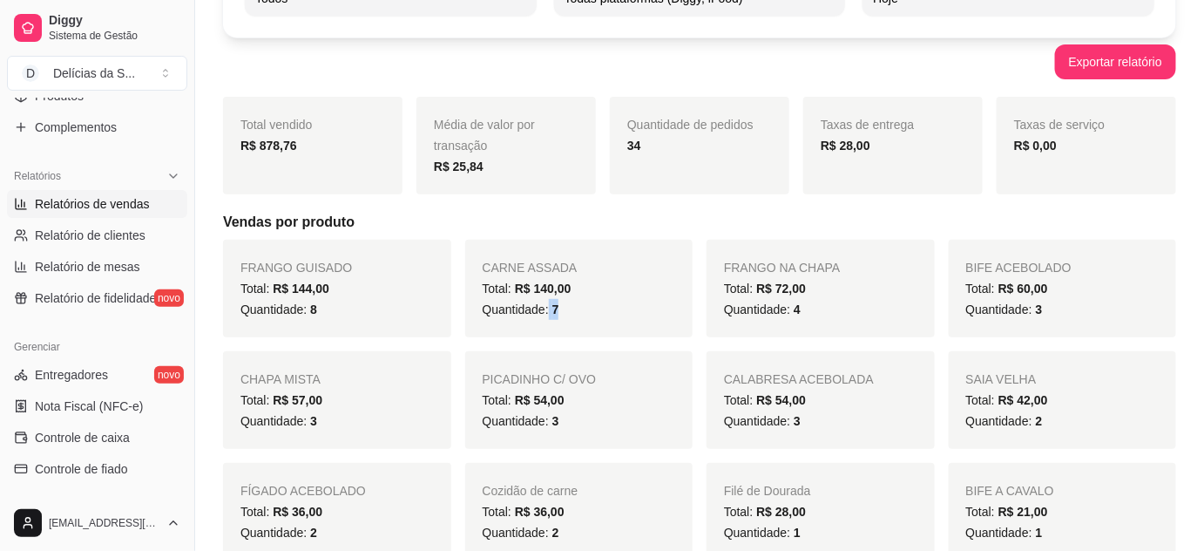
drag, startPoint x: 567, startPoint y: 308, endPoint x: 548, endPoint y: 311, distance: 19.3
click at [548, 311] on div "Quantidade: 7" at bounding box center [579, 309] width 193 height 21
drag, startPoint x: 804, startPoint y: 311, endPoint x: 790, endPoint y: 311, distance: 13.9
click at [790, 311] on div "Quantidade: 4" at bounding box center [820, 309] width 193 height 21
drag, startPoint x: 1045, startPoint y: 306, endPoint x: 1011, endPoint y: 310, distance: 35.1
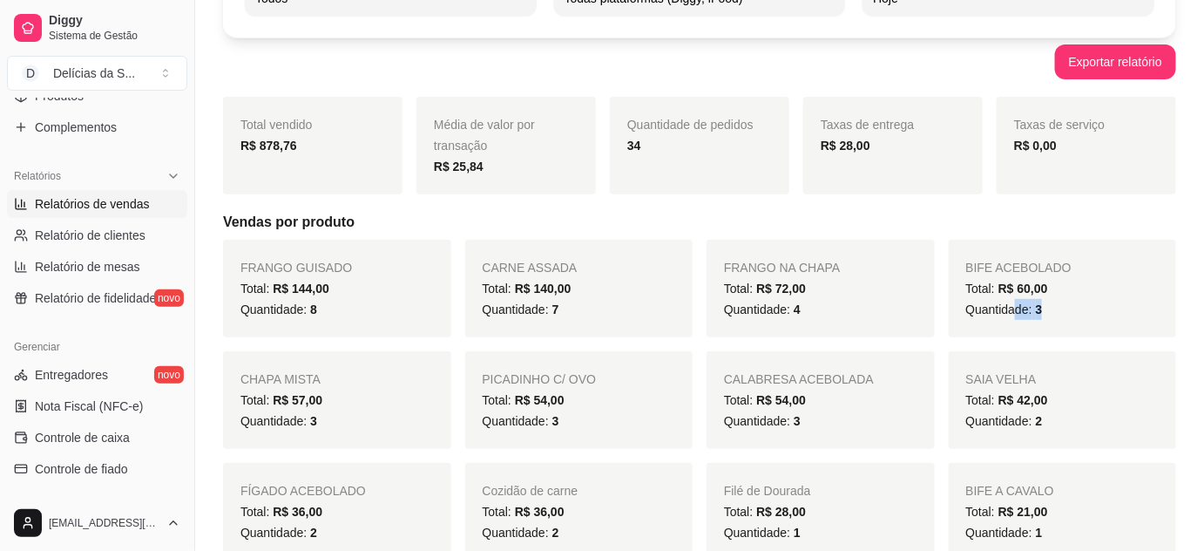
click at [1011, 310] on div "Quantidade: 3" at bounding box center [1062, 309] width 193 height 21
drag, startPoint x: 328, startPoint y: 424, endPoint x: 303, endPoint y: 422, distance: 25.4
click at [303, 422] on div "Quantidade: 3" at bounding box center [336, 420] width 193 height 21
drag, startPoint x: 565, startPoint y: 422, endPoint x: 536, endPoint y: 420, distance: 28.8
click at [536, 420] on div "Quantidade: 3" at bounding box center [579, 420] width 193 height 21
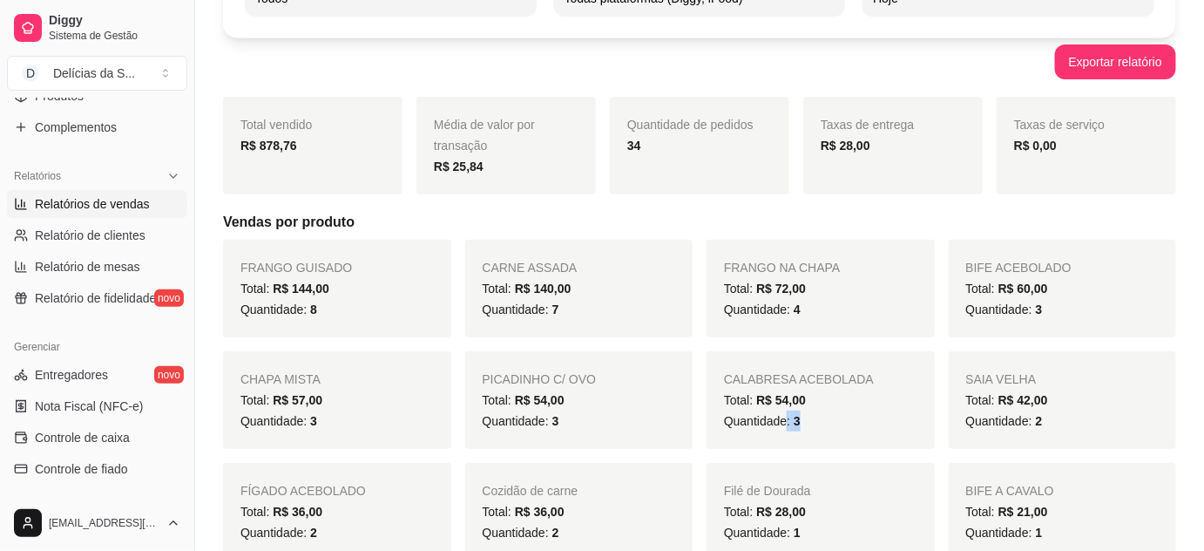
drag, startPoint x: 806, startPoint y: 425, endPoint x: 785, endPoint y: 420, distance: 21.6
click at [785, 420] on div "Quantidade: 3" at bounding box center [820, 420] width 193 height 21
drag, startPoint x: 1049, startPoint y: 422, endPoint x: 1012, endPoint y: 429, distance: 37.2
click at [1012, 429] on div "Quantidade: 2" at bounding box center [1062, 420] width 193 height 21
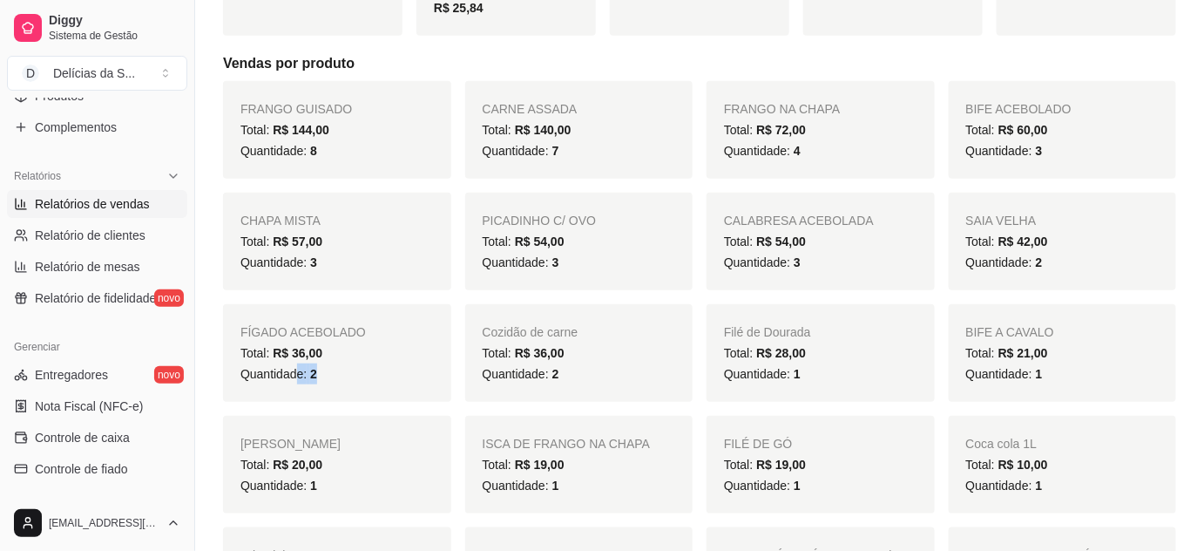
drag, startPoint x: 342, startPoint y: 376, endPoint x: 294, endPoint y: 374, distance: 48.0
click at [294, 374] on div "Quantidade: 2" at bounding box center [336, 373] width 193 height 21
drag, startPoint x: 565, startPoint y: 379, endPoint x: 540, endPoint y: 373, distance: 26.0
click at [540, 373] on div "Quantidade: 2" at bounding box center [579, 373] width 193 height 21
drag, startPoint x: 807, startPoint y: 375, endPoint x: 775, endPoint y: 378, distance: 31.6
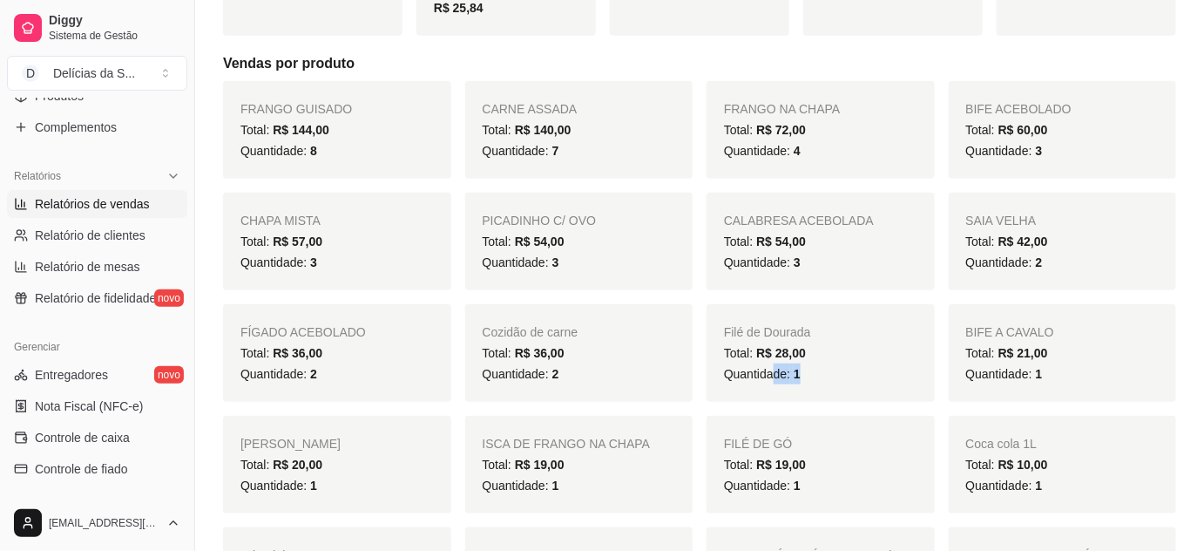
click at [775, 378] on div "Quantidade: 1" at bounding box center [820, 373] width 193 height 21
drag, startPoint x: 1038, startPoint y: 377, endPoint x: 1017, endPoint y: 381, distance: 22.1
click at [1017, 381] on div "Quantidade: 1" at bounding box center [1062, 373] width 193 height 21
drag, startPoint x: 314, startPoint y: 487, endPoint x: 304, endPoint y: 484, distance: 9.9
click at [304, 484] on div "Quantidade: 1" at bounding box center [336, 485] width 193 height 21
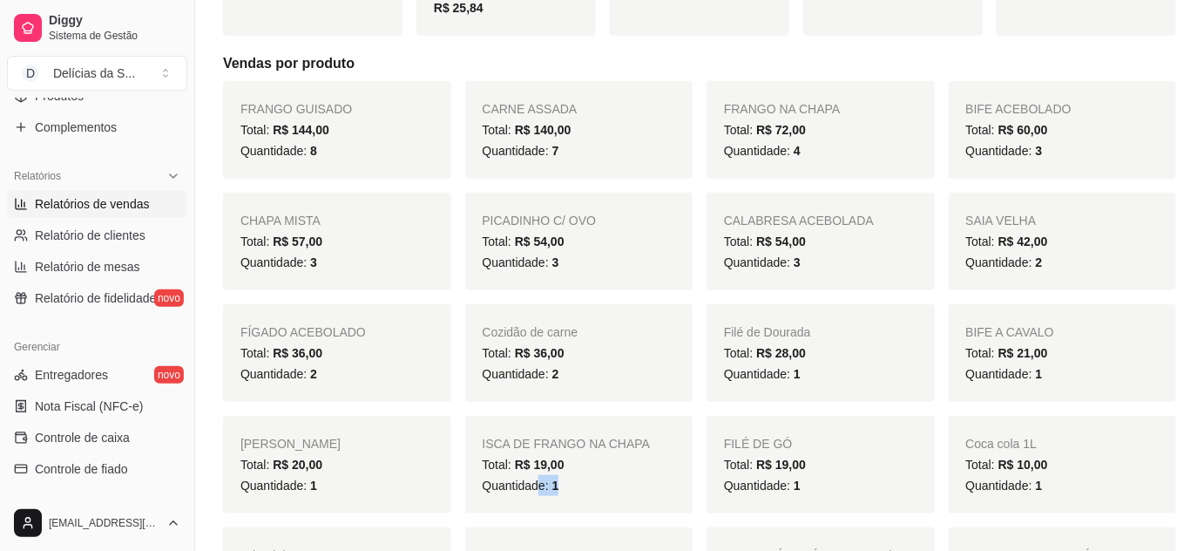
drag, startPoint x: 566, startPoint y: 481, endPoint x: 538, endPoint y: 484, distance: 28.0
click at [538, 484] on div "Quantidade: 1" at bounding box center [579, 485] width 193 height 21
drag, startPoint x: 813, startPoint y: 483, endPoint x: 787, endPoint y: 484, distance: 26.2
click at [787, 484] on div "Quantidade: 1" at bounding box center [820, 485] width 193 height 21
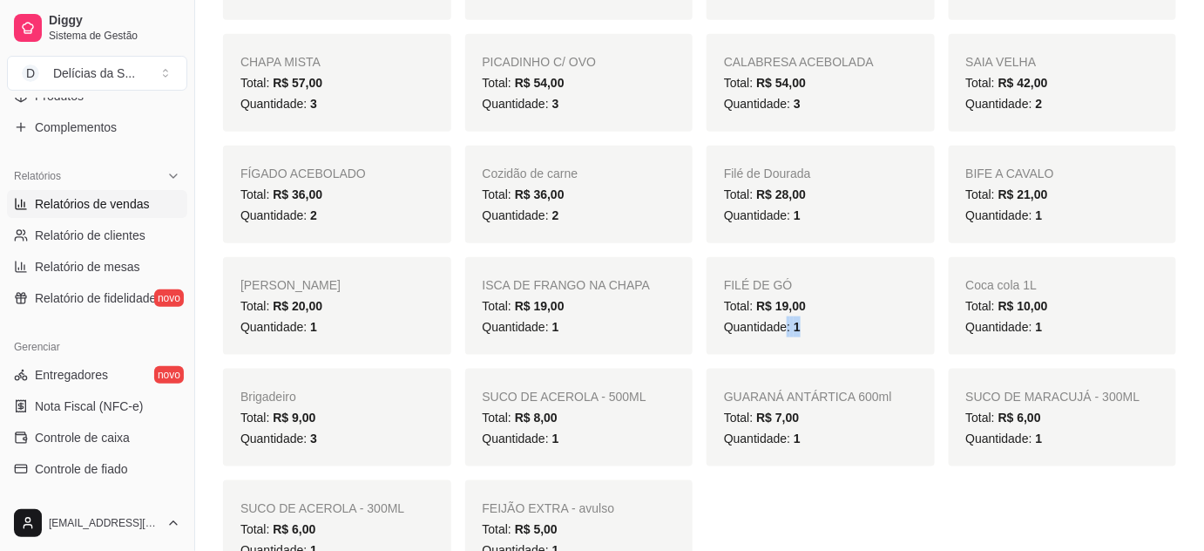
scroll to position [633, 0]
